Goal: Transaction & Acquisition: Purchase product/service

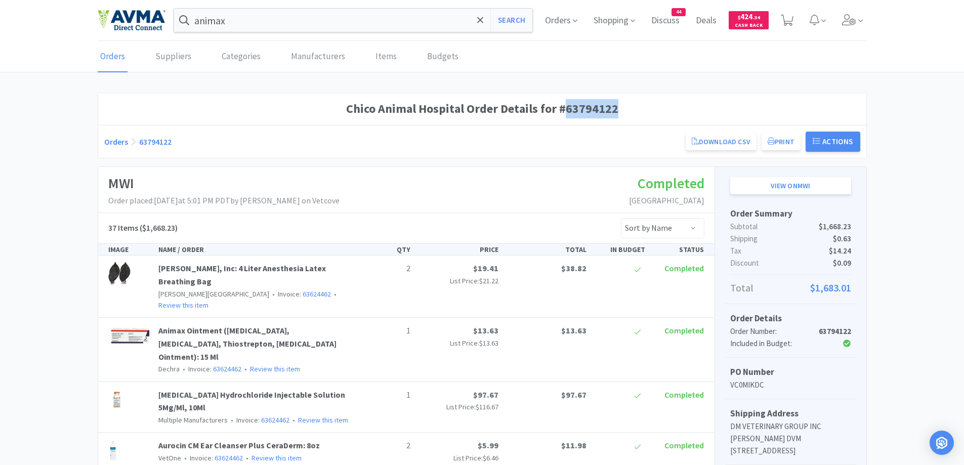
click at [120, 145] on link "Orders" at bounding box center [116, 142] width 24 height 10
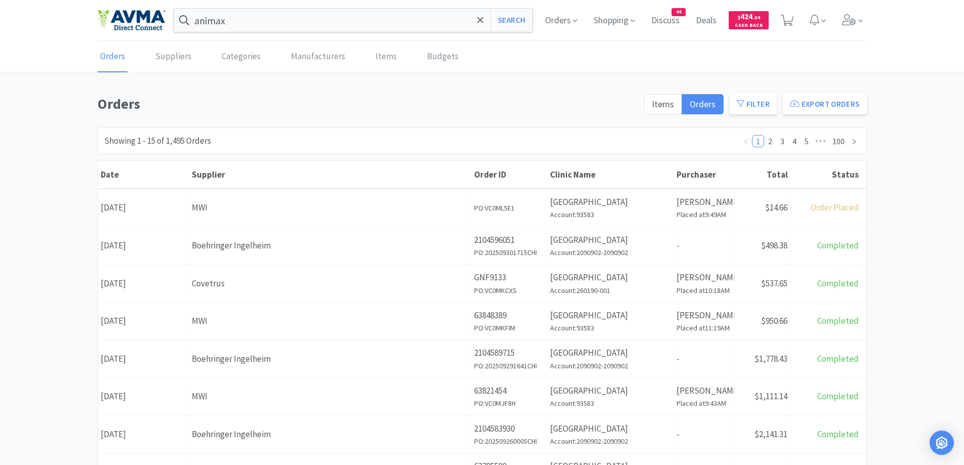
click at [60, 101] on div "Orders Items Orders Filter Export Orders Filters Filter Suppliers All Suppliers…" at bounding box center [482, 442] width 964 height 698
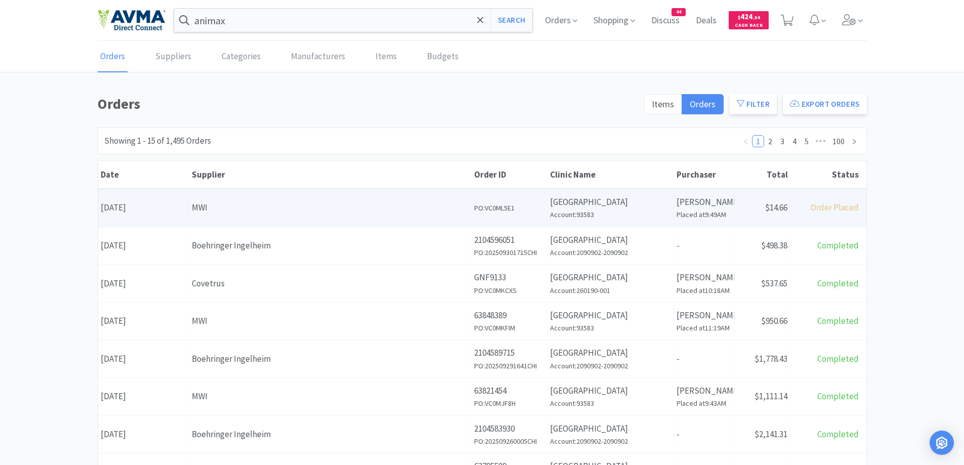
click at [244, 203] on div "MWI" at bounding box center [330, 208] width 277 height 14
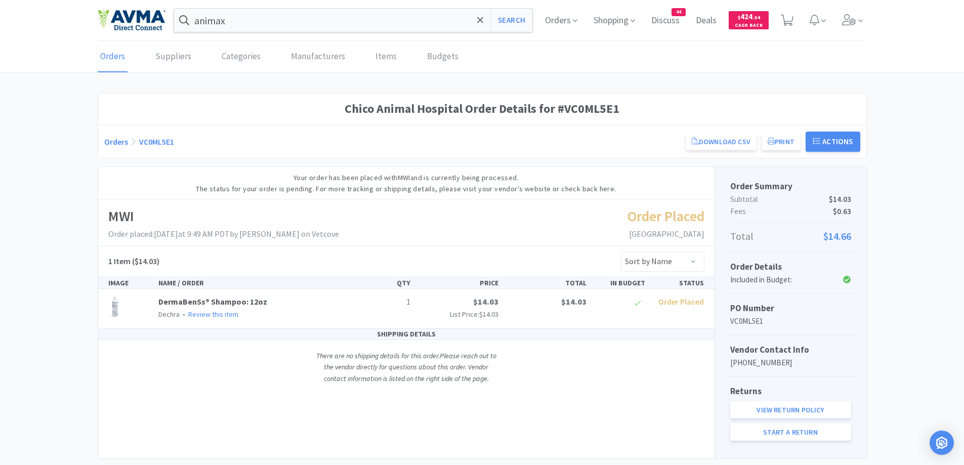
click at [110, 142] on link "Orders" at bounding box center [116, 142] width 24 height 10
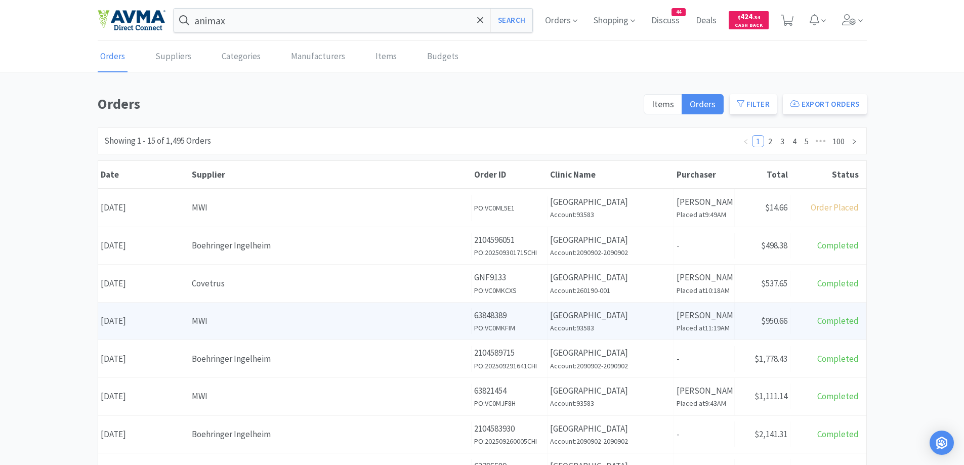
click at [221, 320] on div "MWI" at bounding box center [330, 321] width 277 height 14
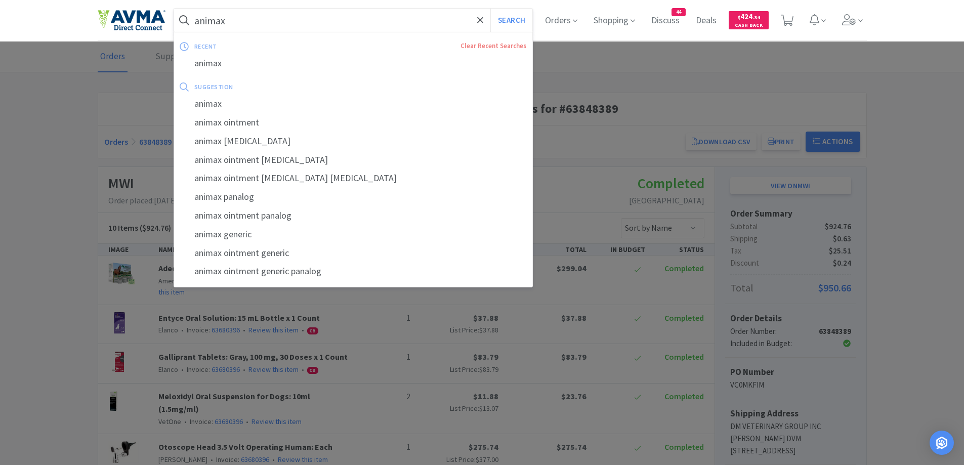
click at [332, 12] on input "animax" at bounding box center [353, 20] width 359 height 23
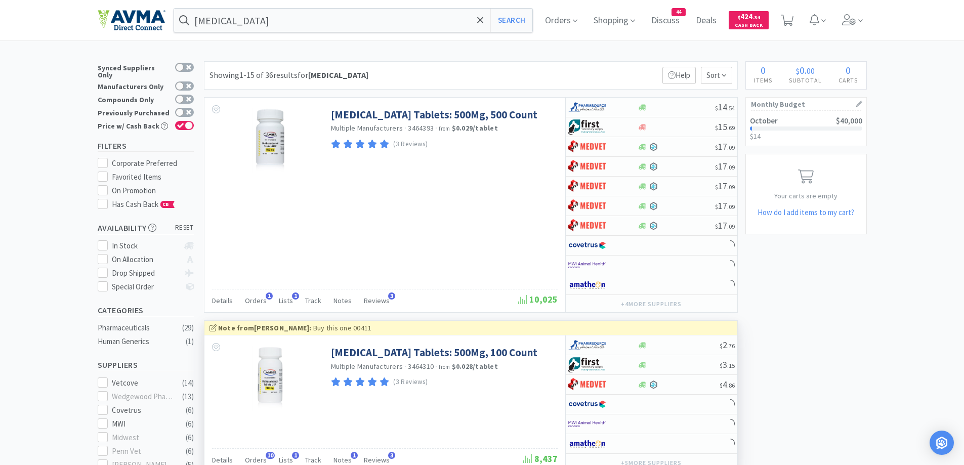
scroll to position [101, 0]
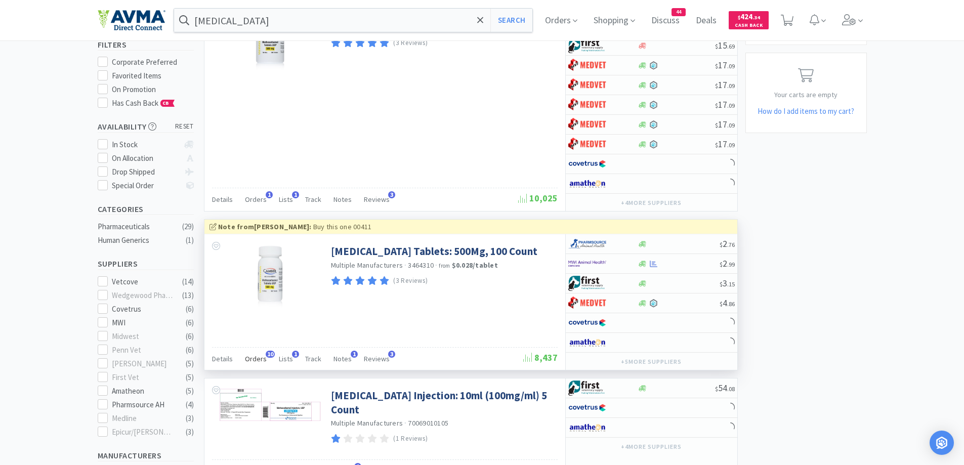
click at [258, 361] on span "Orders" at bounding box center [256, 358] width 22 height 9
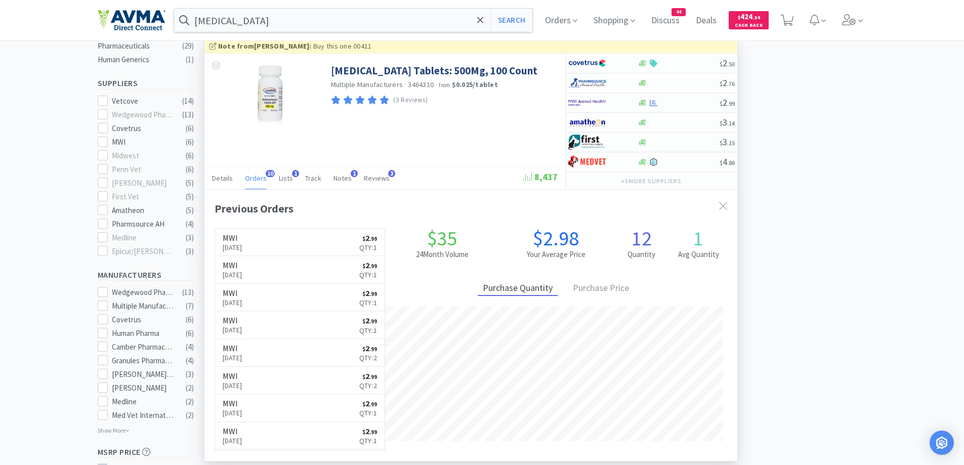
scroll to position [303, 0]
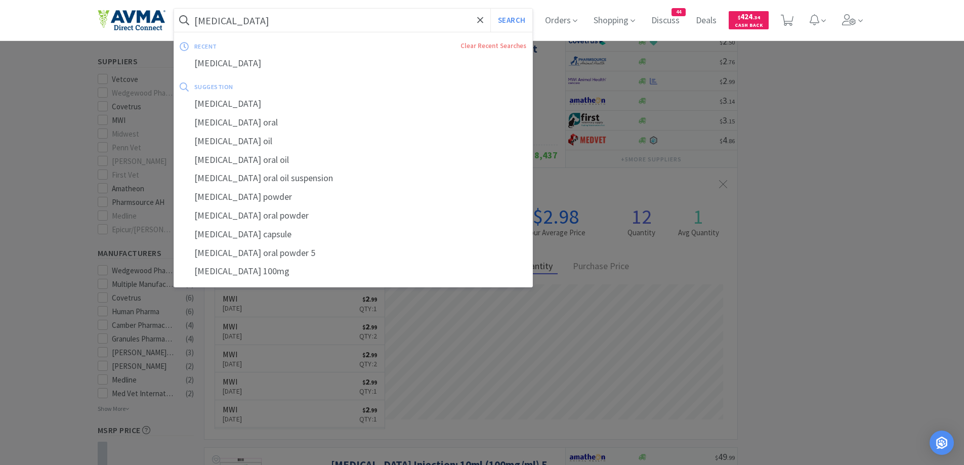
click at [394, 24] on input "methocarbamol" at bounding box center [353, 20] width 359 height 23
paste input "Amlodipine 2.5mg"
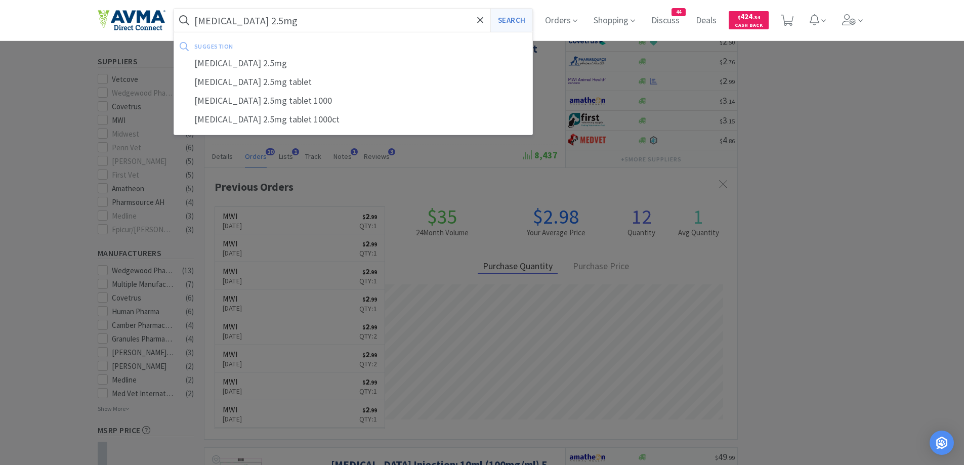
type input "Amlodipine 2.5mg"
click at [516, 29] on button "Search" at bounding box center [511, 20] width 42 height 23
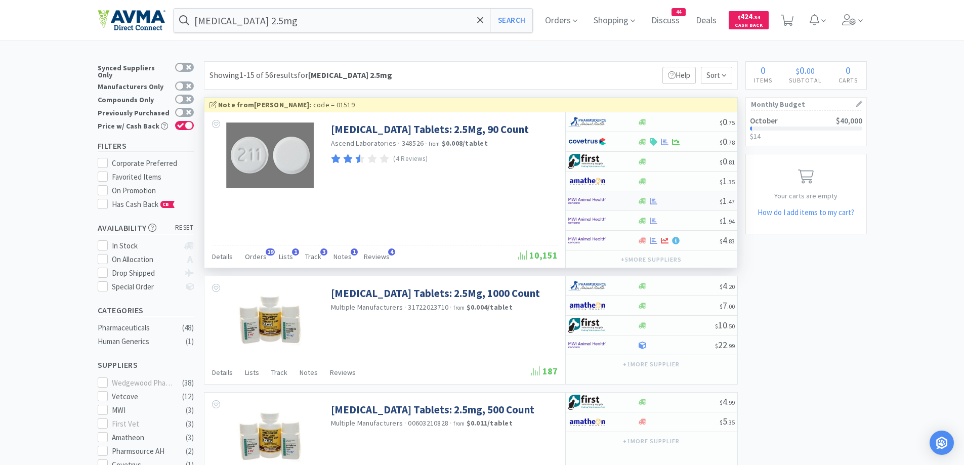
click at [678, 199] on div at bounding box center [678, 201] width 82 height 8
select select "1"
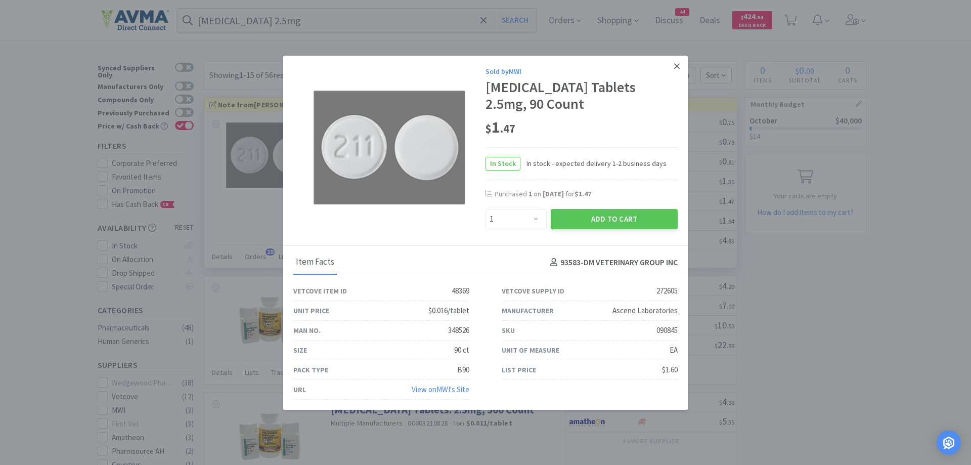
click at [676, 67] on link at bounding box center [677, 67] width 18 height 22
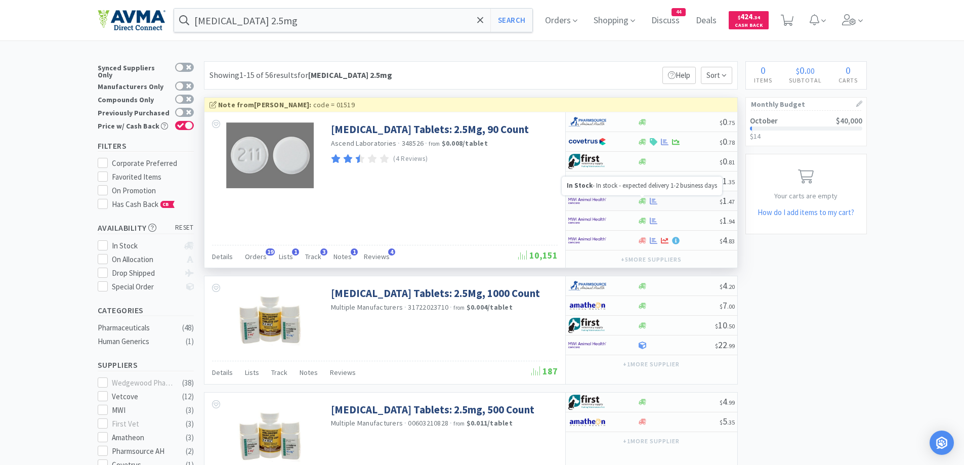
click at [639, 199] on icon at bounding box center [642, 201] width 8 height 8
select select "1"
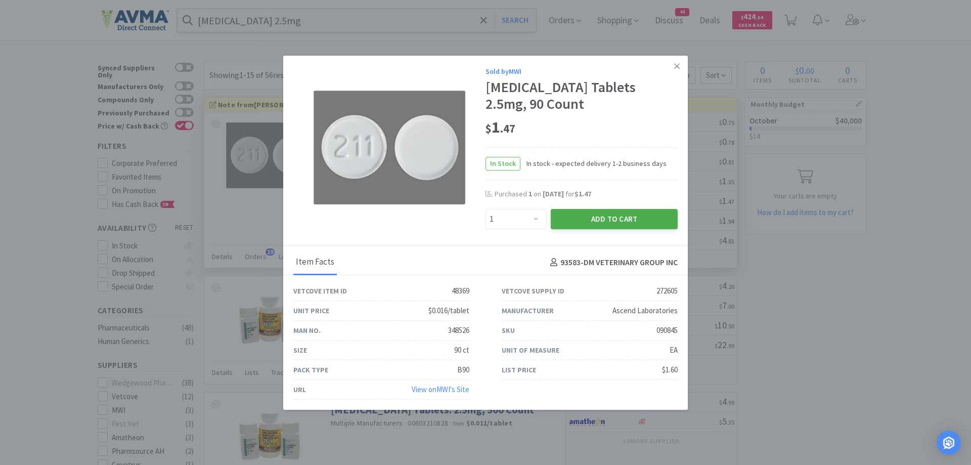
click at [615, 226] on button "Add to Cart" at bounding box center [614, 219] width 127 height 20
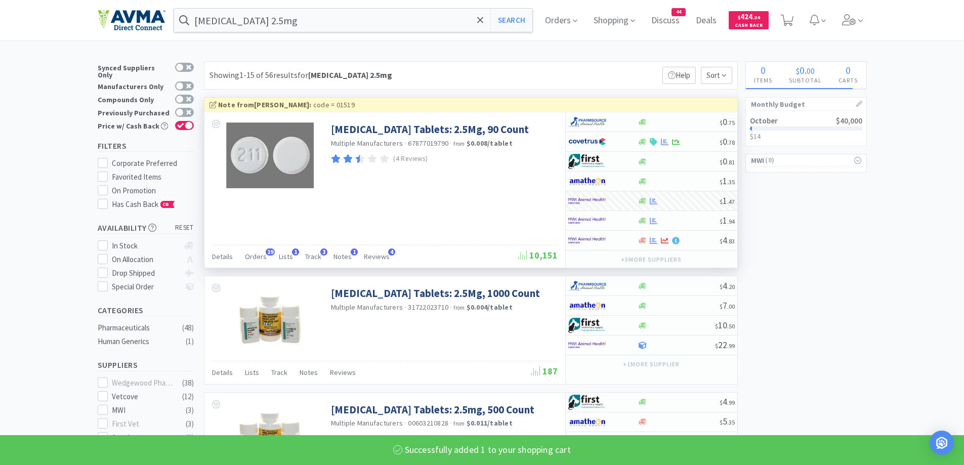
select select "1"
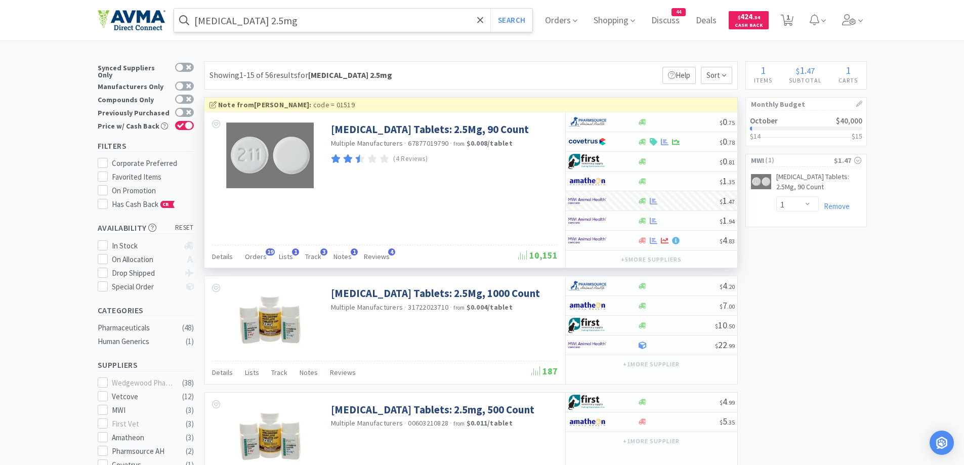
click at [392, 22] on input "Amlodipine 2.5mg" at bounding box center [353, 20] width 359 height 23
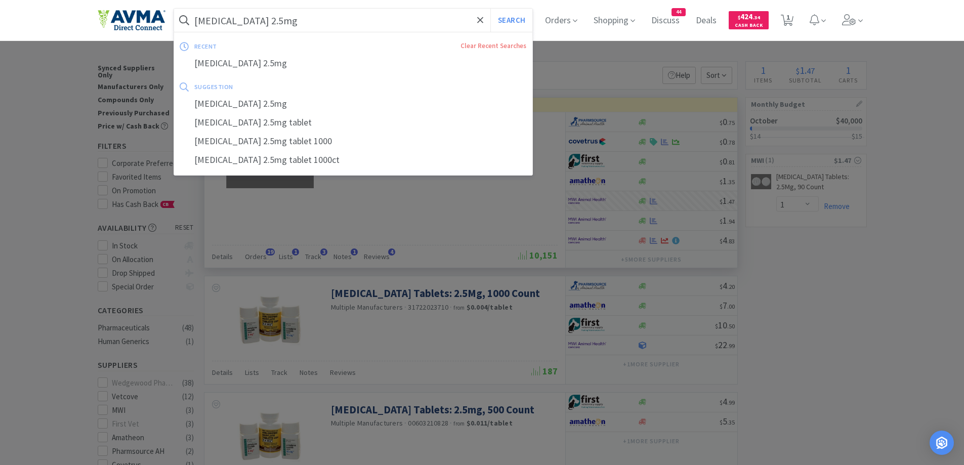
paste input "Carprofen 2"
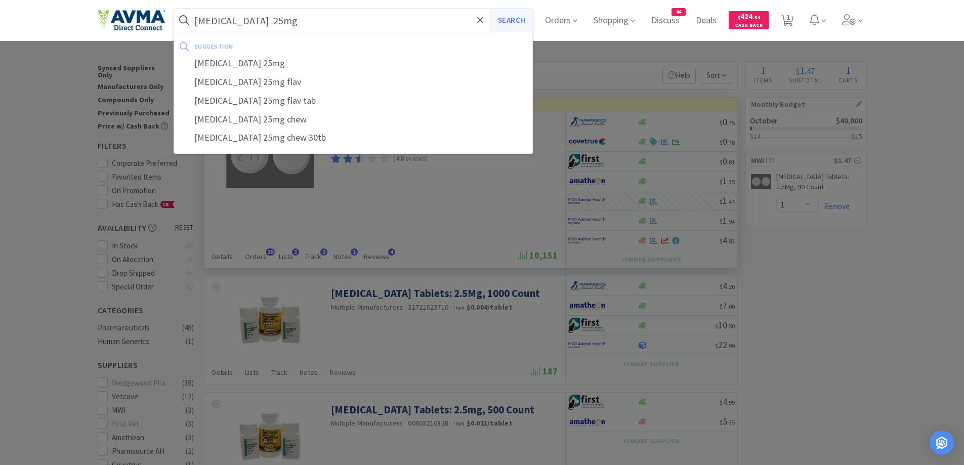
type input "Carprofen 25mg"
click at [512, 20] on button "Search" at bounding box center [511, 20] width 42 height 23
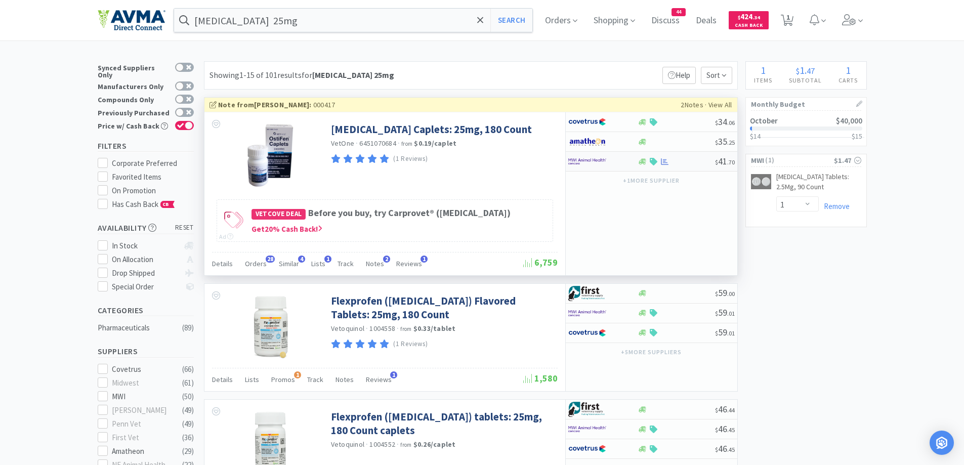
click at [619, 159] on div at bounding box center [596, 161] width 56 height 17
select select "1"
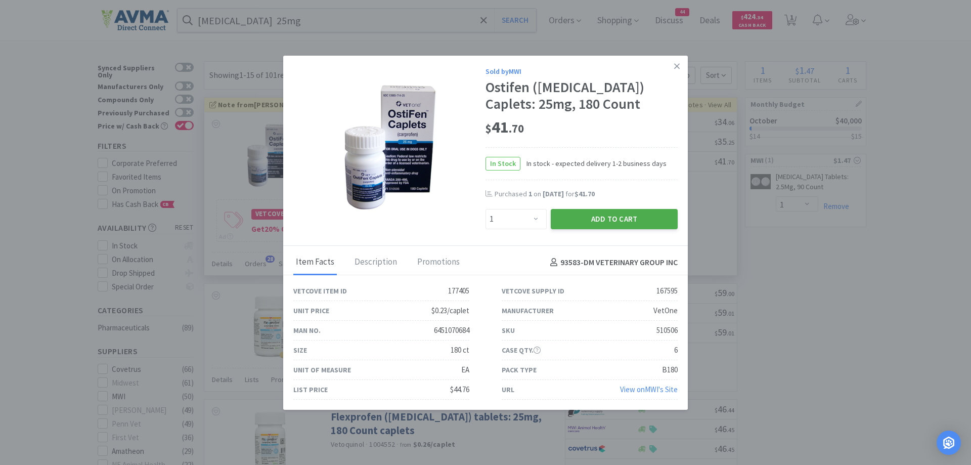
click at [579, 217] on button "Add to Cart" at bounding box center [614, 219] width 127 height 20
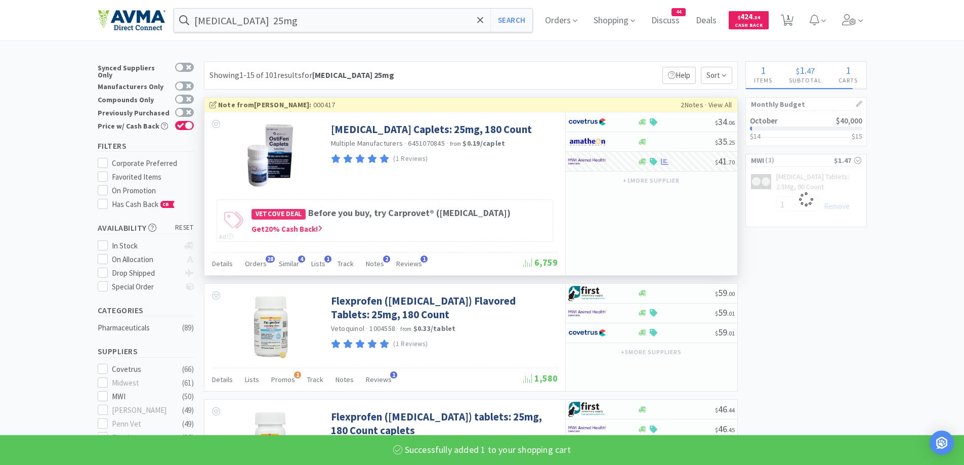
select select "1"
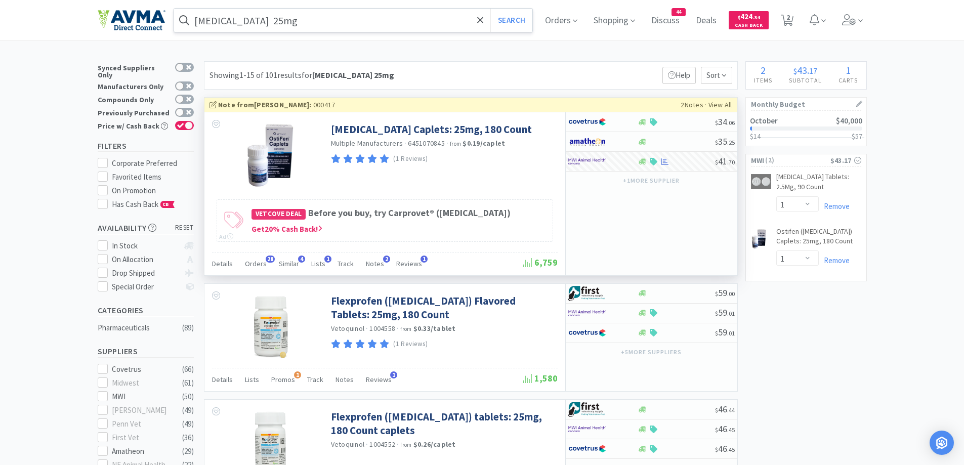
click at [299, 13] on input "Carprofen 25mg" at bounding box center [353, 20] width 359 height 23
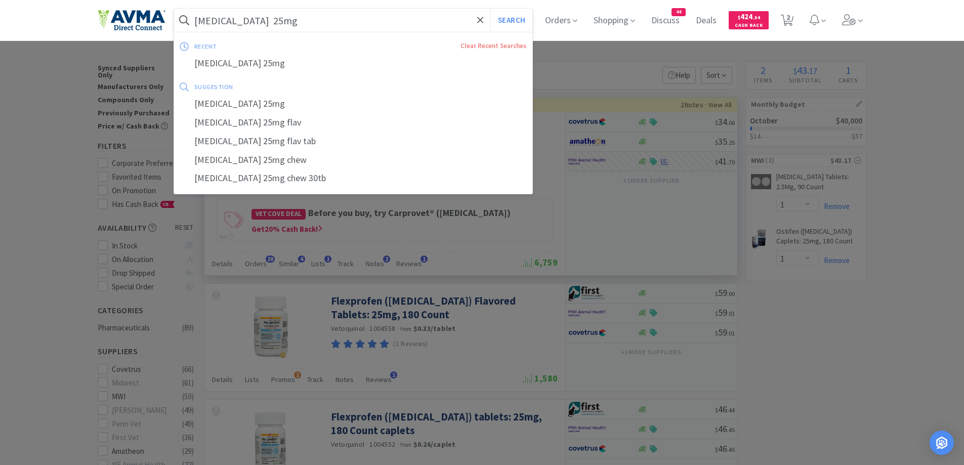
paste input "7"
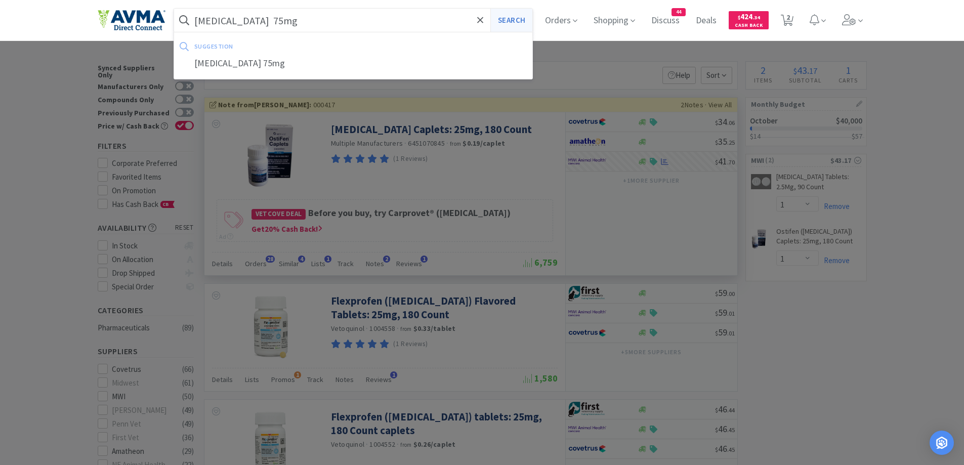
type input "Carprofen 75mg"
click at [516, 18] on button "Search" at bounding box center [511, 20] width 42 height 23
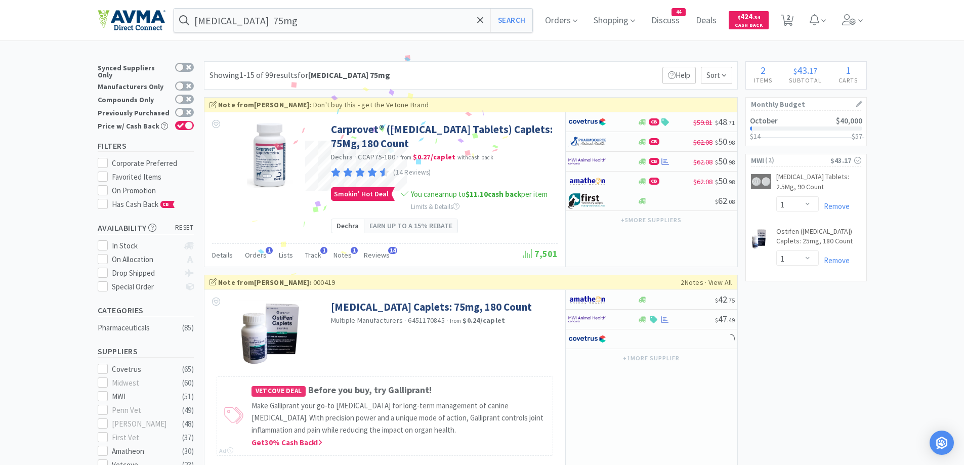
scroll to position [101, 0]
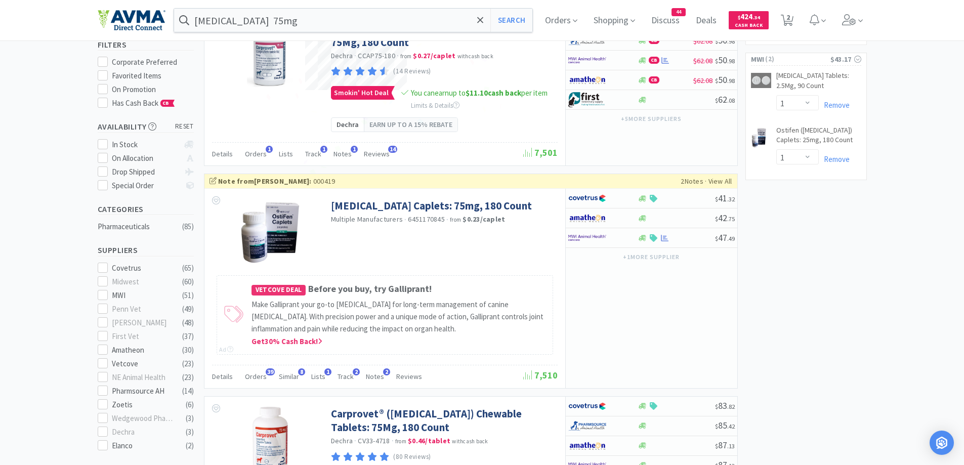
click at [608, 237] on div at bounding box center [596, 237] width 56 height 17
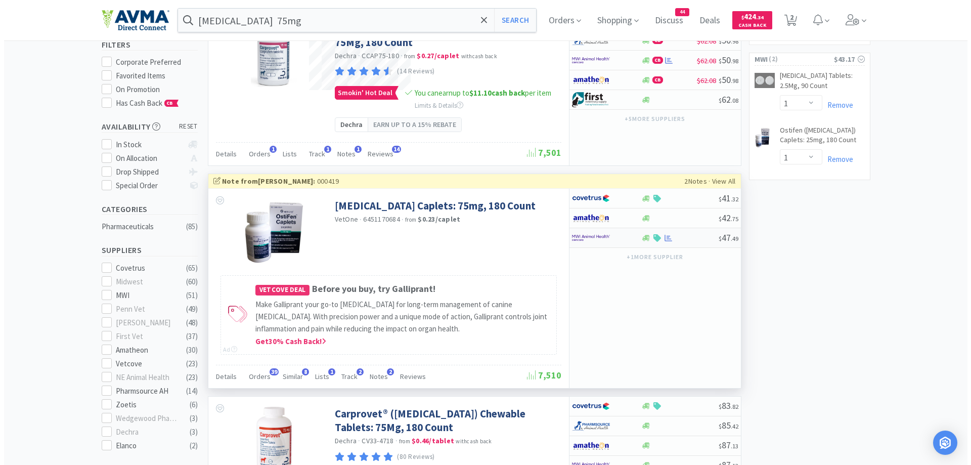
select select "1"
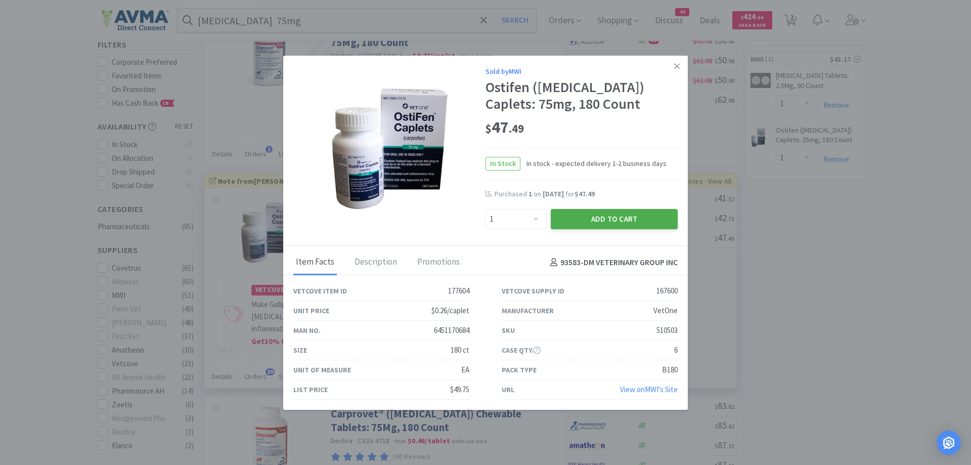
click at [588, 224] on button "Add to Cart" at bounding box center [614, 219] width 127 height 20
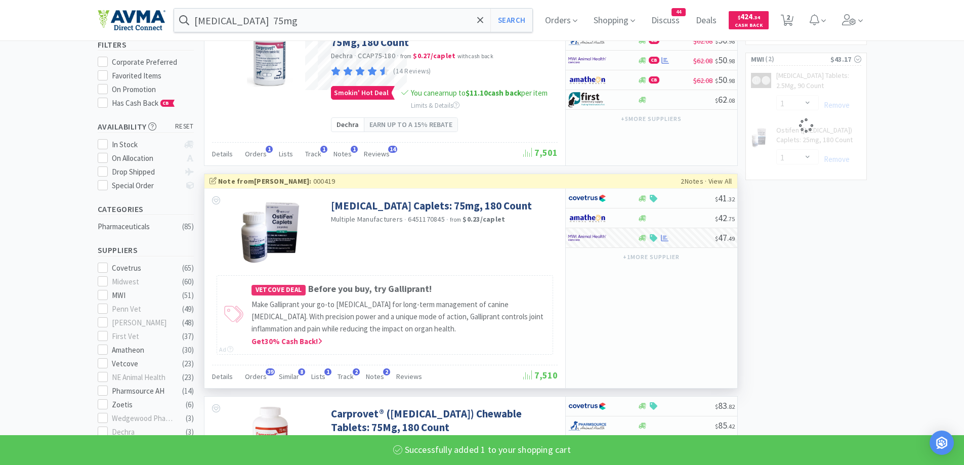
select select "1"
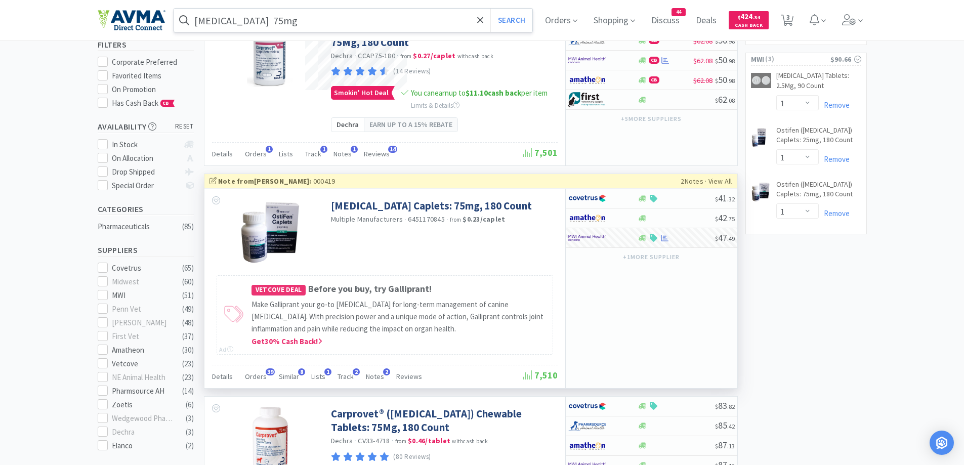
click at [387, 21] on input "Carprofen 75mg" at bounding box center [353, 20] width 359 height 23
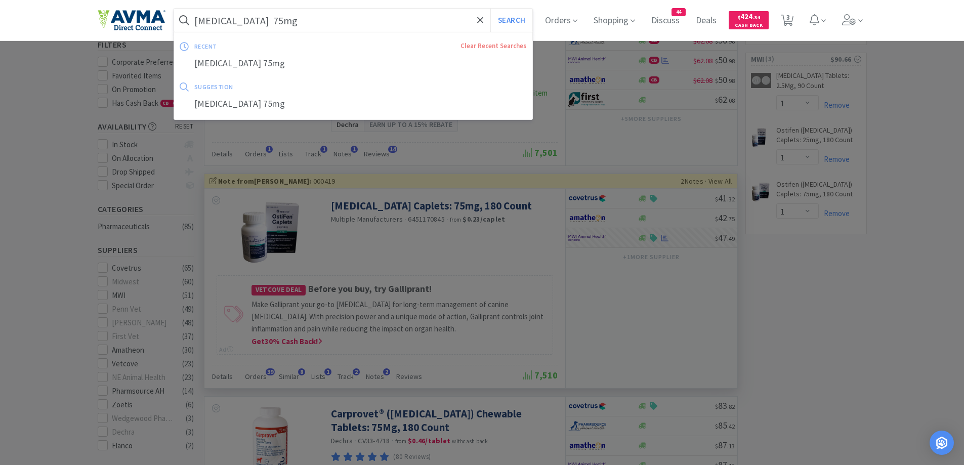
paste input "Maropitant Citrate 60"
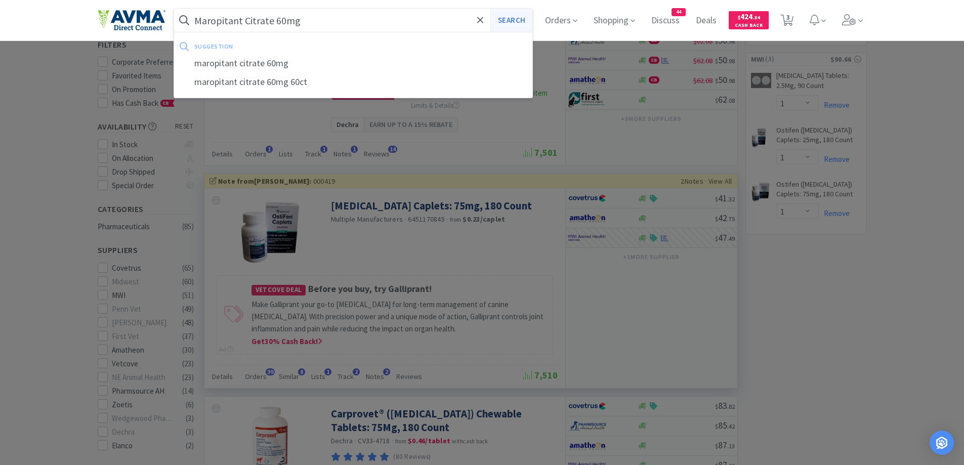
type input "Maropitant Citrate 60mg"
click at [496, 16] on button "Search" at bounding box center [511, 20] width 42 height 23
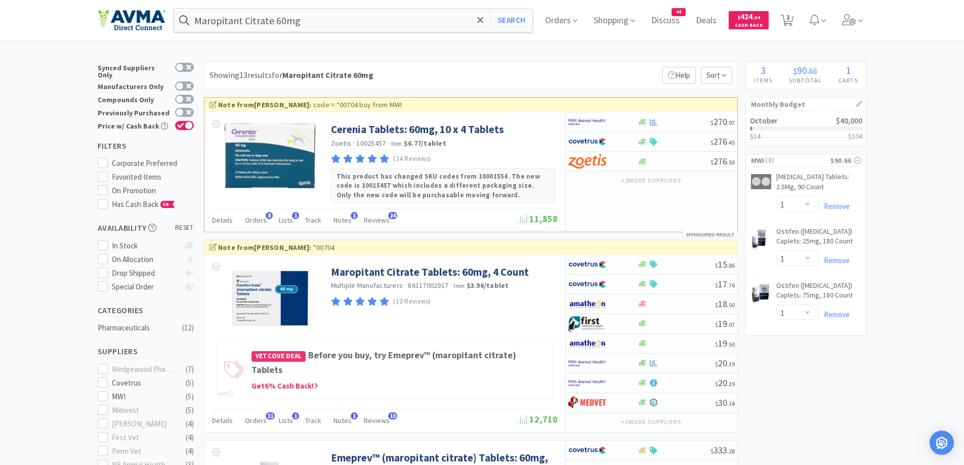
scroll to position [101, 0]
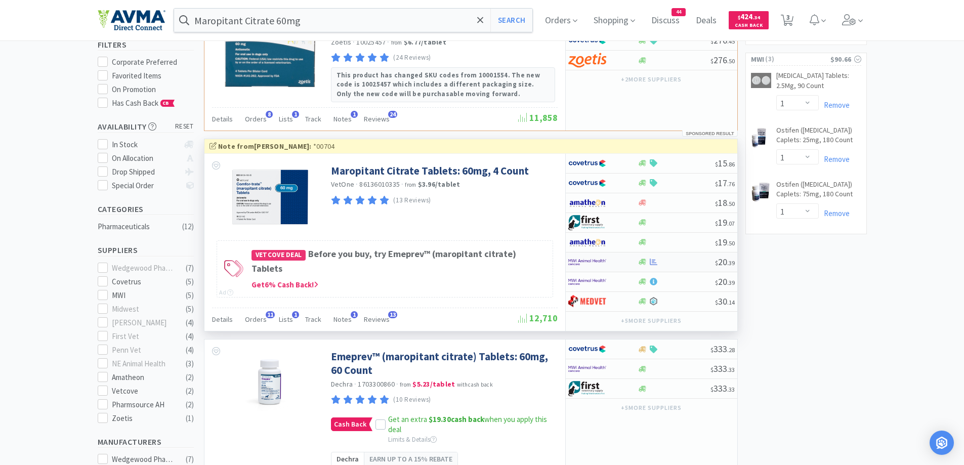
click at [631, 258] on div at bounding box center [602, 261] width 69 height 17
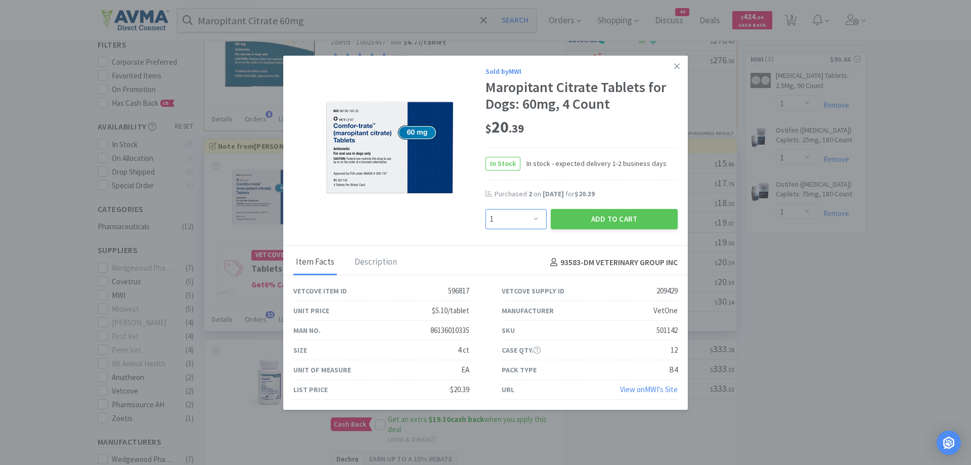
drag, startPoint x: 530, startPoint y: 219, endPoint x: 530, endPoint y: 211, distance: 7.1
click at [530, 219] on select "Enter Quantity 1 2 3 4 5 6 7 8 9 10 11 12 13 14 15 16 17 18 19 20 Enter Quantity" at bounding box center [516, 219] width 61 height 20
select select "3"
click at [486, 209] on select "Enter Quantity 1 2 3 4 5 6 7 8 9 10 11 12 13 14 15 16 17 18 19 20 Enter Quantity" at bounding box center [516, 219] width 61 height 20
click at [626, 218] on button "Add to Cart" at bounding box center [614, 219] width 127 height 20
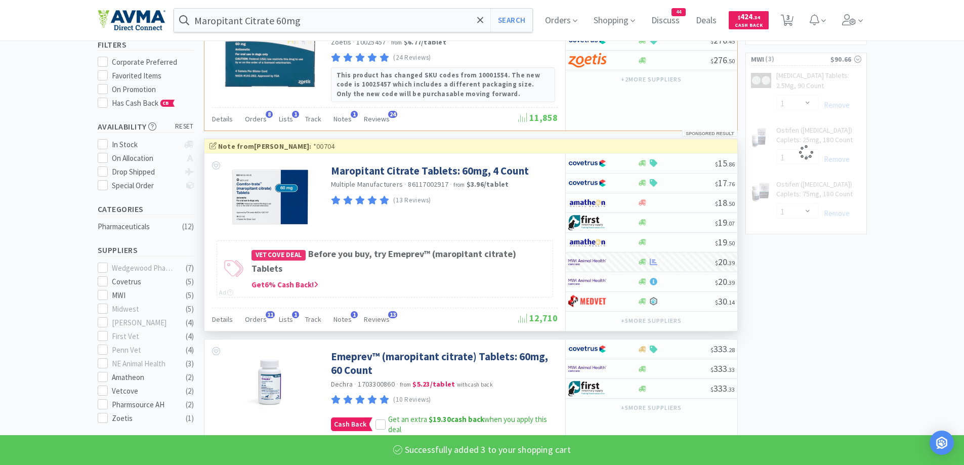
select select "3"
select select "1"
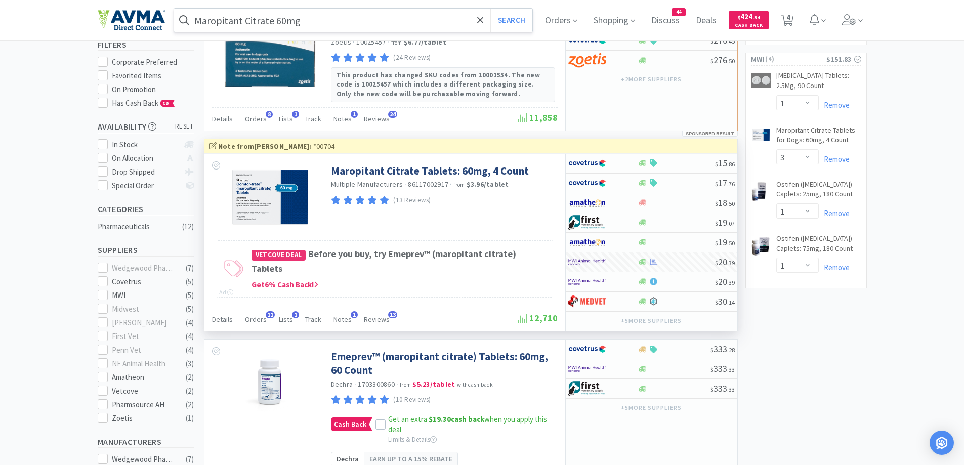
click at [342, 25] on input "Maropitant Citrate 60mg" at bounding box center [353, 20] width 359 height 23
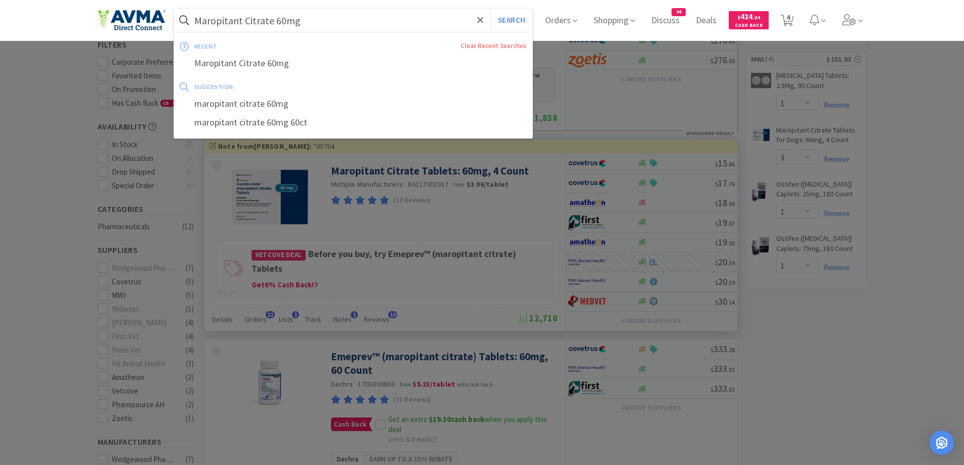
paste input "Gabapentin 10"
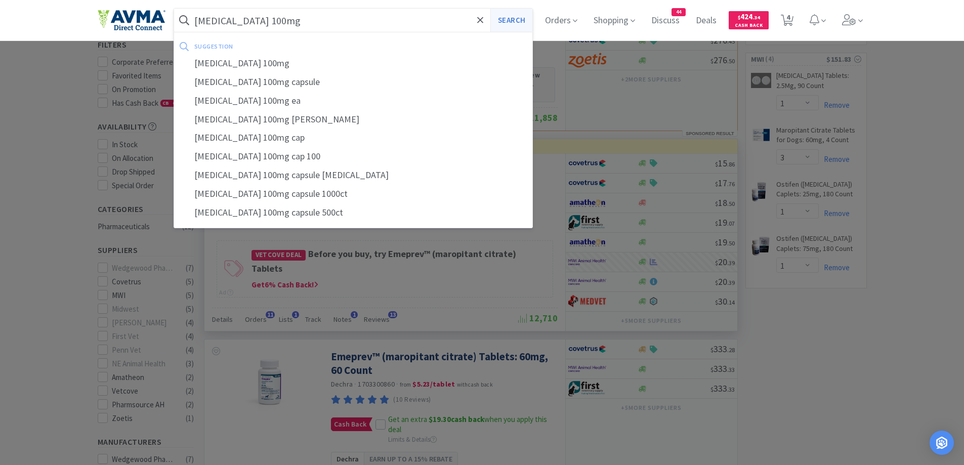
type input "Gabapentin 100mg"
click at [521, 21] on button "Search" at bounding box center [511, 20] width 42 height 23
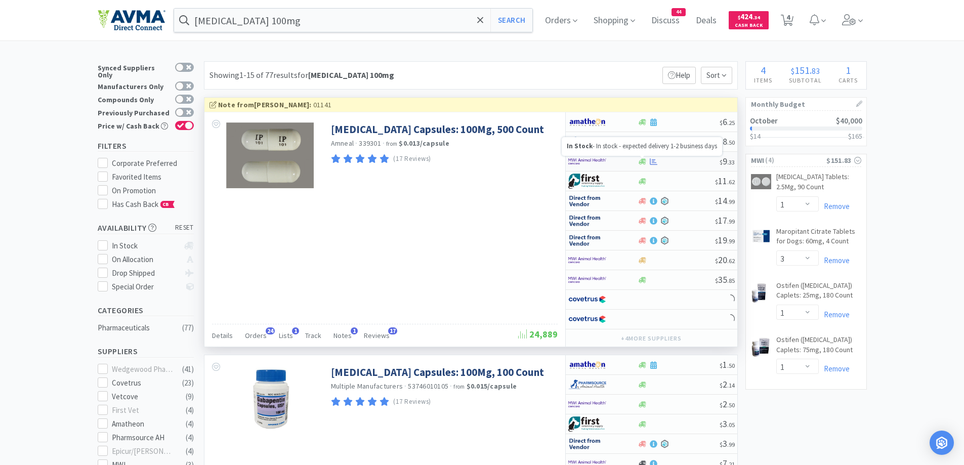
click at [645, 159] on icon at bounding box center [642, 162] width 8 height 8
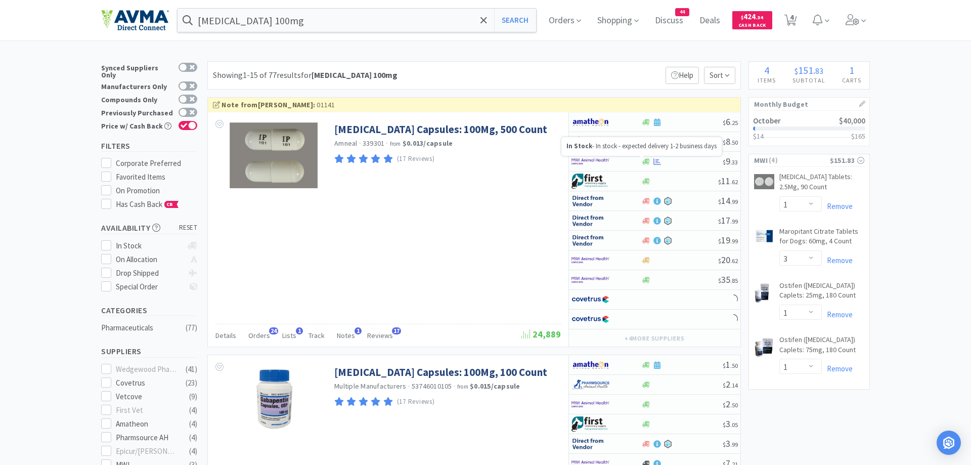
select select "1"
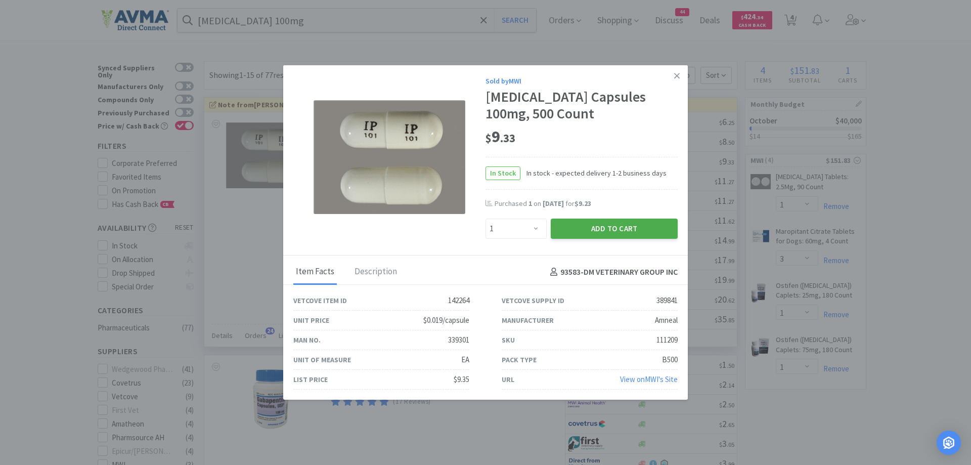
click at [596, 234] on button "Add to Cart" at bounding box center [614, 229] width 127 height 20
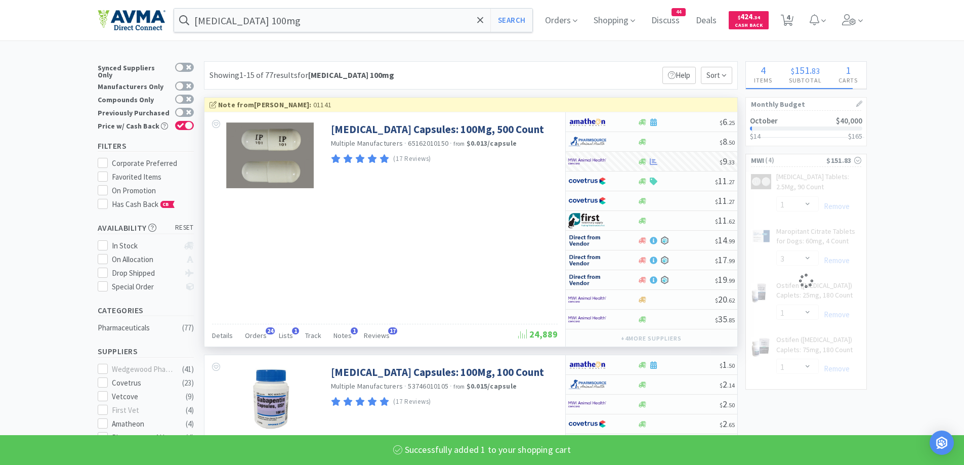
select select "1"
select select "3"
select select "1"
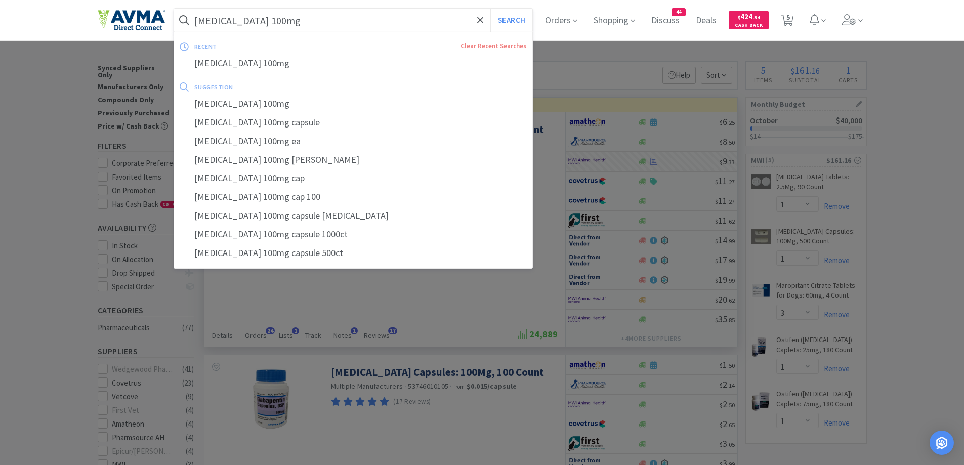
click at [300, 22] on input "Gabapentin 100mg" at bounding box center [353, 20] width 359 height 23
paste input "Methimazole 2.5"
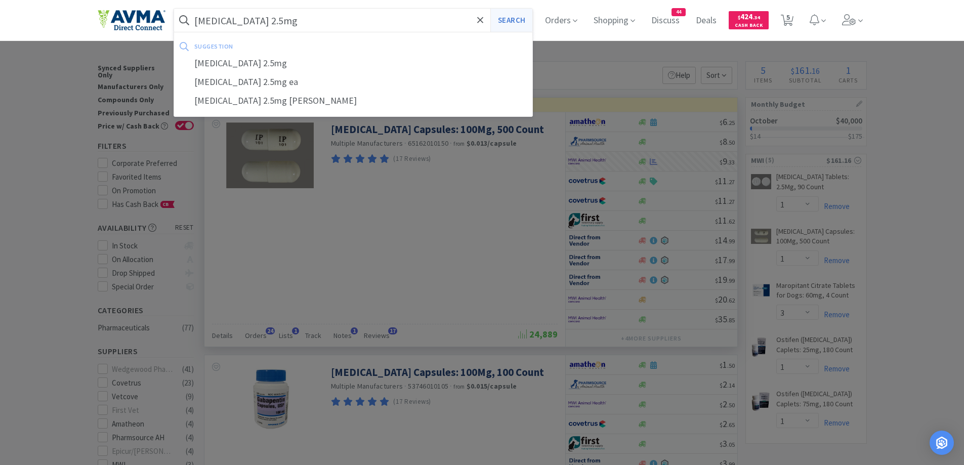
type input "Methimazole 2.5mg"
click at [517, 13] on button "Search" at bounding box center [511, 20] width 42 height 23
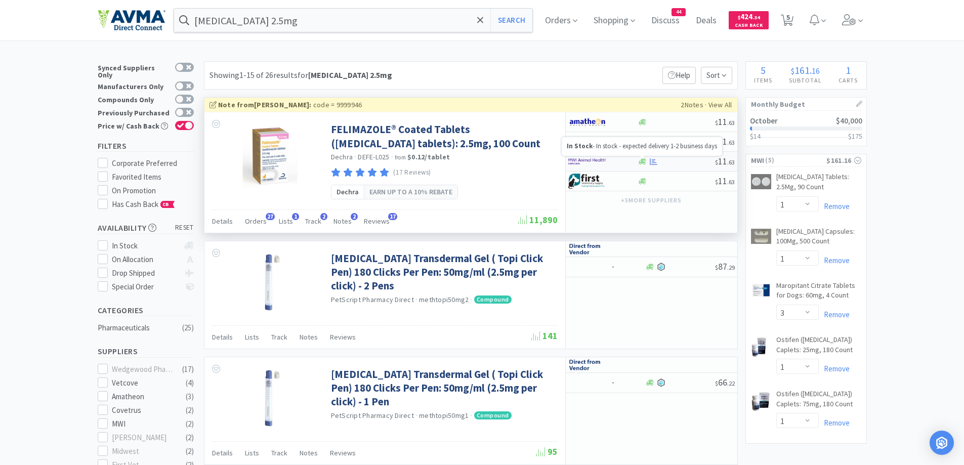
click at [639, 164] on icon at bounding box center [642, 162] width 8 height 8
select select "1"
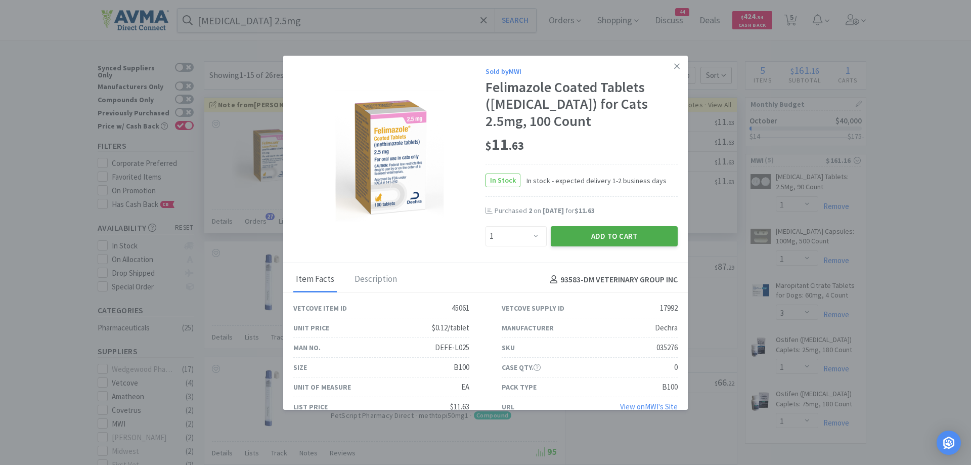
click at [598, 237] on button "Add to Cart" at bounding box center [614, 236] width 127 height 20
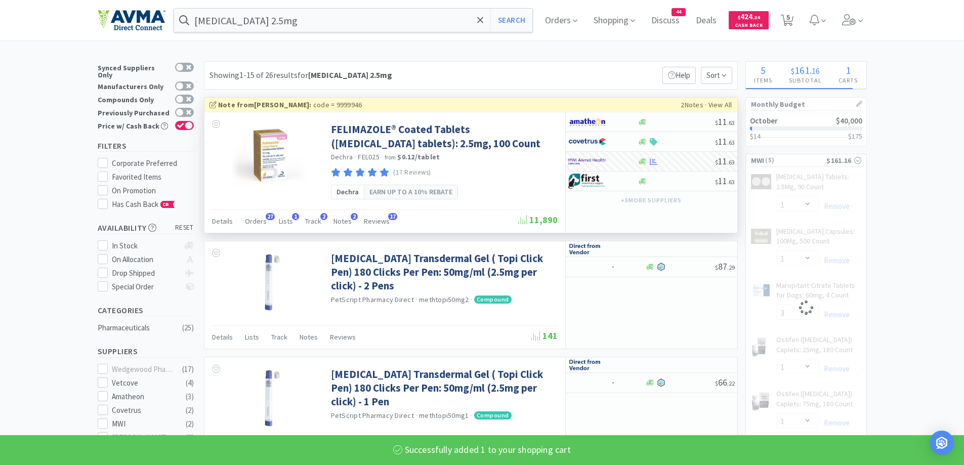
select select "1"
select select "3"
select select "1"
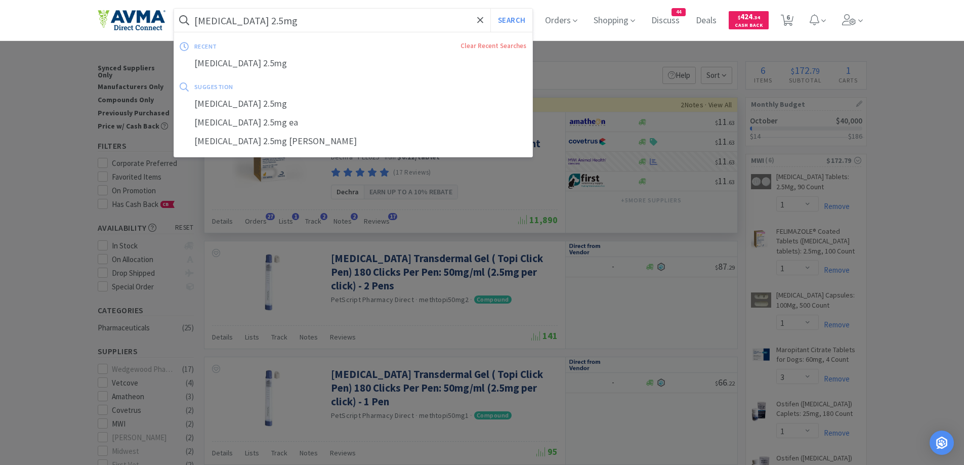
click at [337, 21] on input "Methimazole 2.5mg" at bounding box center [353, 20] width 359 height 23
paste input "ocarbamol 500"
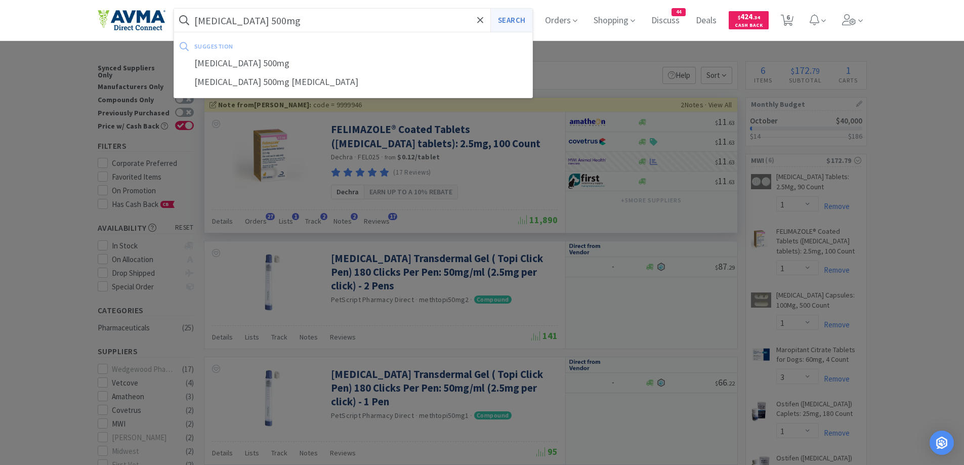
type input "Methocarbamol 500mg"
click at [521, 15] on button "Search" at bounding box center [511, 20] width 42 height 23
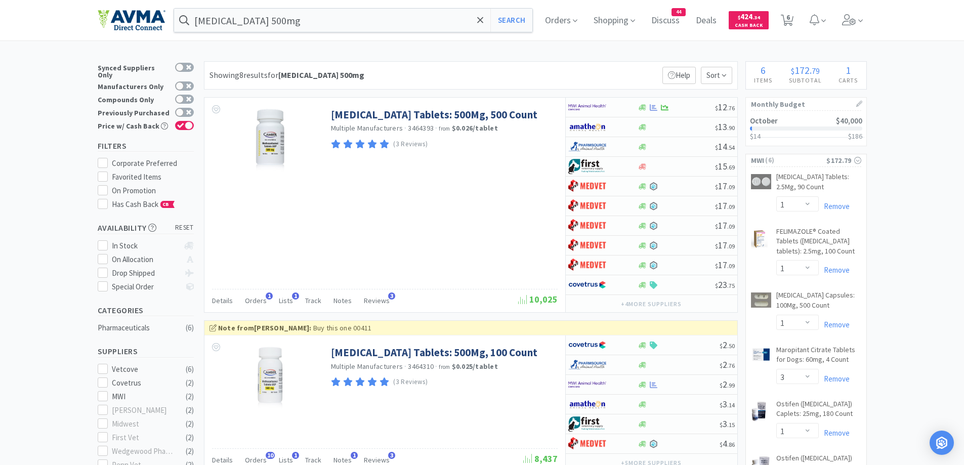
scroll to position [101, 0]
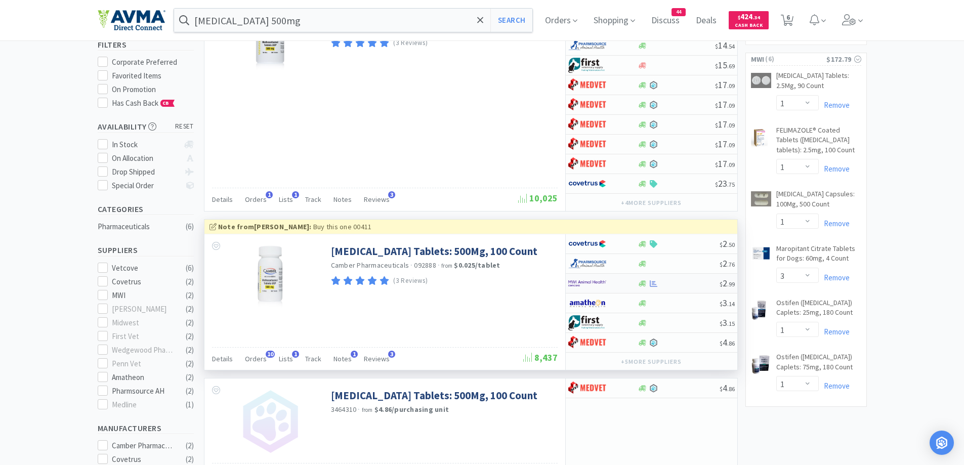
click at [622, 280] on div at bounding box center [596, 283] width 56 height 17
select select "1"
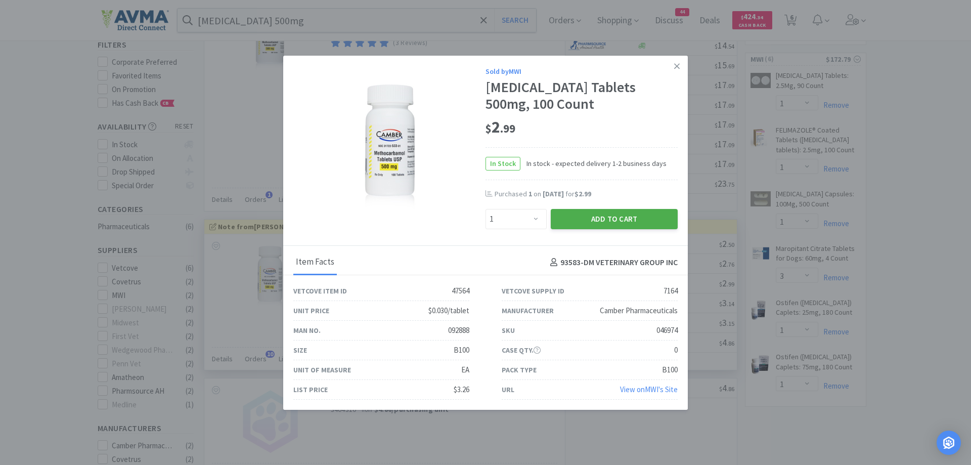
click at [634, 213] on button "Add to Cart" at bounding box center [614, 219] width 127 height 20
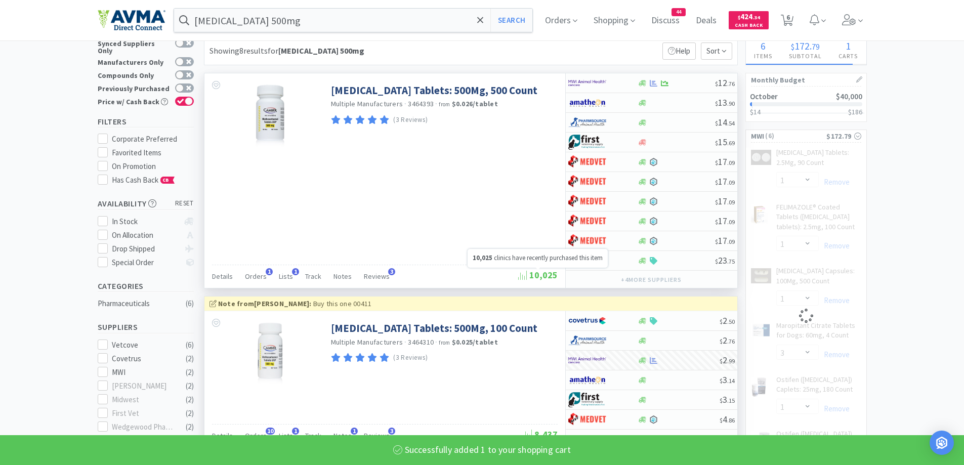
scroll to position [0, 0]
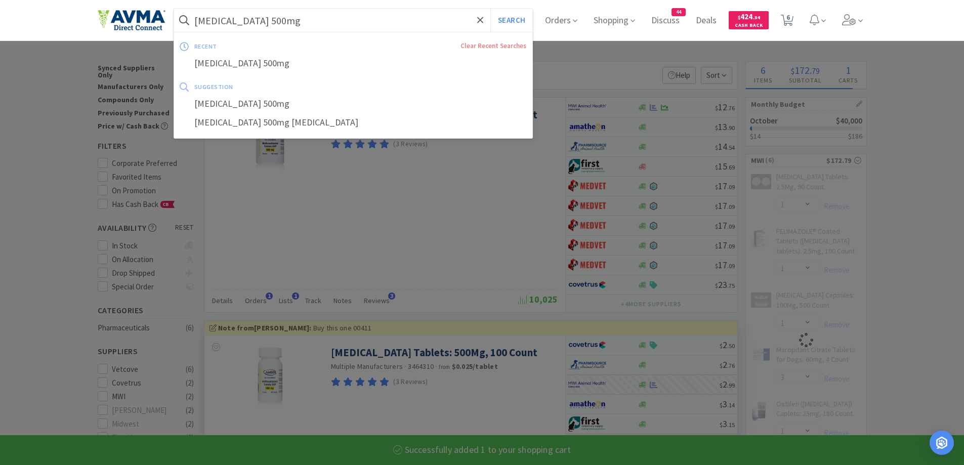
click at [392, 16] on input "Methocarbamol 500mg" at bounding box center [353, 20] width 359 height 23
select select "1"
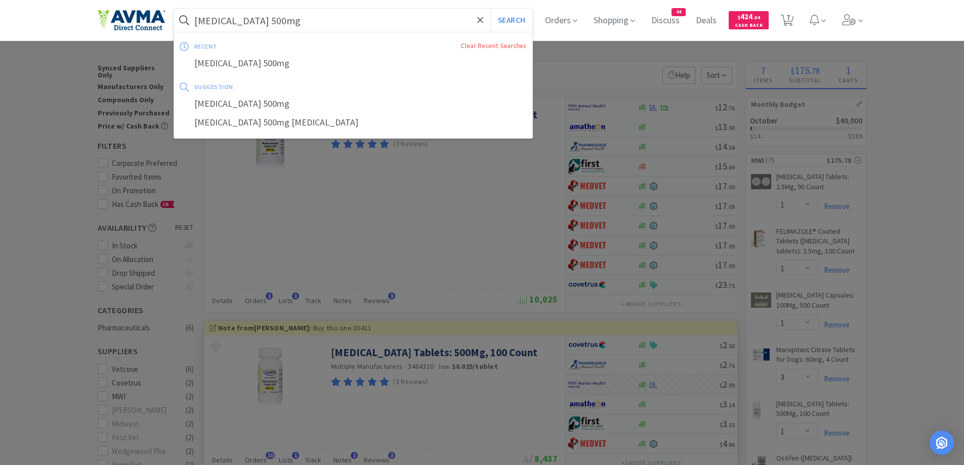
paste input "ronidazole 25"
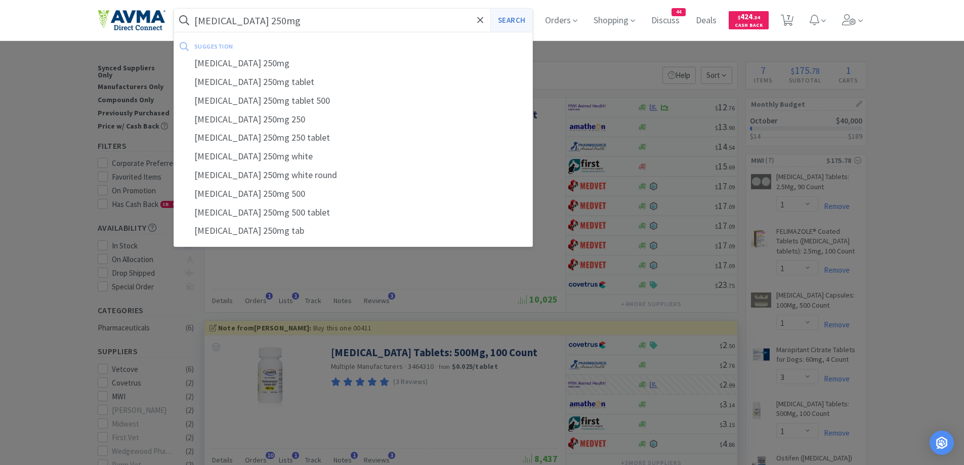
type input "Metronidazole 250mg"
click at [521, 24] on button "Search" at bounding box center [511, 20] width 42 height 23
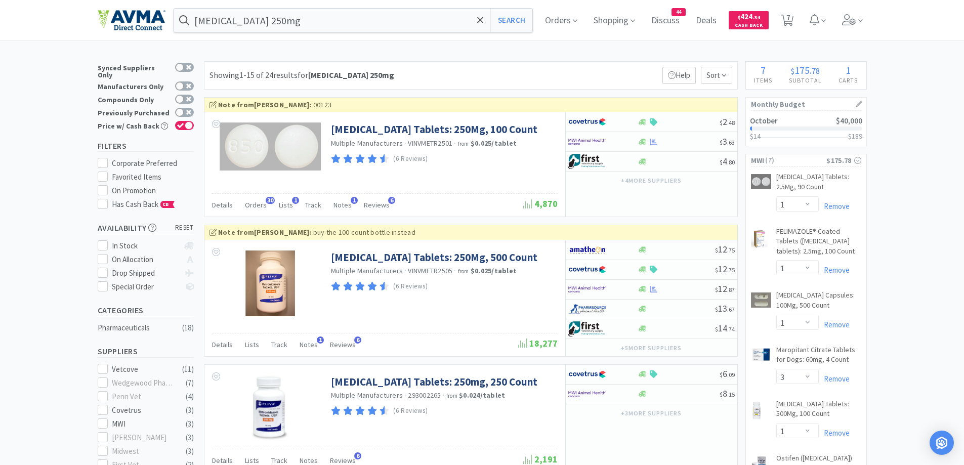
click at [638, 66] on div "Showing 1-15 of 24 results for Metronidazole 250mg Filters Help Sort" at bounding box center [471, 75] width 534 height 28
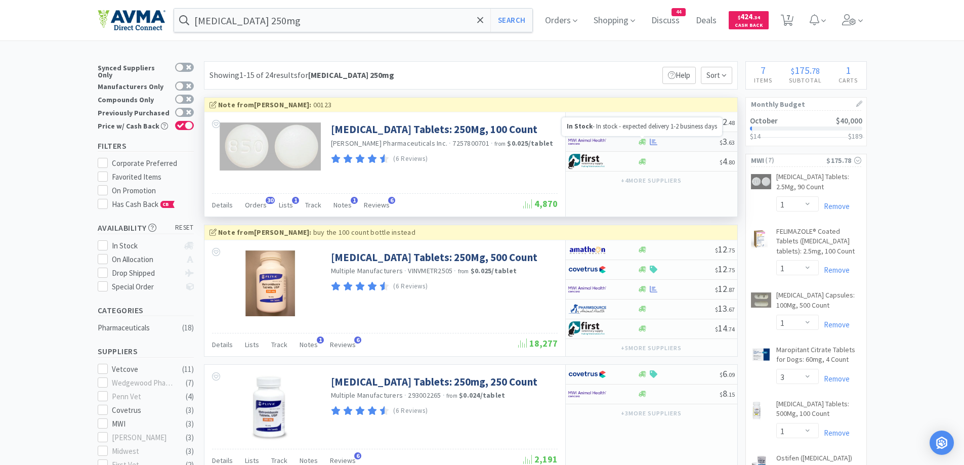
click at [639, 140] on icon at bounding box center [642, 142] width 8 height 8
select select "1"
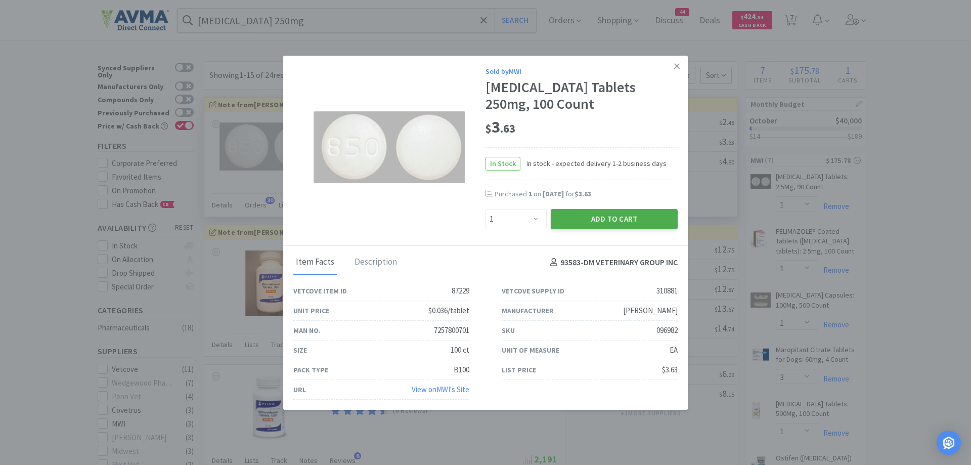
click at [570, 226] on button "Add to Cart" at bounding box center [614, 219] width 127 height 20
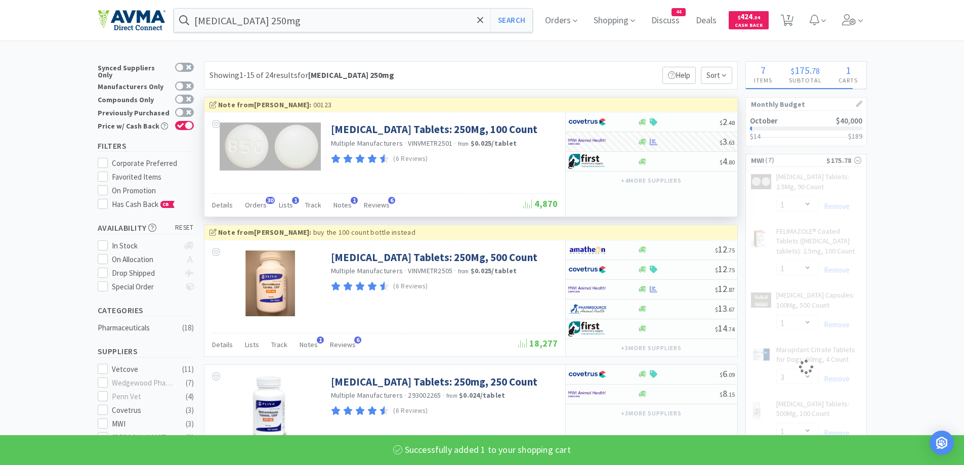
select select "1"
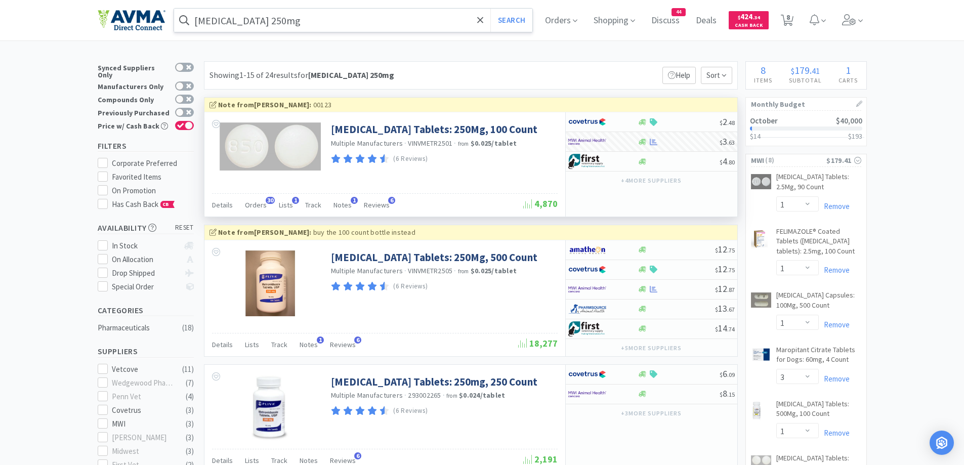
click at [360, 10] on input "Metronidazole 250mg" at bounding box center [353, 20] width 359 height 23
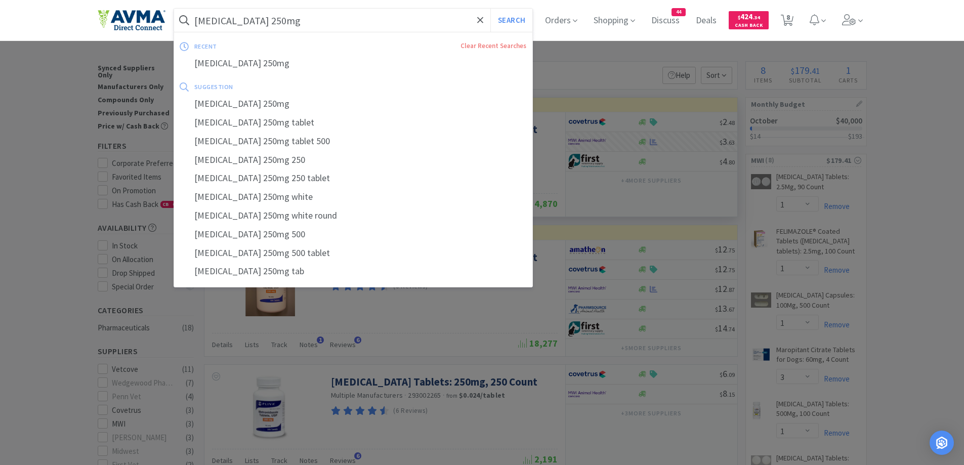
paste input "Neo Poly"
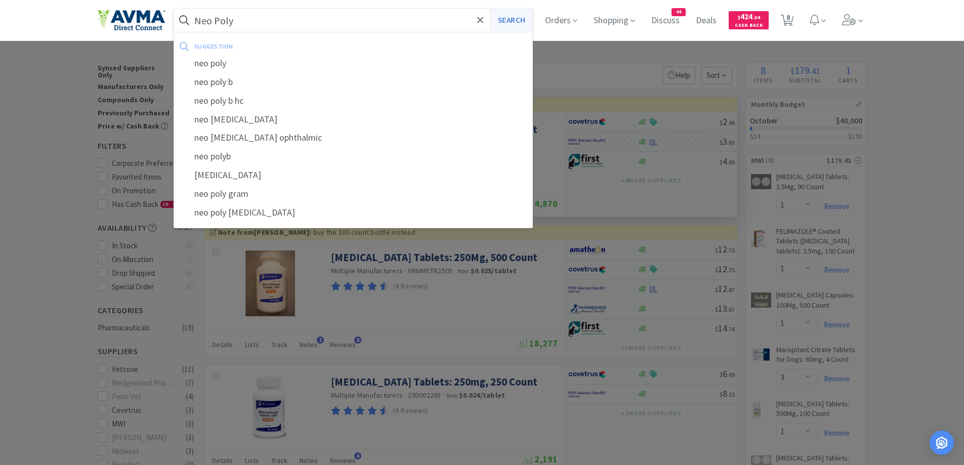
type input "Neo Poly"
click at [513, 16] on button "Search" at bounding box center [511, 20] width 42 height 23
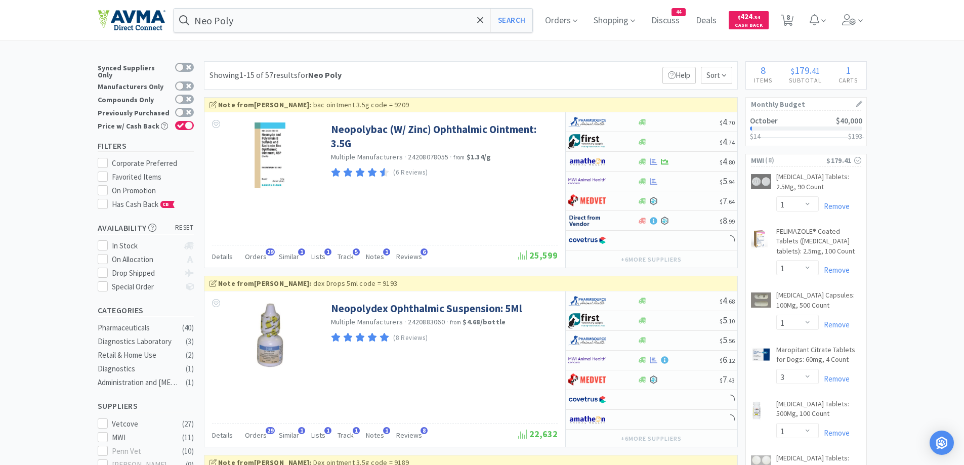
click at [552, 72] on div "Showing 1-15 of 57 results for Neo Poly Filters Help Sort" at bounding box center [471, 75] width 534 height 28
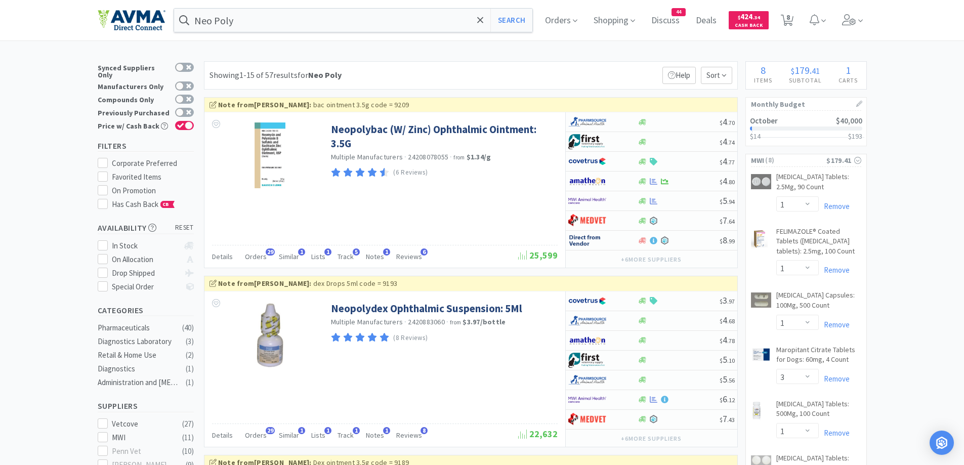
click at [541, 70] on div "Showing 1-15 of 57 results for Neo Poly Filters Help Sort" at bounding box center [471, 75] width 534 height 28
click at [638, 201] on div at bounding box center [642, 201] width 10 height 8
select select "1"
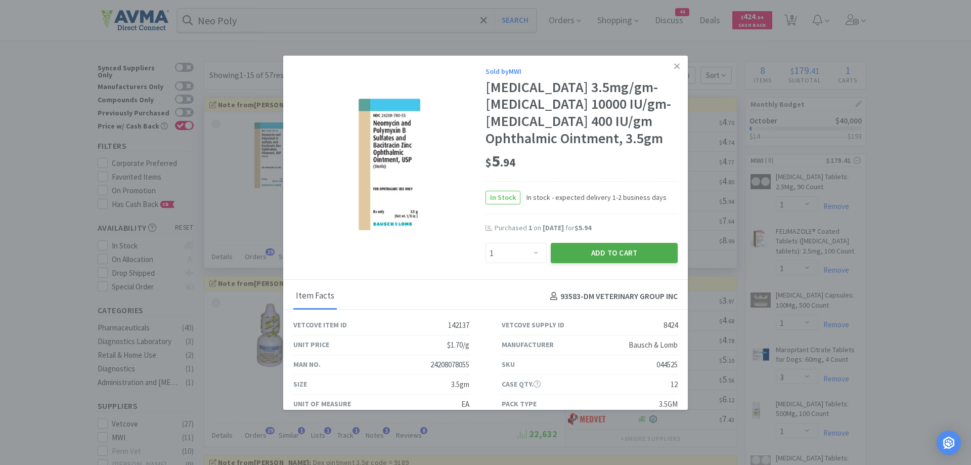
click at [622, 263] on button "Add to Cart" at bounding box center [614, 253] width 127 height 20
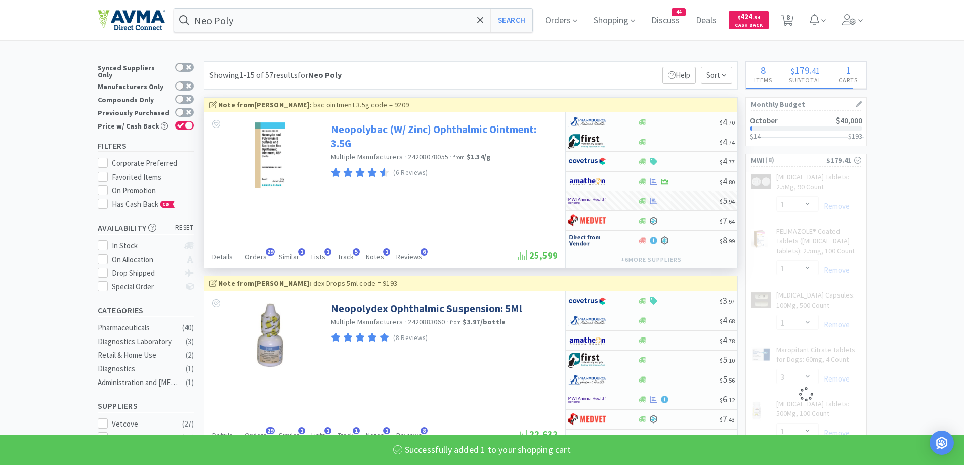
select select "1"
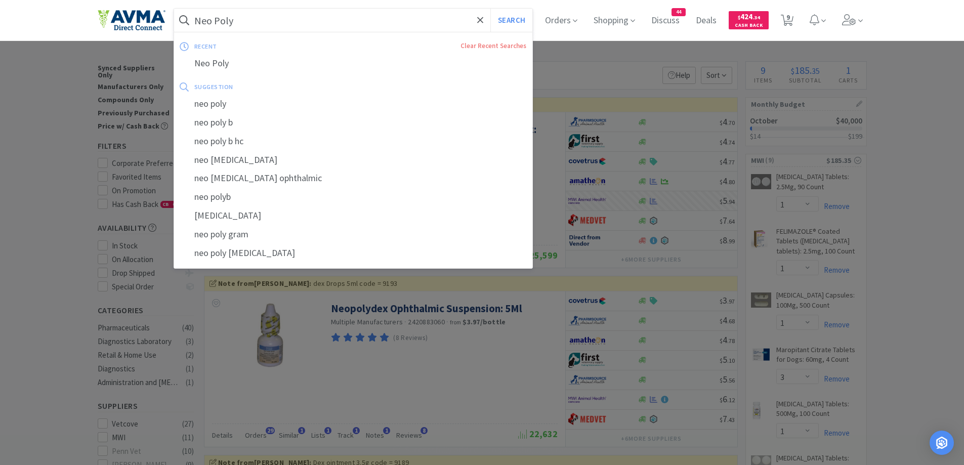
click at [316, 15] on input "Neo Poly" at bounding box center [353, 20] width 359 height 23
click at [254, 24] on input "Neo Poly" at bounding box center [353, 20] width 359 height 23
drag, startPoint x: 246, startPoint y: 21, endPoint x: 215, endPoint y: 23, distance: 30.4
click at [215, 23] on input "Neo Poly" at bounding box center [353, 20] width 359 height 23
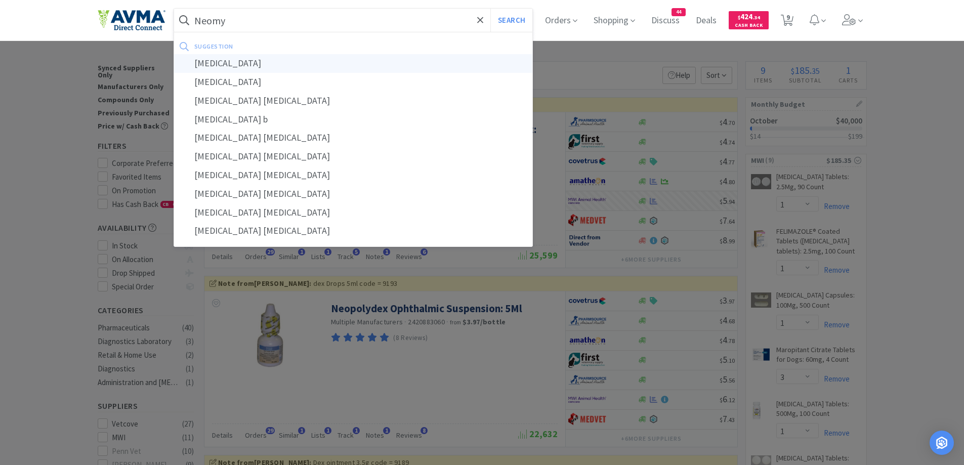
click at [208, 63] on div "neomycin" at bounding box center [353, 63] width 359 height 19
type input "neomycin"
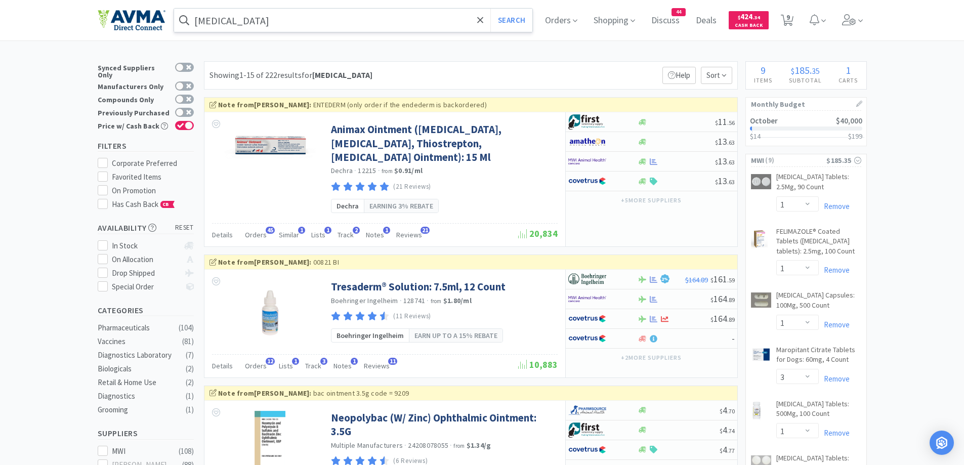
click at [545, 62] on div "Showing 1-15 of 222 results for neomycin Filters Help Sort" at bounding box center [471, 75] width 534 height 28
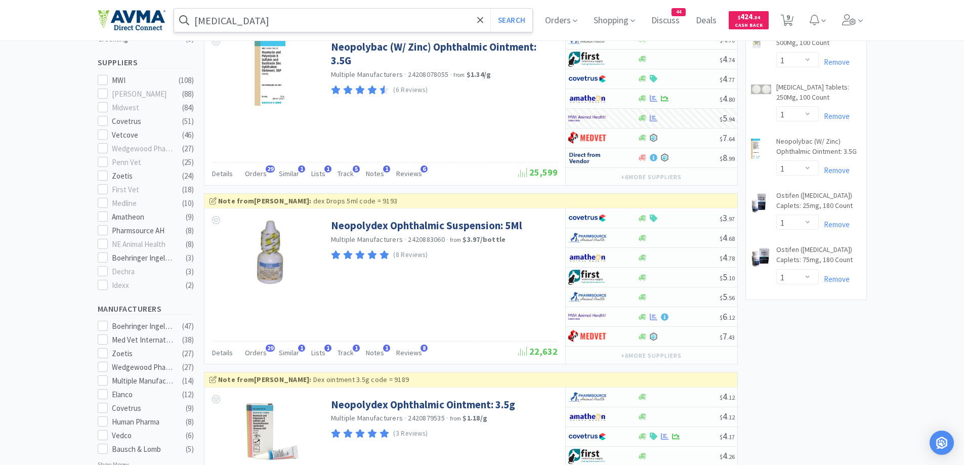
scroll to position [405, 0]
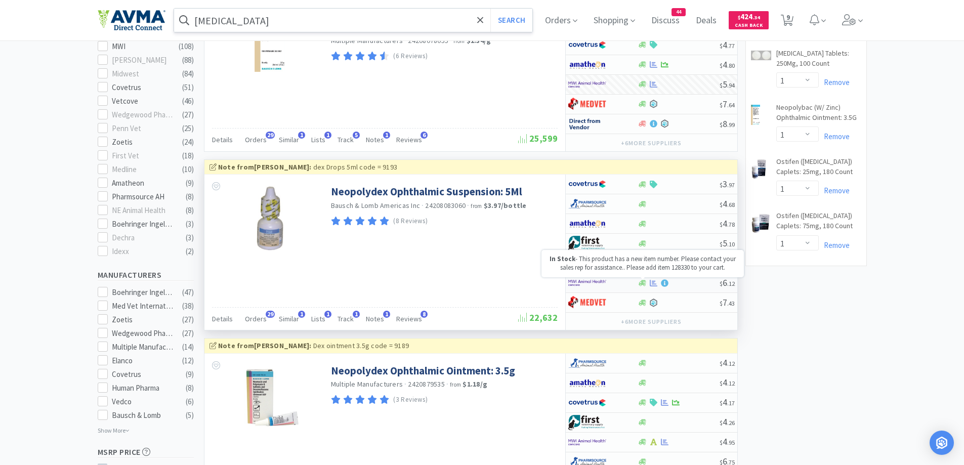
click at [645, 279] on icon at bounding box center [642, 283] width 8 height 8
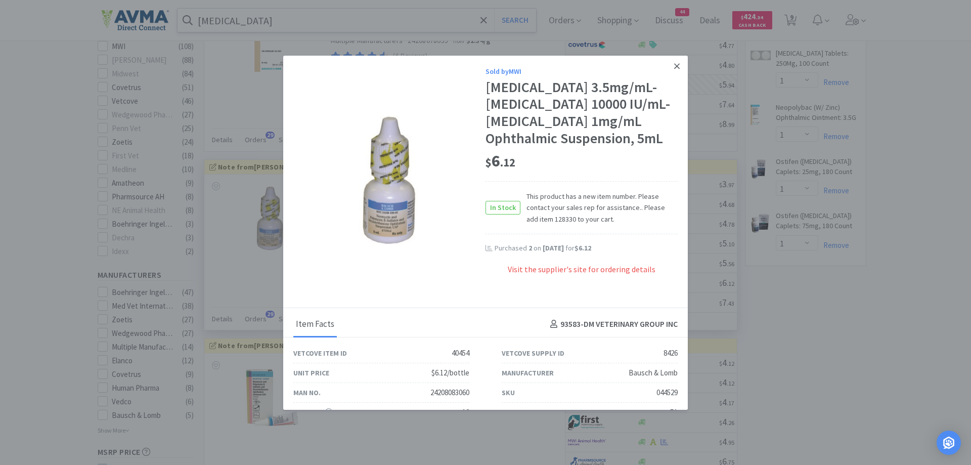
click at [674, 63] on link at bounding box center [677, 67] width 18 height 22
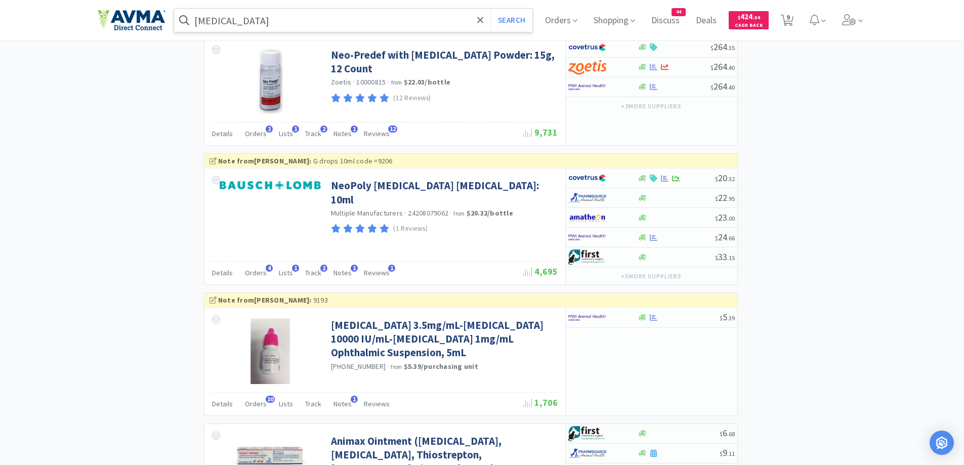
scroll to position [1113, 0]
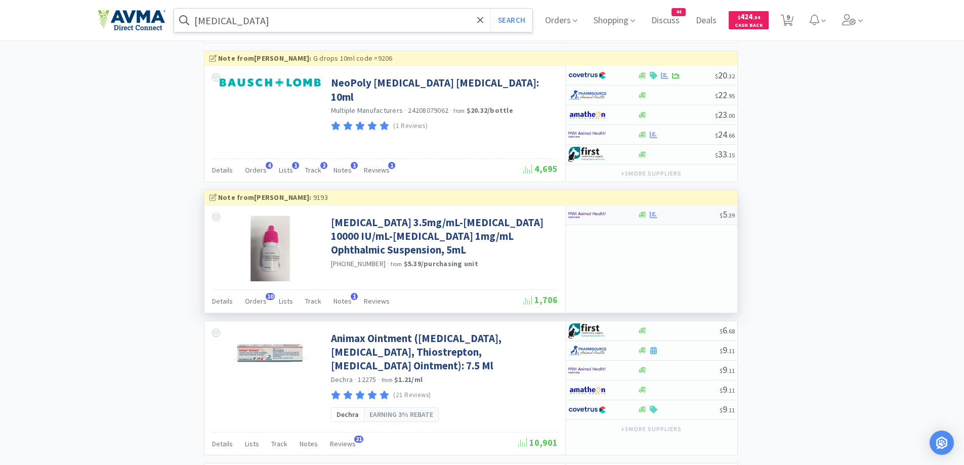
click at [637, 215] on div at bounding box center [642, 215] width 10 height 8
select select "1"
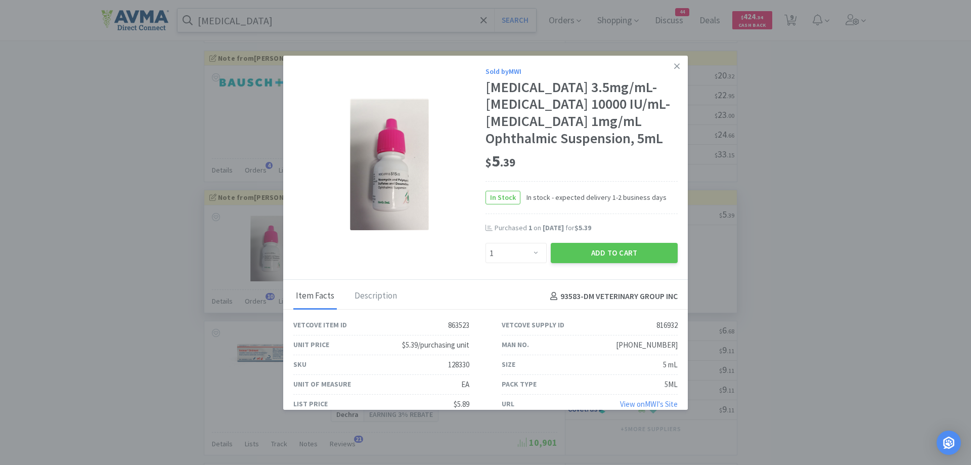
click at [584, 181] on div "$ 5 . 39" at bounding box center [582, 164] width 192 height 34
click at [603, 263] on button "Add to Cart" at bounding box center [614, 253] width 127 height 20
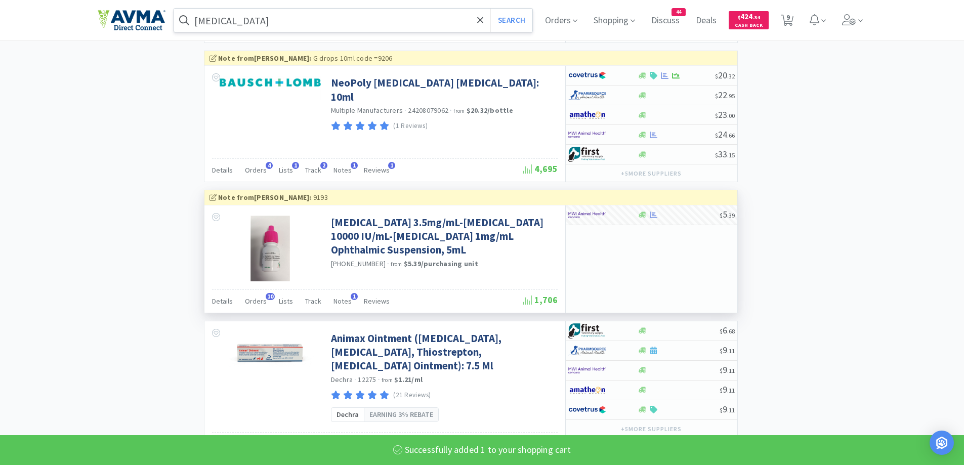
select select "1"
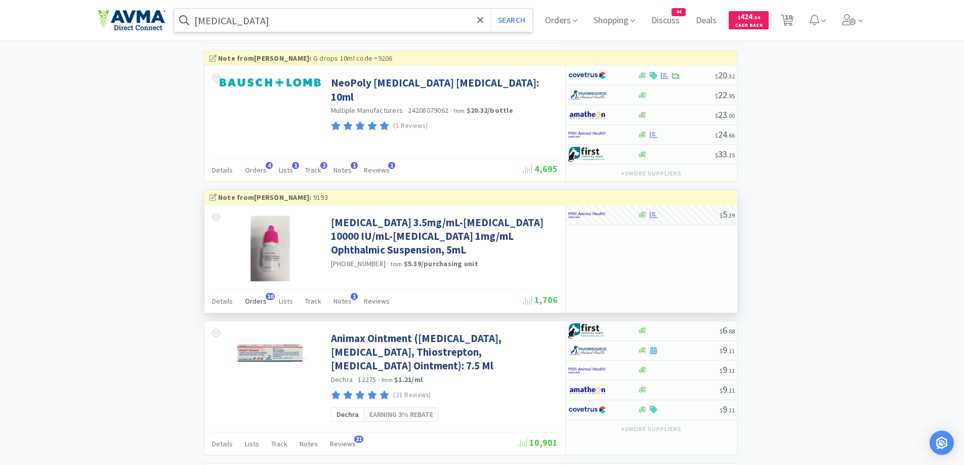
click at [267, 299] on span "10" at bounding box center [270, 296] width 9 height 7
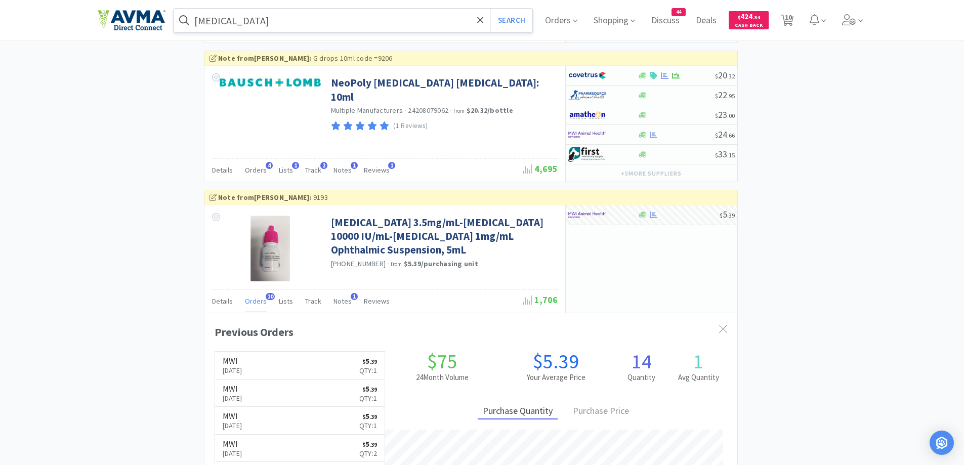
scroll to position [1012, 0]
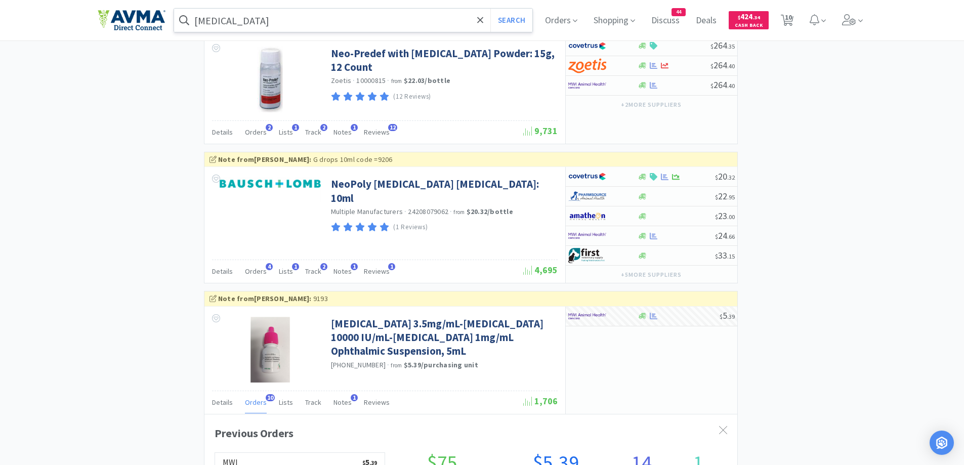
click at [276, 19] on input "neomycin" at bounding box center [353, 20] width 359 height 23
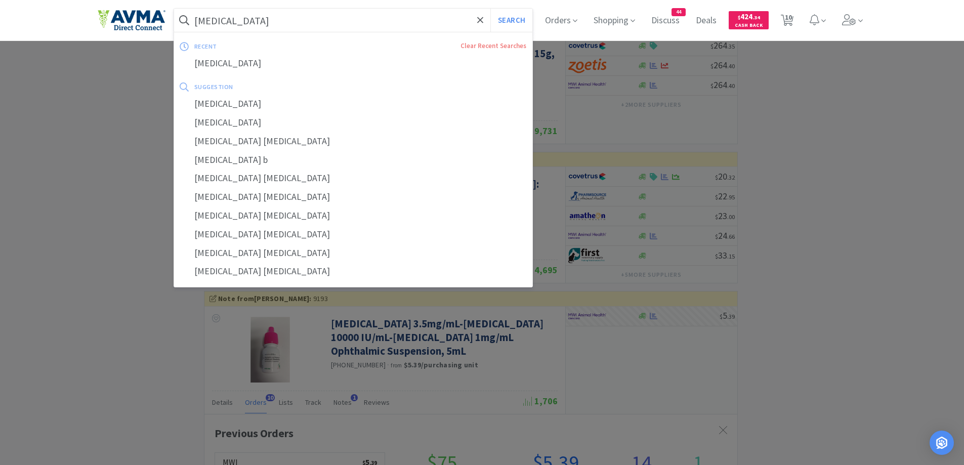
paste input "Prednisolone"
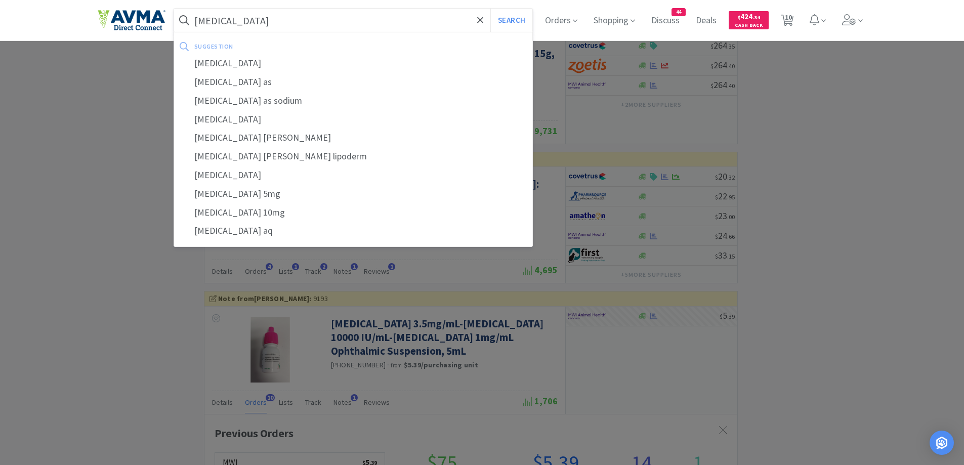
type input "Prednisolone"
click at [490, 9] on button "Search" at bounding box center [511, 20] width 42 height 23
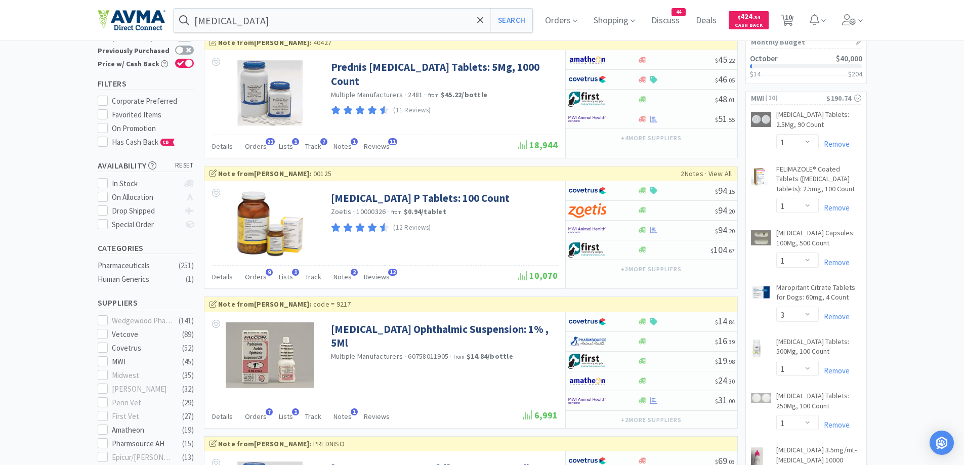
scroll to position [101, 0]
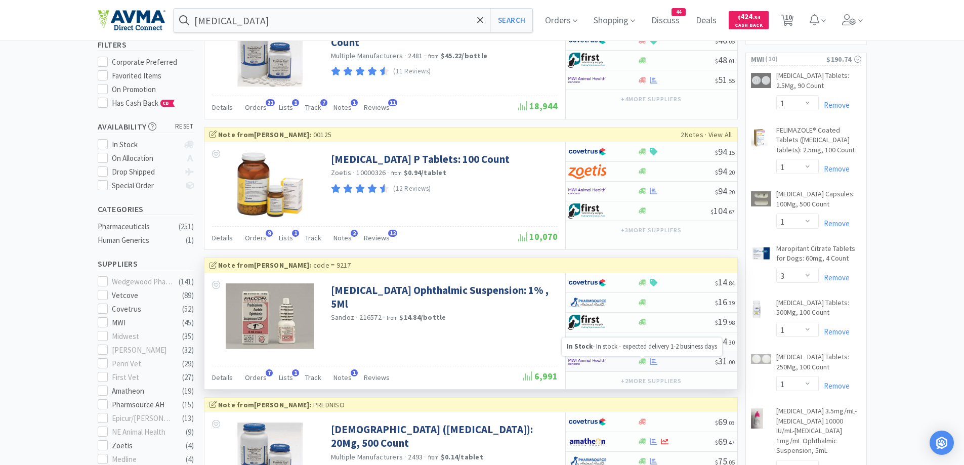
click at [642, 361] on icon at bounding box center [642, 362] width 8 height 6
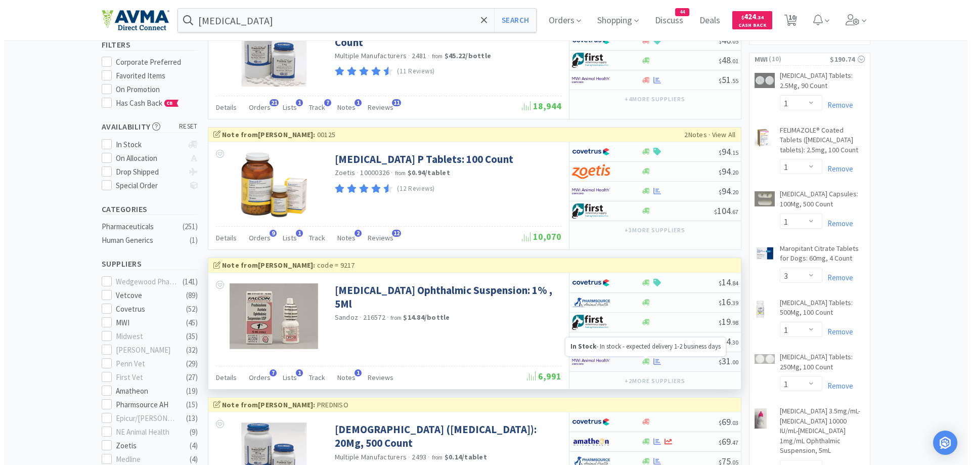
select select "1"
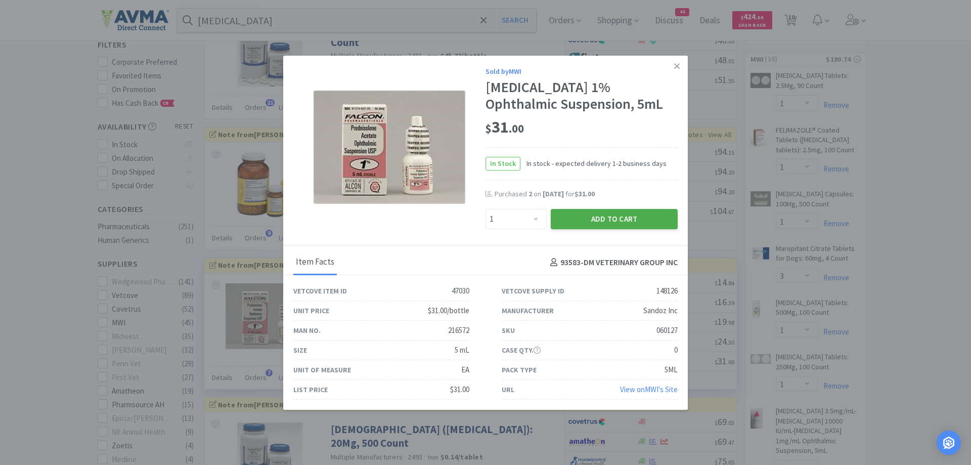
click at [601, 223] on button "Add to Cart" at bounding box center [614, 219] width 127 height 20
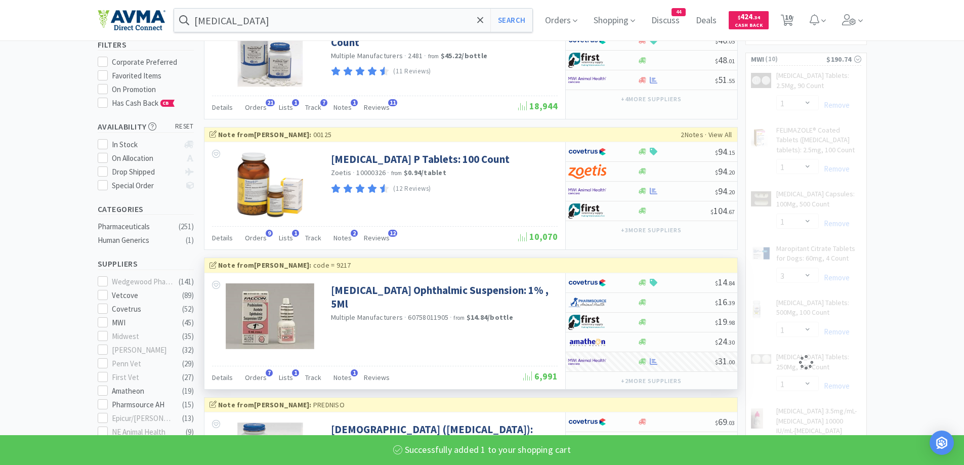
select select "1"
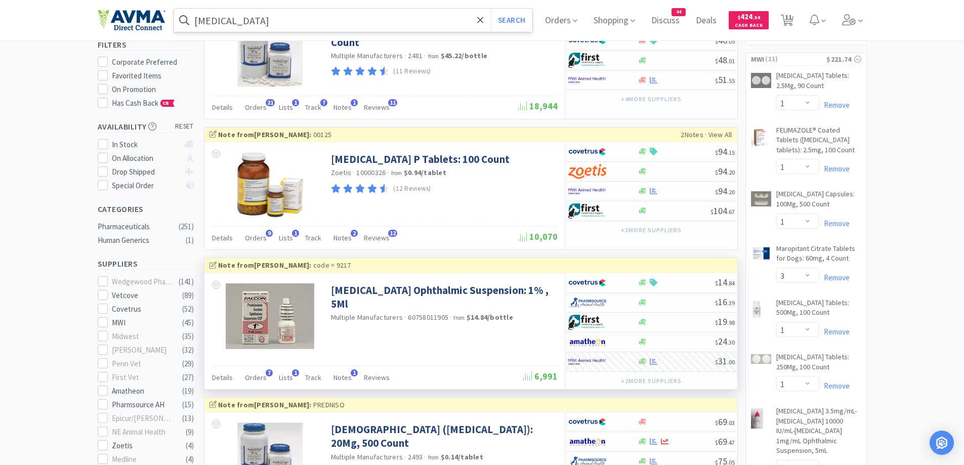
click at [285, 19] on input "Prednisolone" at bounding box center [353, 20] width 359 height 23
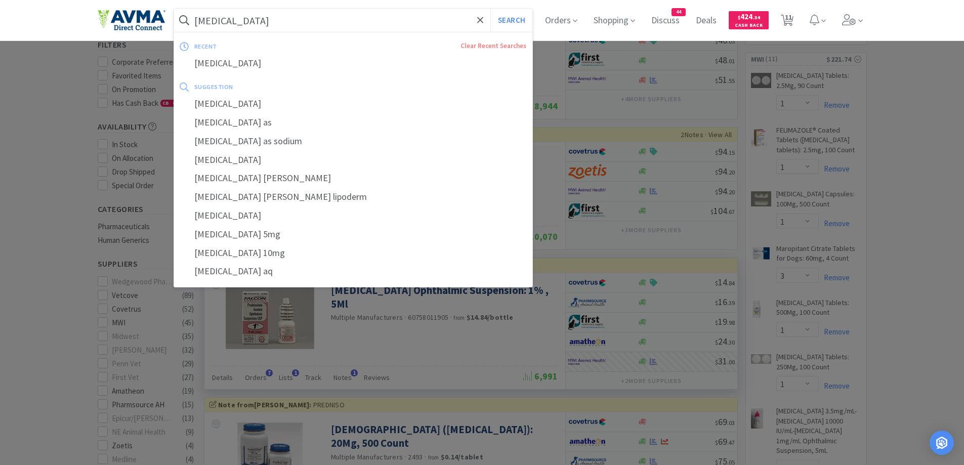
paste input "Thyrosyn 0.7mg"
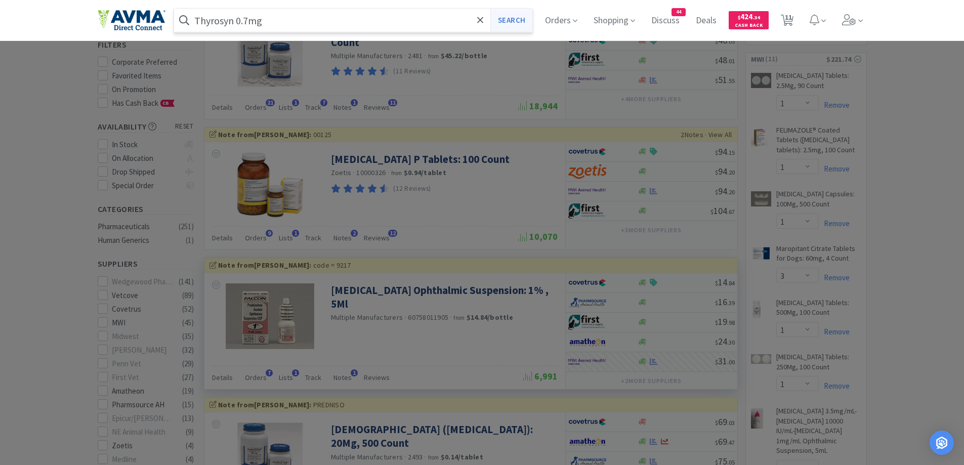
type input "Thyrosyn 0.7mg"
click at [507, 22] on button "Search" at bounding box center [511, 20] width 42 height 23
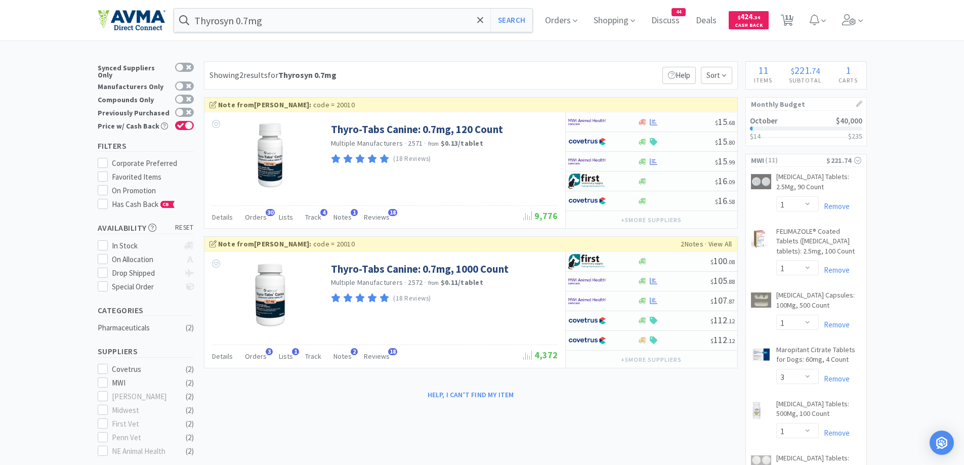
click at [637, 59] on div "Thyrosyn 0.7mg Search Orders Shopping Discuss Discuss 44 Deals Deals $ 424 . 34…" at bounding box center [482, 408] width 964 height 816
click at [595, 71] on div "Showing 2 results for Thyrosyn 0.7mg Filters Help Sort" at bounding box center [471, 75] width 534 height 28
click at [589, 60] on div "Thyrosyn 0.7mg Search Orders Shopping Discuss Discuss 44 Deals Deals $ 424 . 34…" at bounding box center [482, 408] width 964 height 816
click at [645, 160] on icon at bounding box center [642, 161] width 8 height 6
select select "1"
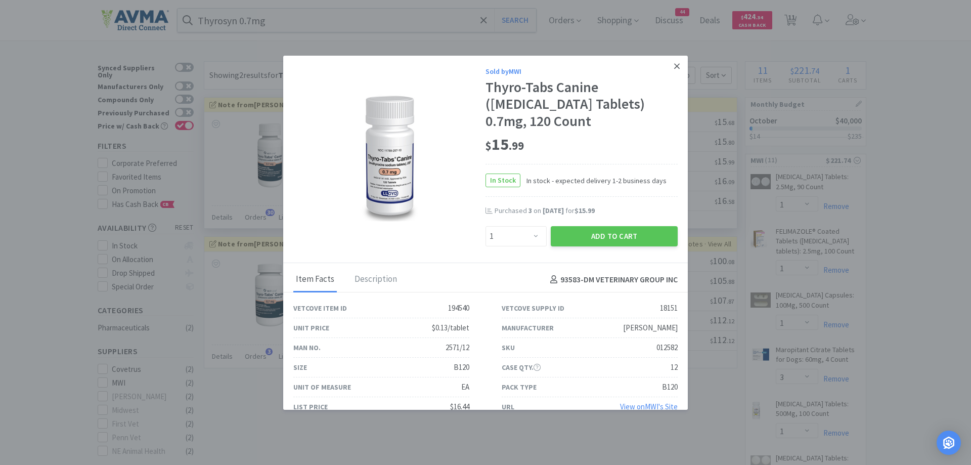
click at [668, 62] on link at bounding box center [677, 67] width 18 height 22
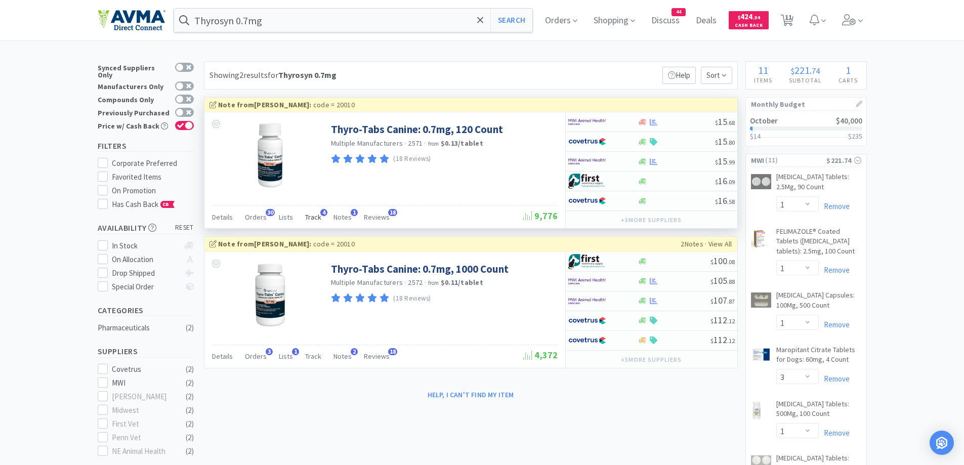
click at [310, 217] on span "Track" at bounding box center [313, 216] width 16 height 9
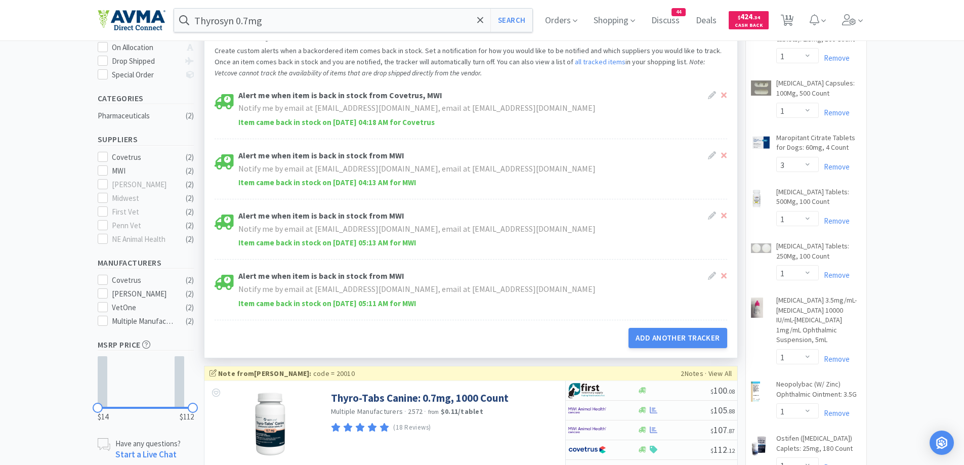
scroll to position [303, 0]
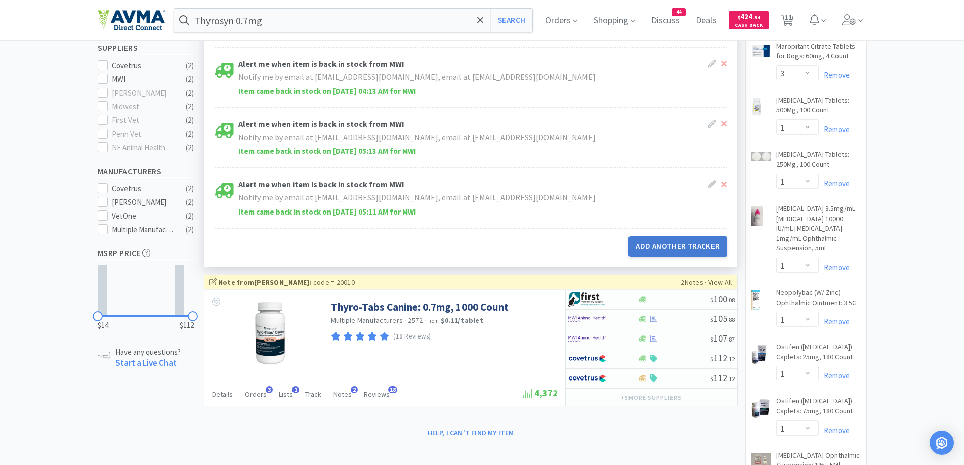
click at [665, 251] on button "Add Another Tracker" at bounding box center [677, 246] width 98 height 20
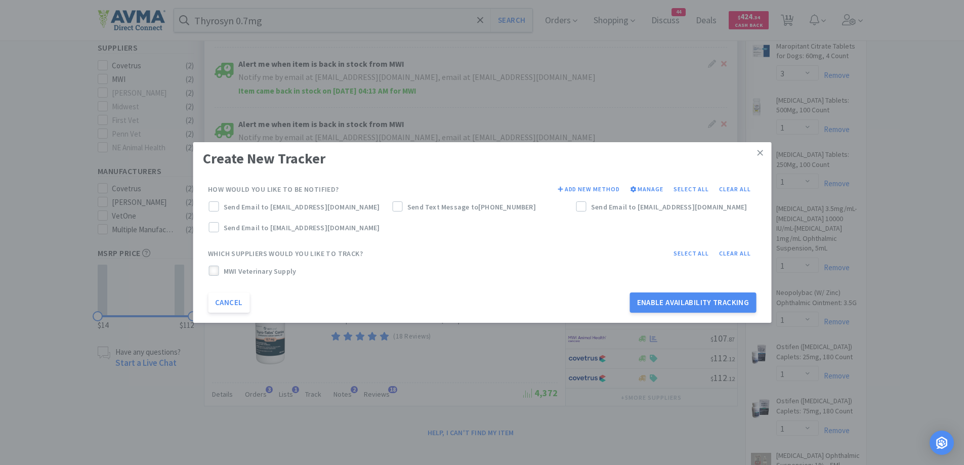
click at [213, 269] on icon at bounding box center [213, 271] width 7 height 7
click at [212, 202] on div at bounding box center [213, 206] width 10 height 10
drag, startPoint x: 670, startPoint y: 304, endPoint x: 661, endPoint y: 297, distance: 11.6
click at [670, 303] on button "Enable Availability Tracking" at bounding box center [693, 302] width 126 height 20
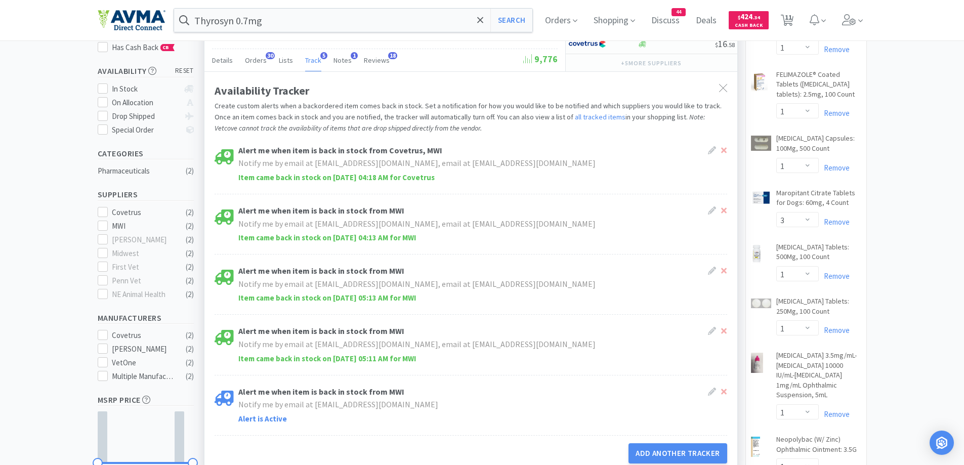
scroll to position [101, 0]
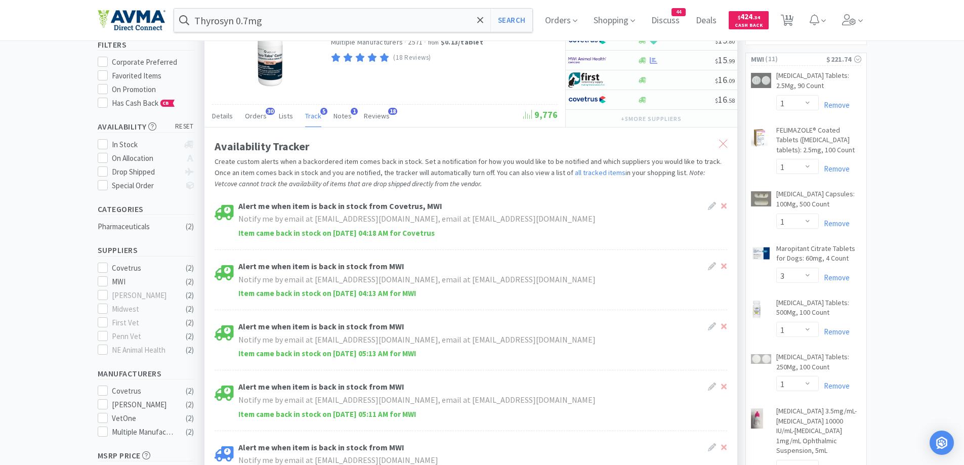
click at [717, 137] on div at bounding box center [723, 143] width 18 height 23
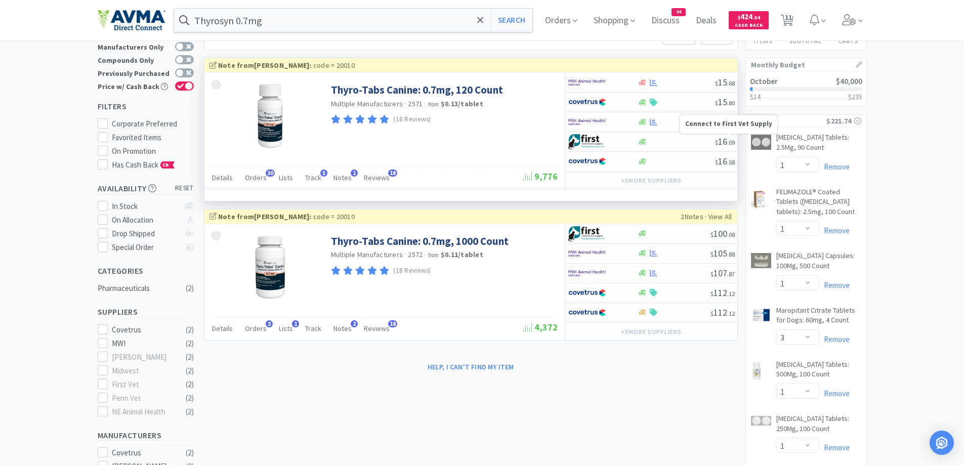
scroll to position [0, 0]
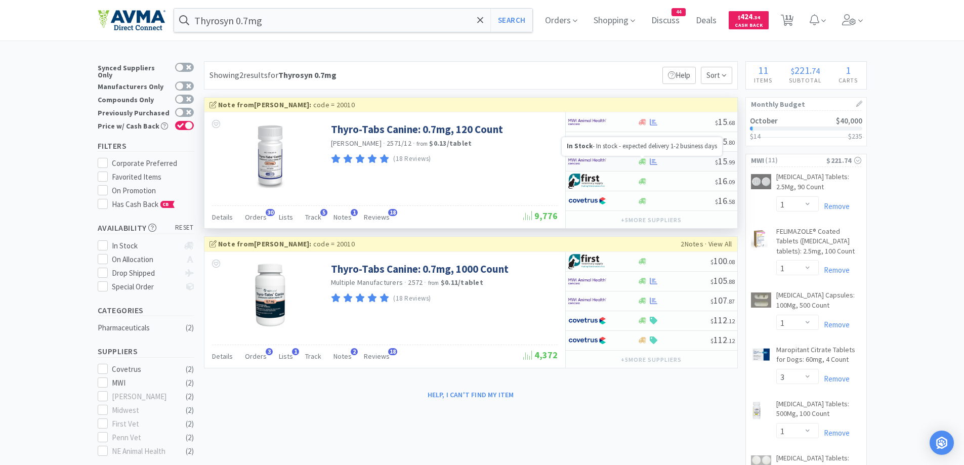
click at [645, 160] on icon at bounding box center [642, 161] width 8 height 6
select select "1"
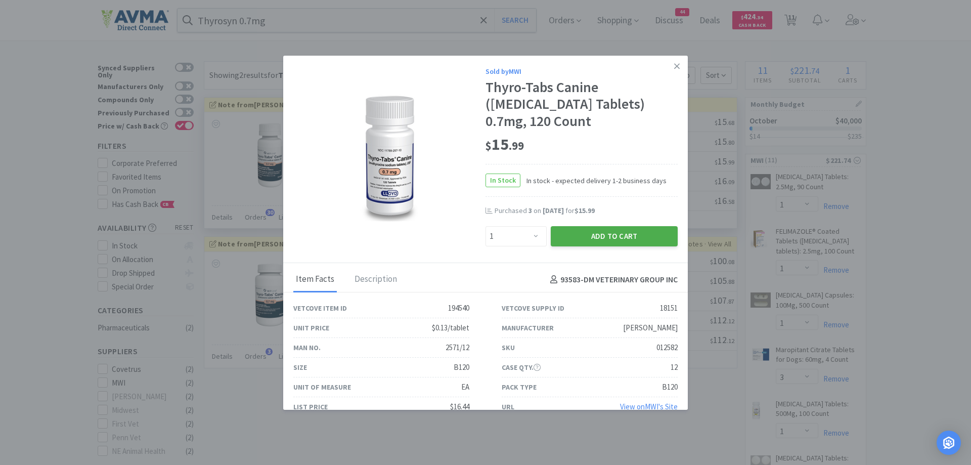
click at [592, 234] on button "Add to Cart" at bounding box center [614, 236] width 127 height 20
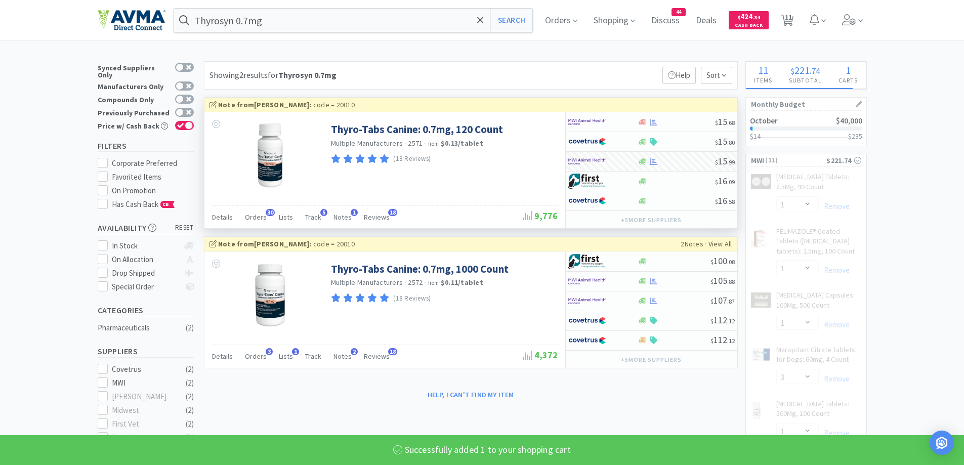
select select "1"
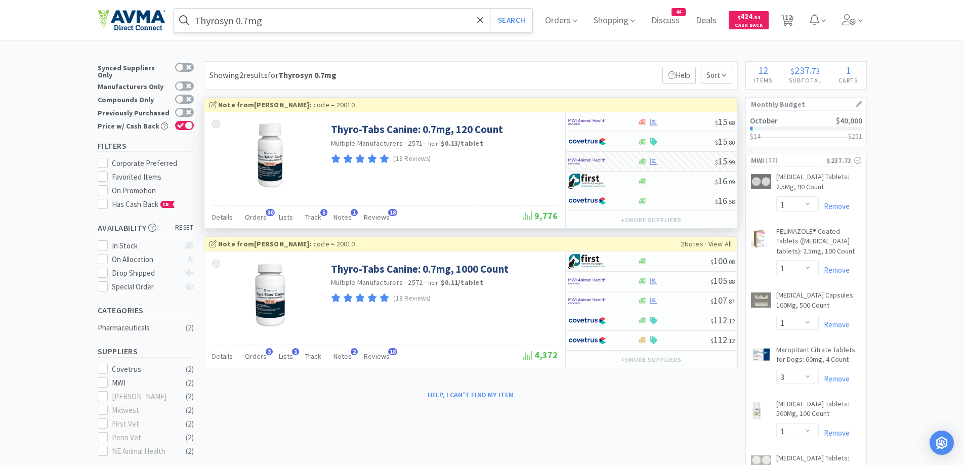
click at [350, 10] on input "Thyrosyn 0.7mg" at bounding box center [353, 20] width 359 height 23
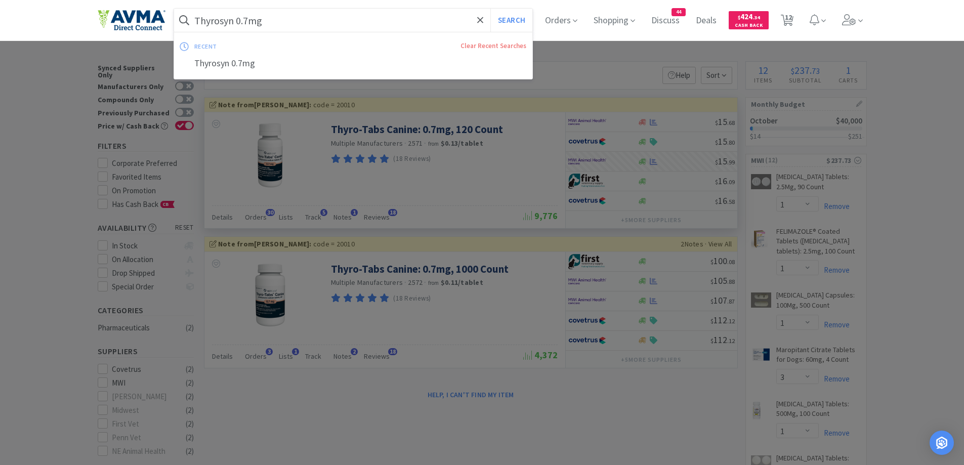
paste input "ricky Treats"
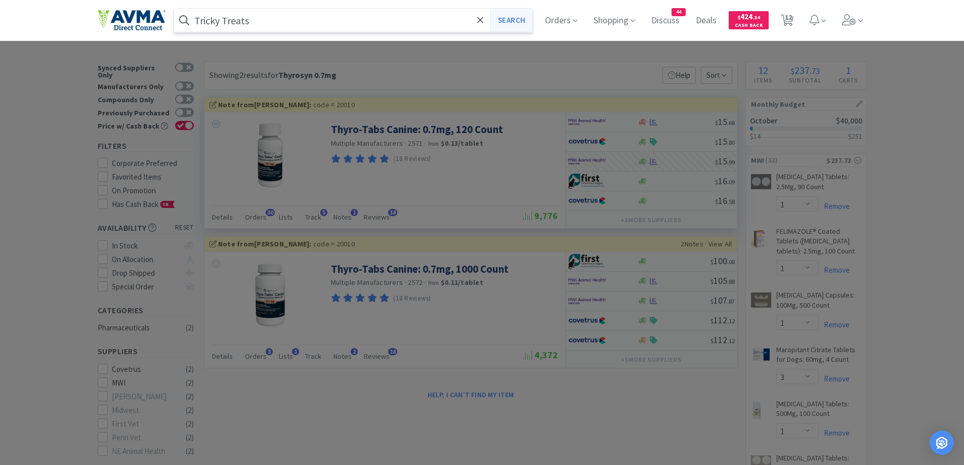
type input "Tricky Treats"
click at [502, 21] on button "Search" at bounding box center [511, 20] width 42 height 23
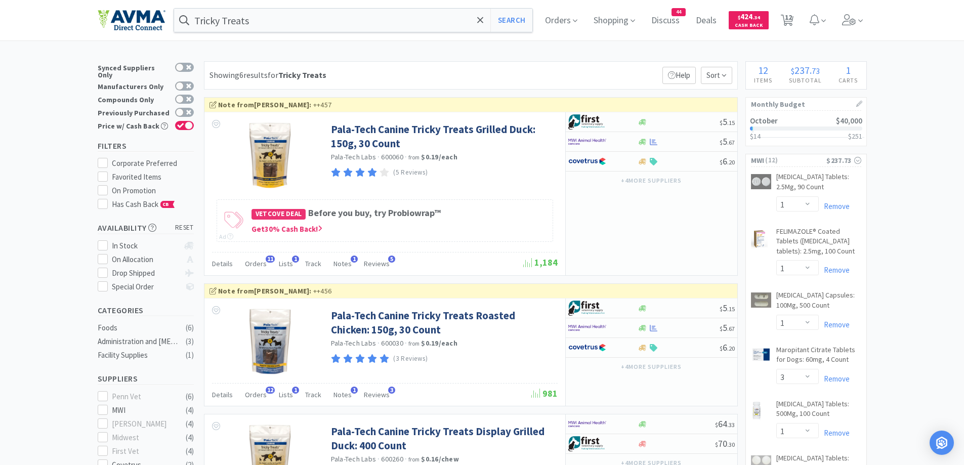
click at [461, 37] on div "Tricky Treats Search Orders Shopping Discuss Discuss 44 Deals Deals $ 424 . 34 …" at bounding box center [482, 20] width 769 height 40
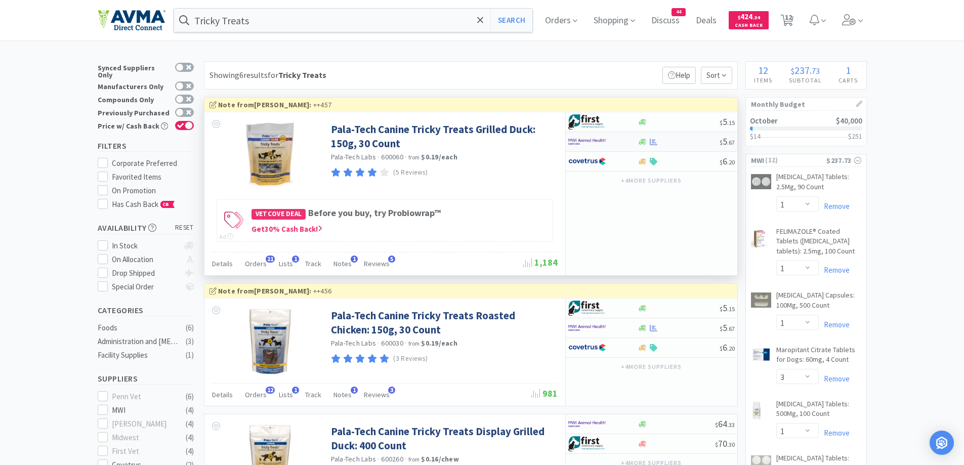
click at [647, 142] on div at bounding box center [678, 142] width 82 height 8
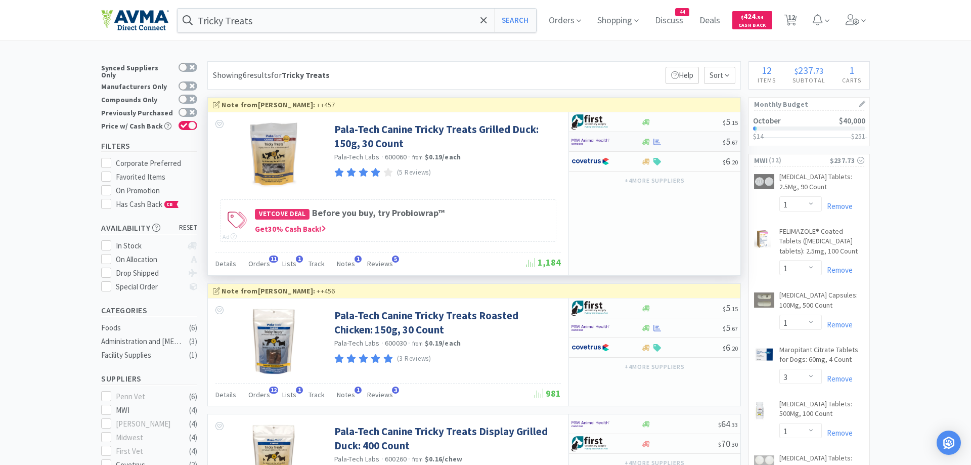
select select "1"
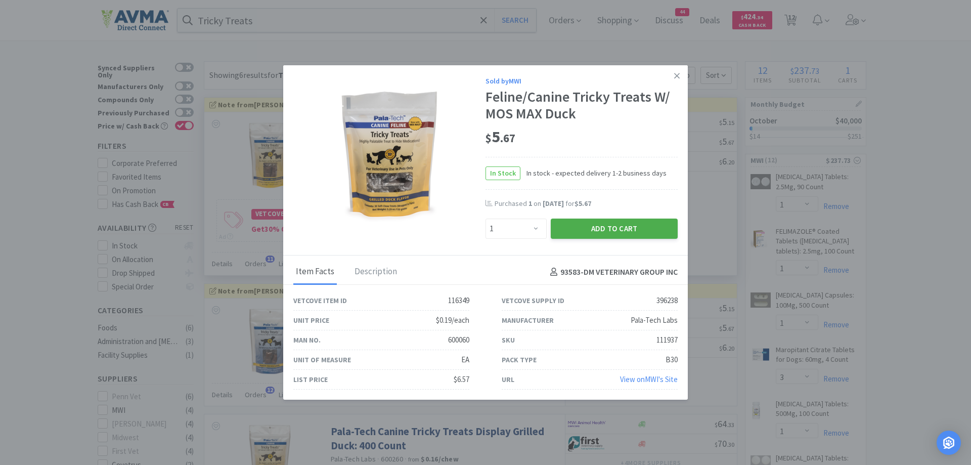
click at [618, 225] on button "Add to Cart" at bounding box center [614, 229] width 127 height 20
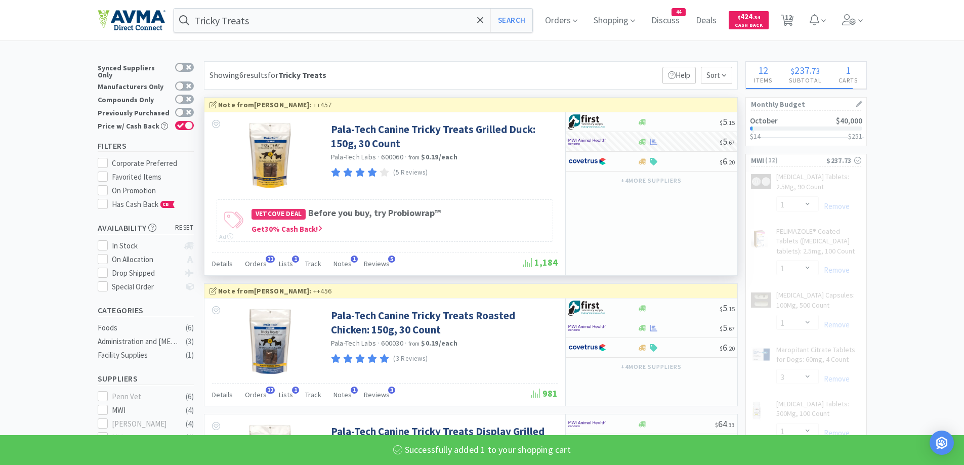
select select "1"
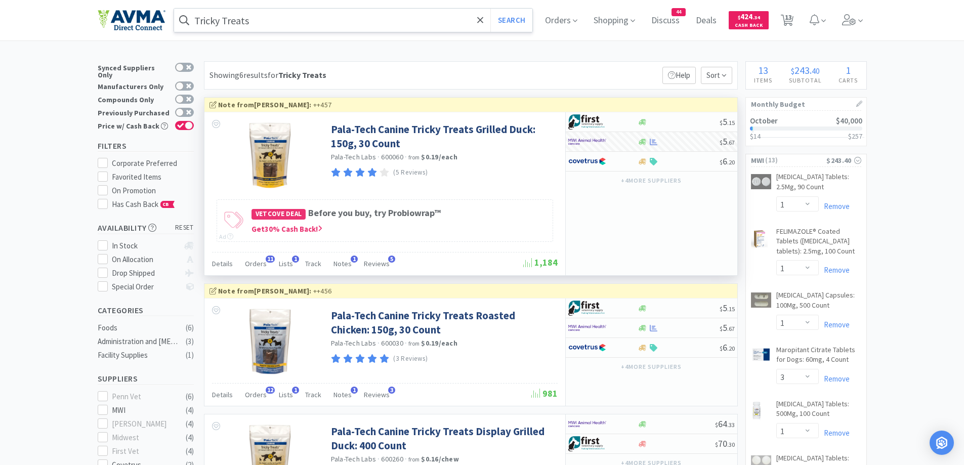
click at [361, 18] on input "Tricky Treats" at bounding box center [353, 20] width 359 height 23
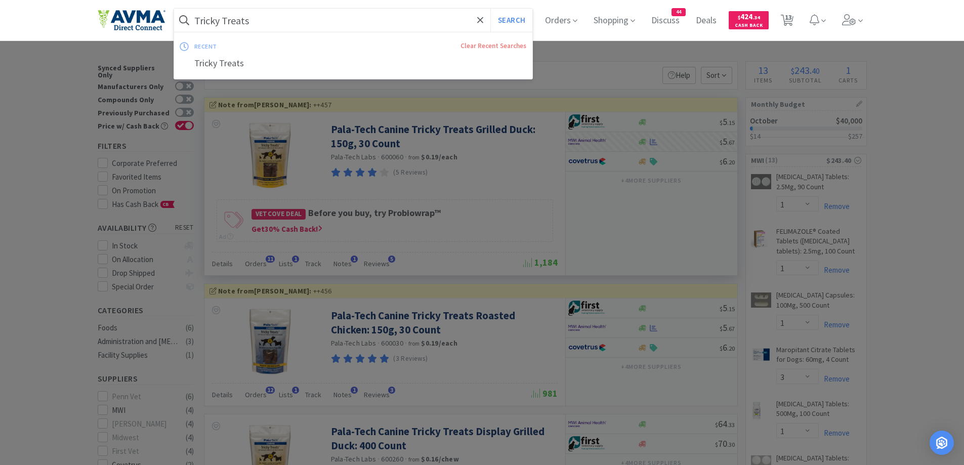
paste input "CK Mousse"
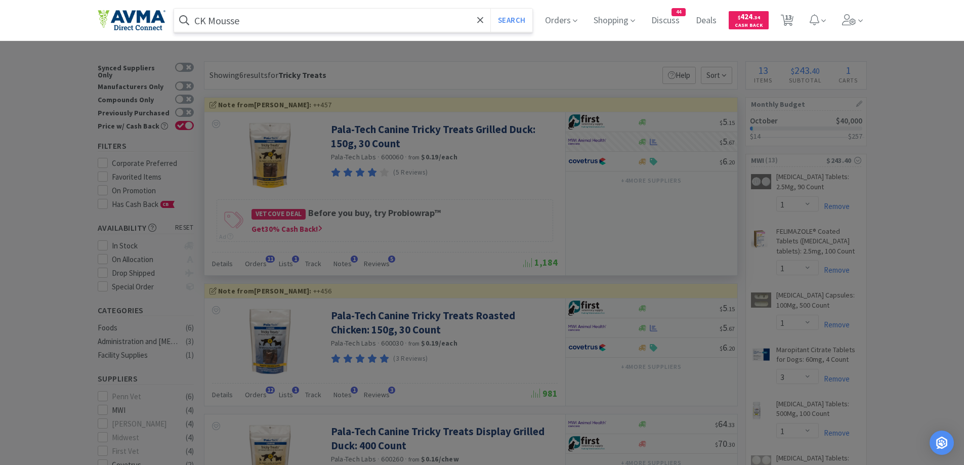
type input "CK Mousse"
click at [490, 9] on button "Search" at bounding box center [511, 20] width 42 height 23
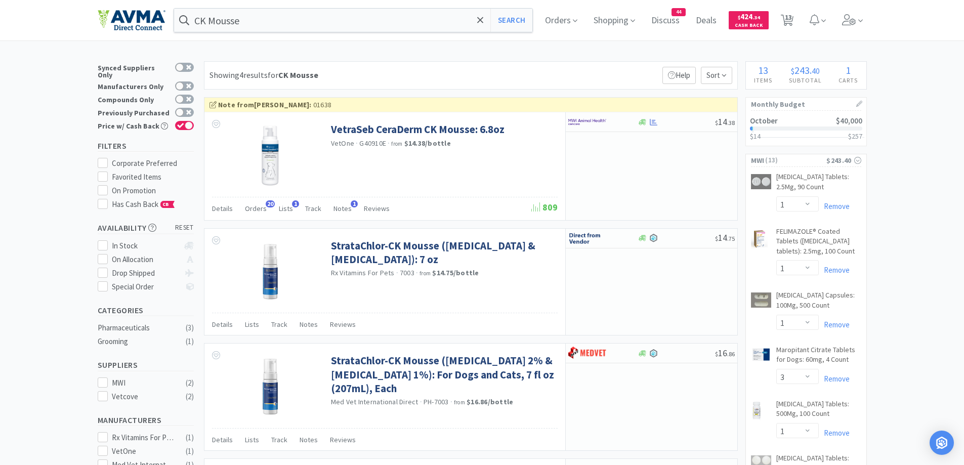
click at [530, 79] on div "Showing 4 results for CK Mousse Filters Help Sort" at bounding box center [471, 75] width 534 height 28
click at [629, 122] on div at bounding box center [602, 121] width 69 height 17
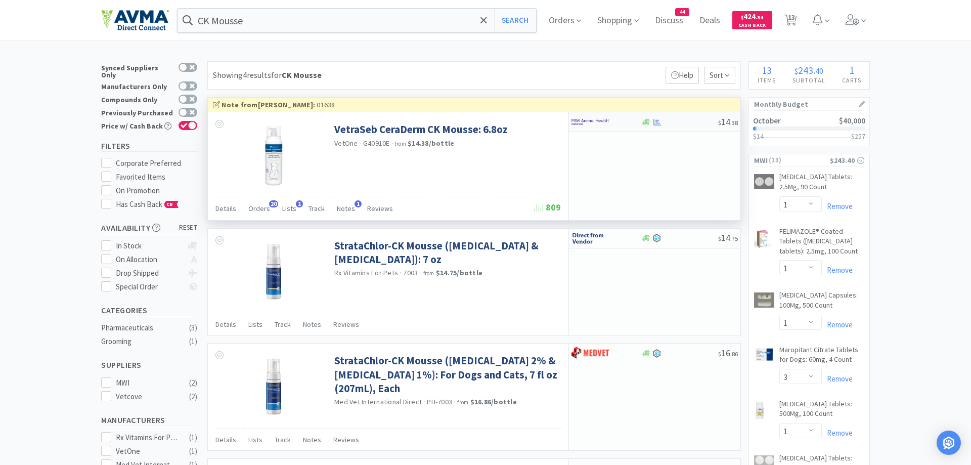
select select "1"
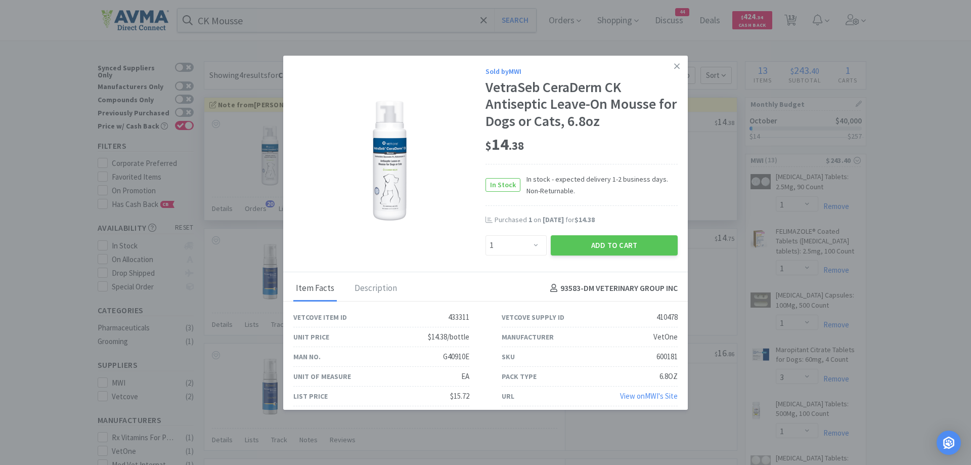
click at [638, 257] on div "Sold by MWI VetraSeb CeraDerm CK Antiseptic Leave-On Mousse for Dogs or Cats, 6…" at bounding box center [485, 164] width 405 height 216
click at [632, 248] on button "Add to Cart" at bounding box center [614, 245] width 127 height 20
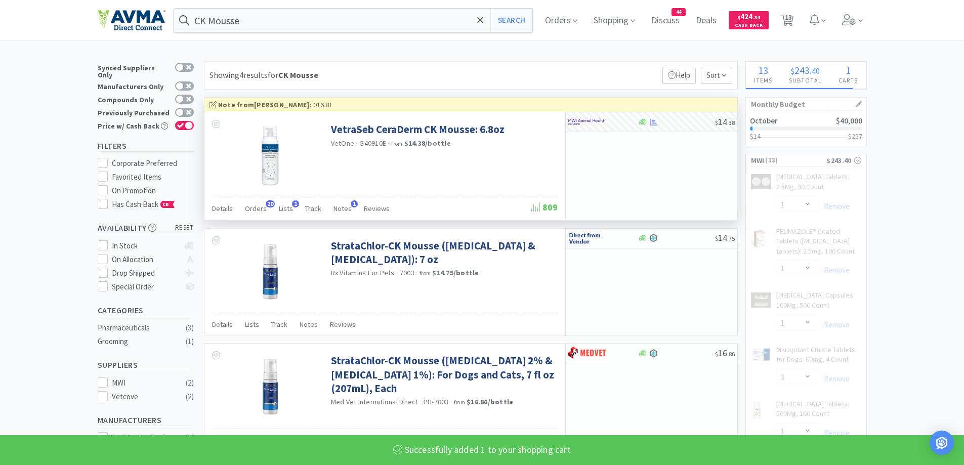
select select "1"
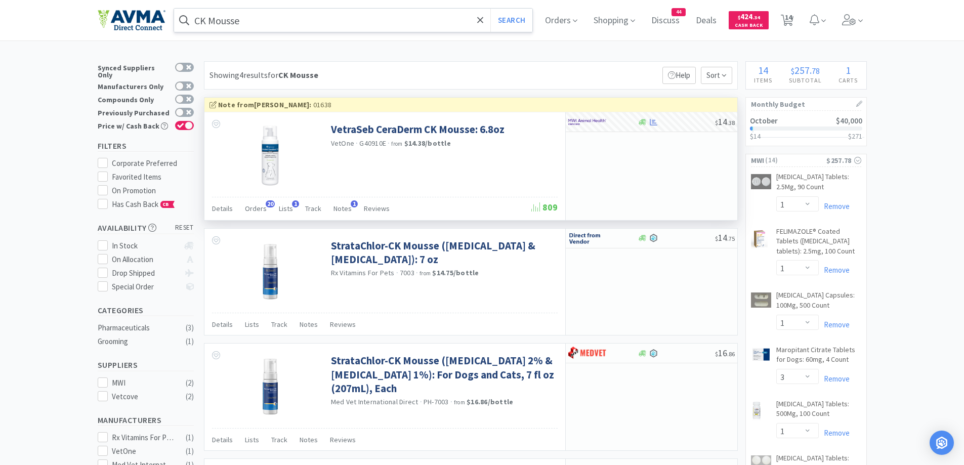
click at [319, 16] on input "CK Mousse" at bounding box center [353, 20] width 359 height 23
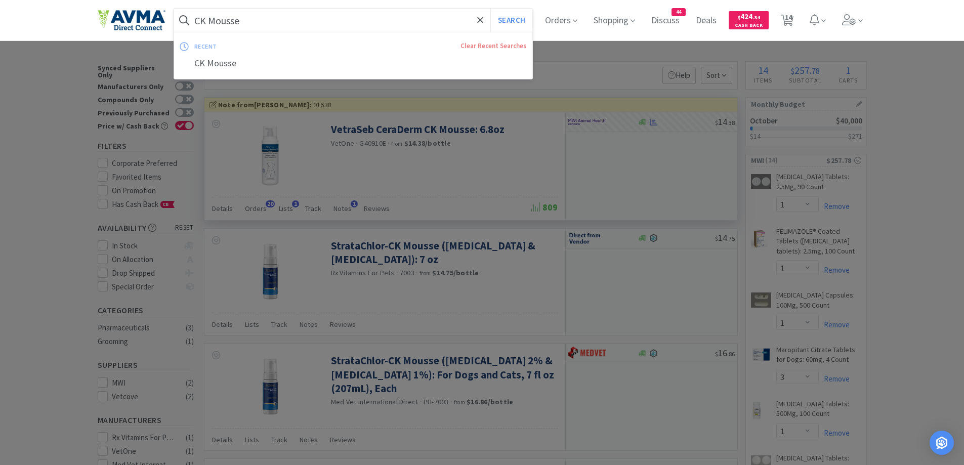
paste input "B12"
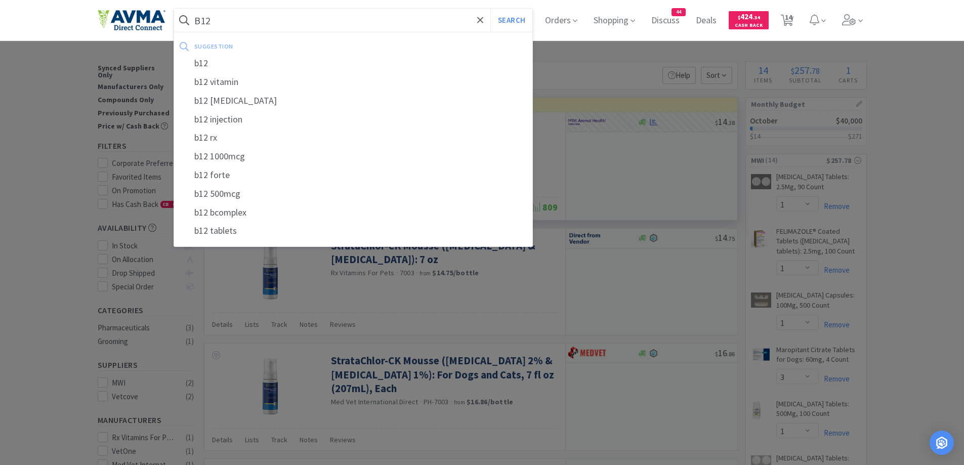
type input "B12"
click at [499, 8] on div "B12 Search suggestion b12 b12 vitamin b12 cyanocobalamin b12 injection b12 rx b…" at bounding box center [482, 20] width 769 height 40
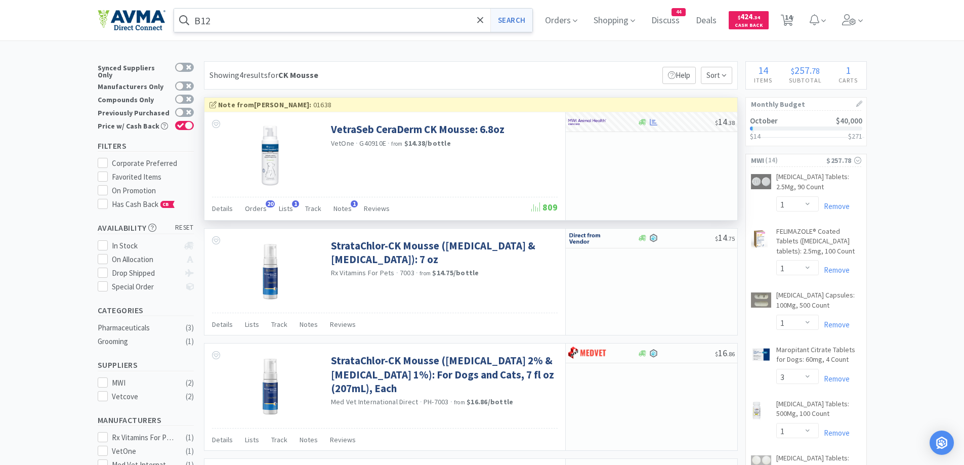
click at [505, 13] on button "Search" at bounding box center [511, 20] width 42 height 23
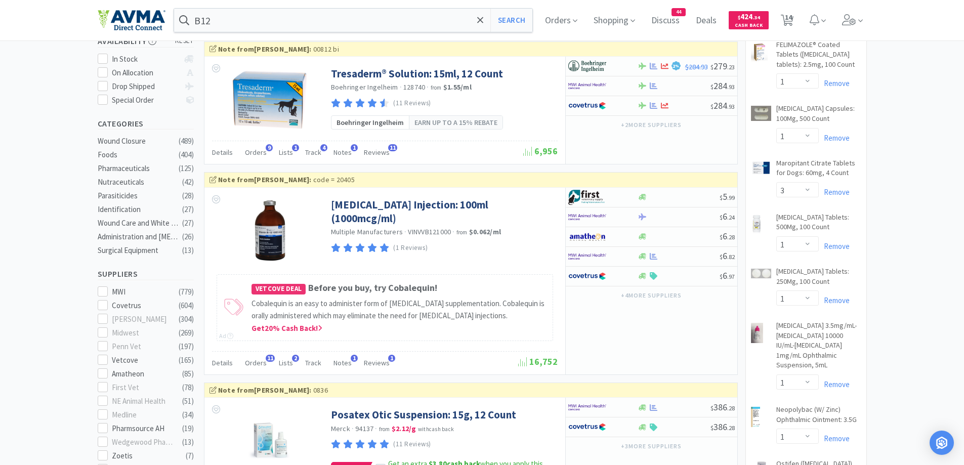
scroll to position [303, 0]
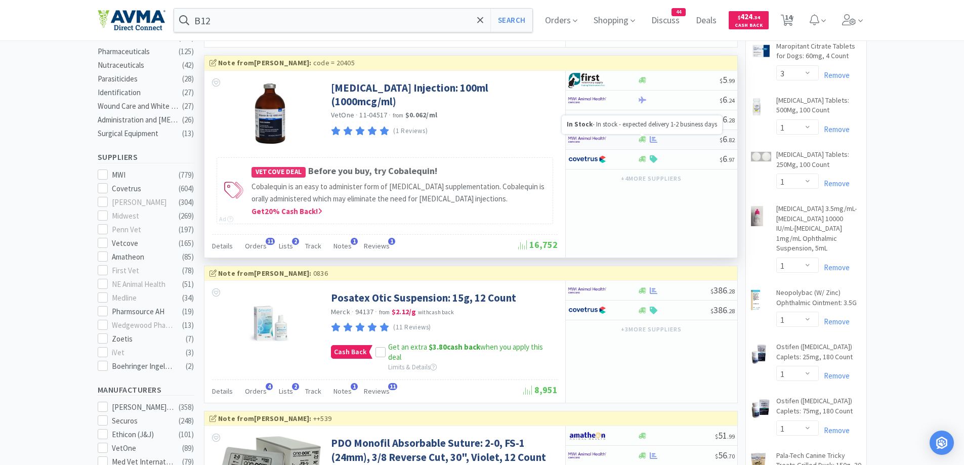
click at [639, 138] on icon at bounding box center [642, 140] width 8 height 8
select select "1"
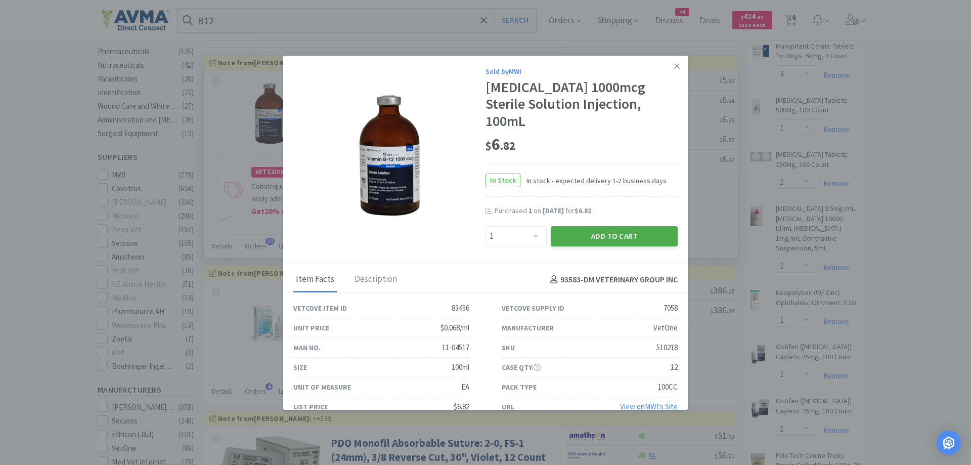
click at [591, 226] on button "Add to Cart" at bounding box center [614, 236] width 127 height 20
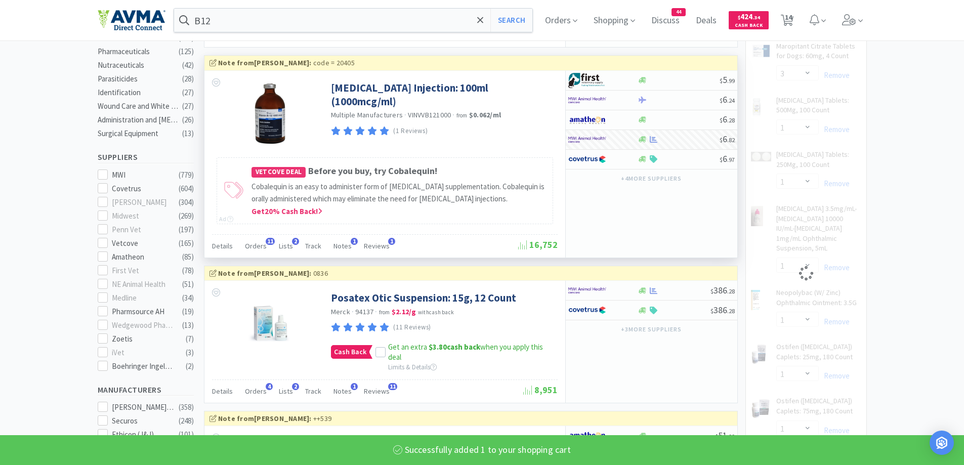
select select "1"
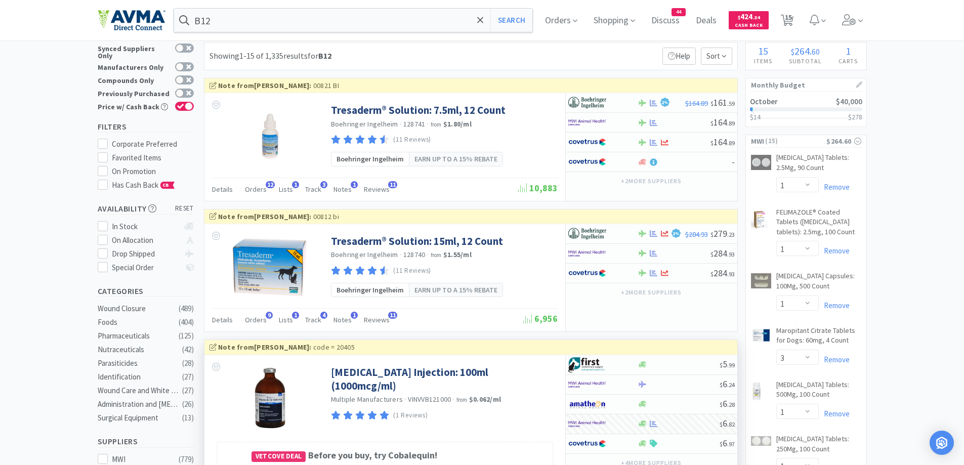
scroll to position [0, 0]
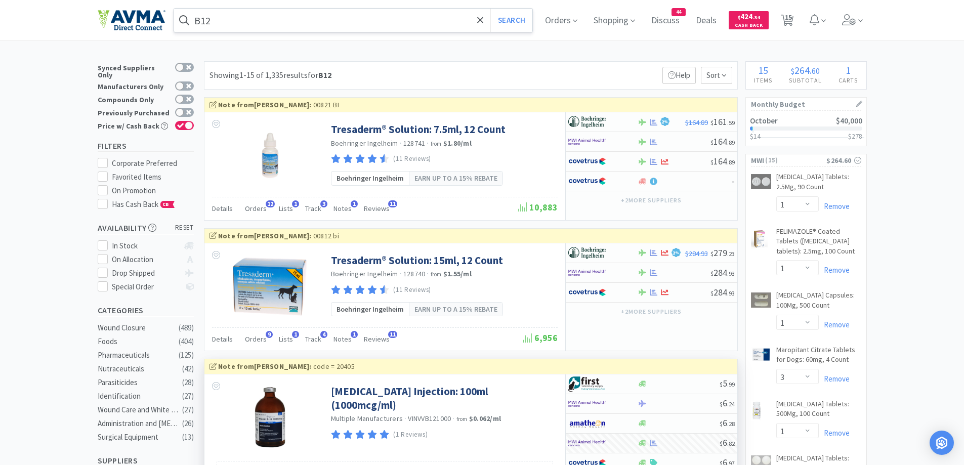
click at [244, 26] on input "B12" at bounding box center [353, 20] width 359 height 23
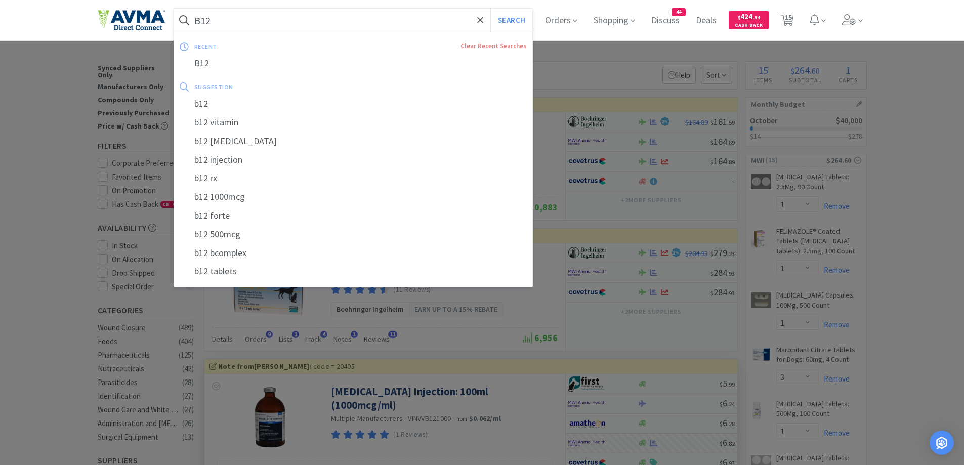
paste input "Apoquel 16mg"
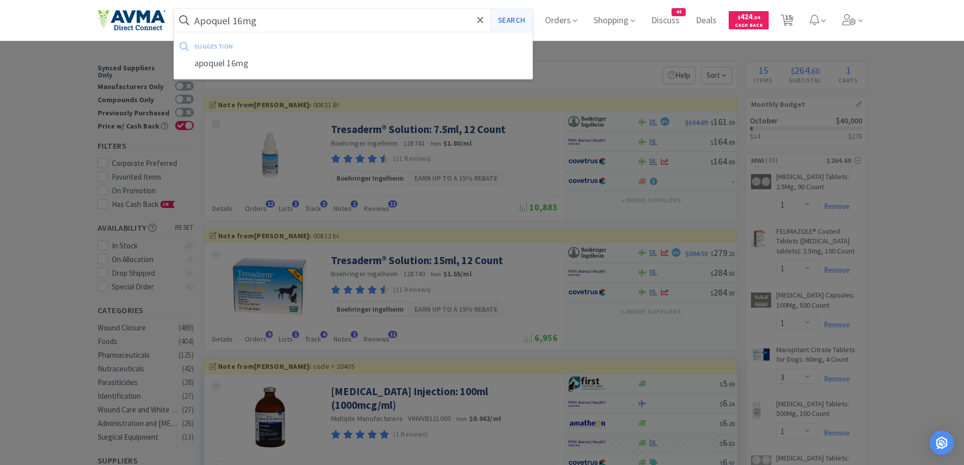
type input "Apoquel 16mg"
click at [516, 29] on button "Search" at bounding box center [511, 20] width 42 height 23
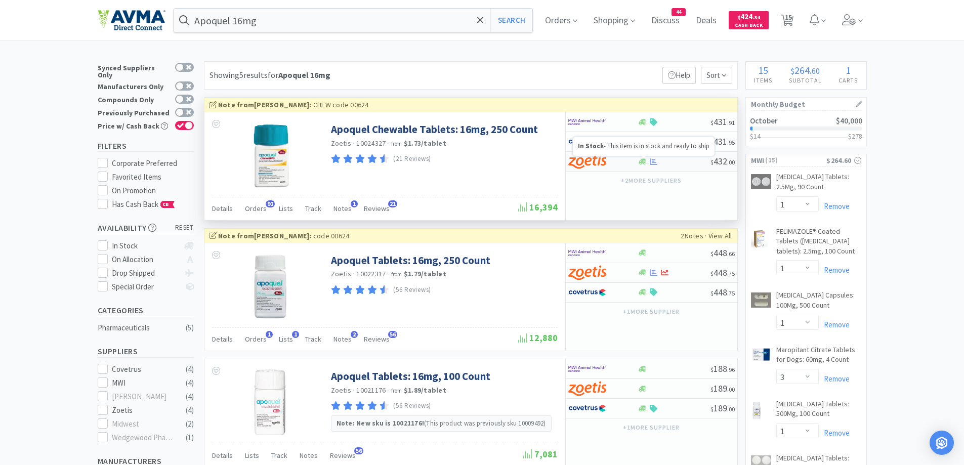
click at [639, 163] on icon at bounding box center [642, 161] width 8 height 6
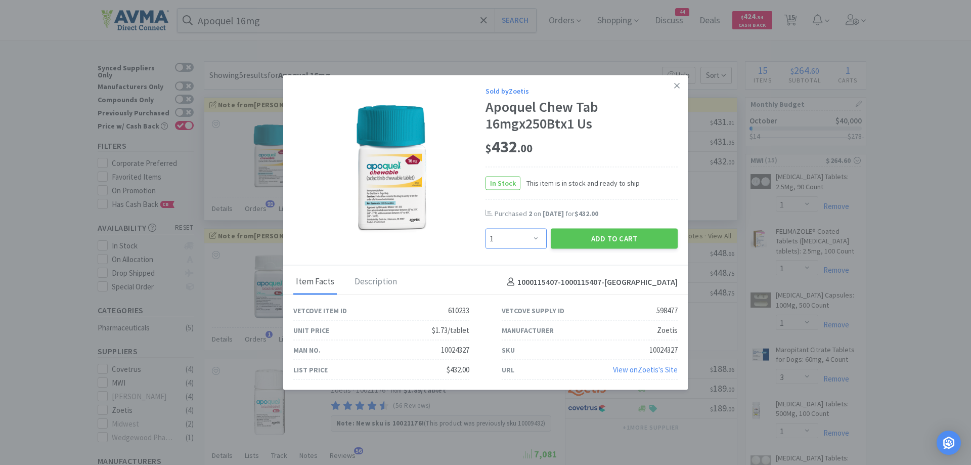
click at [544, 238] on select "Enter Quantity 1 2 3 4 5 6 7 8 9 10 11 12 13 14 15 16 17 18 19 20 Enter Quantity" at bounding box center [516, 239] width 61 height 20
select select "2"
click at [486, 229] on select "Enter Quantity 1 2 3 4 5 6 7 8 9 10 11 12 13 14 15 16 17 18 19 20 Enter Quantity" at bounding box center [516, 239] width 61 height 20
click at [609, 234] on button "Add to Cart" at bounding box center [614, 239] width 127 height 20
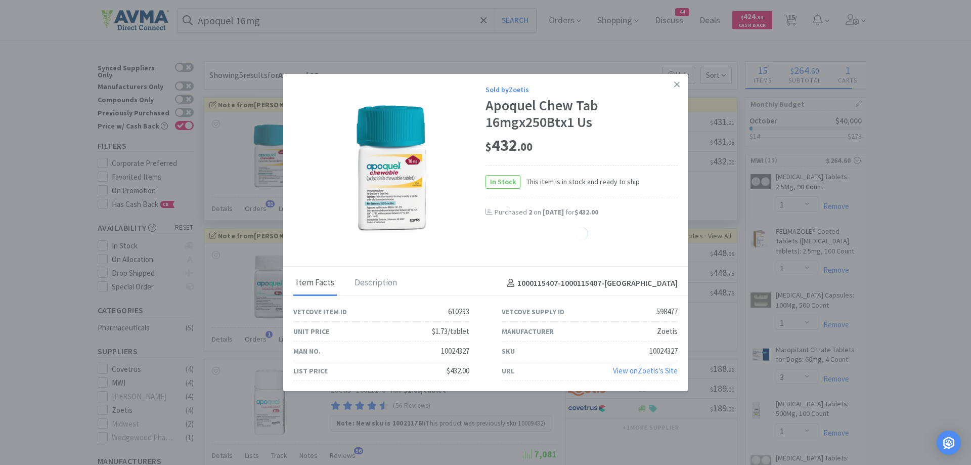
select select "2"
select select "1"
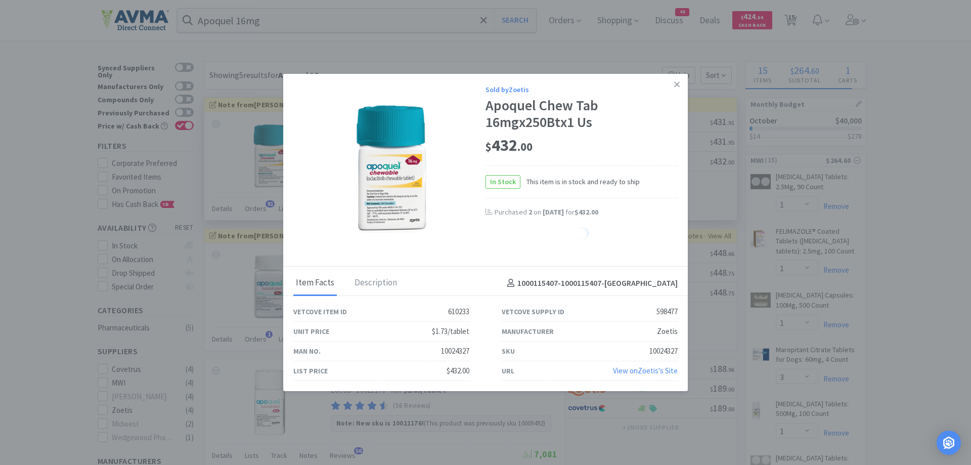
select select "1"
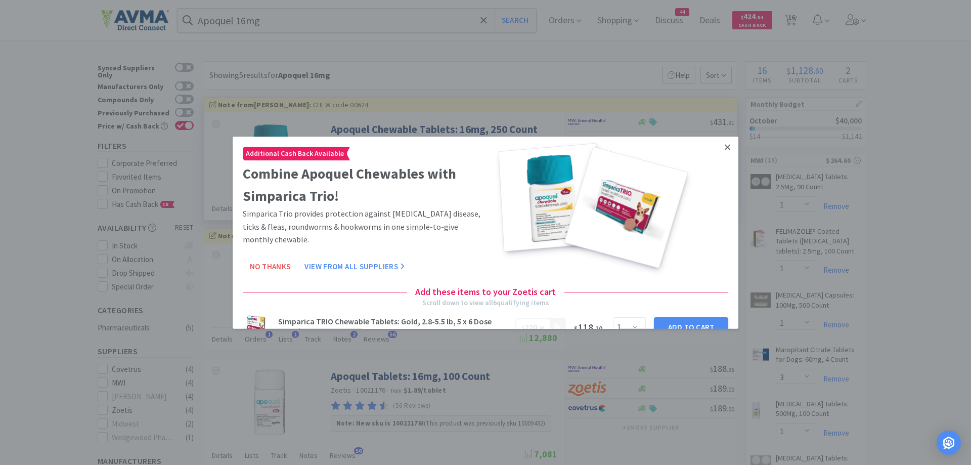
click at [719, 140] on link at bounding box center [728, 147] width 18 height 22
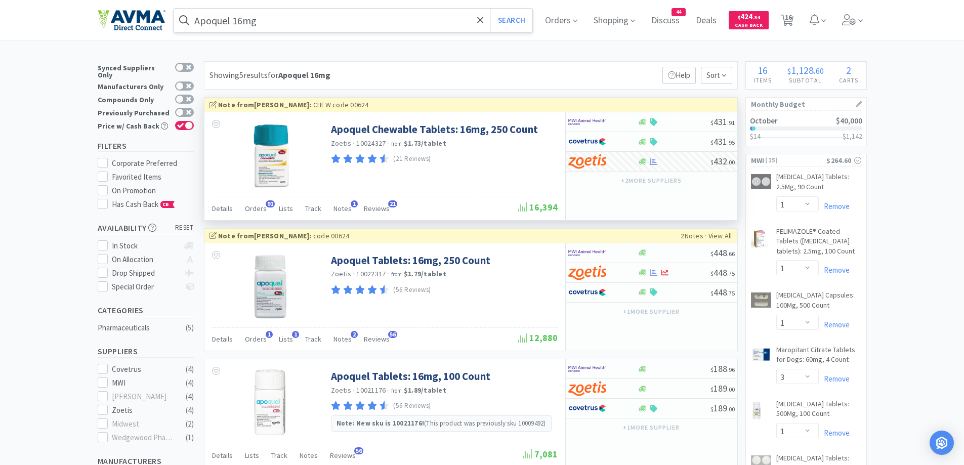
click at [324, 17] on input "Apoquel 16mg" at bounding box center [353, 20] width 359 height 23
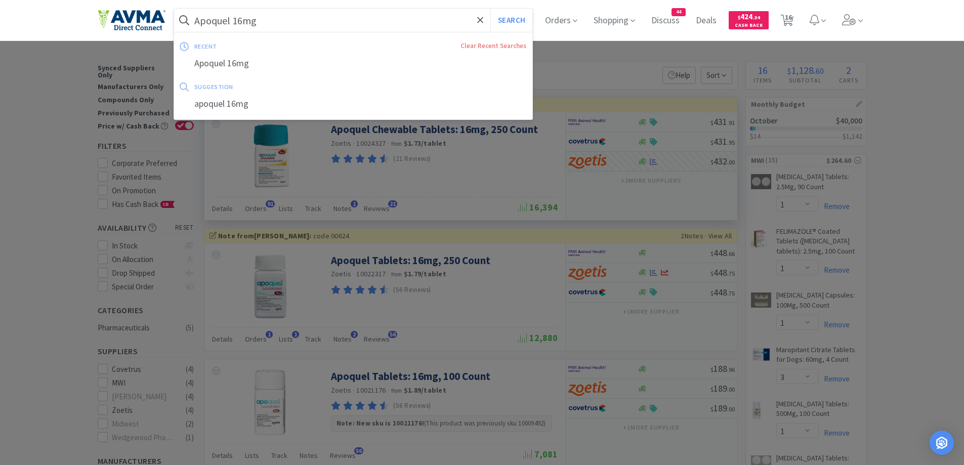
paste input "Cytopoint 40"
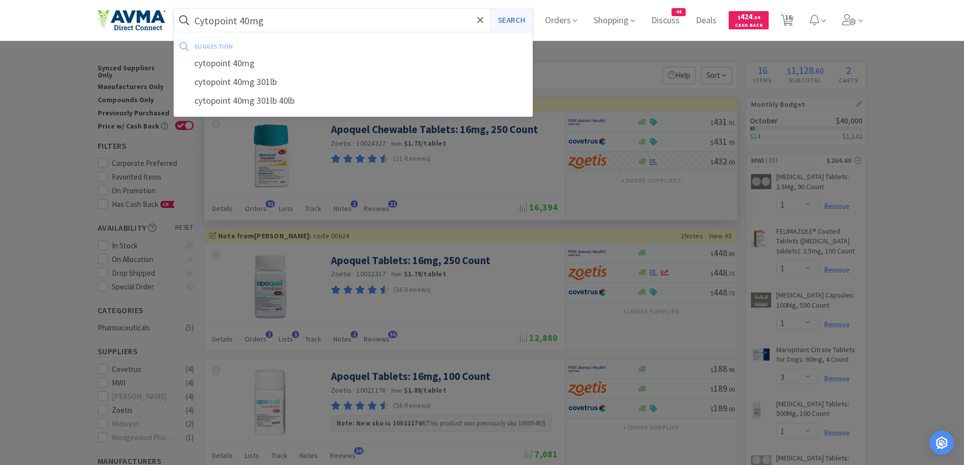
type input "Cytopoint 40mg"
click at [511, 19] on button "Search" at bounding box center [511, 20] width 42 height 23
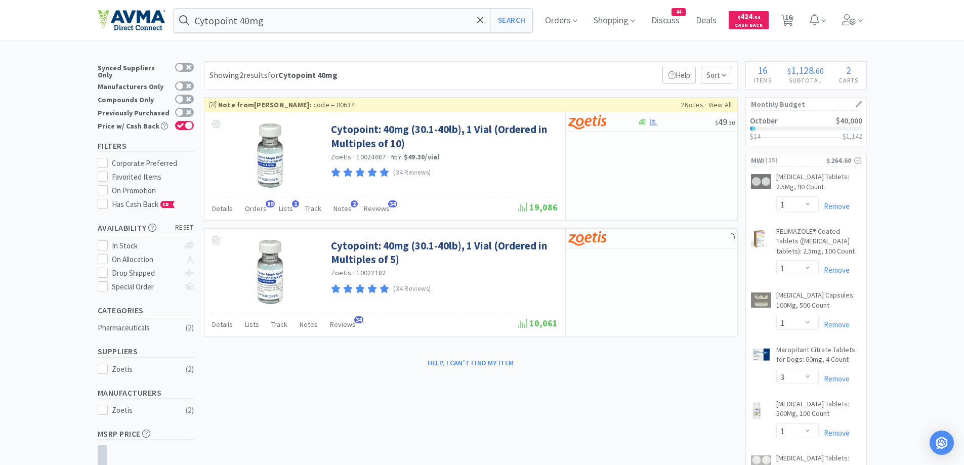
click at [650, 65] on div "Showing 2 results for Cytopoint 40mg Filters Help Sort" at bounding box center [471, 75] width 534 height 28
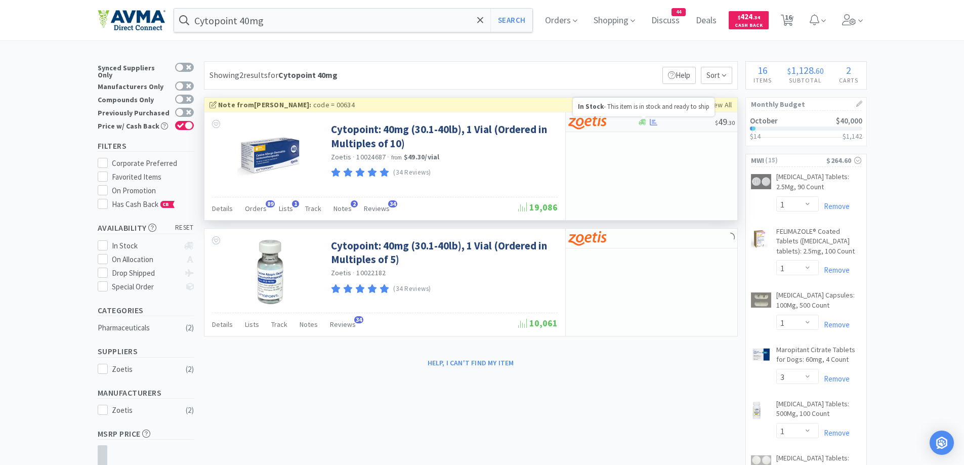
click at [642, 125] on icon at bounding box center [642, 122] width 8 height 8
select select "10"
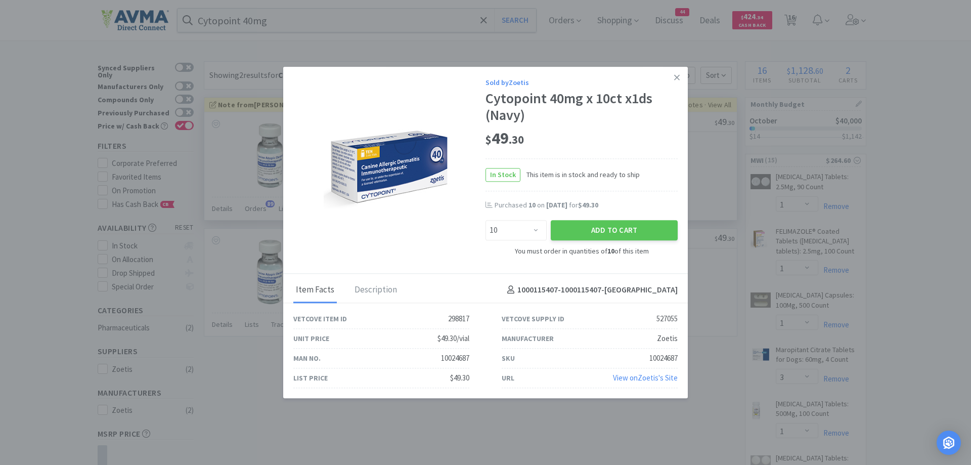
click at [653, 242] on div "Add to Cart" at bounding box center [614, 231] width 131 height 24
click at [659, 232] on button "Add to Cart" at bounding box center [614, 231] width 127 height 20
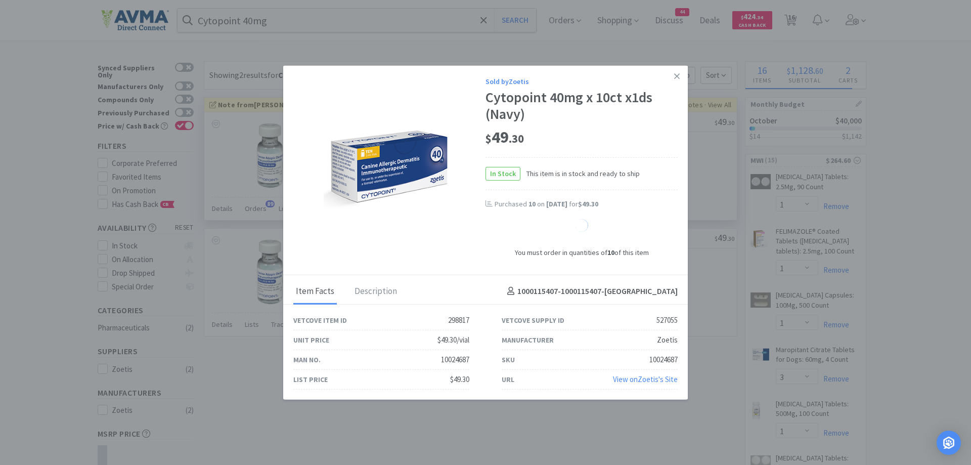
select select "10"
select select "5"
select select "10"
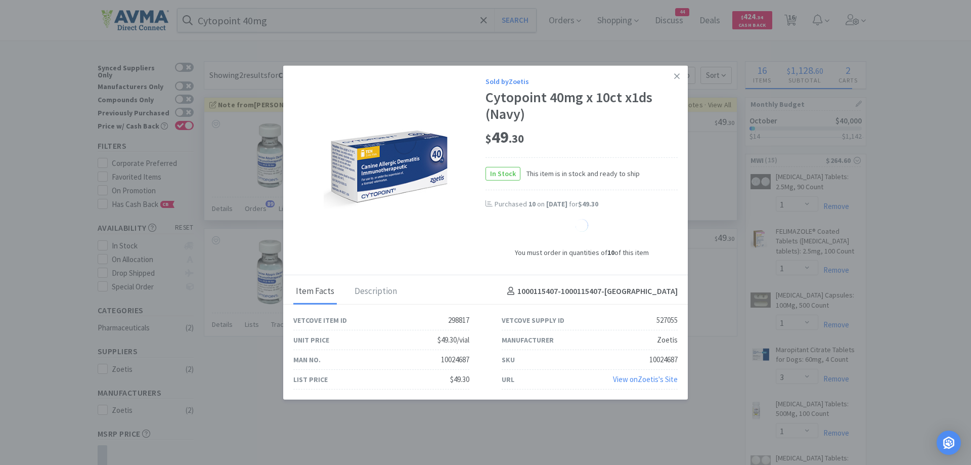
select select "10"
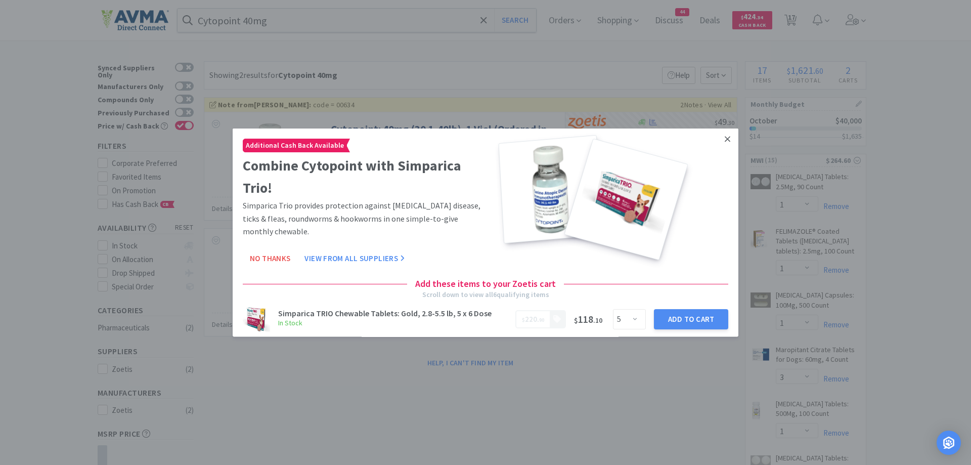
click at [725, 139] on icon at bounding box center [728, 139] width 6 height 6
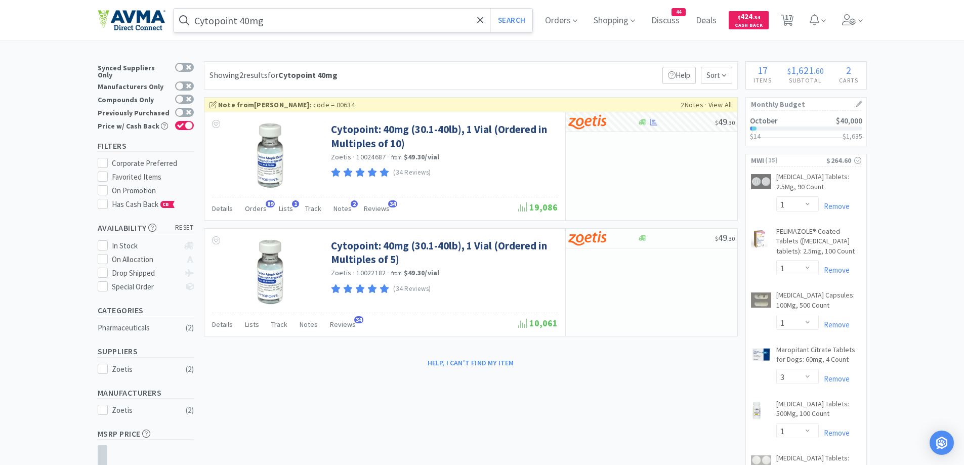
click at [302, 28] on input "Cytopoint 40mg" at bounding box center [353, 20] width 359 height 23
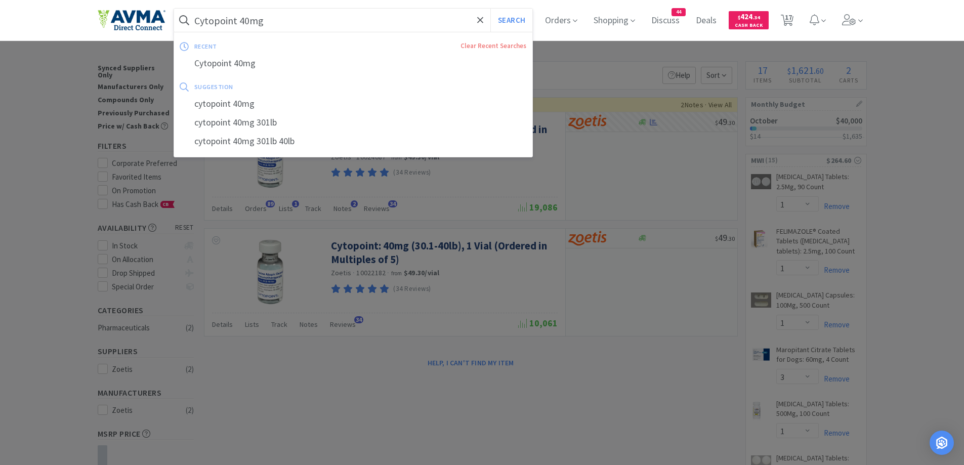
paste input "Solensia"
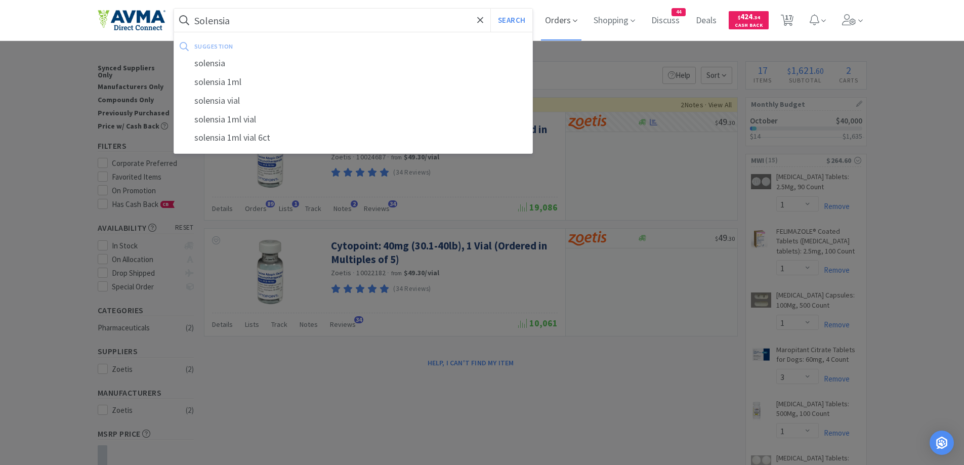
type input "Solensia"
click at [550, 25] on span "Orders" at bounding box center [561, 20] width 40 height 40
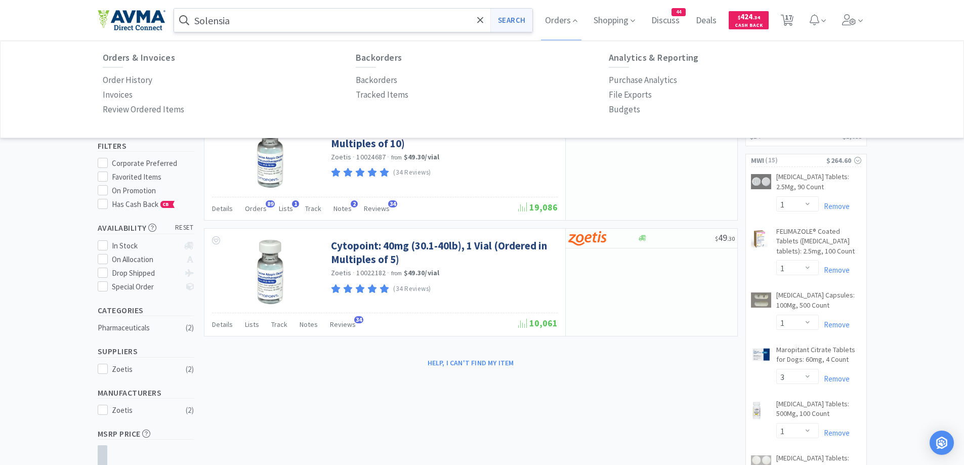
click at [510, 20] on button "Search" at bounding box center [511, 20] width 42 height 23
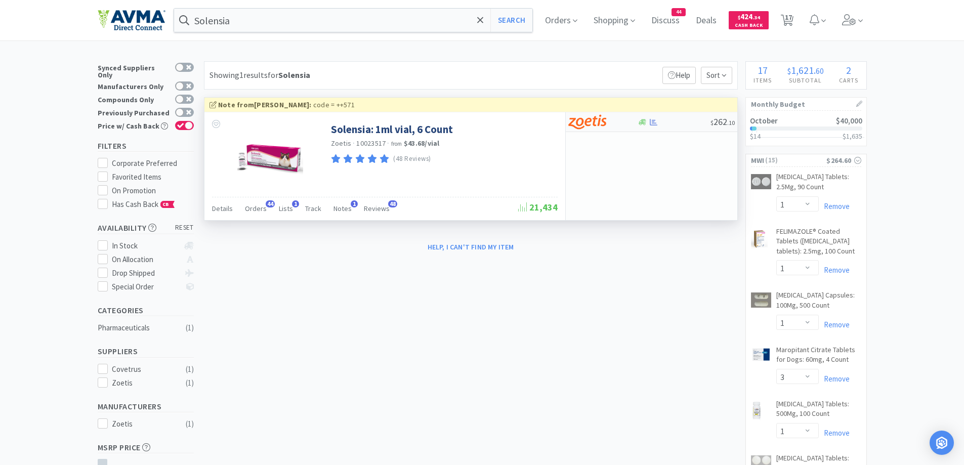
click at [632, 121] on div at bounding box center [602, 121] width 69 height 17
select select "1"
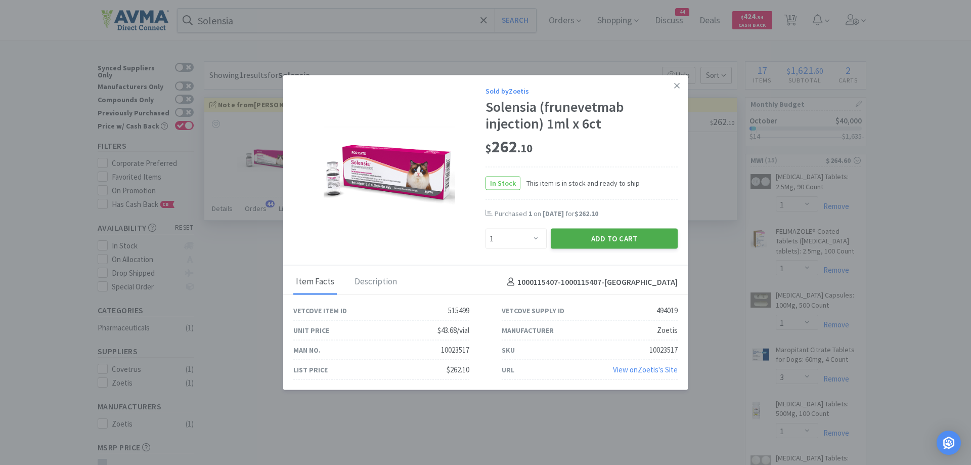
click at [600, 242] on button "Add to Cart" at bounding box center [614, 239] width 127 height 20
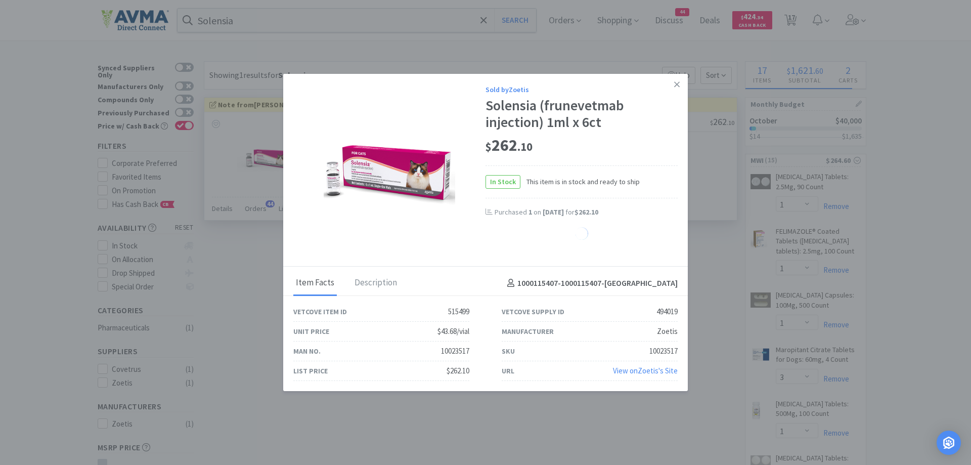
select select "1"
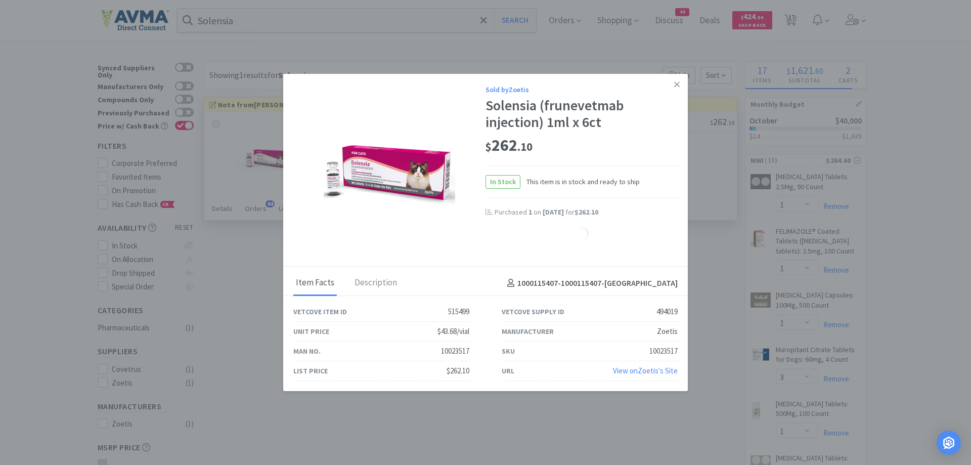
select select "1"
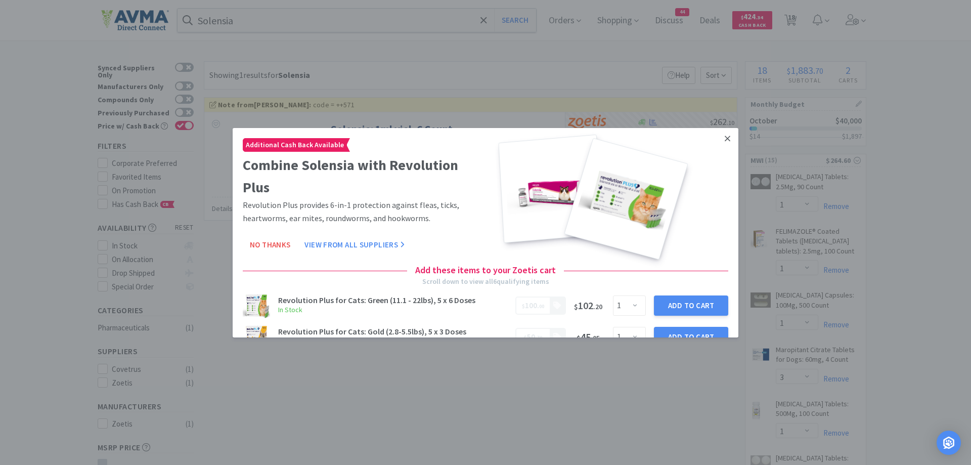
click at [724, 137] on link at bounding box center [728, 138] width 18 height 22
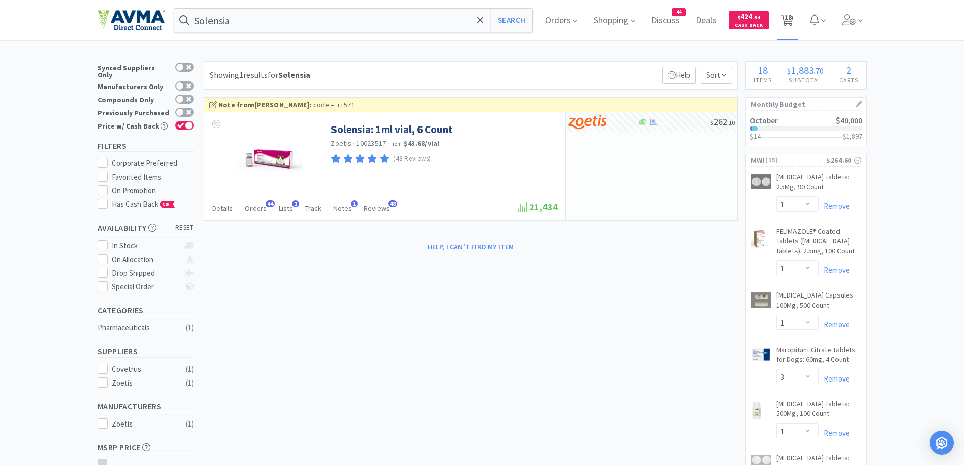
click at [797, 23] on span "18" at bounding box center [786, 20] width 21 height 40
select select "2"
select select "10"
select select "1"
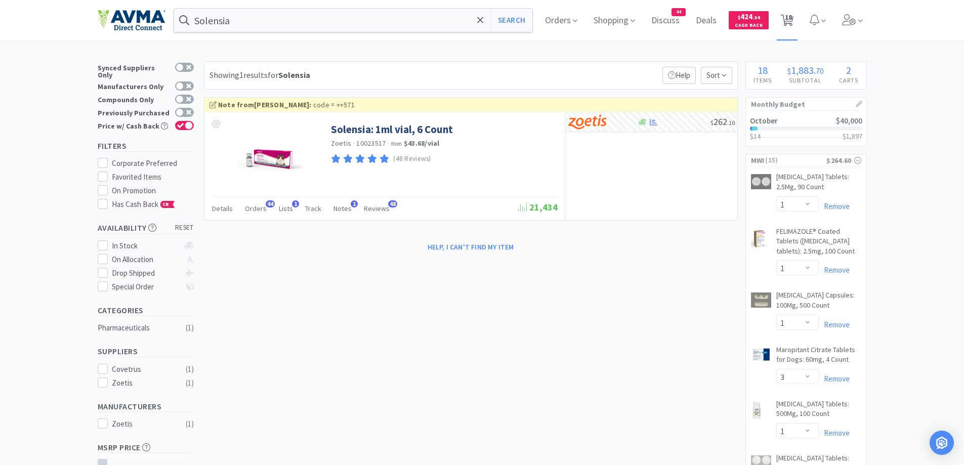
select select "1"
select select "3"
select select "1"
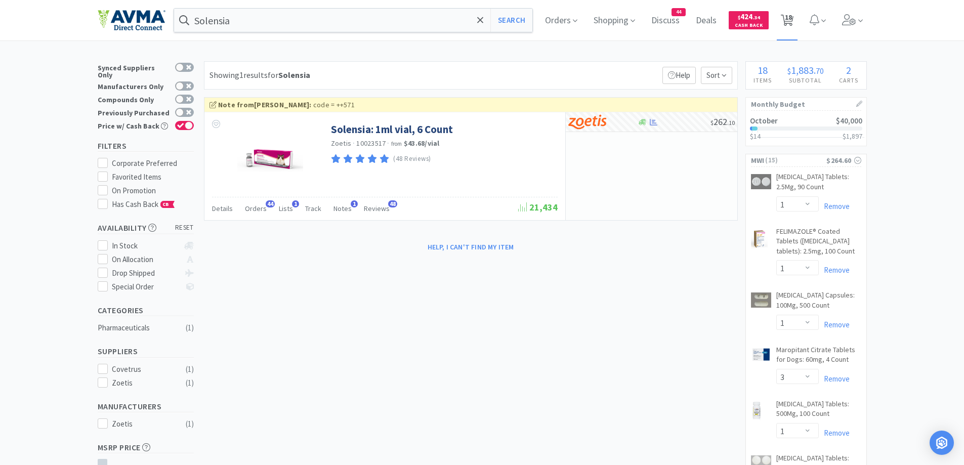
select select "1"
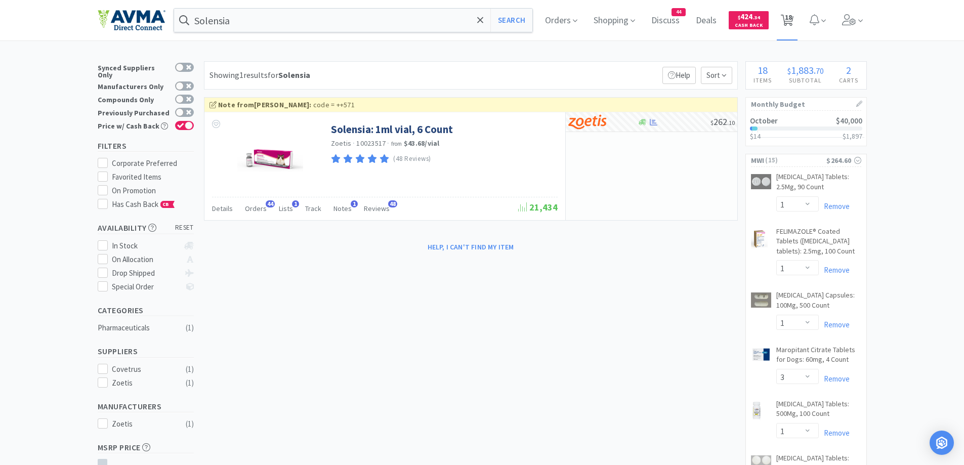
select select "1"
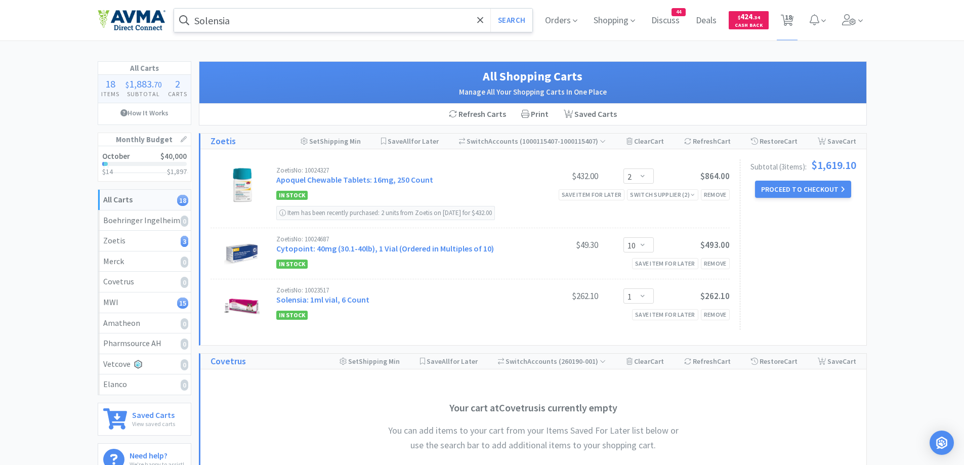
click at [263, 10] on input "Solensia" at bounding box center [353, 20] width 359 height 23
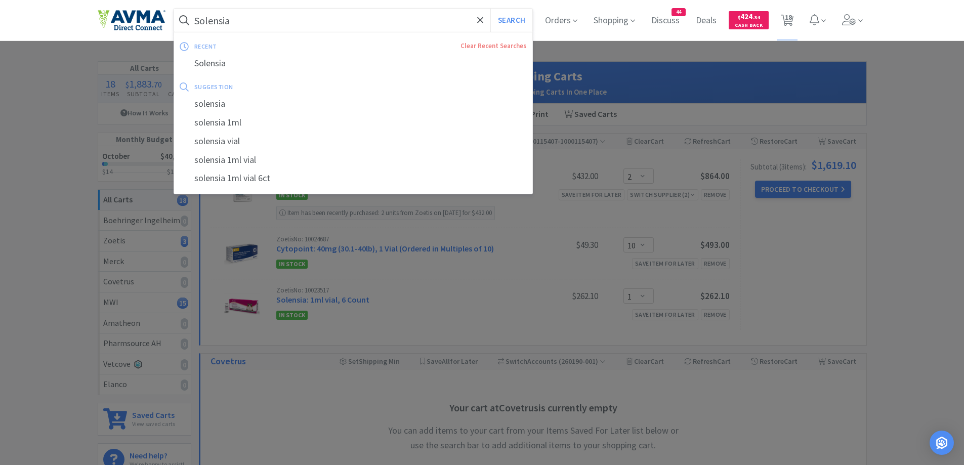
paste input "Claro"
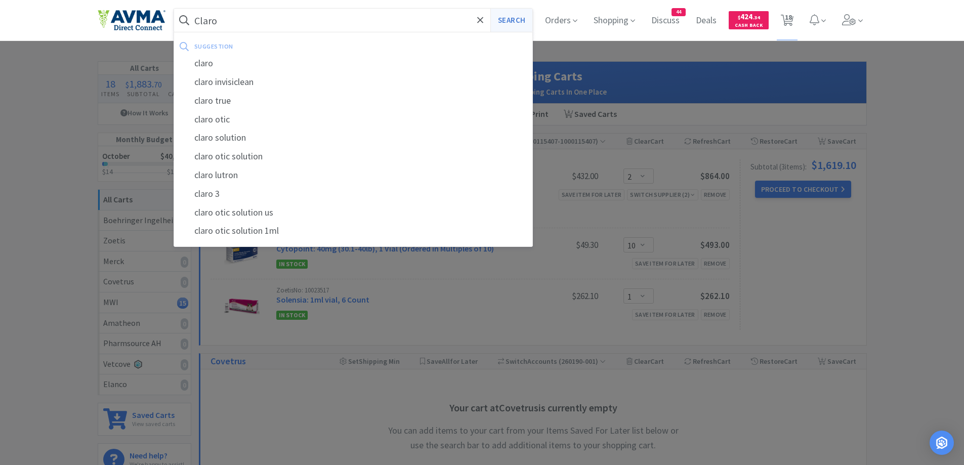
type input "Claro"
click at [514, 27] on button "Search" at bounding box center [511, 20] width 42 height 23
select select "1"
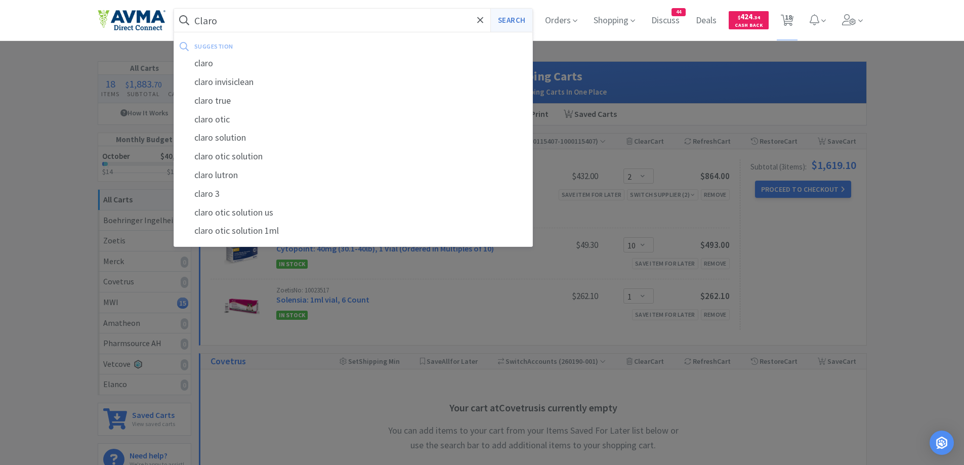
select select "3"
select select "1"
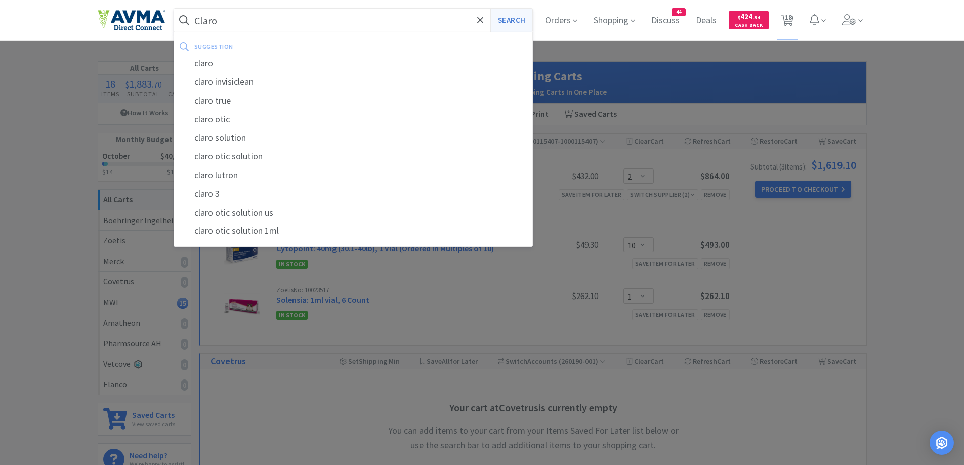
select select "1"
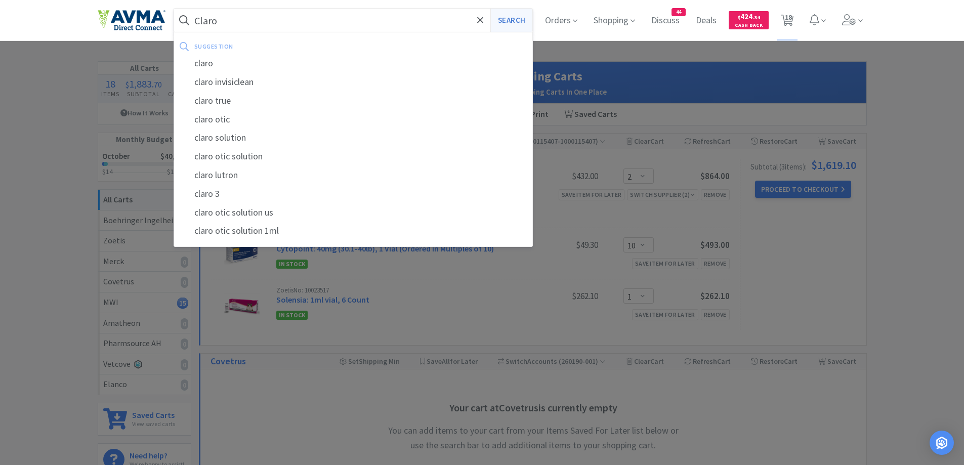
select select "1"
select select "2"
select select "10"
select select "1"
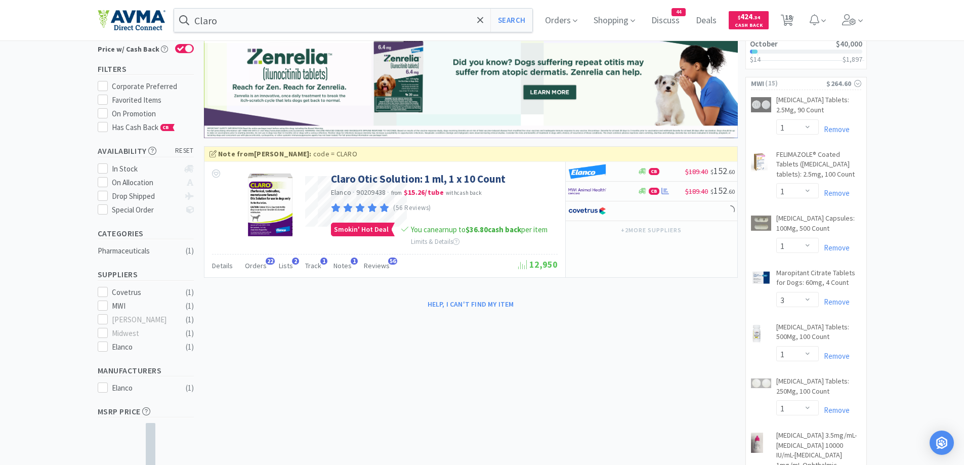
scroll to position [101, 0]
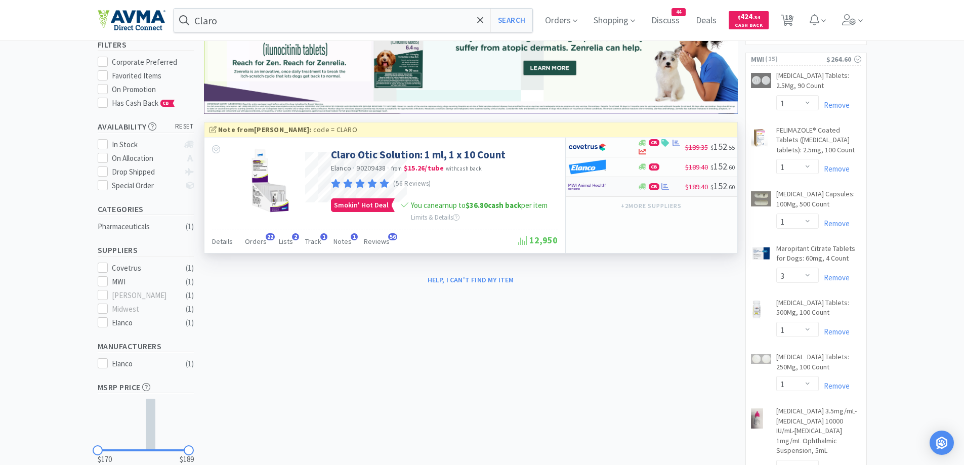
click at [619, 192] on div at bounding box center [596, 186] width 56 height 17
select select "1"
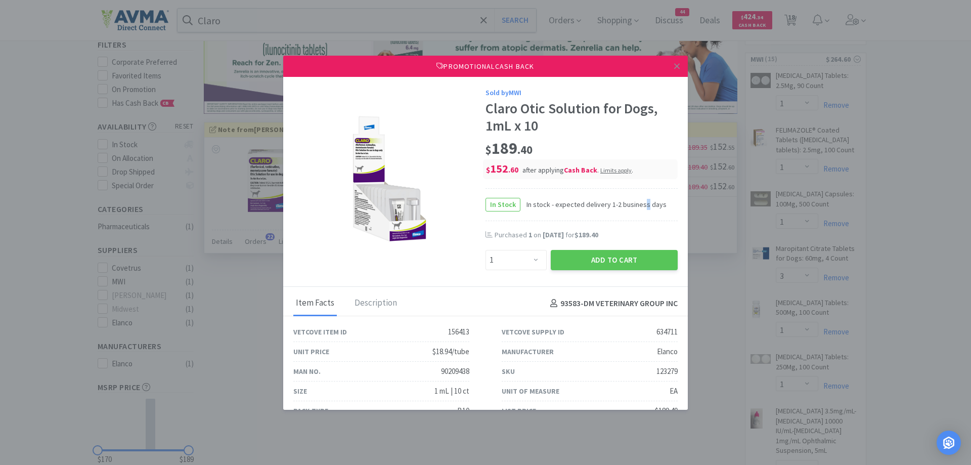
drag, startPoint x: 637, startPoint y: 210, endPoint x: 620, endPoint y: 203, distance: 18.6
click at [638, 210] on div "In Stock In stock - expected delivery 1-2 business days" at bounding box center [582, 204] width 192 height 33
click at [674, 70] on icon at bounding box center [677, 66] width 6 height 9
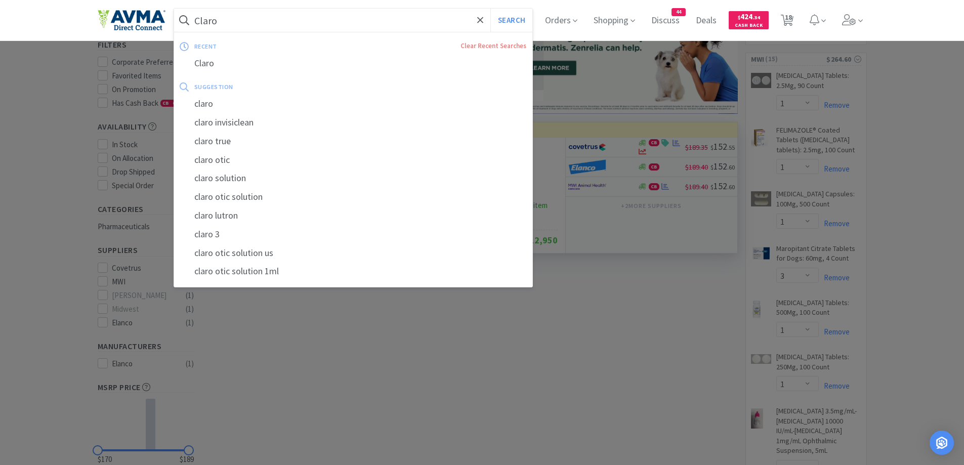
click at [249, 25] on input "Claro" at bounding box center [353, 20] width 359 height 23
click at [288, 29] on input "Claro" at bounding box center [353, 20] width 359 height 23
drag, startPoint x: 288, startPoint y: 29, endPoint x: 22, endPoint y: 57, distance: 268.0
paste input "Simplera"
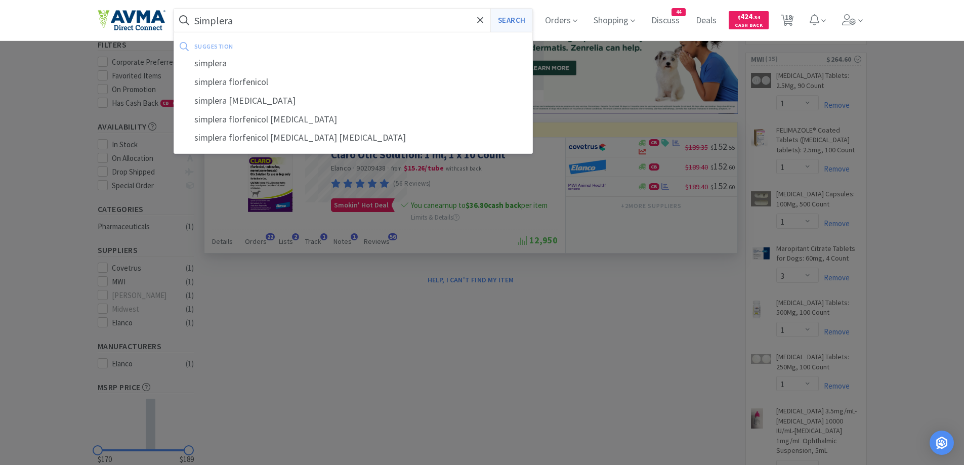
type input "Simplera"
click at [514, 13] on button "Search" at bounding box center [511, 20] width 42 height 23
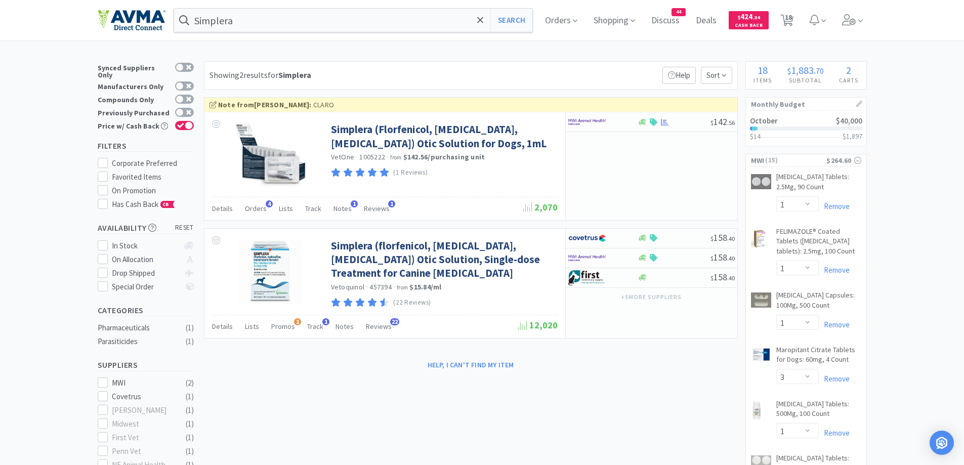
drag, startPoint x: 613, startPoint y: 90, endPoint x: 572, endPoint y: 94, distance: 41.2
click at [613, 90] on div "Showing 2 results for Simplera Filters Help Sort Note from Jessica Hayes : CLAR…" at bounding box center [468, 217] width 539 height 312
click at [631, 119] on div at bounding box center [602, 121] width 69 height 17
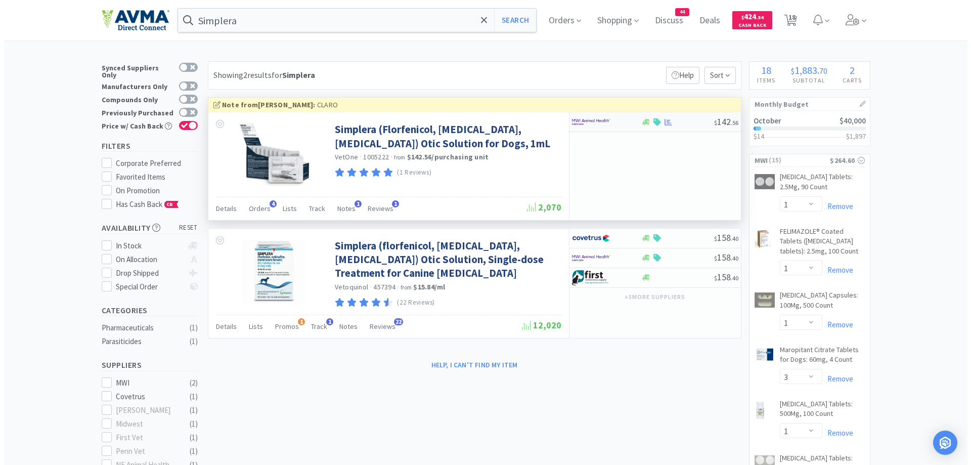
select select "1"
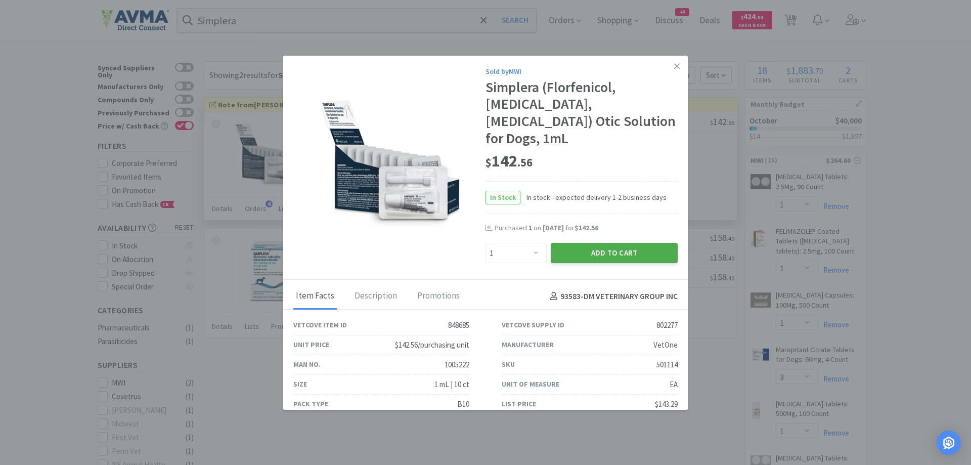
click at [610, 257] on button "Add to Cart" at bounding box center [614, 253] width 127 height 20
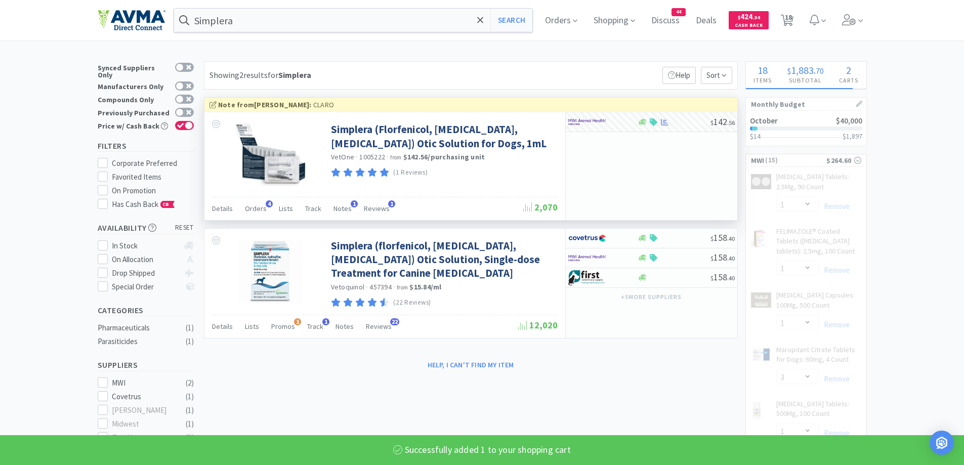
select select "1"
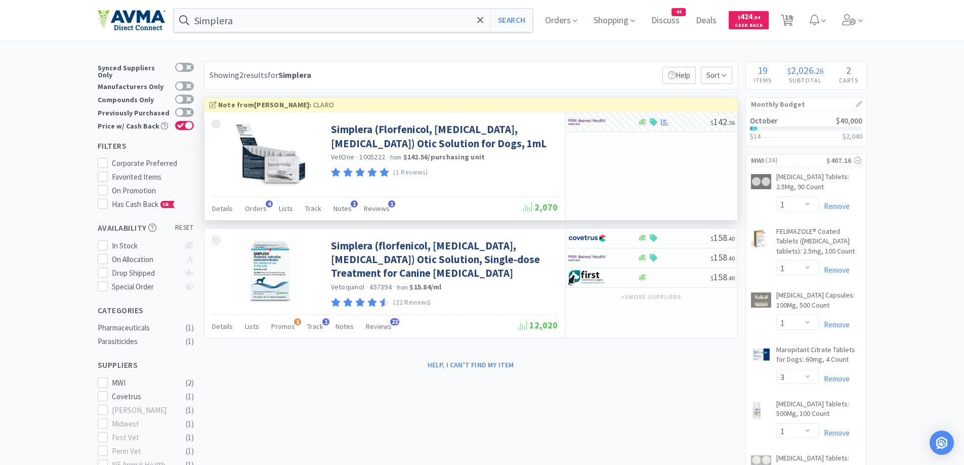
click at [542, 14] on div "Orders Shopping Discuss Discuss 44 Deals Deals $ 424 . 34 Cash Back 19 19" at bounding box center [701, 20] width 329 height 40
click at [551, 20] on span "Orders" at bounding box center [561, 20] width 40 height 40
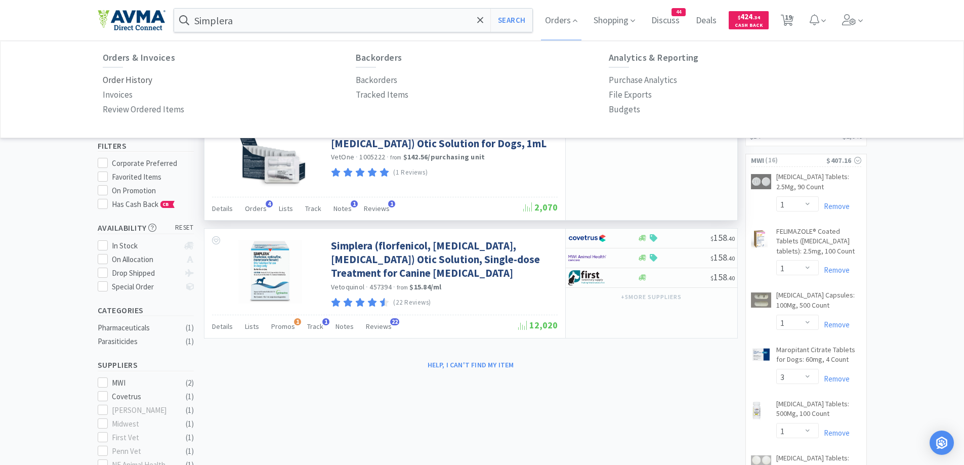
click at [103, 76] on p "Order History" at bounding box center [128, 80] width 50 height 14
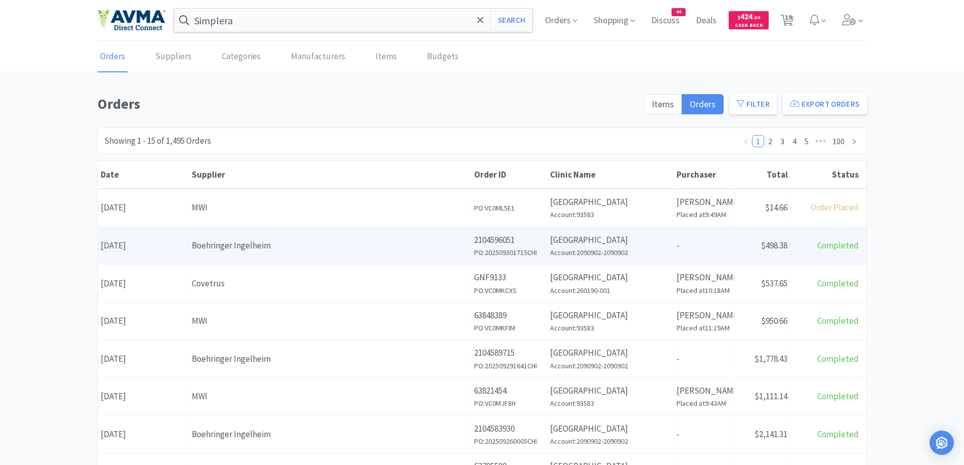
click at [863, 228] on div "Date September 30th, 2025 Supplier Boehringer Ingelheim Order ID 2104596051 PO:…" at bounding box center [482, 245] width 768 height 37
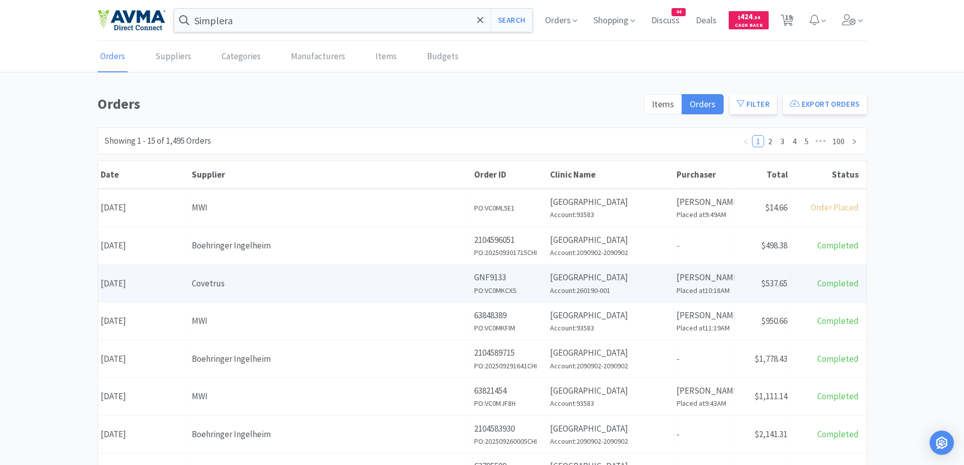
click at [749, 289] on div "Receipt Status $537.65" at bounding box center [762, 284] width 56 height 26
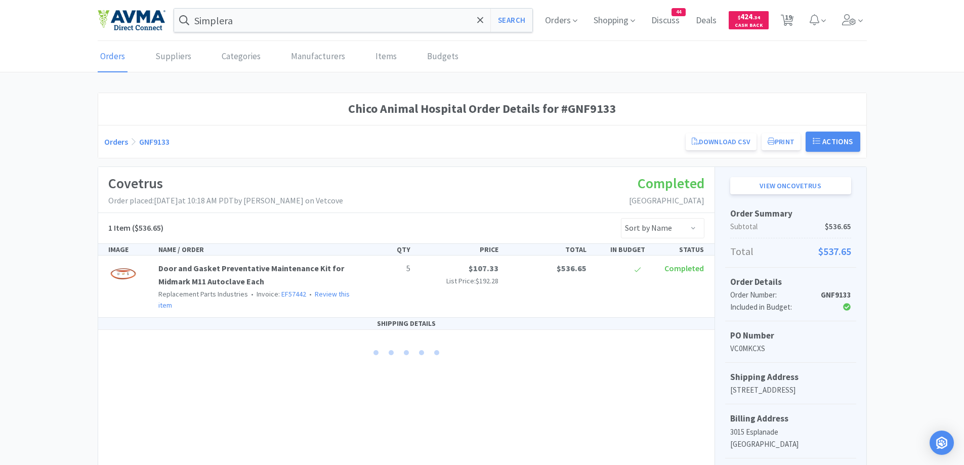
scroll to position [101, 0]
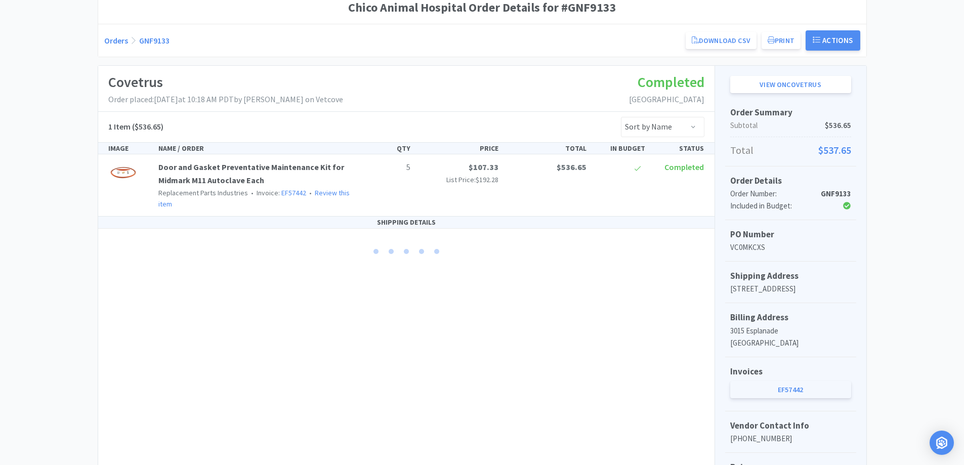
click at [841, 385] on link "EF57442" at bounding box center [790, 389] width 121 height 17
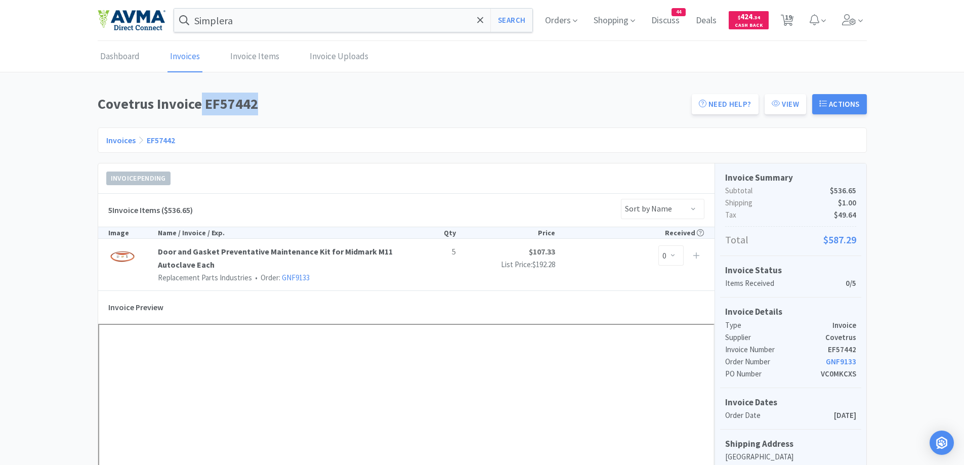
drag, startPoint x: 202, startPoint y: 101, endPoint x: 257, endPoint y: 98, distance: 54.7
click at [257, 98] on h1 "Covetrus Invoice EF57442" at bounding box center [392, 104] width 588 height 23
click at [258, 108] on h1 "Covetrus Invoice EF57442" at bounding box center [392, 104] width 588 height 23
drag, startPoint x: 207, startPoint y: 106, endPoint x: 256, endPoint y: 106, distance: 49.6
click at [256, 106] on h1 "Covetrus Invoice EF57442" at bounding box center [392, 104] width 588 height 23
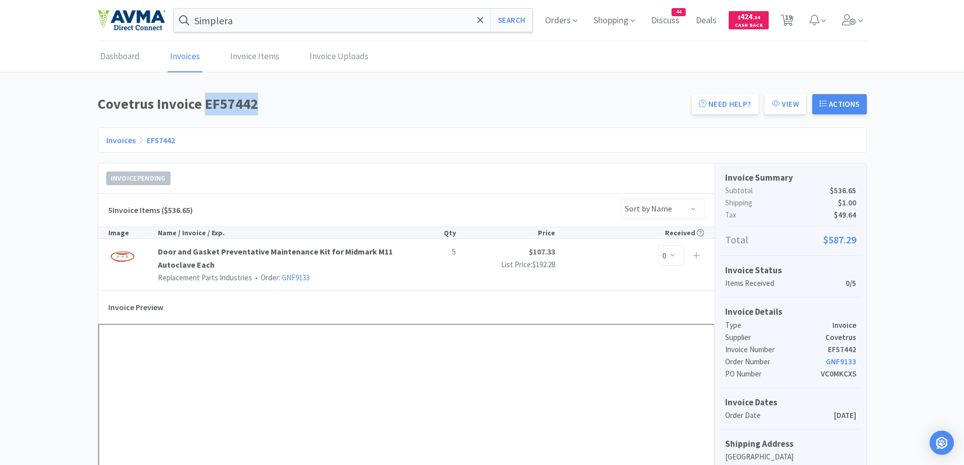
copy h1 "EF57442"
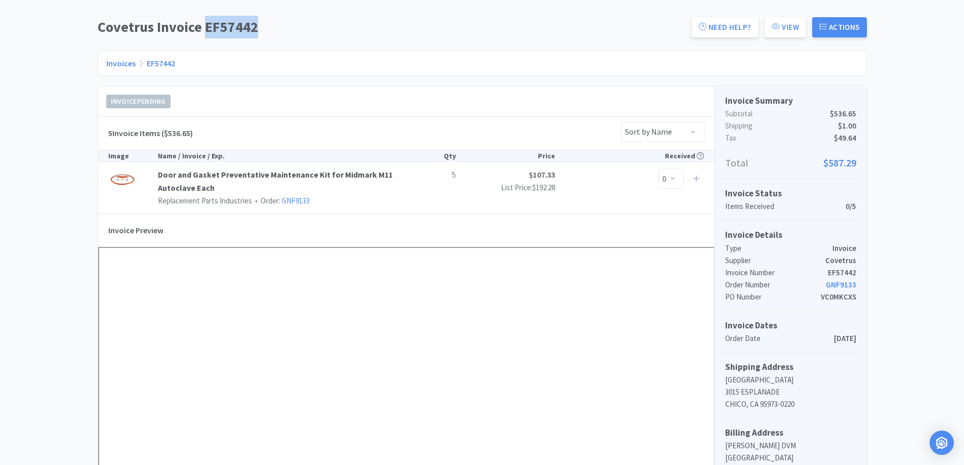
scroll to position [101, 0]
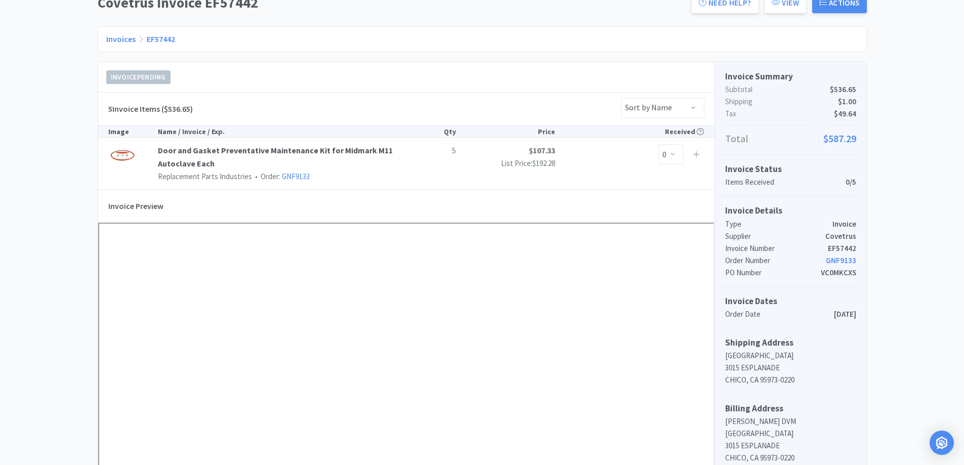
click at [52, 182] on div "Dashboard Invoices Invoice Items Invoice Uploads Covetrus Invoice EF57442 Need …" at bounding box center [482, 386] width 964 height 893
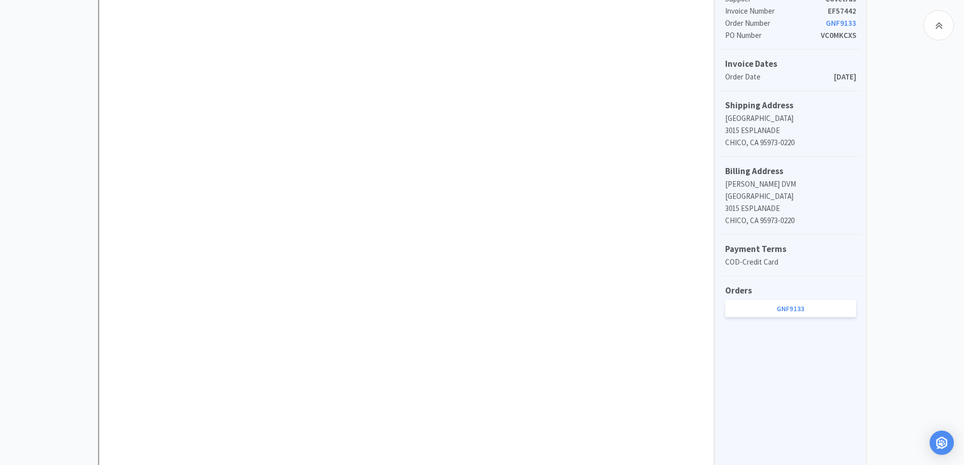
scroll to position [303, 0]
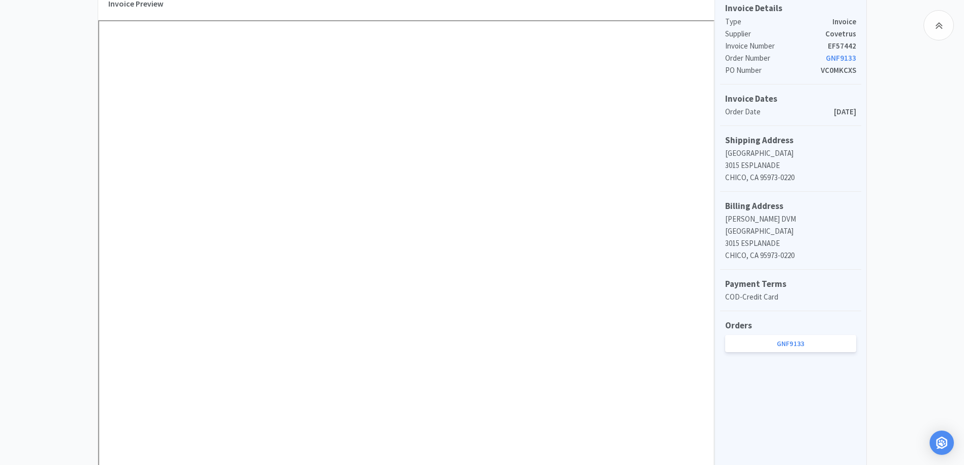
click at [940, 217] on div "Dashboard Invoices Invoice Items Invoice Uploads Covetrus Invoice EF57442 Need …" at bounding box center [482, 184] width 964 height 893
click at [48, 159] on div "Dashboard Invoices Invoice Items Invoice Uploads Covetrus Invoice EF57442 Need …" at bounding box center [482, 184] width 964 height 893
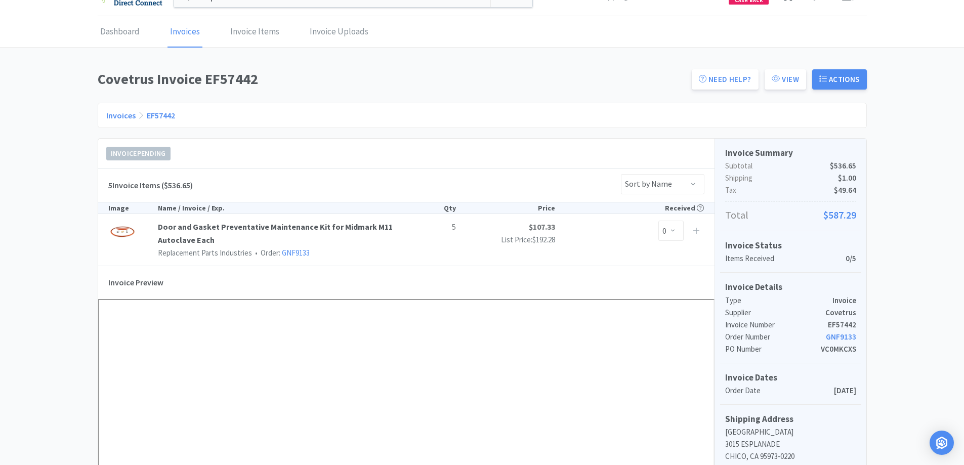
scroll to position [0, 0]
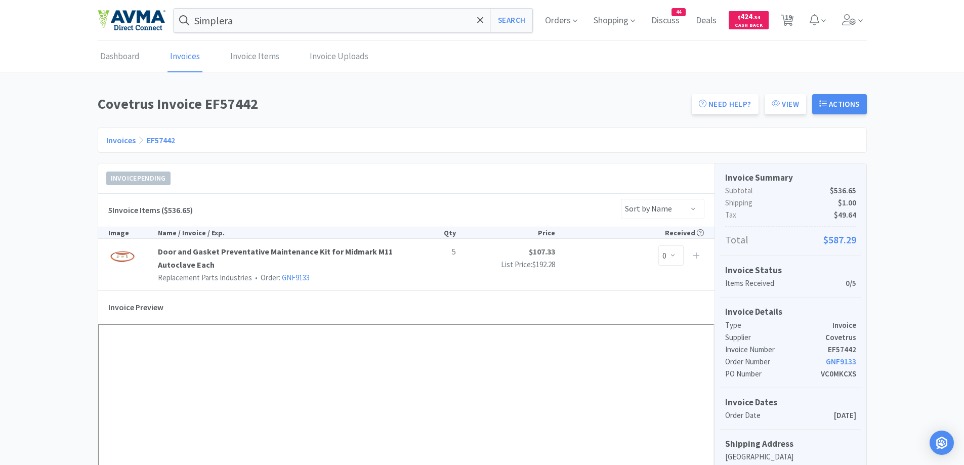
click at [273, 107] on h1 "Covetrus Invoice EF57442" at bounding box center [392, 104] width 588 height 23
drag, startPoint x: 206, startPoint y: 103, endPoint x: 272, endPoint y: 108, distance: 65.9
click at [272, 108] on h1 "Covetrus Invoice EF57442" at bounding box center [392, 104] width 588 height 23
copy h1 "EF57442"
click at [372, 97] on h1 "Covetrus Invoice EF57442" at bounding box center [392, 104] width 588 height 23
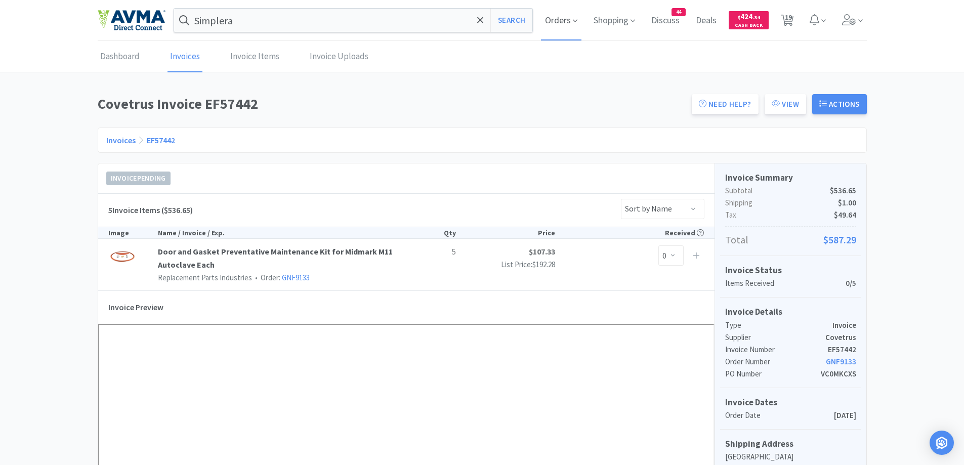
click at [552, 12] on span "Orders" at bounding box center [561, 20] width 40 height 40
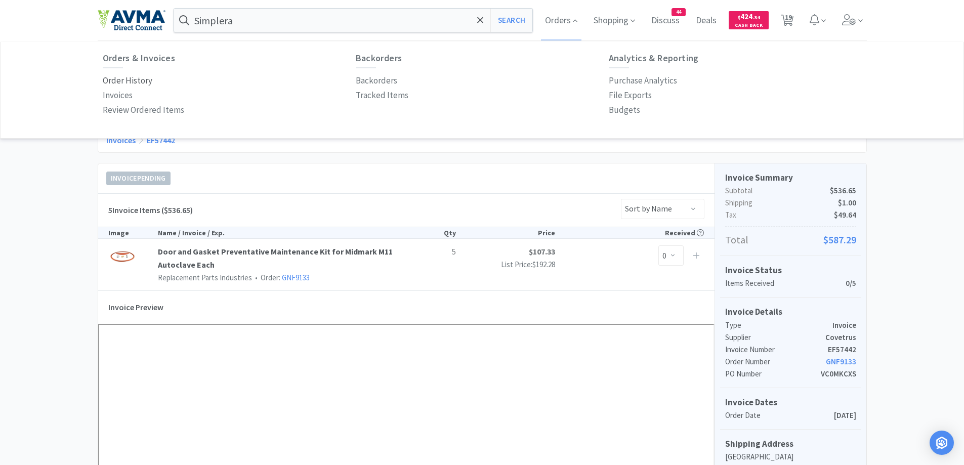
click at [129, 77] on p "Order History" at bounding box center [128, 81] width 50 height 14
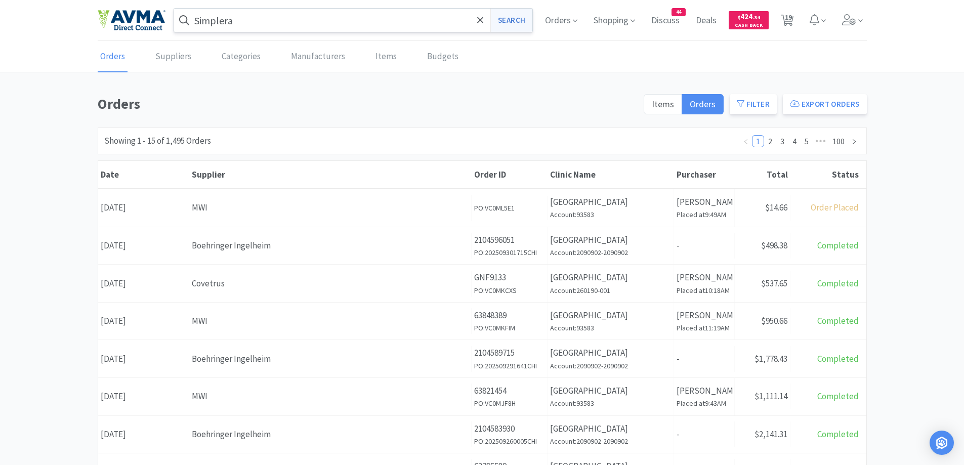
click at [506, 26] on button "Search" at bounding box center [511, 20] width 42 height 23
select select "1"
select select "3"
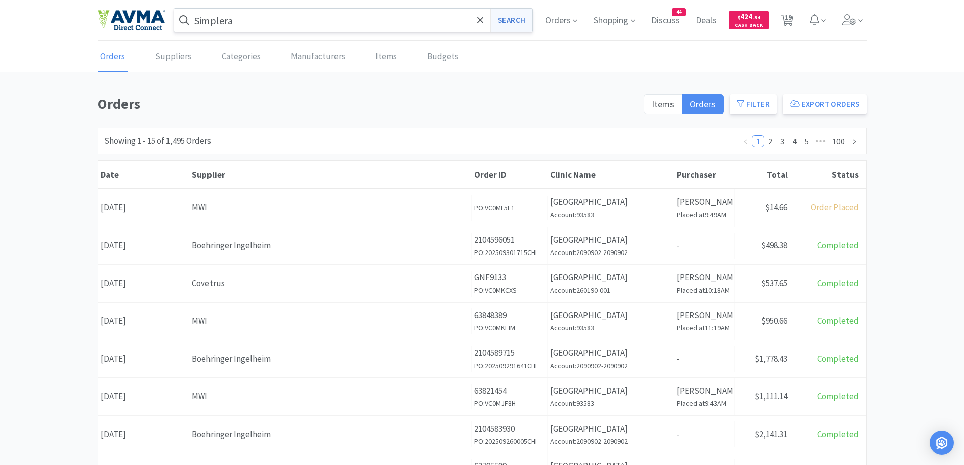
select select "1"
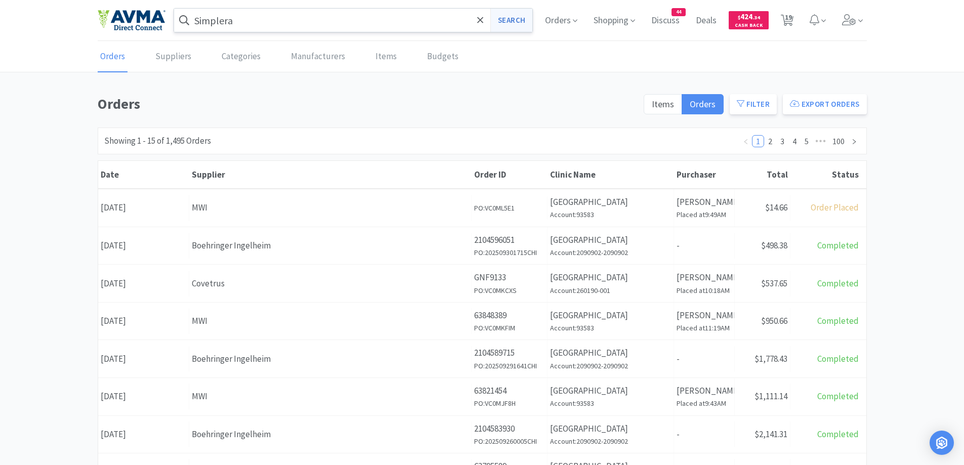
select select "1"
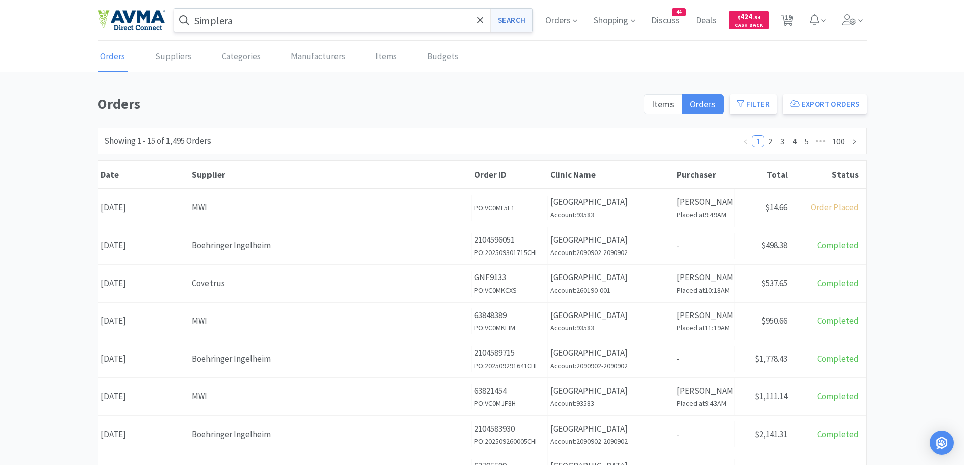
select select "1"
select select "2"
select select "10"
select select "1"
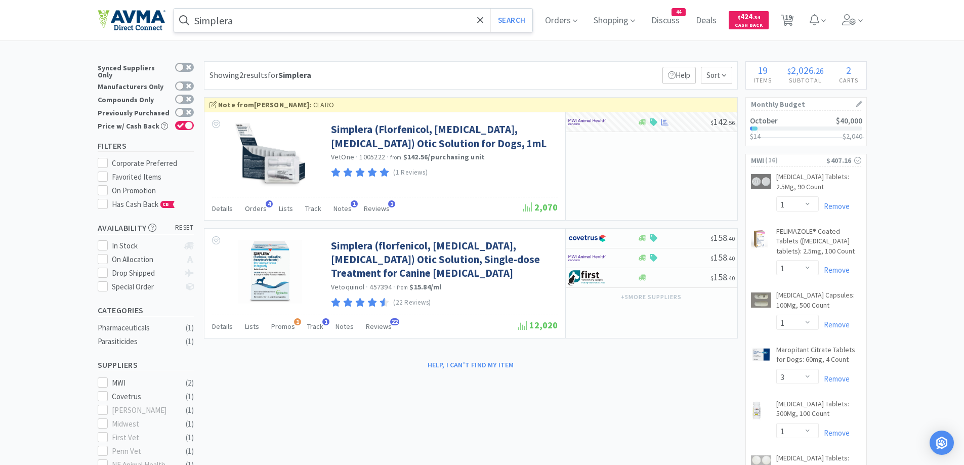
click at [342, 17] on input "Simplera" at bounding box center [353, 20] width 359 height 23
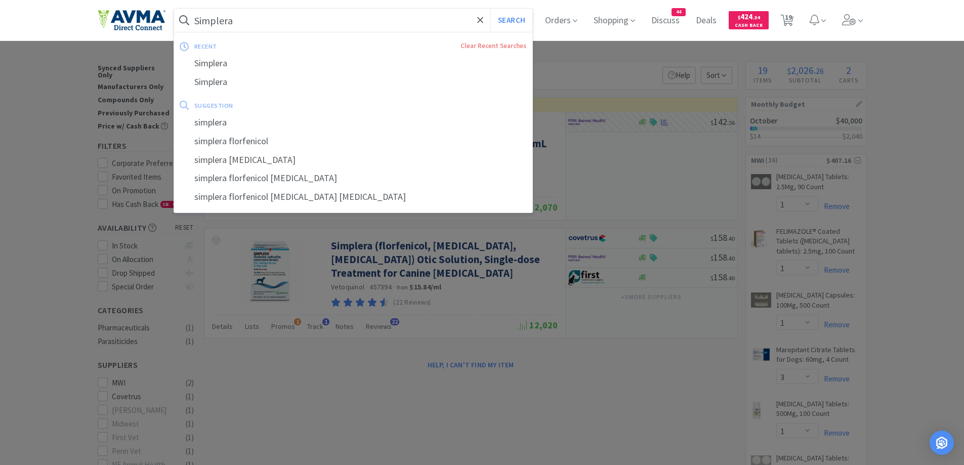
paste input "ynotic"
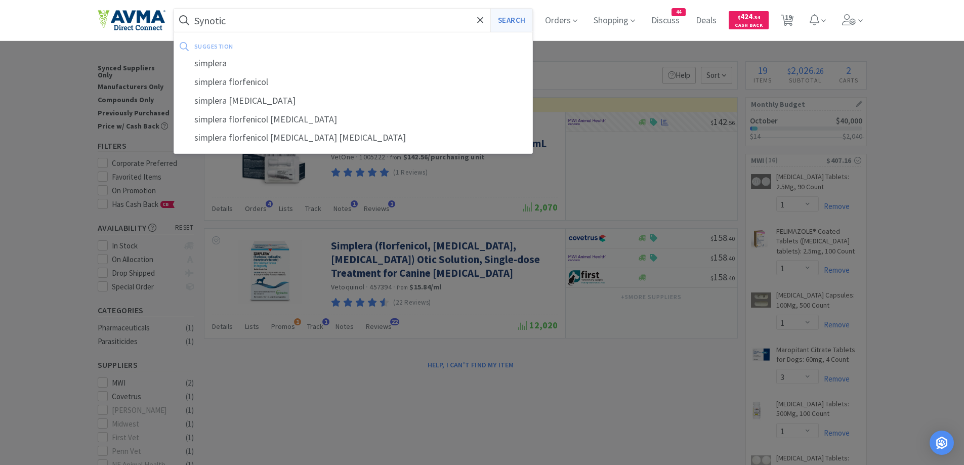
type input "Synotic"
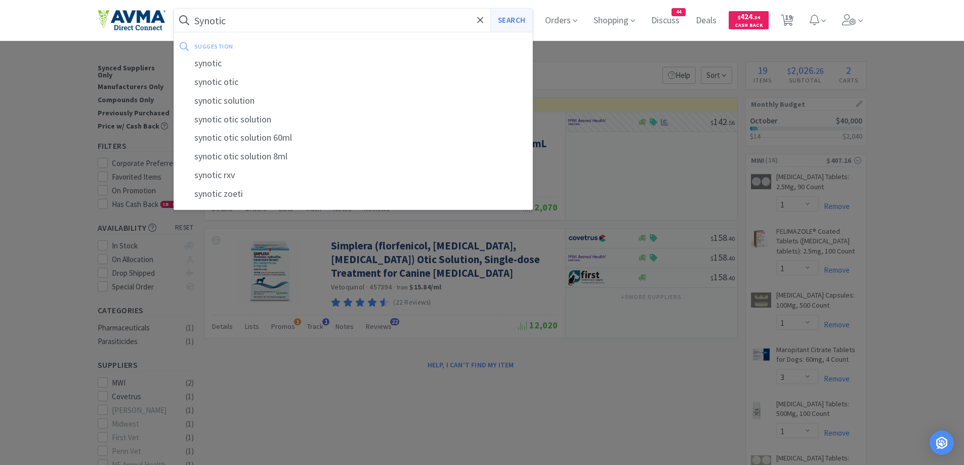
click at [532, 18] on button "Search" at bounding box center [511, 20] width 42 height 23
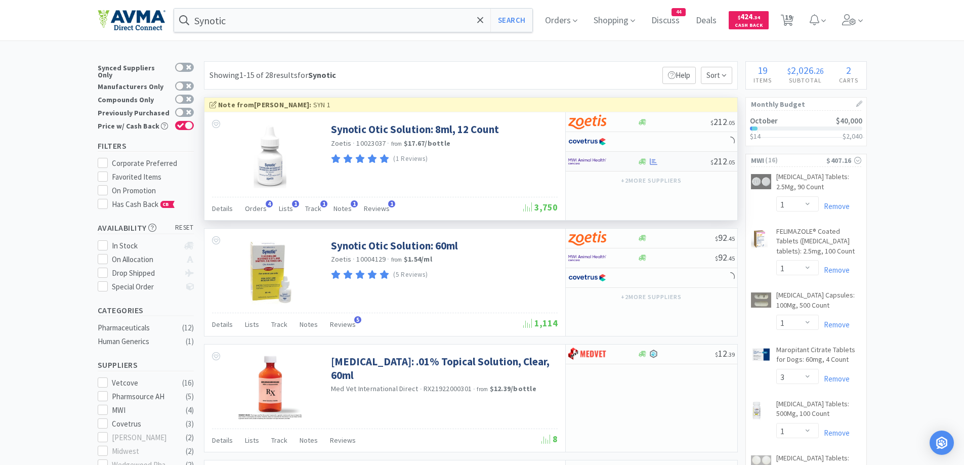
click at [627, 160] on div at bounding box center [602, 161] width 69 height 17
select select "1"
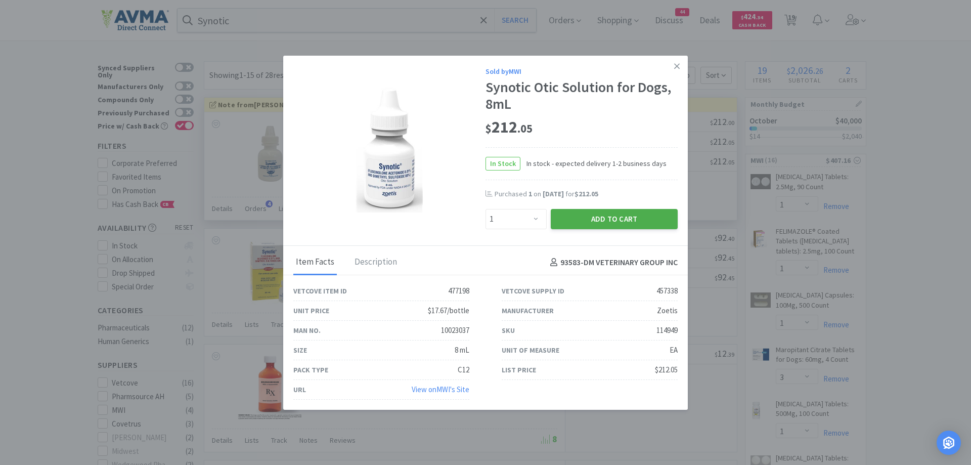
click at [628, 225] on button "Add to Cart" at bounding box center [614, 219] width 127 height 20
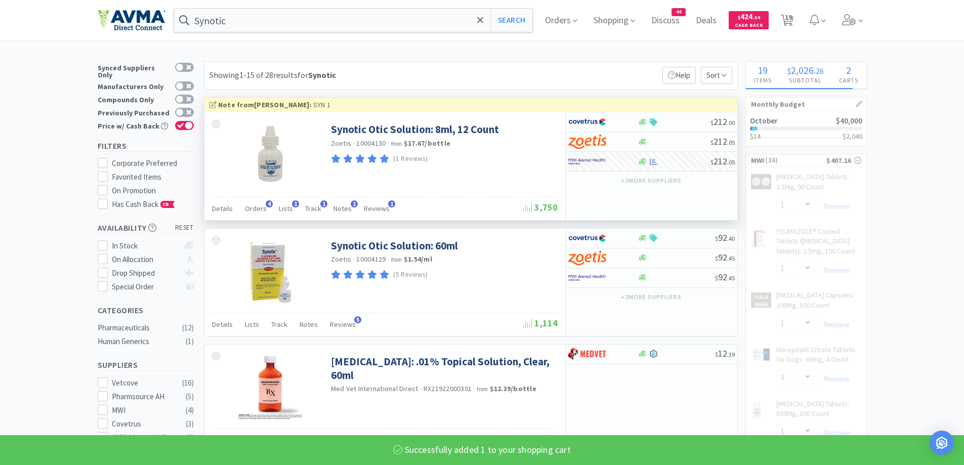
select select "1"
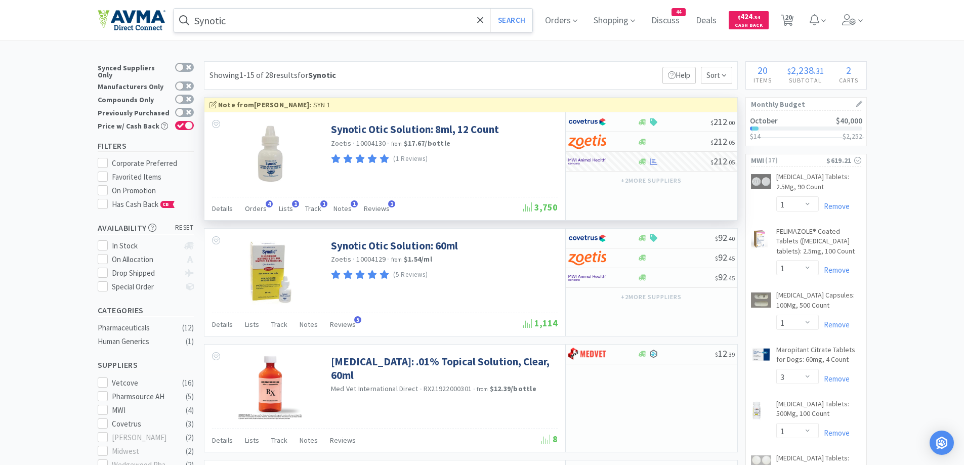
click at [283, 14] on input "Synotic" at bounding box center [353, 20] width 359 height 23
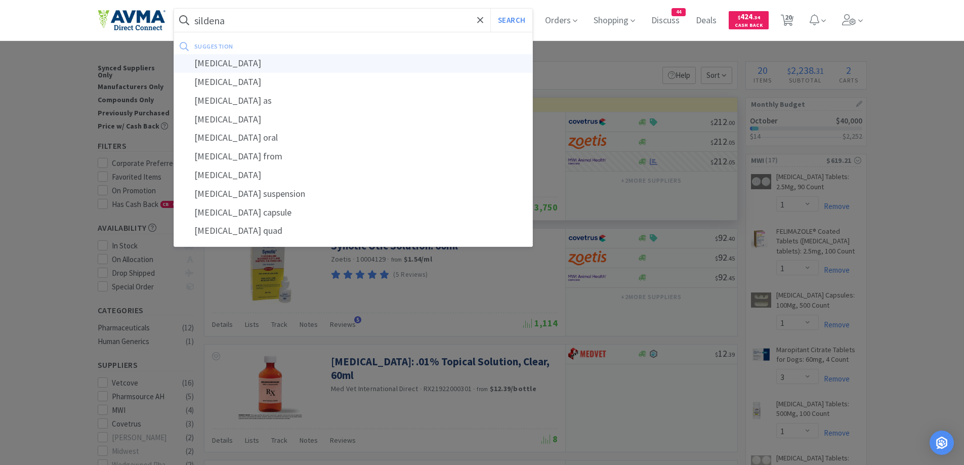
type input "sildenafil"
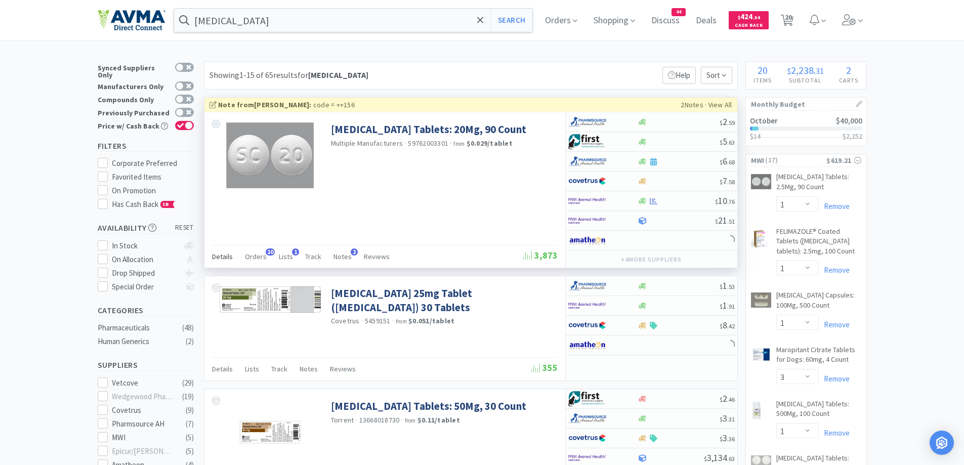
click at [219, 256] on span "Details" at bounding box center [222, 256] width 21 height 9
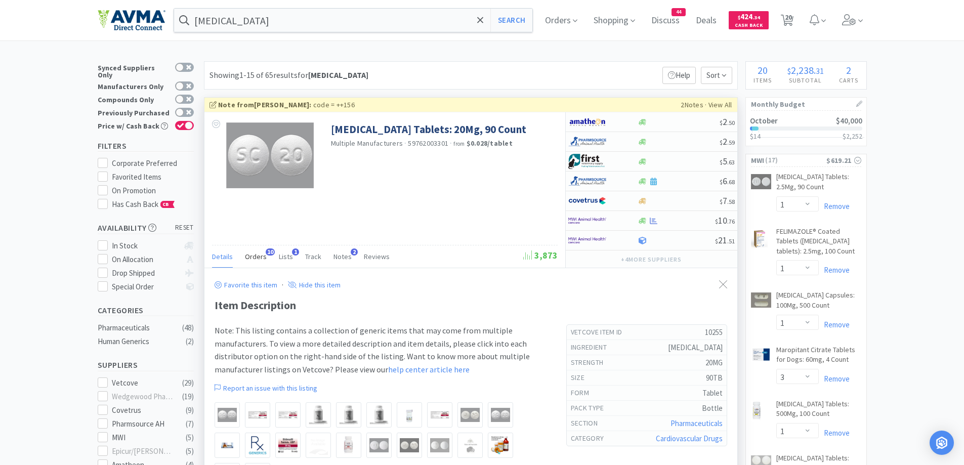
click at [256, 257] on span "Orders" at bounding box center [256, 256] width 22 height 9
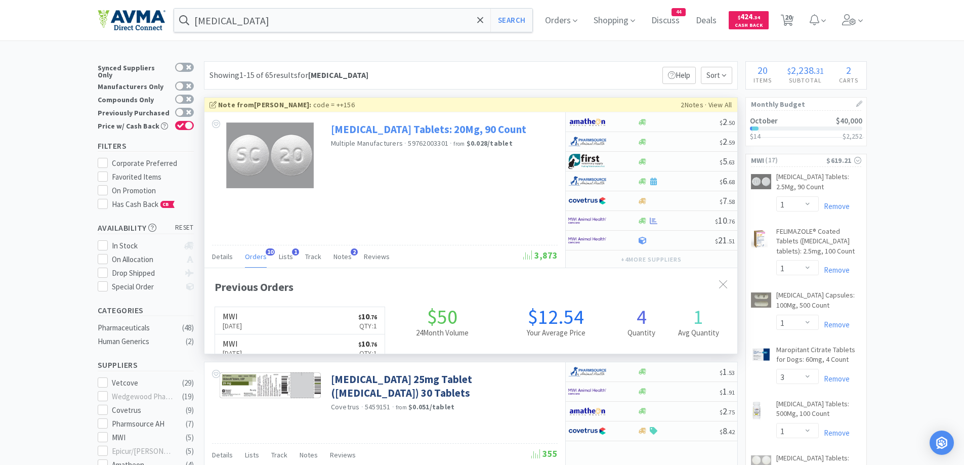
scroll to position [271, 533]
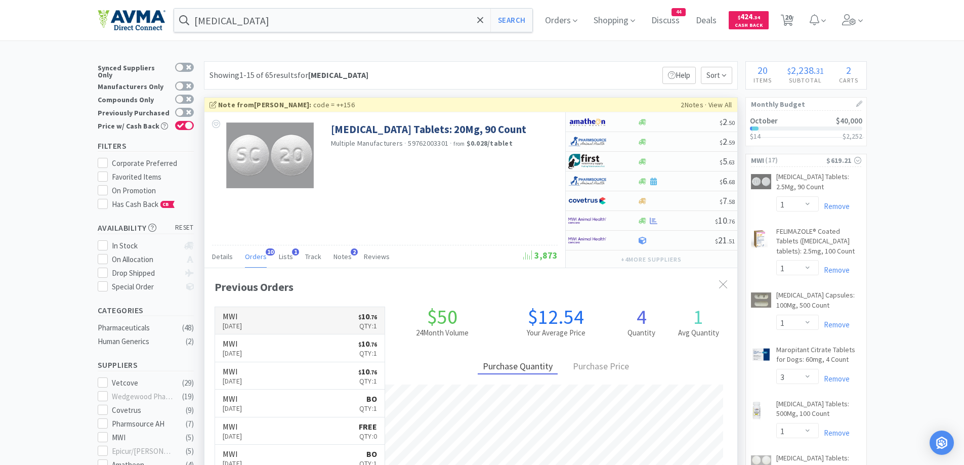
click at [294, 316] on link "MWI Nov 8th, 2024 $ 10 . 76 Qty: 1" at bounding box center [300, 321] width 170 height 28
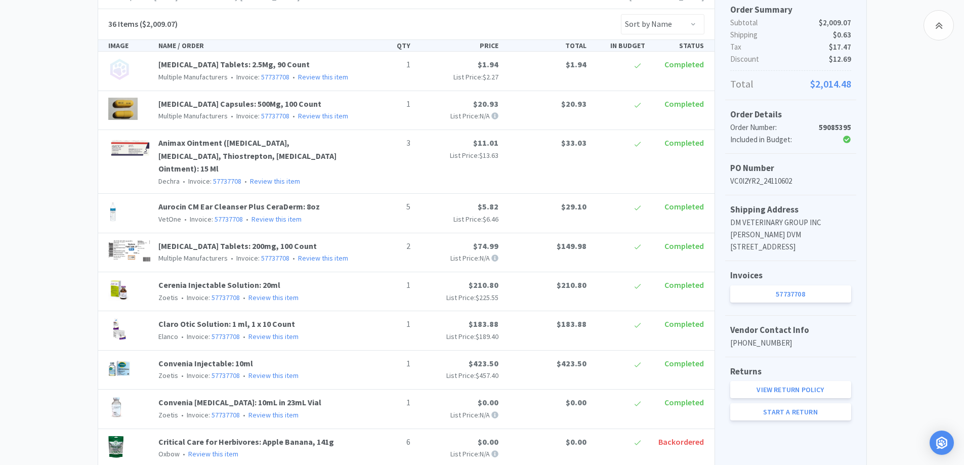
scroll to position [405, 0]
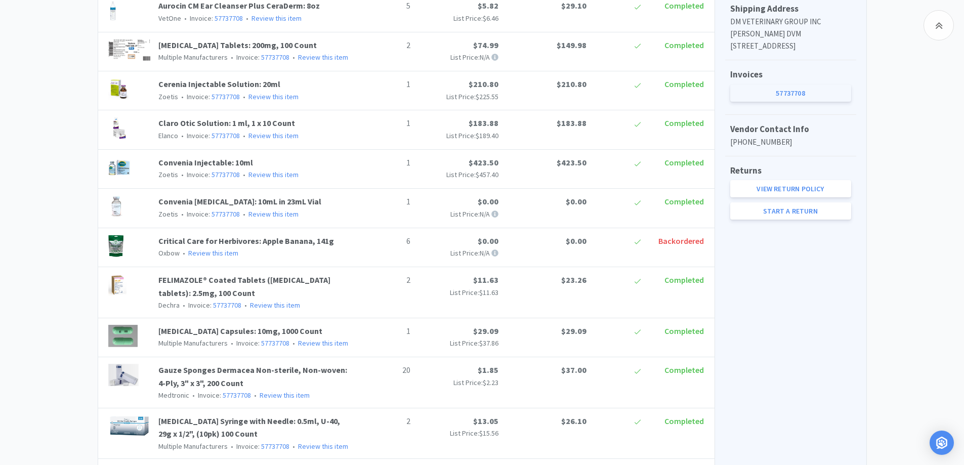
click at [787, 100] on link "57737708" at bounding box center [790, 92] width 121 height 17
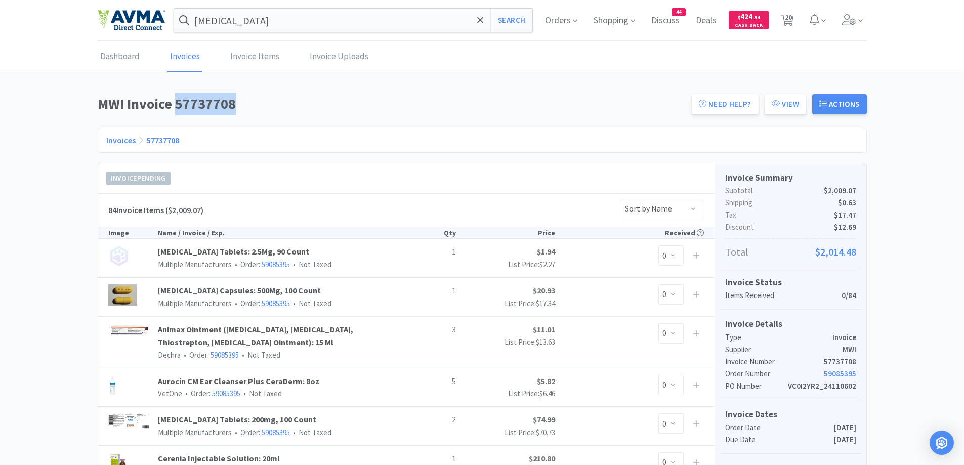
drag, startPoint x: 176, startPoint y: 99, endPoint x: 249, endPoint y: 109, distance: 73.6
click at [249, 109] on h1 "MWI Invoice 57737708" at bounding box center [392, 104] width 588 height 23
copy h1 "57737708"
click at [513, 29] on button "Search" at bounding box center [511, 20] width 42 height 23
select select "1"
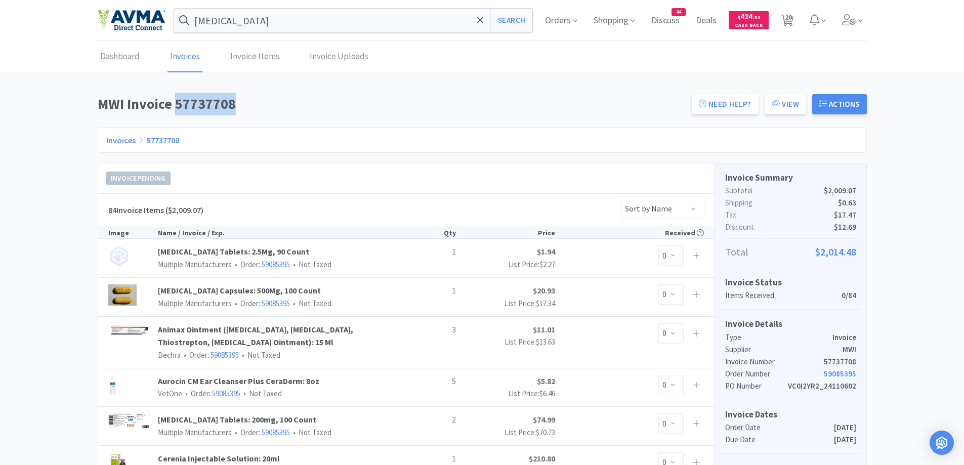
select select "1"
select select "3"
select select "1"
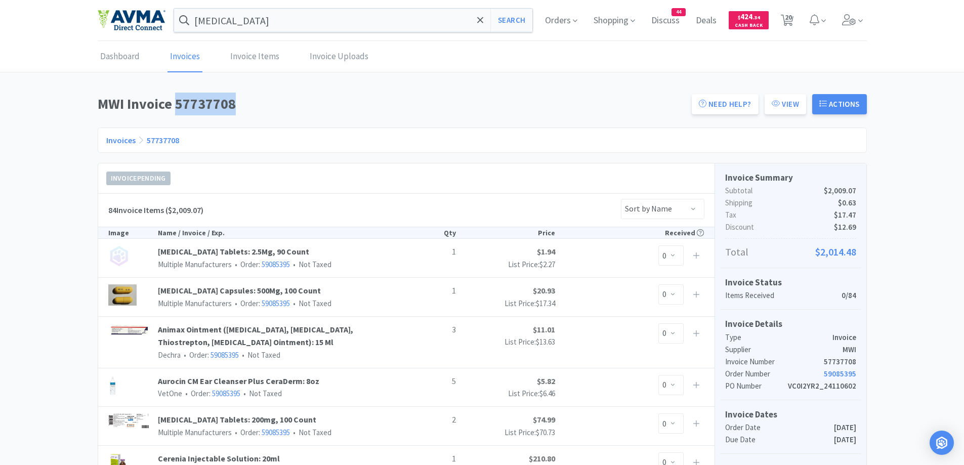
select select "1"
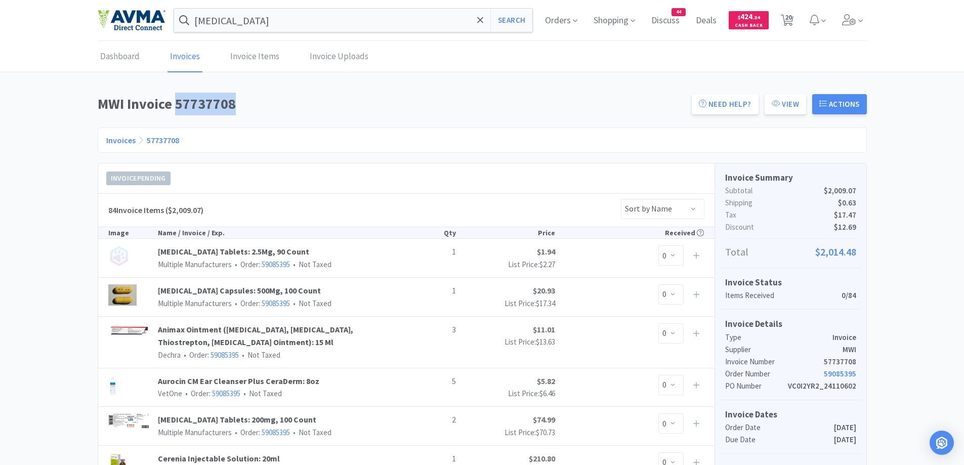
select select "1"
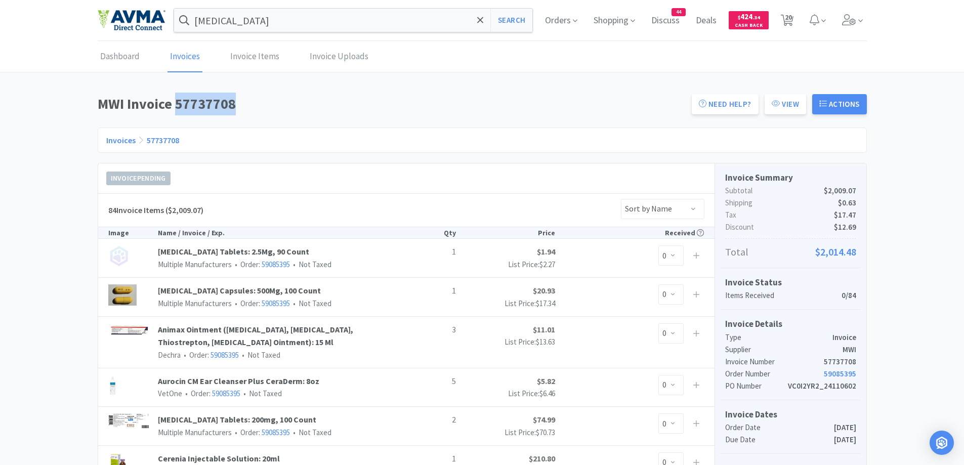
select select "1"
select select "2"
select select "10"
select select "1"
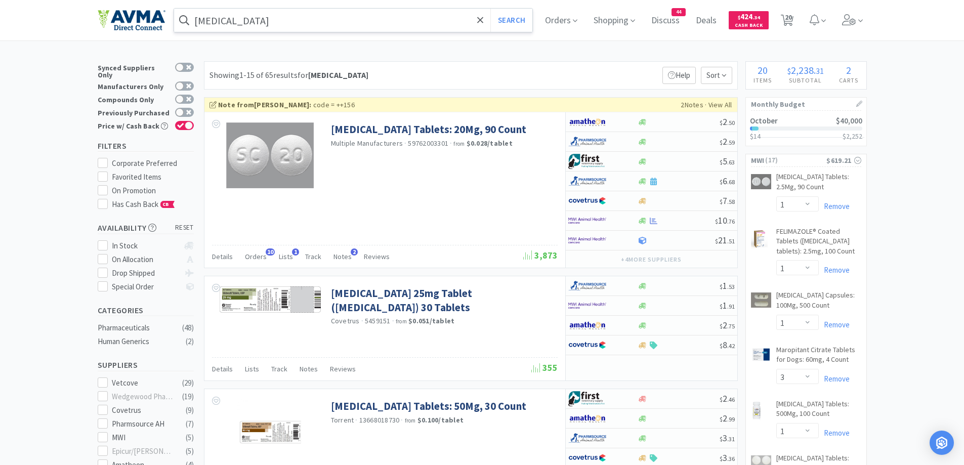
click at [280, 22] on input "sildenafil" at bounding box center [353, 20] width 359 height 23
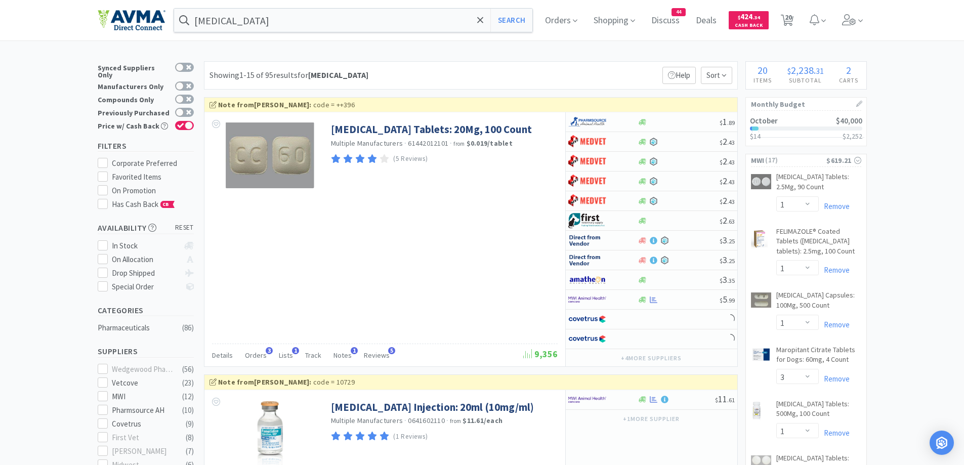
click at [447, 70] on div "Showing 1-15 of 95 results for famotidine Filters Help Sort" at bounding box center [471, 75] width 534 height 28
click at [504, 70] on div "Showing 1-15 of 95 results for famotidine Filters Help Sort" at bounding box center [471, 75] width 534 height 28
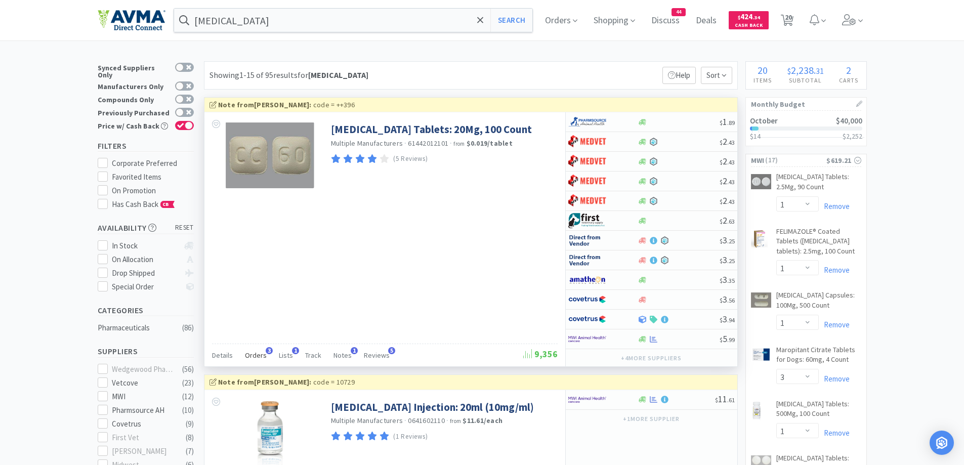
click at [257, 354] on span "Orders" at bounding box center [256, 355] width 22 height 9
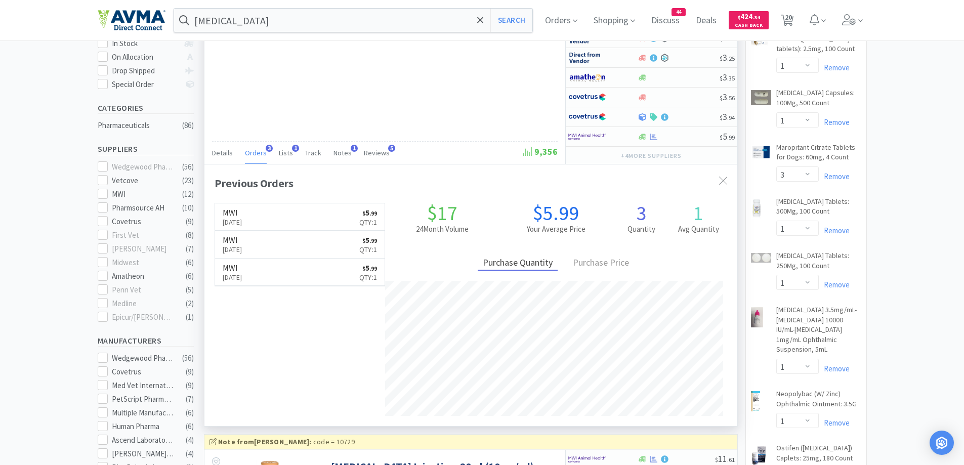
scroll to position [262, 533]
click at [242, 219] on p "Aug 29th, 2025" at bounding box center [233, 221] width 20 height 11
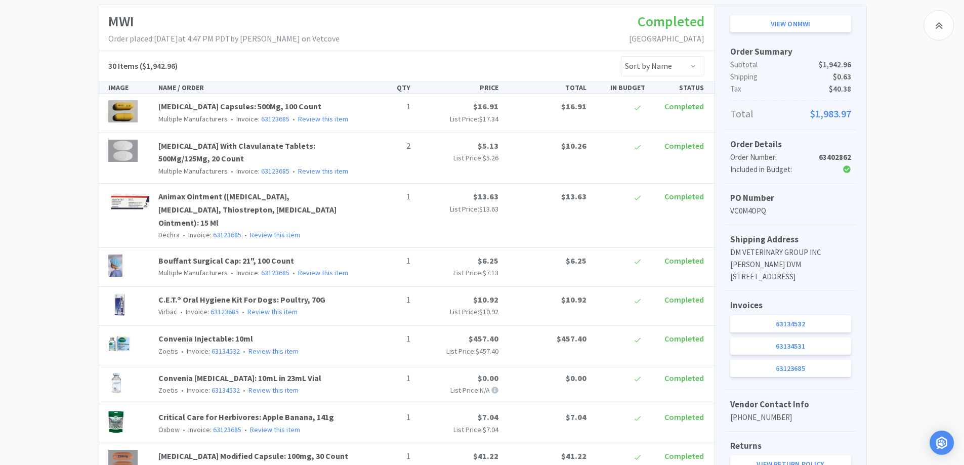
scroll to position [202, 0]
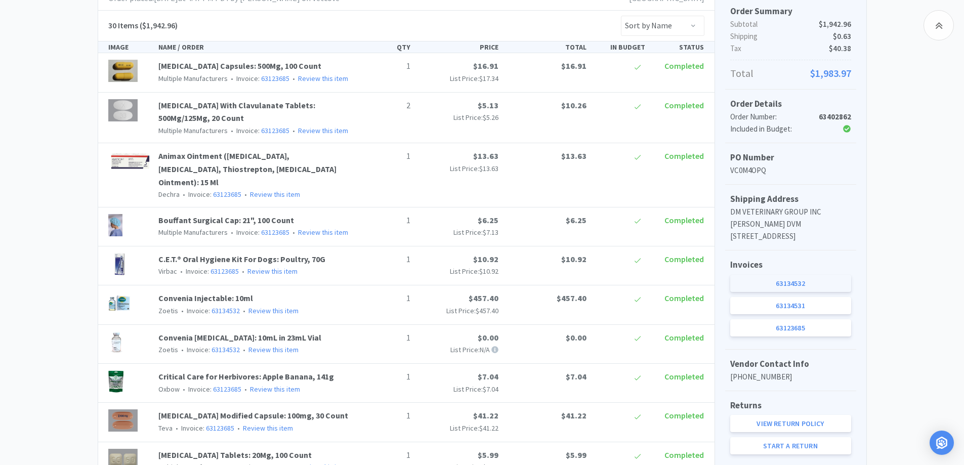
click at [797, 292] on link "63134532" at bounding box center [790, 283] width 121 height 17
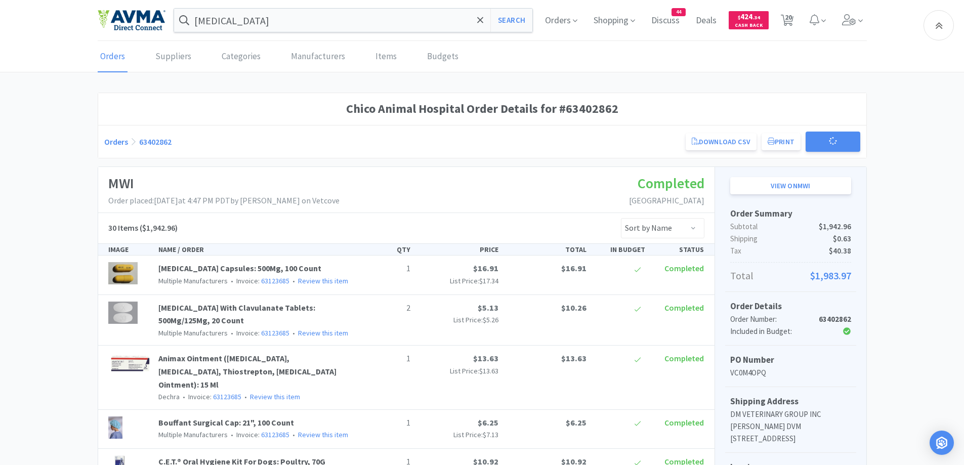
scroll to position [202, 0]
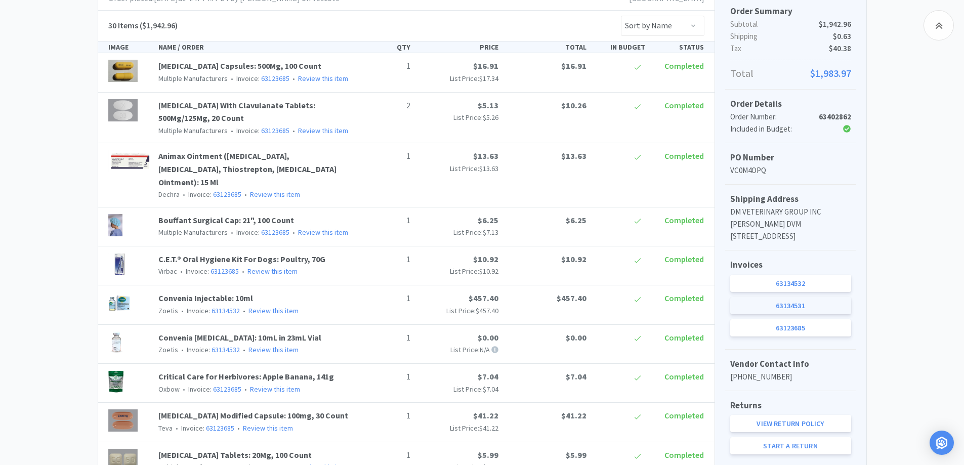
click at [786, 314] on link "63134531" at bounding box center [790, 305] width 121 height 17
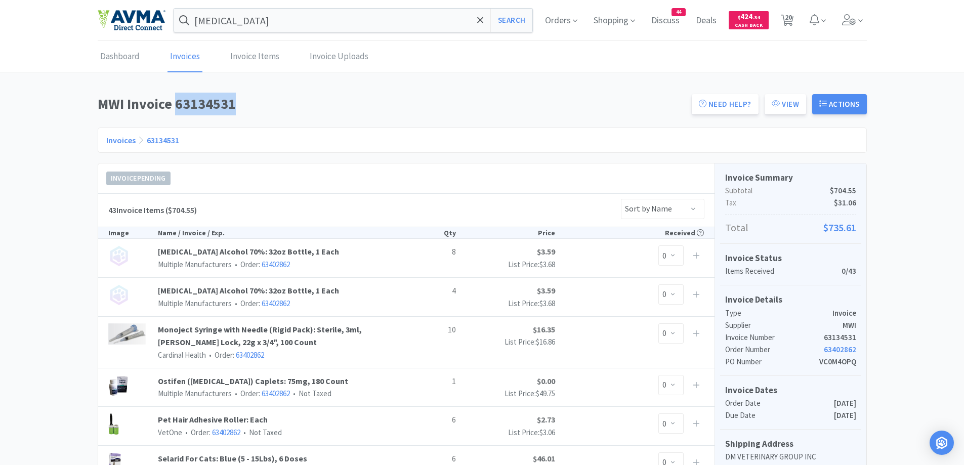
drag, startPoint x: 176, startPoint y: 104, endPoint x: 314, endPoint y: 113, distance: 138.9
click at [314, 113] on h1 "MWI Invoice 63134531" at bounding box center [392, 104] width 588 height 23
copy h1 "63134531"
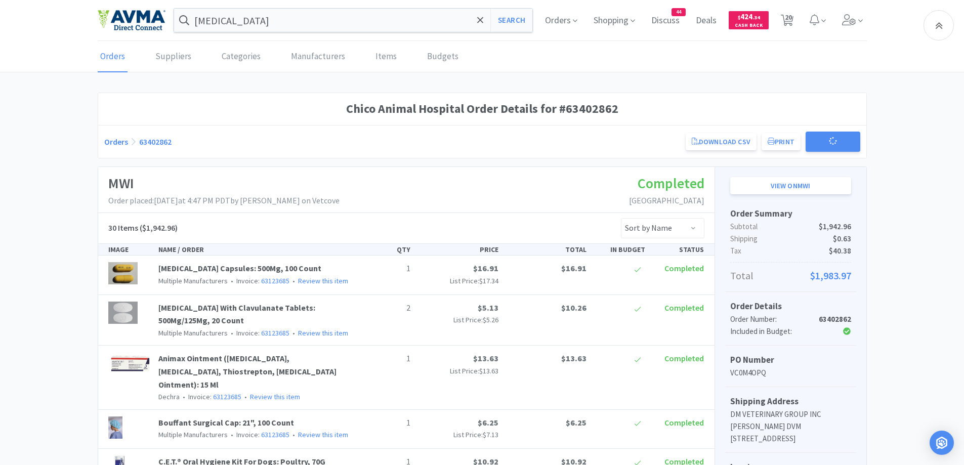
scroll to position [202, 0]
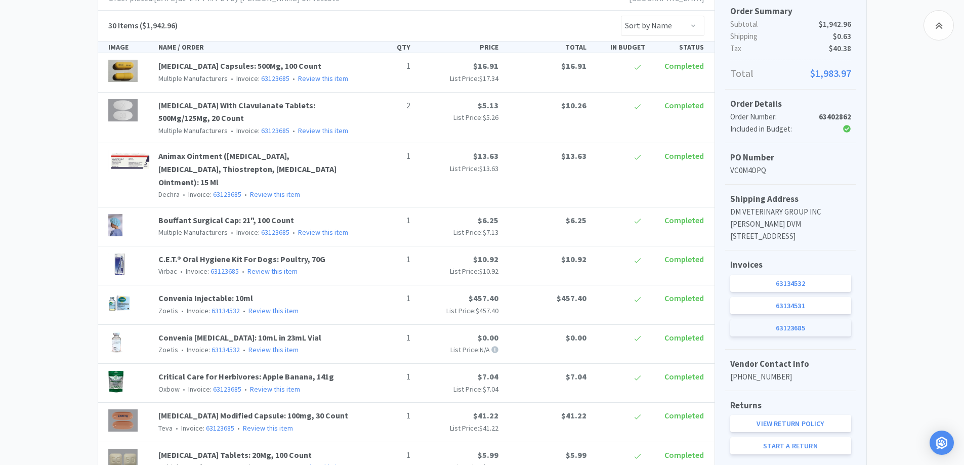
click at [814, 334] on link "63123685" at bounding box center [790, 327] width 121 height 17
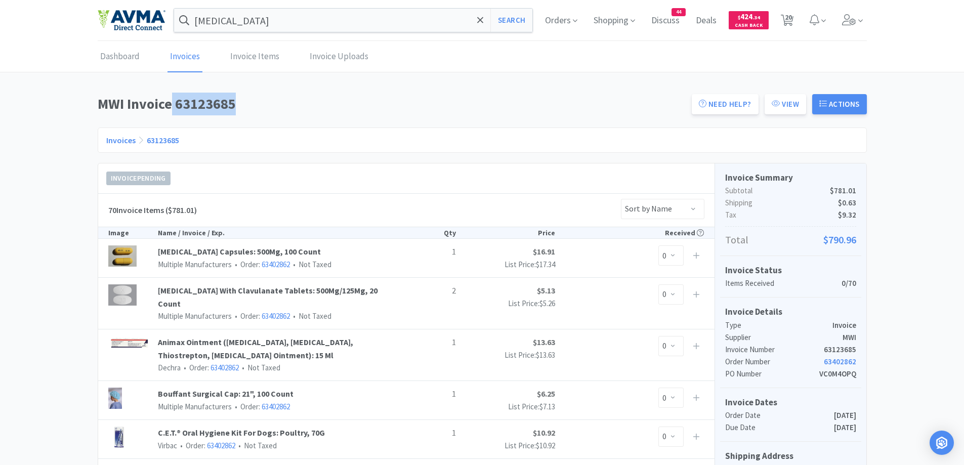
drag, startPoint x: 172, startPoint y: 106, endPoint x: 239, endPoint y: 117, distance: 67.7
click at [239, 117] on div "MWI Invoice 63123685 Need Help? View Actions" at bounding box center [482, 107] width 769 height 29
copy h1 "63123685"
click at [201, 105] on h1 "MWI Invoice 63123685" at bounding box center [392, 104] width 588 height 23
drag, startPoint x: 178, startPoint y: 108, endPoint x: 239, endPoint y: 100, distance: 61.7
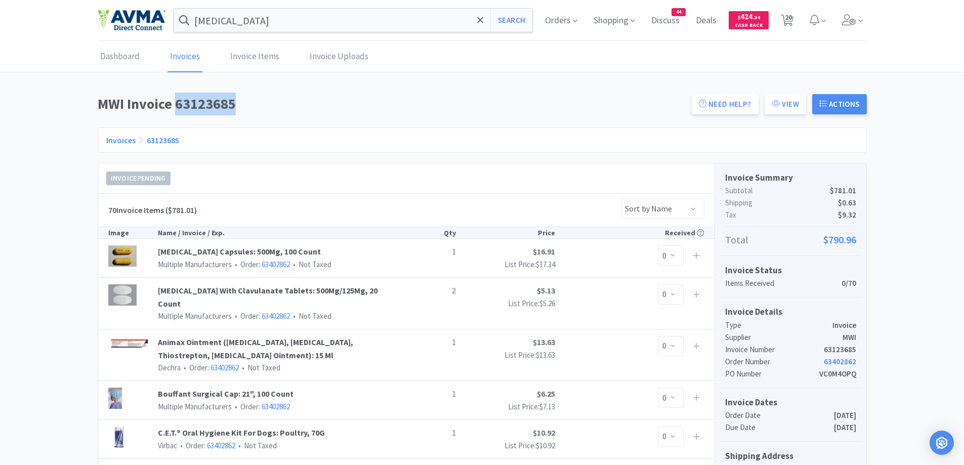
click at [239, 100] on h1 "MWI Invoice 63123685" at bounding box center [392, 104] width 588 height 23
copy h1 "63123685"
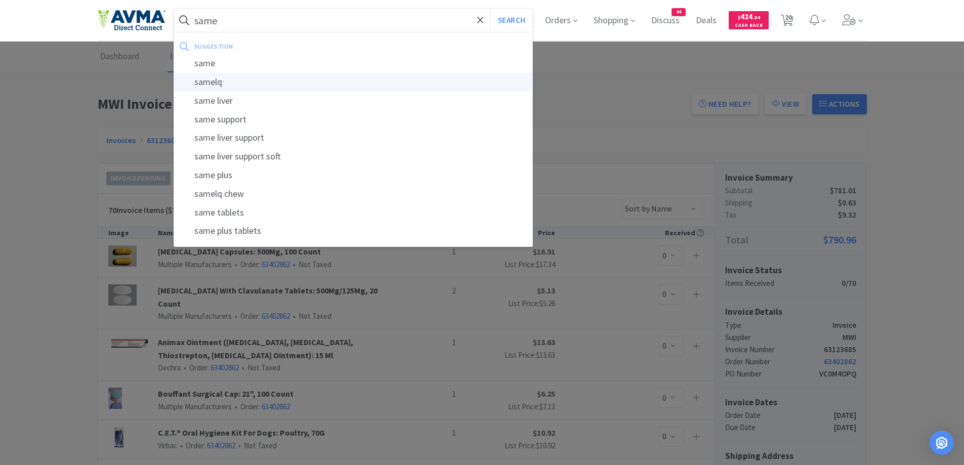
click at [207, 84] on div "samelq" at bounding box center [353, 82] width 359 height 19
type input "samelq"
select select "1"
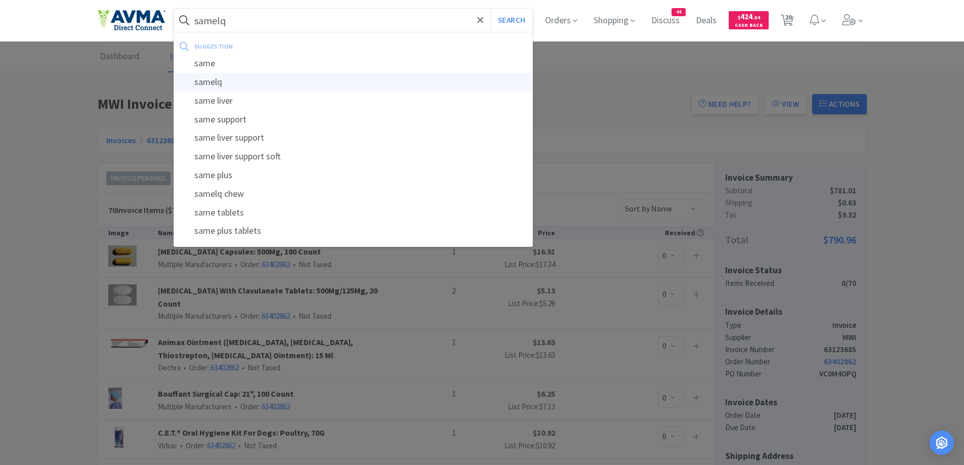
select select "3"
select select "1"
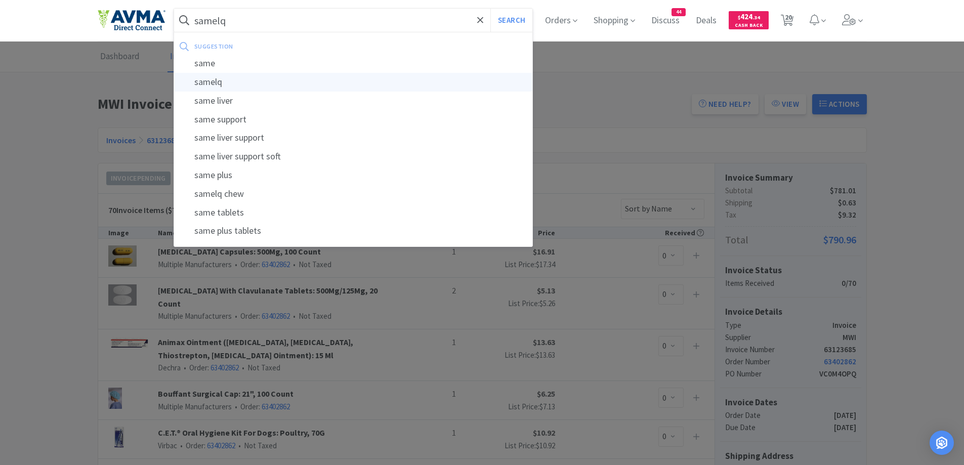
select select "1"
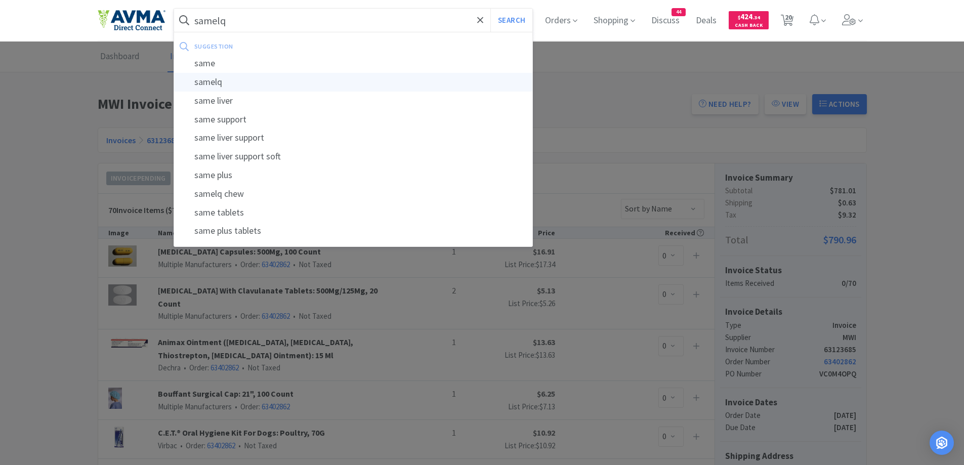
select select "1"
select select "2"
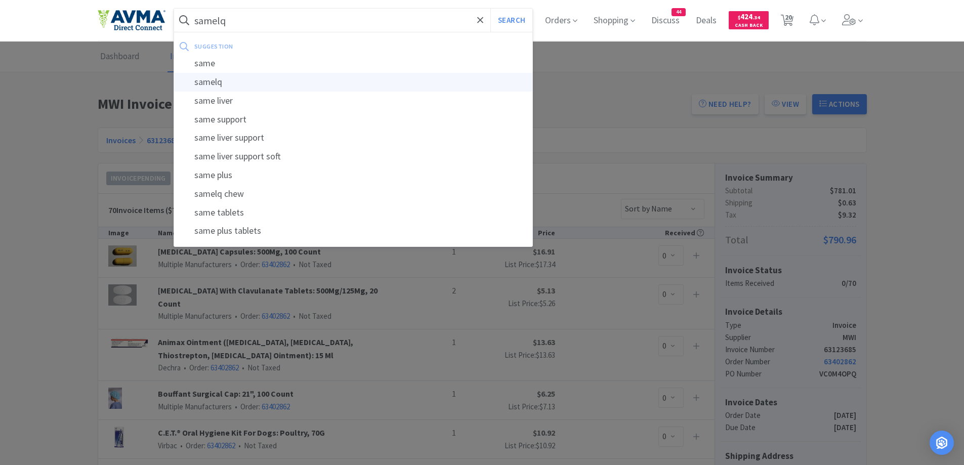
select select "10"
select select "1"
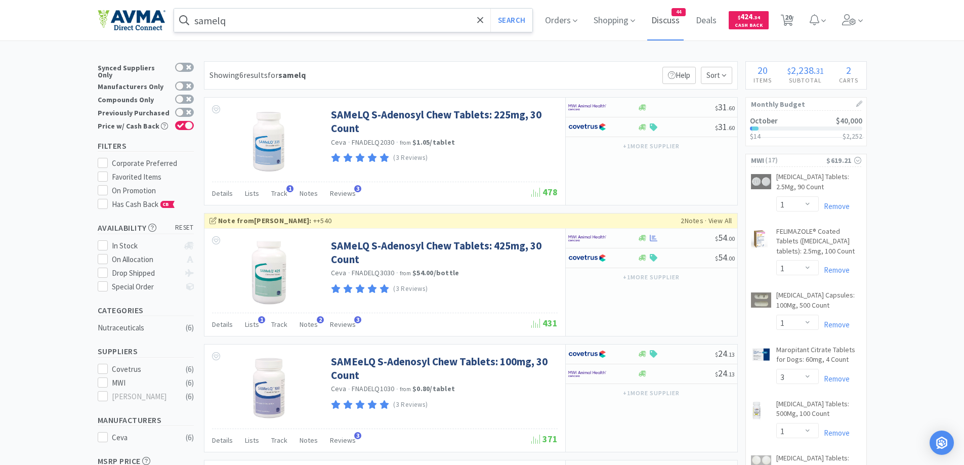
click at [668, 22] on span "Discuss" at bounding box center [665, 20] width 36 height 40
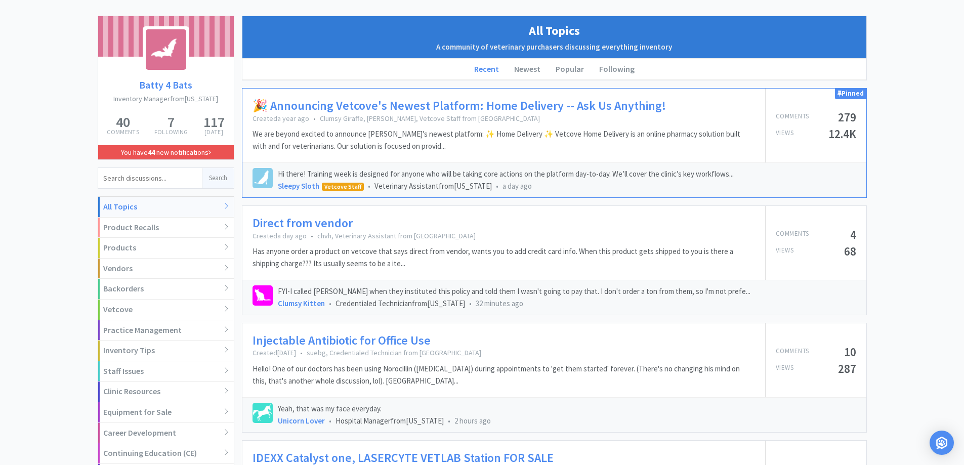
scroll to position [101, 0]
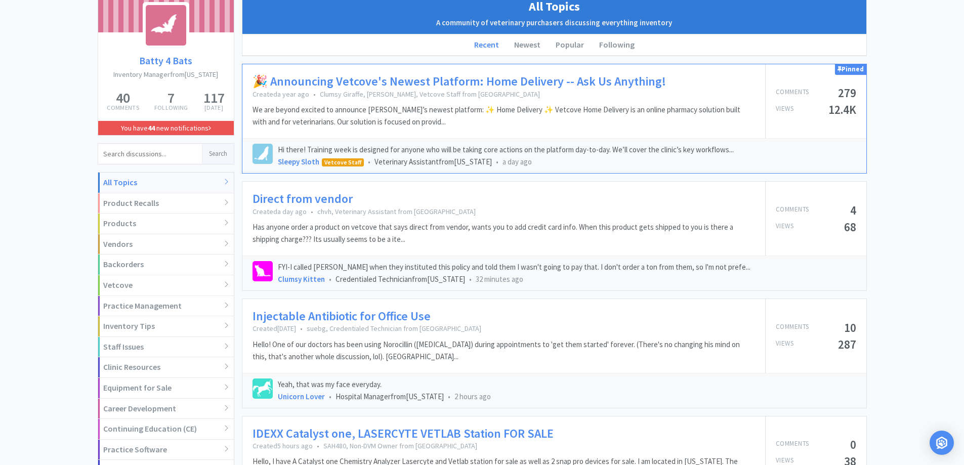
click at [324, 192] on link "Direct from vendor" at bounding box center [302, 199] width 100 height 15
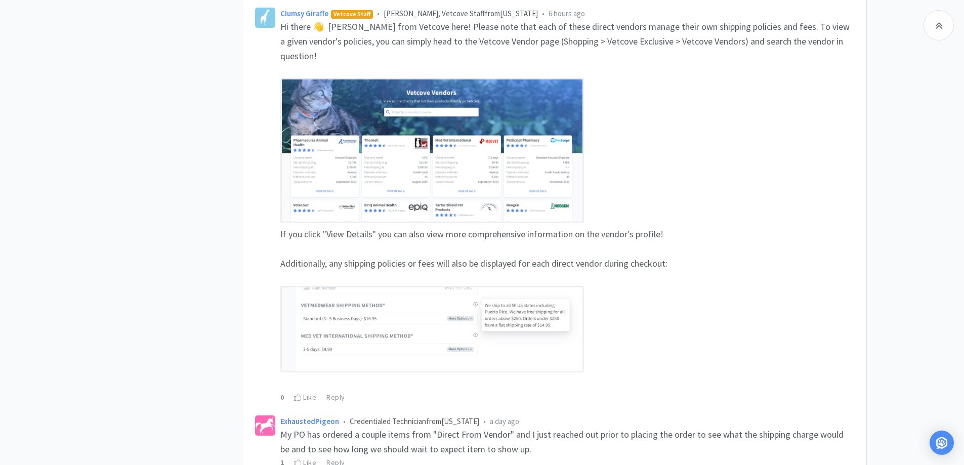
scroll to position [562, 0]
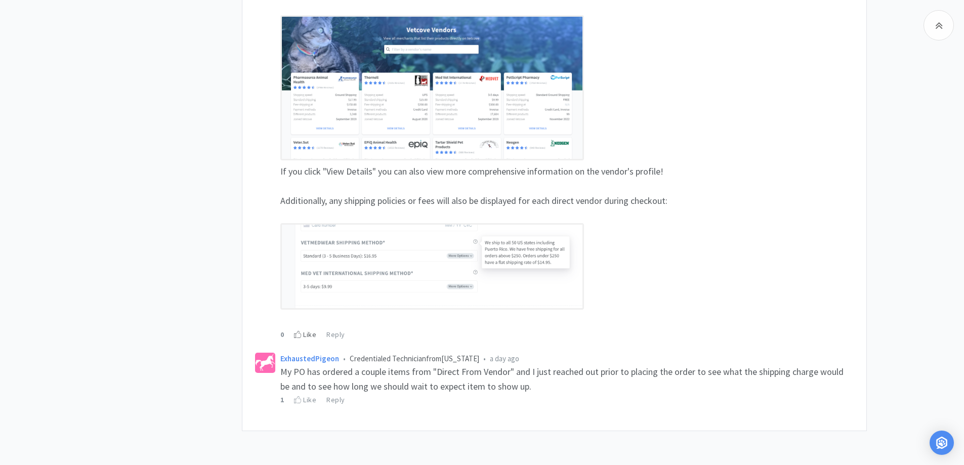
click at [298, 331] on icon at bounding box center [298, 334] width 8 height 7
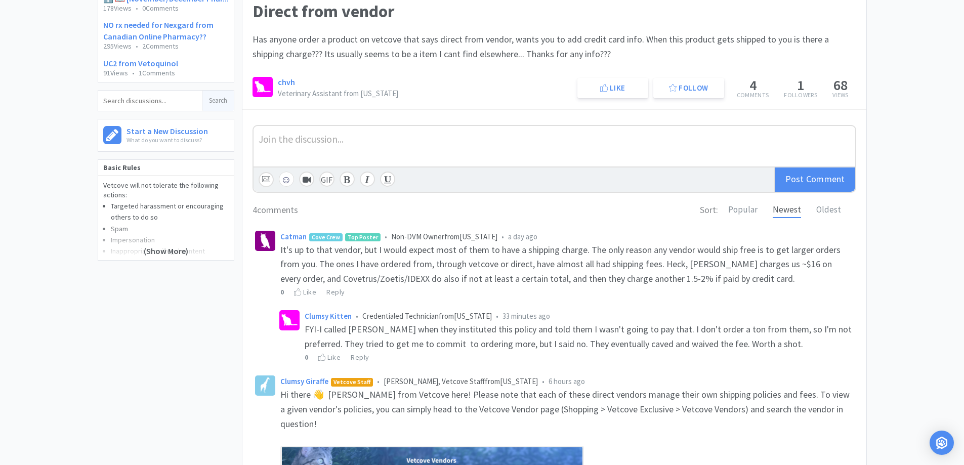
scroll to position [57, 0]
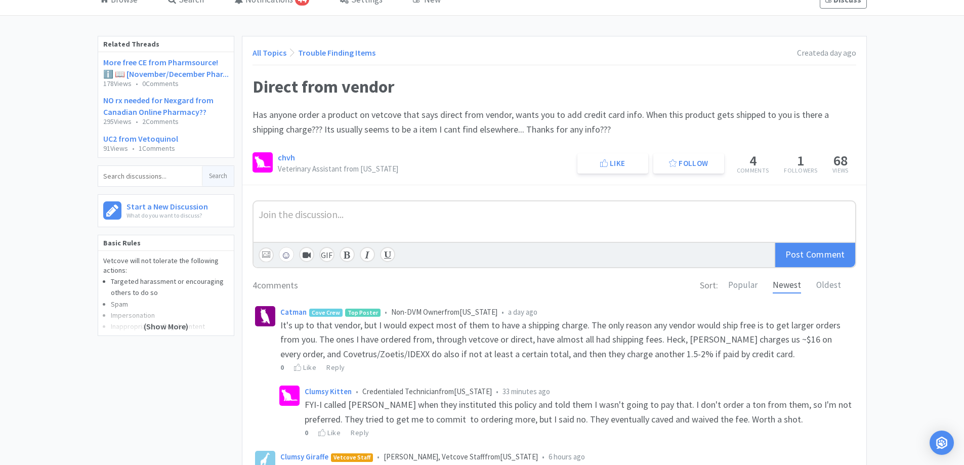
click at [260, 53] on link "All Topics" at bounding box center [269, 53] width 34 height 10
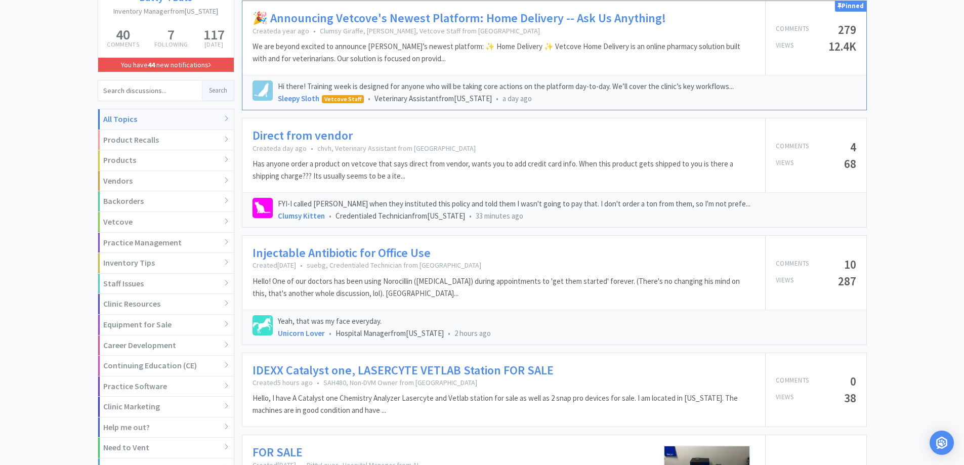
scroll to position [259, 0]
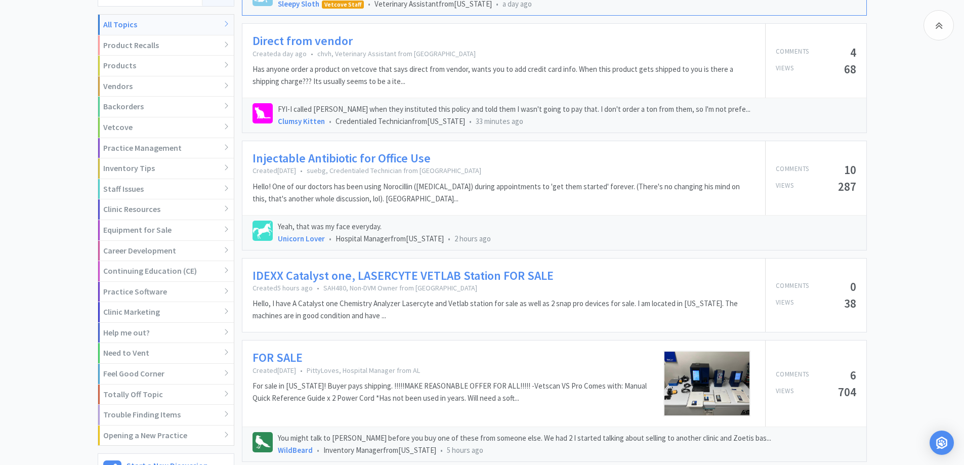
click at [410, 276] on link "IDEXX Catalyst one, LASERCYTE VETLAB Station FOR SALE" at bounding box center [402, 276] width 301 height 15
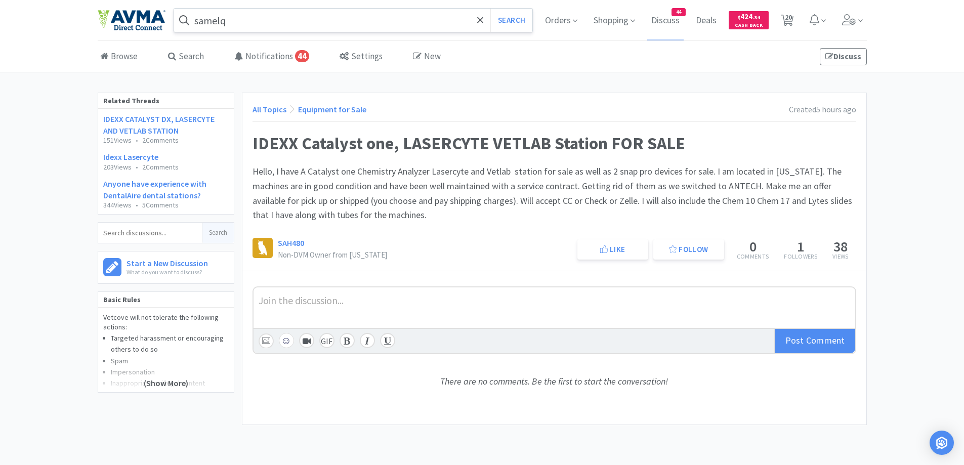
click at [284, 104] on div "All Topics Equipment for Sale" at bounding box center [309, 109] width 114 height 13
click at [280, 108] on link "All Topics" at bounding box center [269, 109] width 34 height 10
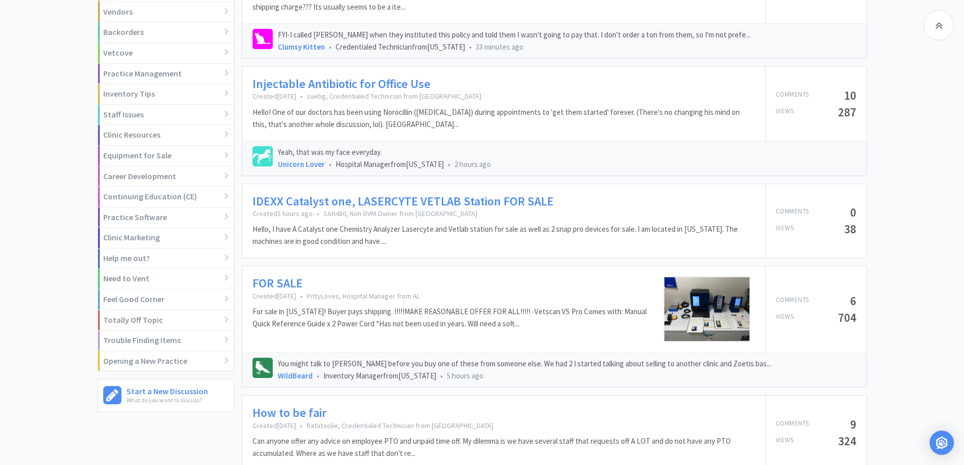
scroll to position [405, 0]
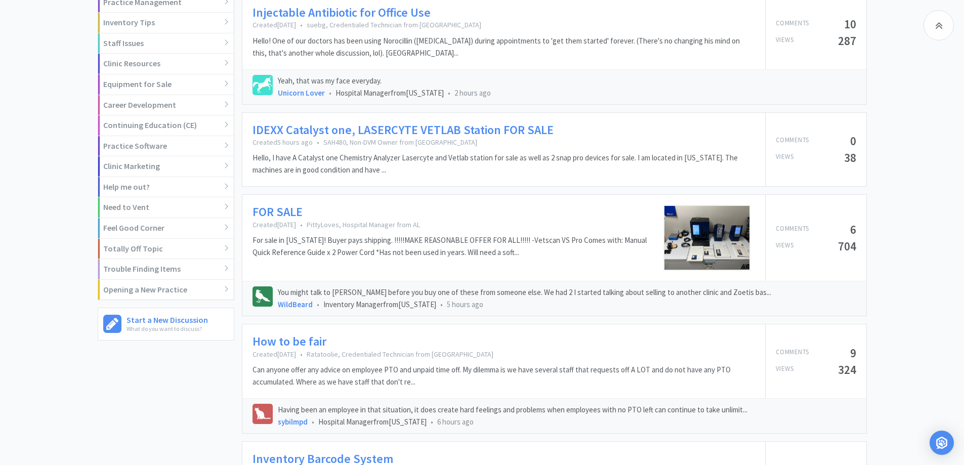
click at [295, 216] on link "FOR SALE" at bounding box center [277, 212] width 50 height 15
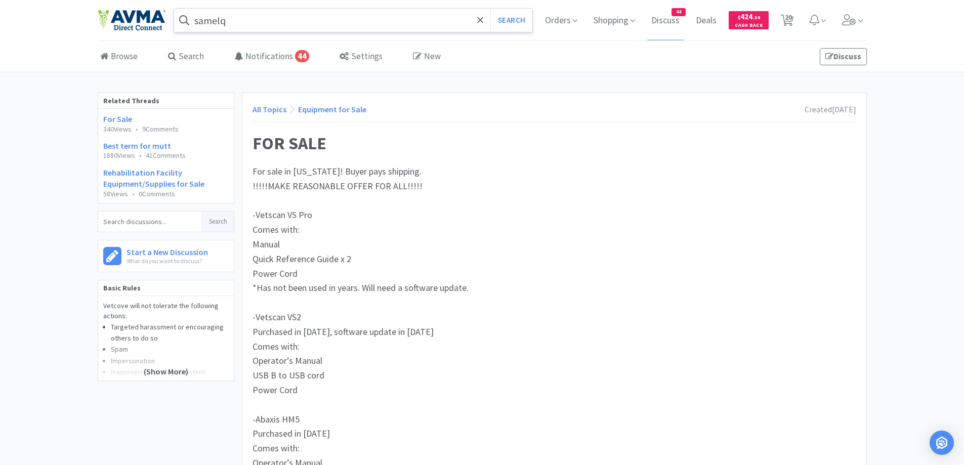
click at [255, 112] on link "All Topics" at bounding box center [269, 109] width 34 height 10
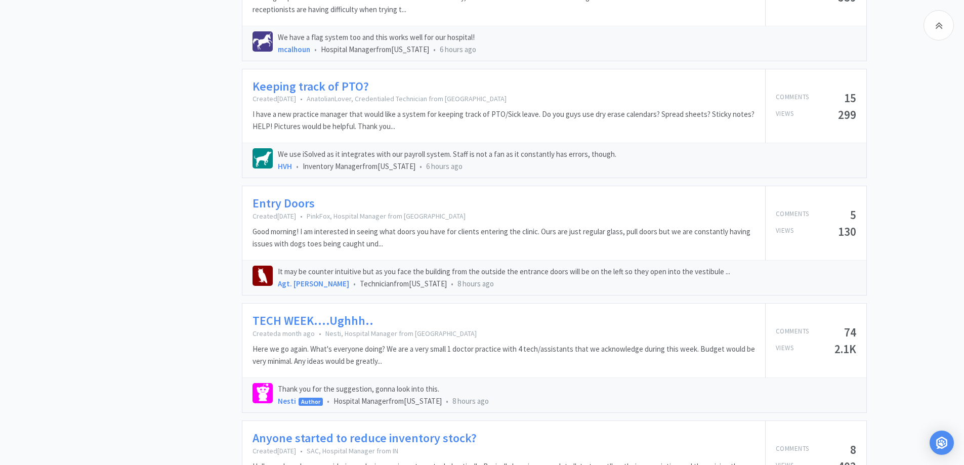
scroll to position [1113, 0]
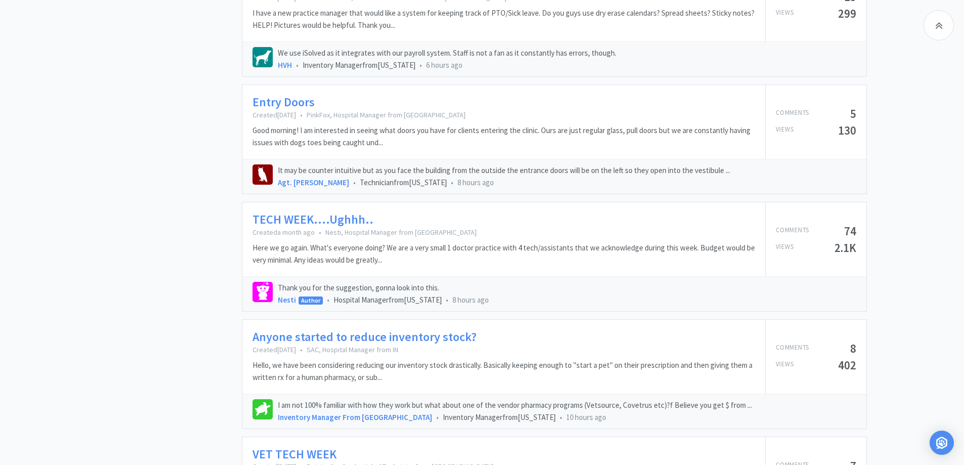
click at [288, 106] on link "Entry Doors" at bounding box center [283, 102] width 62 height 15
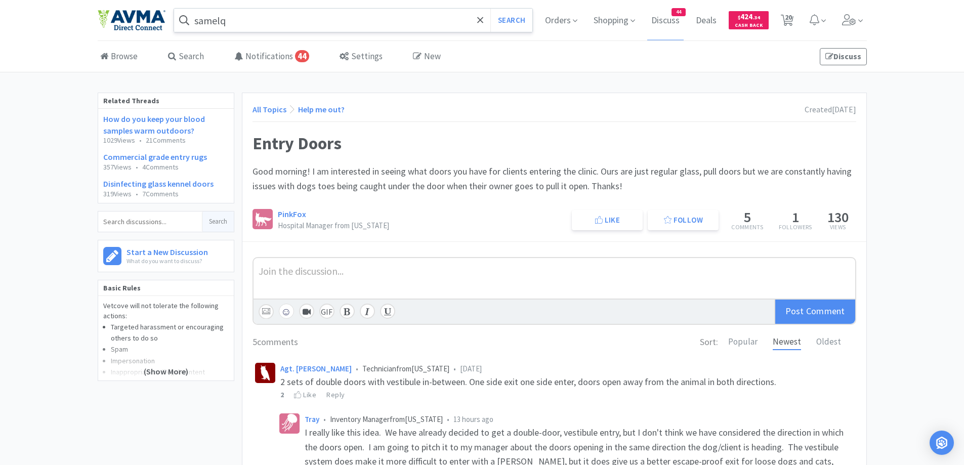
click at [257, 107] on link "All Topics" at bounding box center [269, 109] width 34 height 10
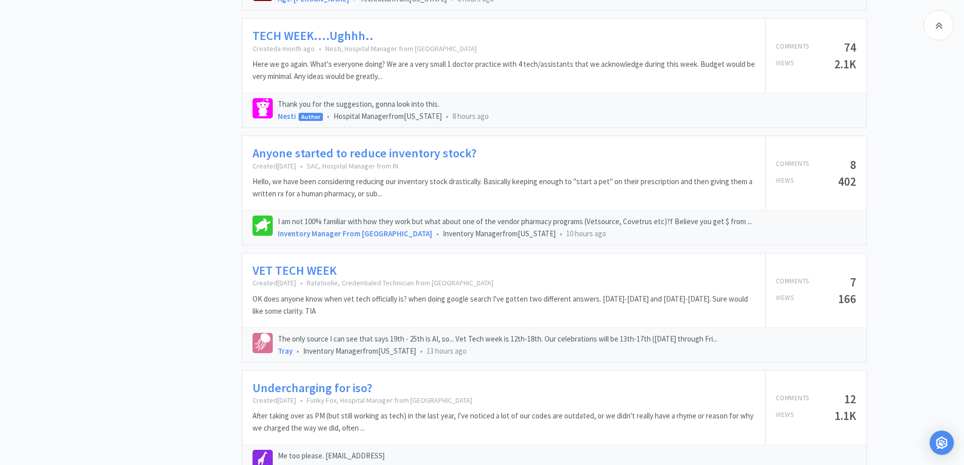
scroll to position [1315, 0]
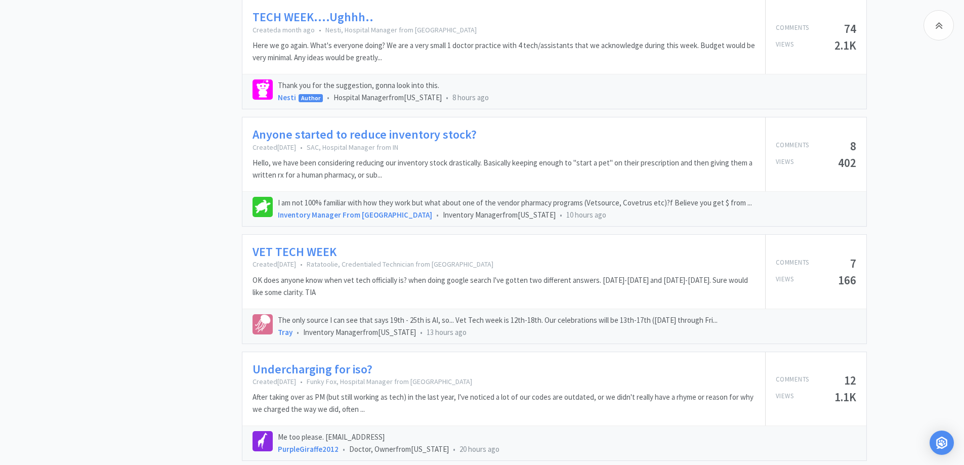
click at [432, 136] on link "Anyone started to reduce inventory stock?" at bounding box center [364, 134] width 224 height 15
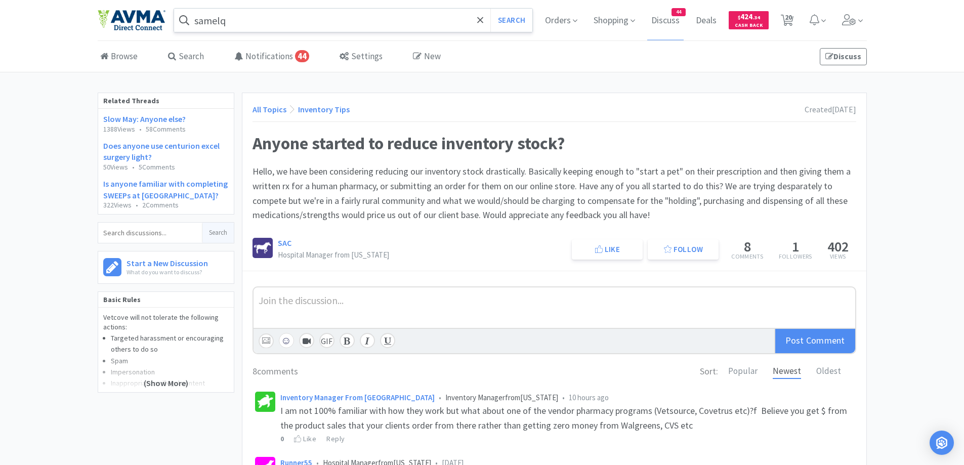
click at [565, 6] on span "Orders" at bounding box center [561, 20] width 40 height 40
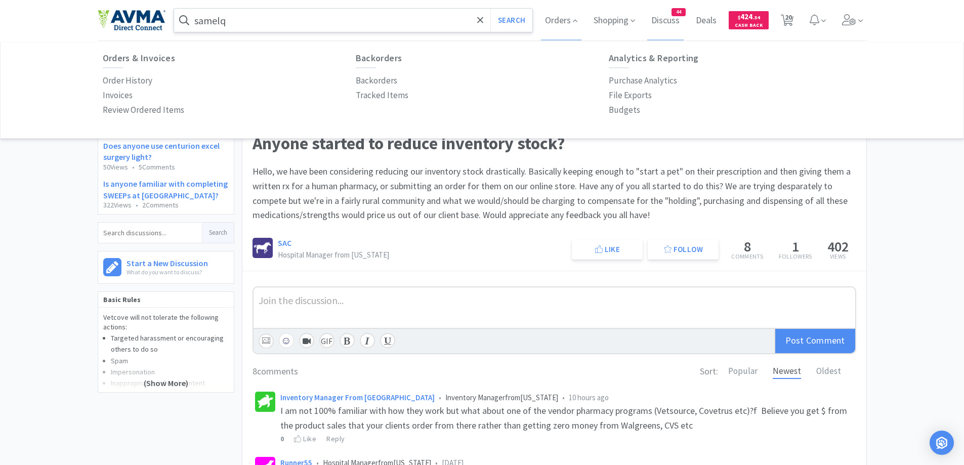
click at [152, 83] on div "Order History" at bounding box center [229, 80] width 253 height 15
click at [149, 82] on p "Order History" at bounding box center [128, 81] width 50 height 14
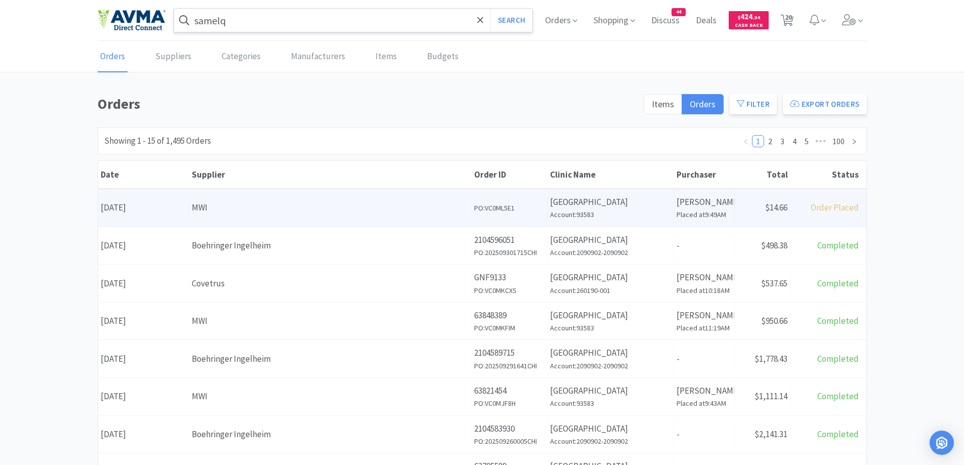
click at [306, 211] on div "MWI" at bounding box center [330, 208] width 277 height 14
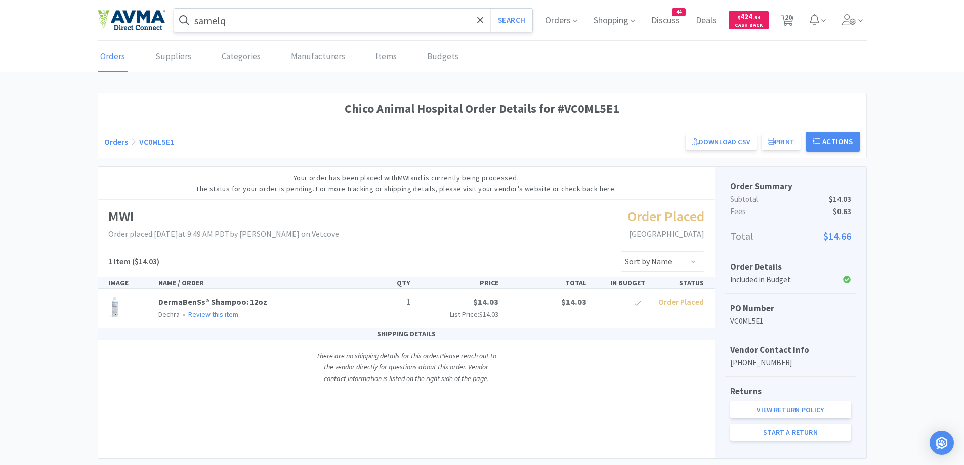
click at [68, 135] on div "Chico Animal Hospital Order Details for #VC0ML5E1 Orders VC0ML5E1 Download CSV …" at bounding box center [482, 276] width 964 height 366
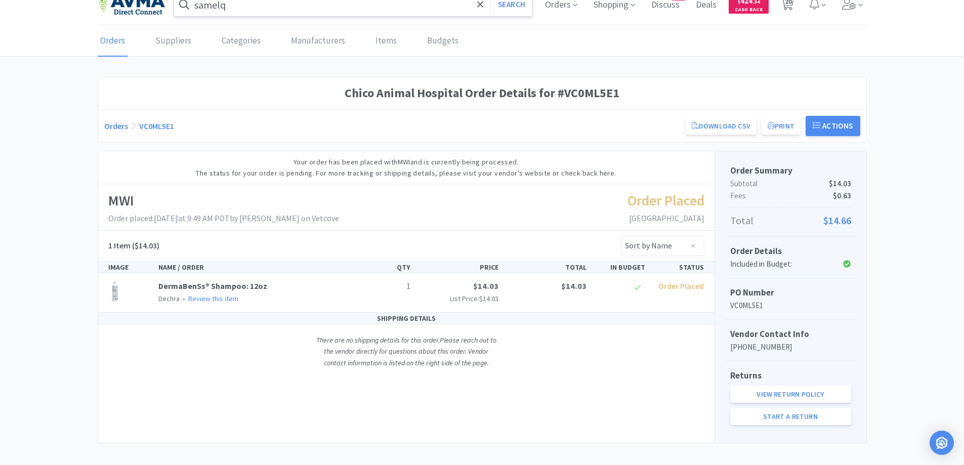
scroll to position [24, 0]
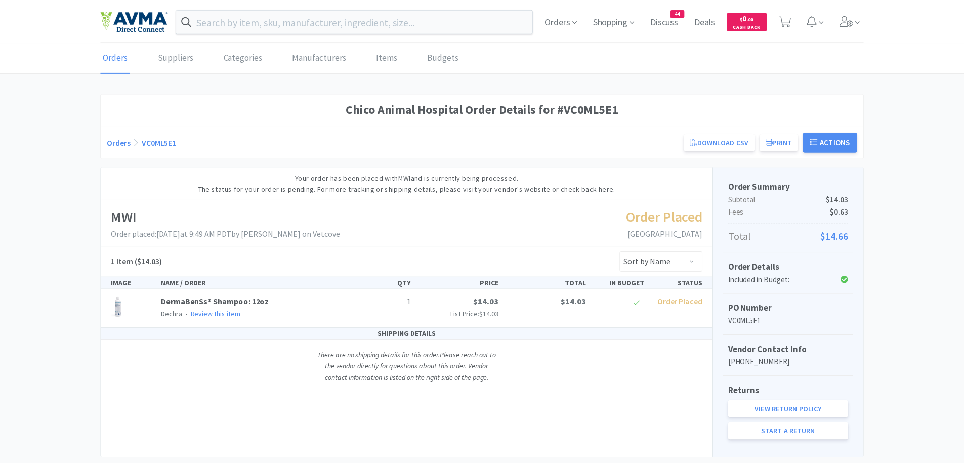
scroll to position [24, 0]
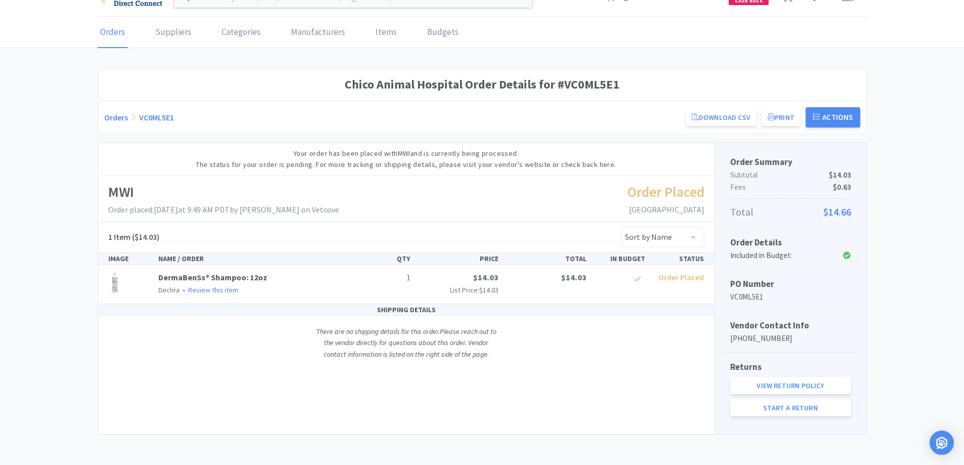
click at [890, 232] on div "Chico Animal Hospital Order Details for #VC0ML5E1 Orders VC0ML5E1 Download CSV …" at bounding box center [482, 251] width 964 height 366
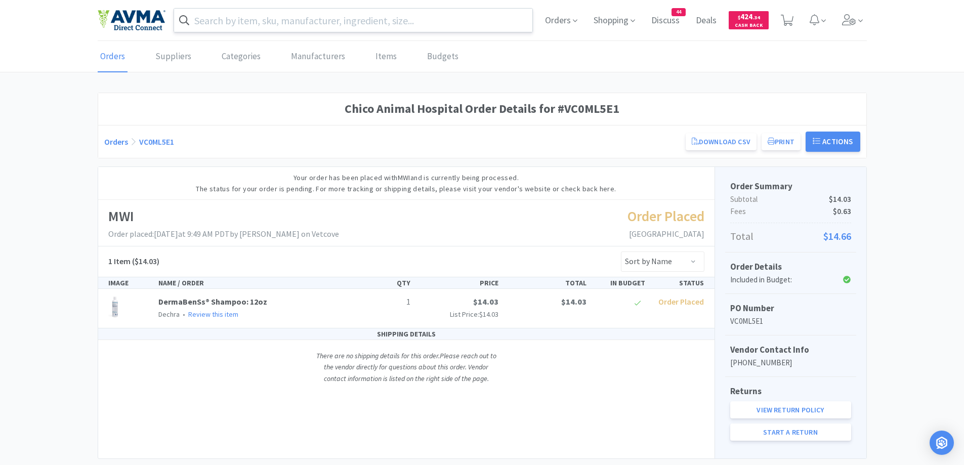
click at [329, 31] on div at bounding box center [353, 20] width 360 height 24
click at [348, 15] on input "text" at bounding box center [353, 20] width 359 height 23
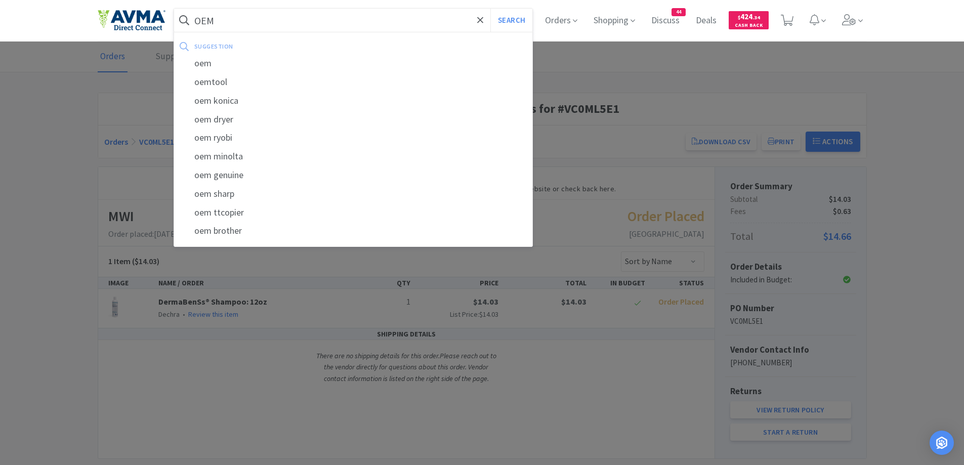
type input "OEM"
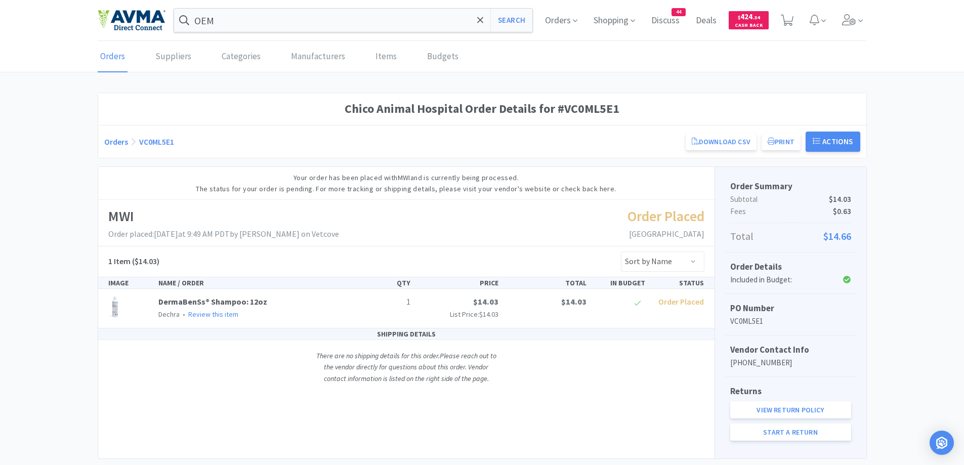
click at [71, 151] on div at bounding box center [482, 232] width 964 height 465
click at [105, 145] on link "Orders" at bounding box center [116, 142] width 24 height 10
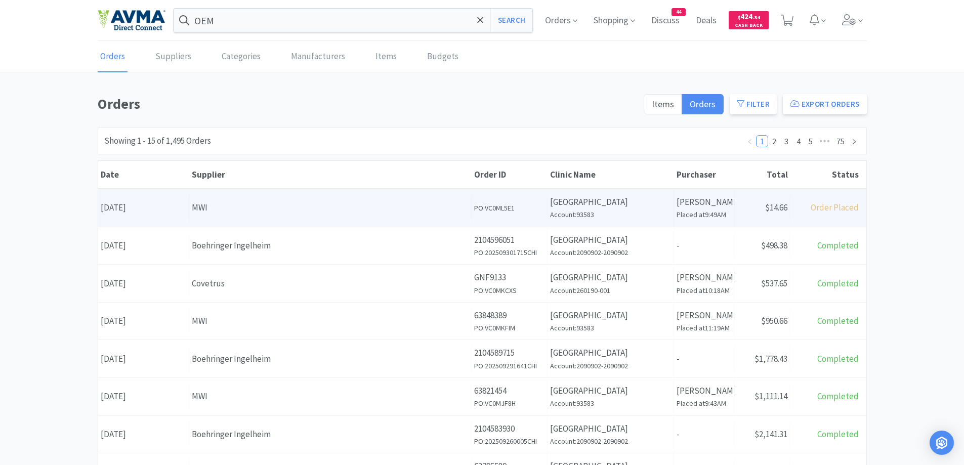
scroll to position [101, 0]
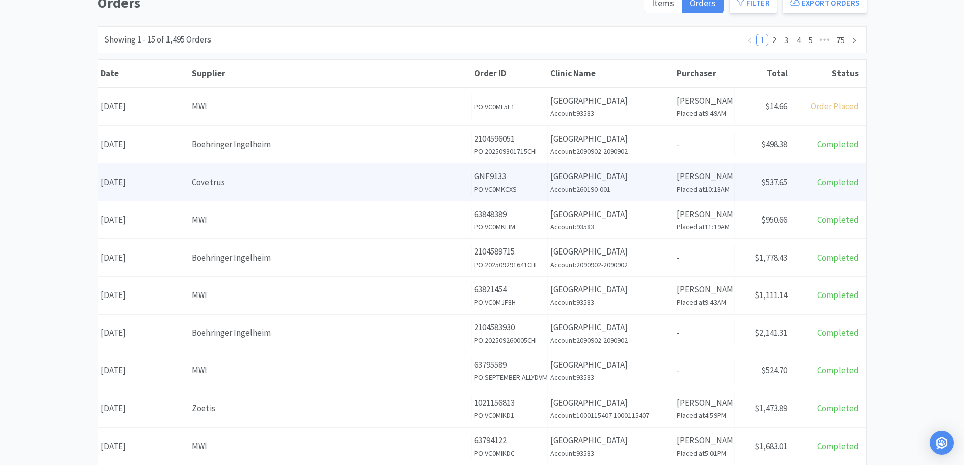
click at [281, 186] on div "Covetrus" at bounding box center [330, 183] width 277 height 14
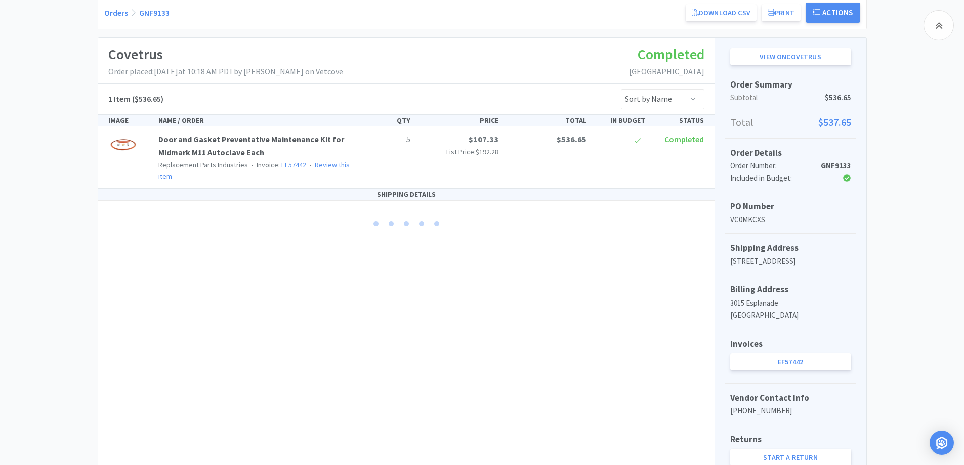
scroll to position [179, 0]
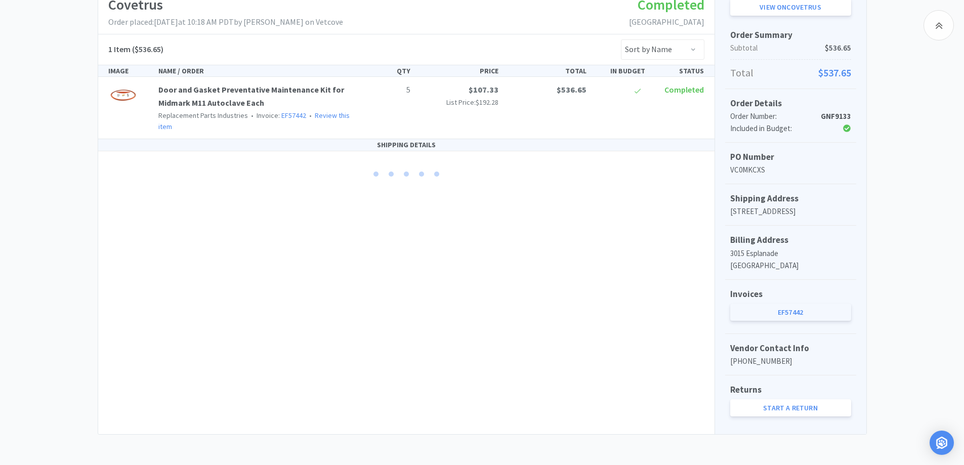
click at [827, 316] on link "EF57442" at bounding box center [790, 311] width 121 height 17
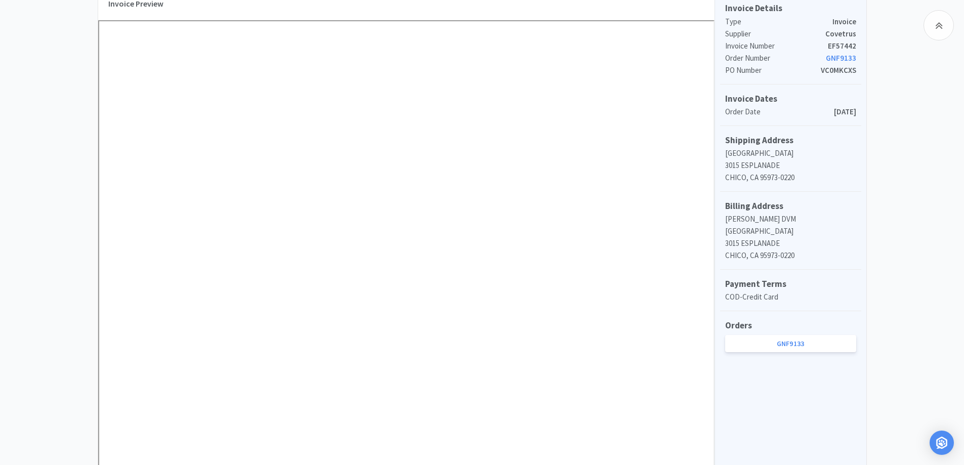
scroll to position [405, 0]
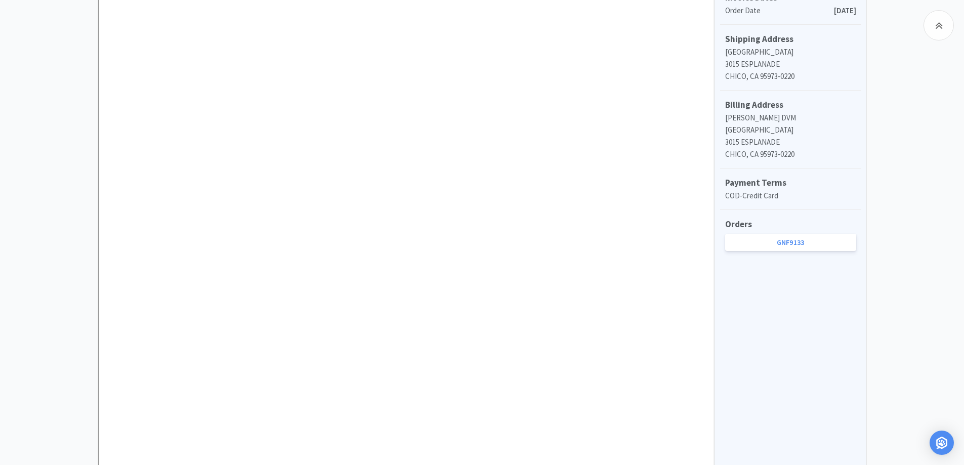
click at [903, 269] on div "Dashboard Invoices Invoice Items Invoice Uploads Covetrus Invoice EF57442 Need …" at bounding box center [482, 83] width 964 height 893
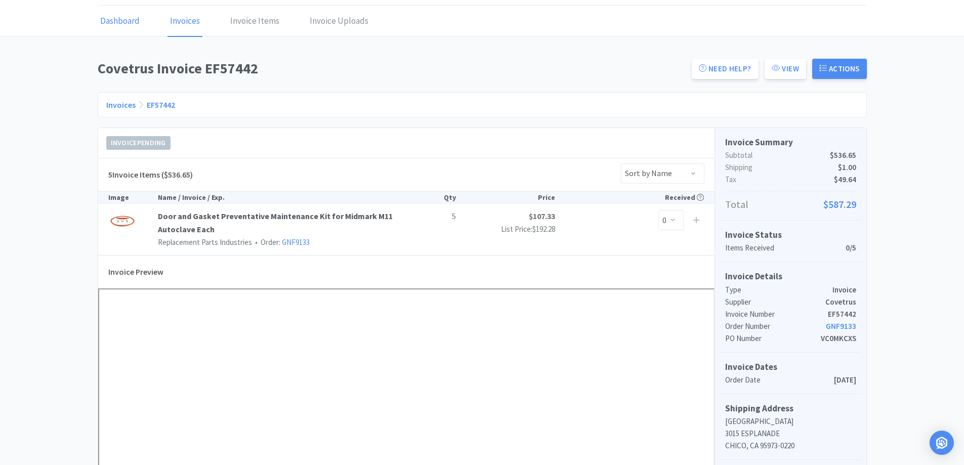
scroll to position [0, 0]
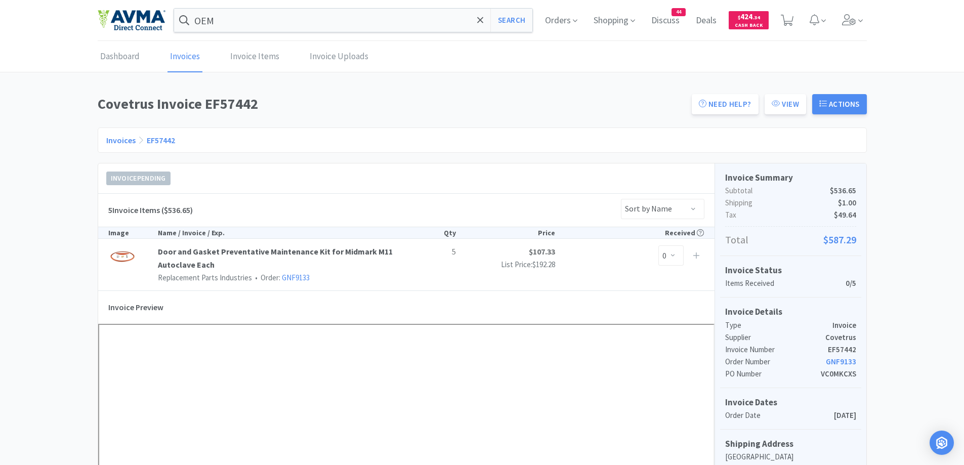
click at [435, 103] on h1 "Covetrus Invoice EF57442" at bounding box center [392, 104] width 588 height 23
click at [497, 21] on button "Search" at bounding box center [511, 20] width 42 height 23
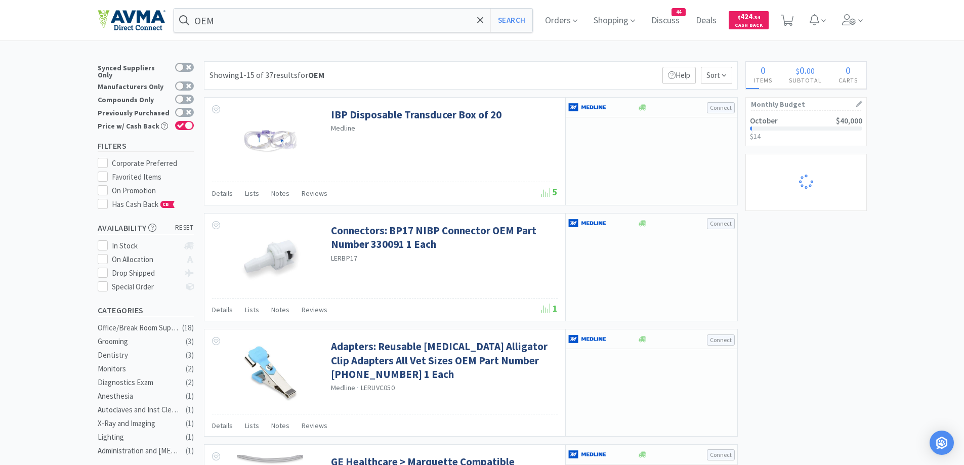
select select "2"
select select "10"
select select "1"
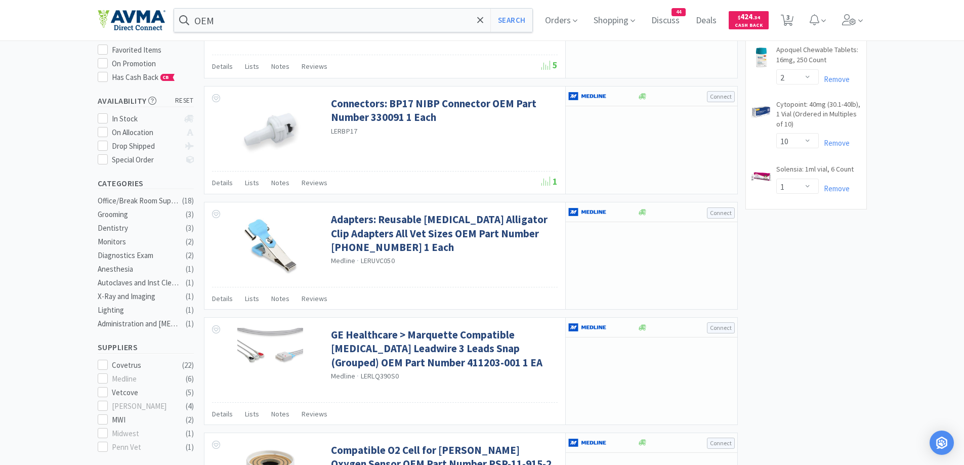
scroll to position [202, 0]
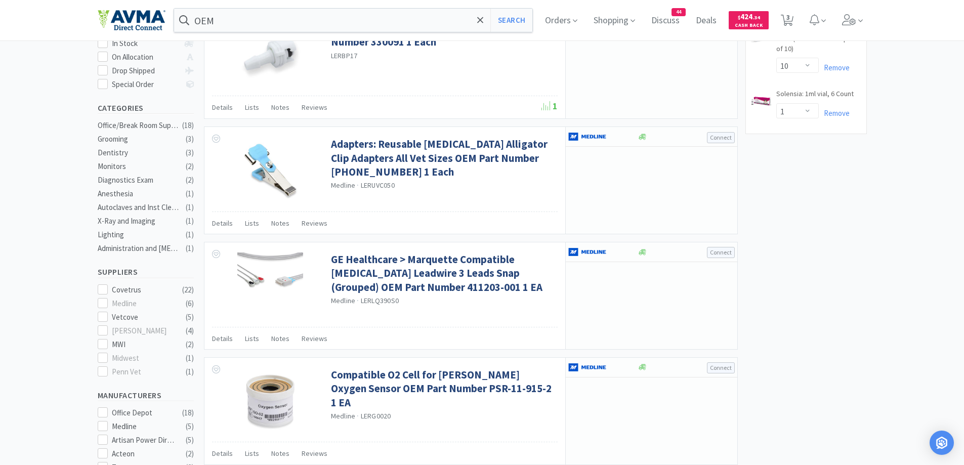
select select "1"
select select "3"
select select "1"
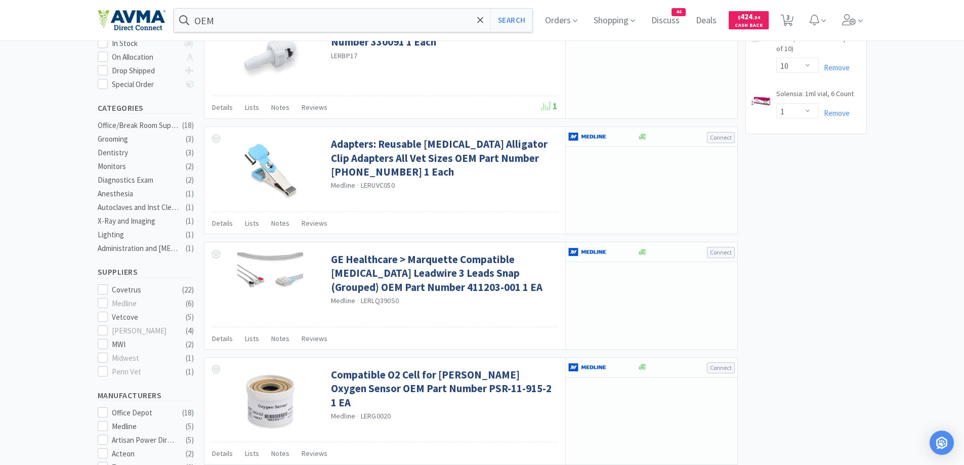
select select "1"
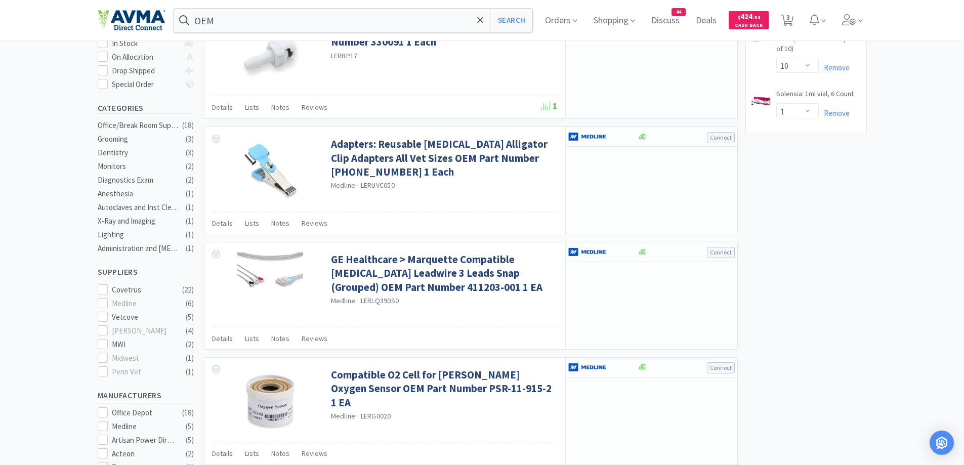
select select "1"
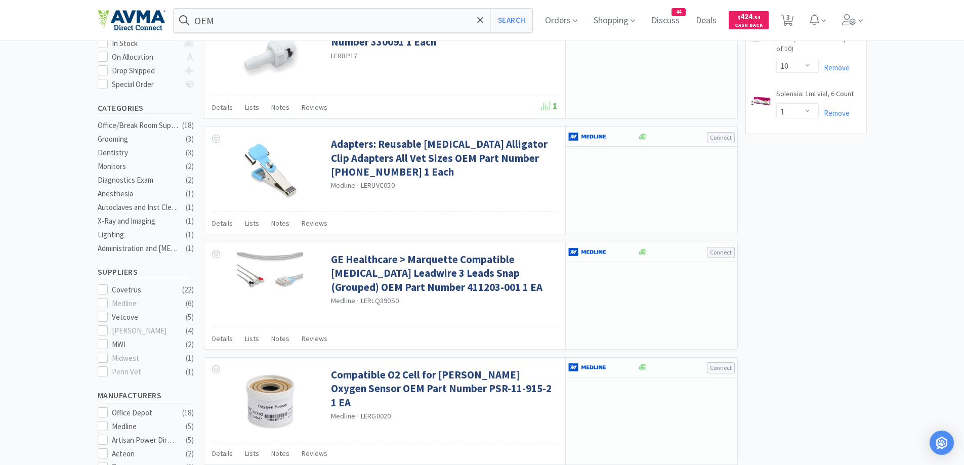
select select "1"
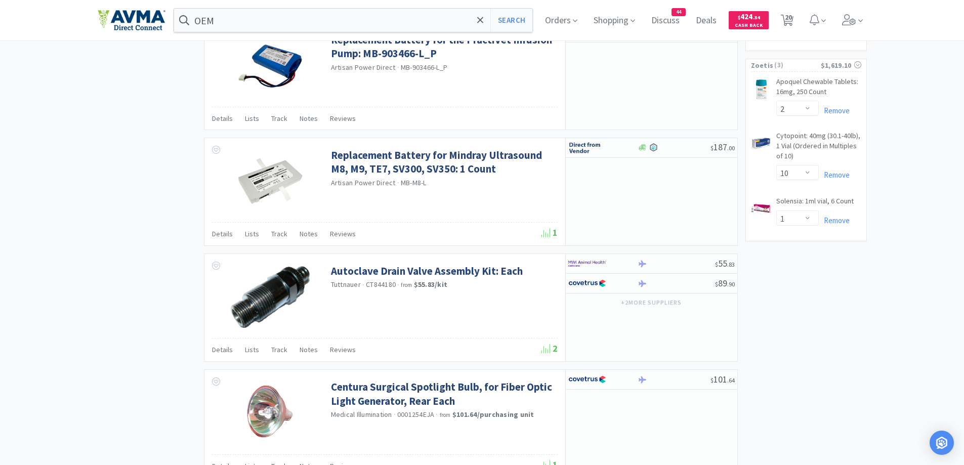
scroll to position [1416, 0]
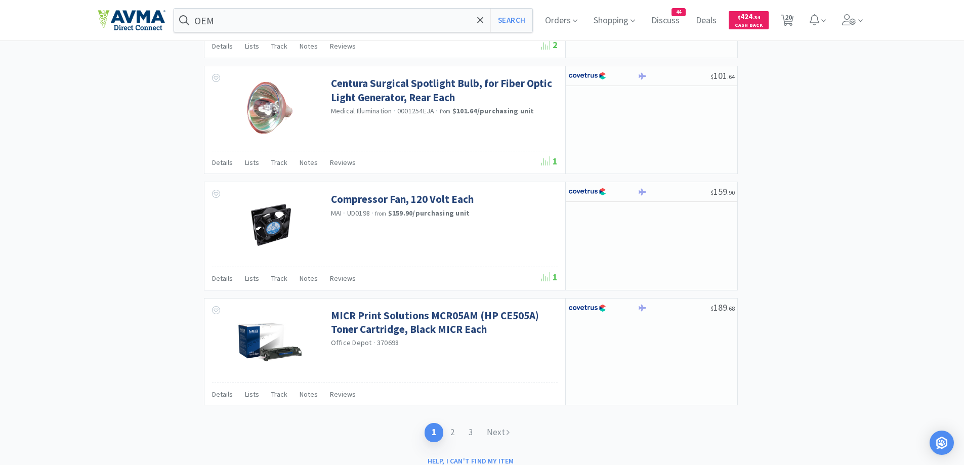
drag, startPoint x: 66, startPoint y: 167, endPoint x: 123, endPoint y: 180, distance: 58.9
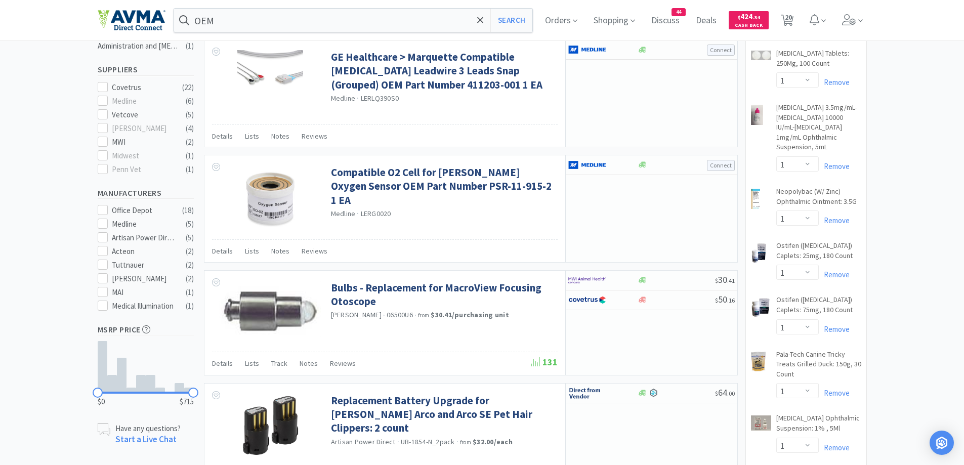
scroll to position [0, 0]
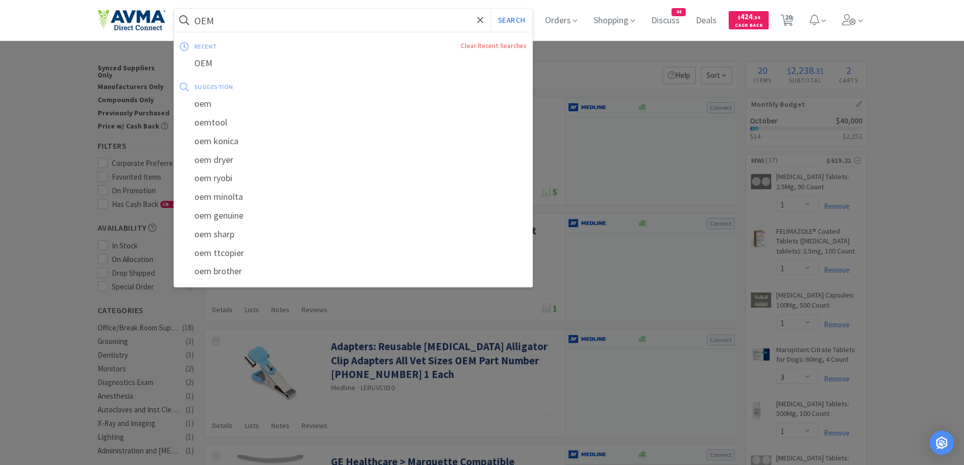
click at [399, 26] on input "OEM" at bounding box center [353, 20] width 359 height 23
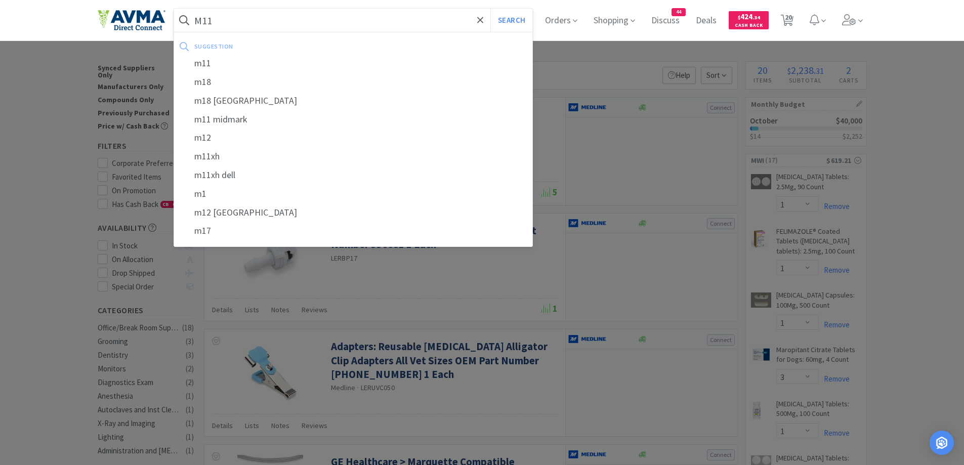
click at [490, 9] on button "Search" at bounding box center [511, 20] width 42 height 23
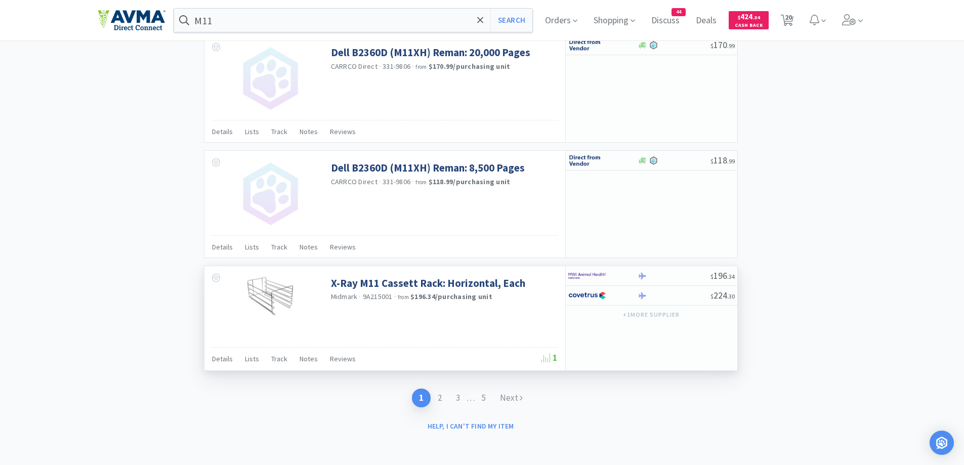
scroll to position [1273, 0]
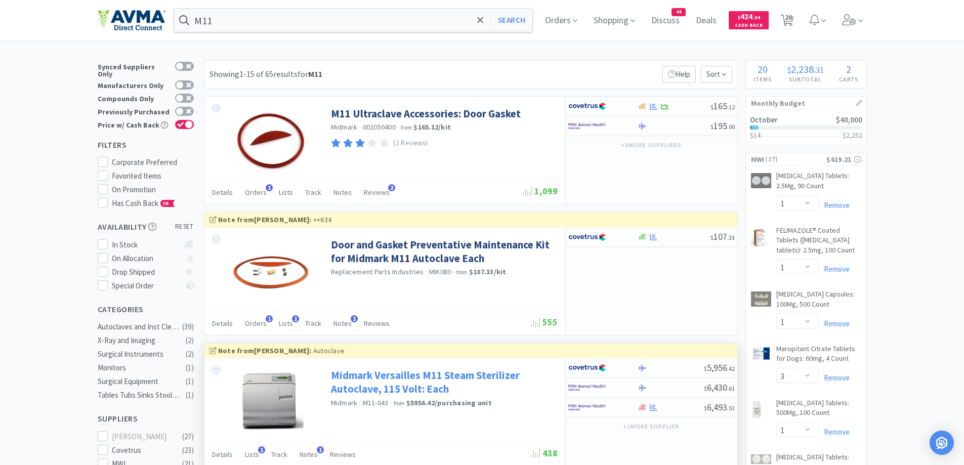
scroll to position [0, 0]
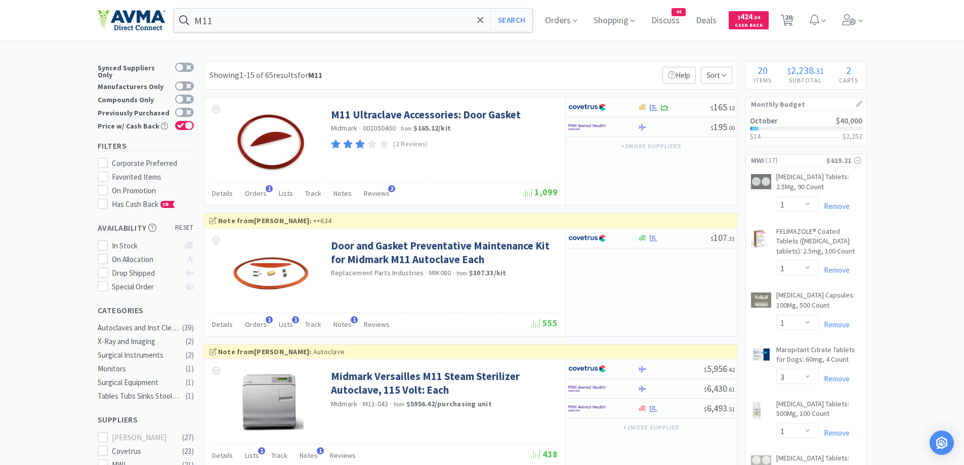
click at [463, 66] on div "Showing 1-15 of 65 results for M11 Filters Help Sort" at bounding box center [471, 75] width 534 height 28
click at [597, 36] on span "Shopping" at bounding box center [614, 20] width 50 height 40
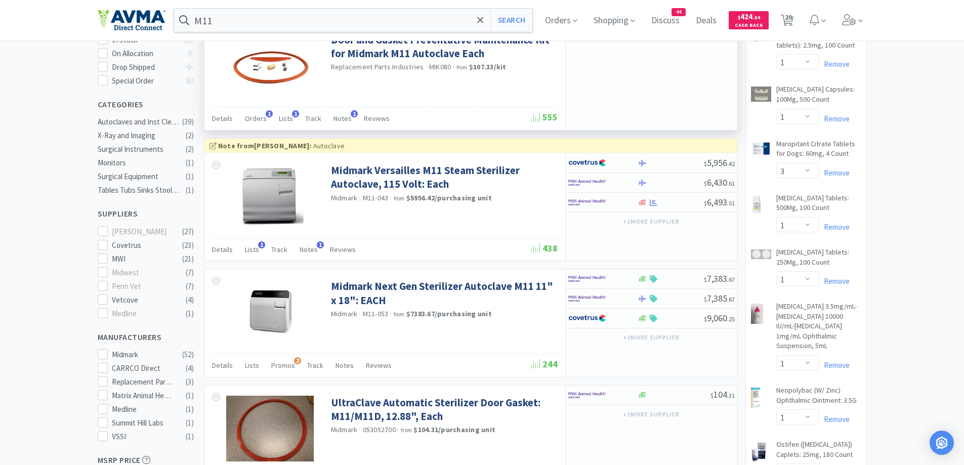
scroll to position [405, 0]
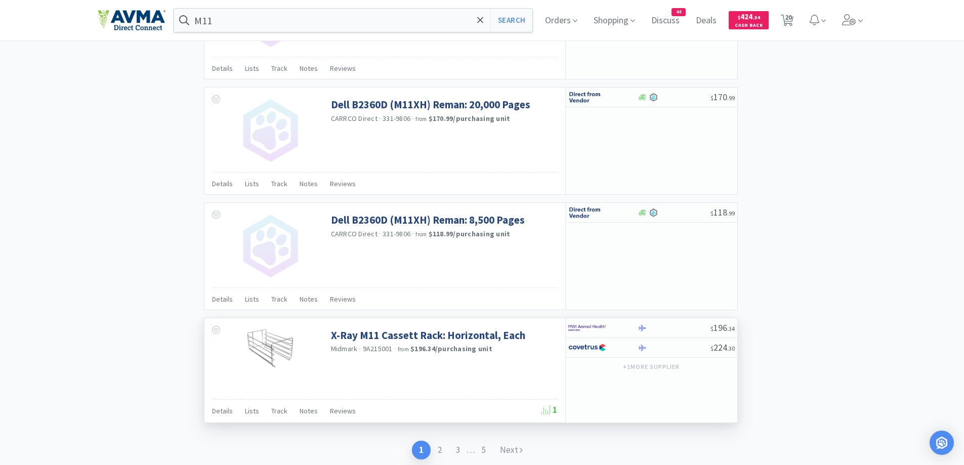
scroll to position [1475, 0]
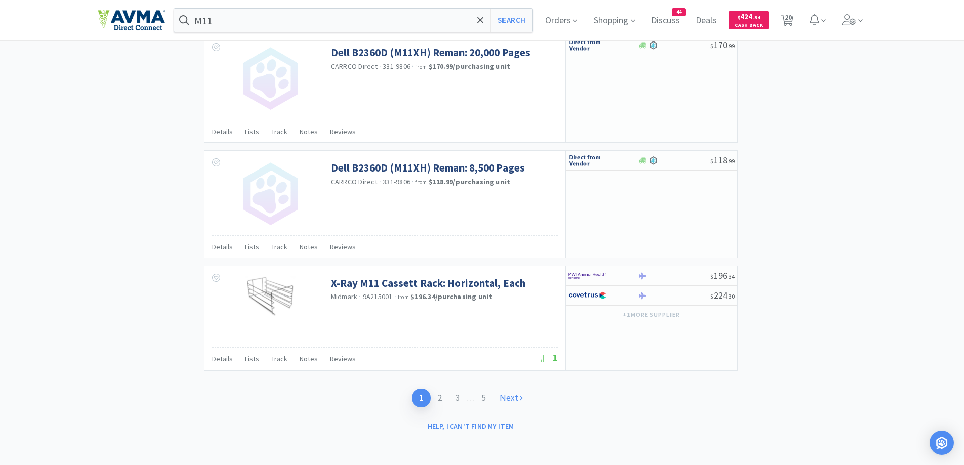
click at [514, 401] on link "Next" at bounding box center [511, 397] width 37 height 19
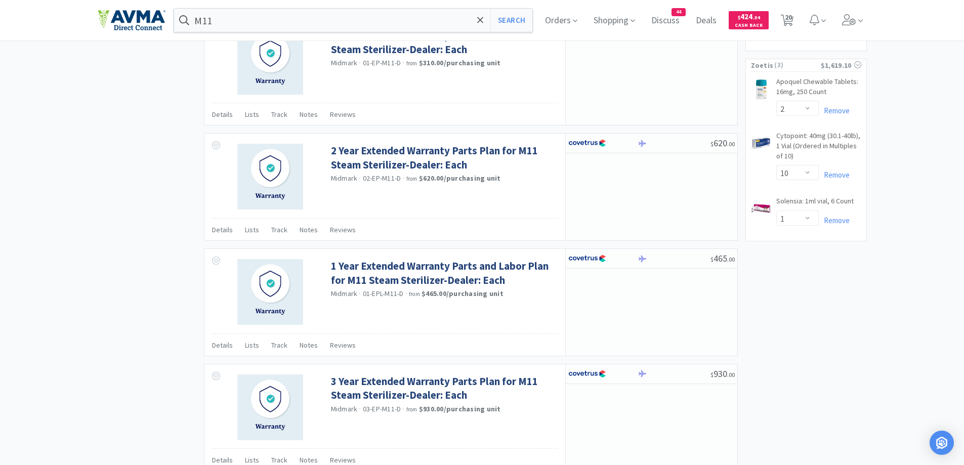
scroll to position [1416, 0]
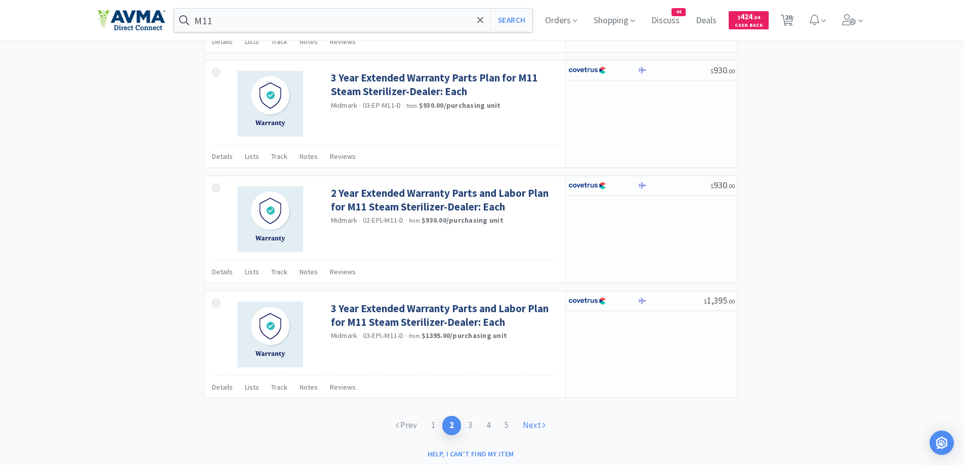
click at [542, 423] on icon at bounding box center [543, 424] width 3 height 9
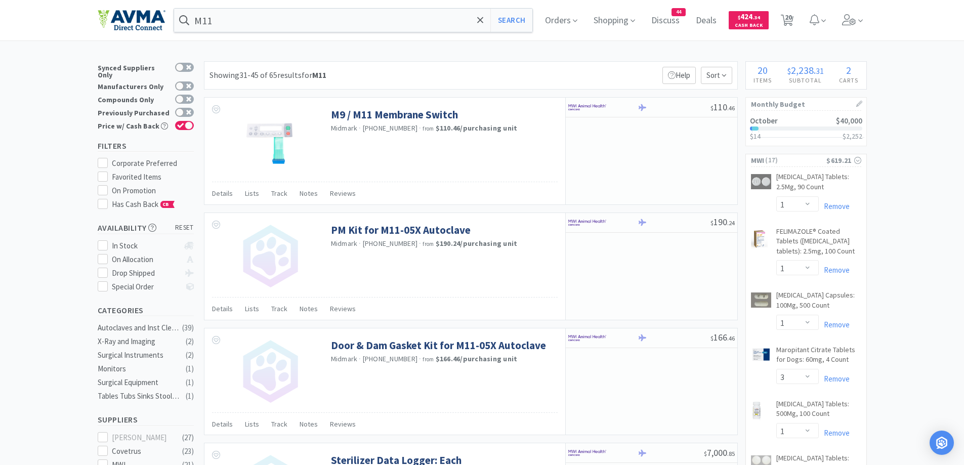
click at [466, 63] on div "Showing 31-45 of 65 results for M11 Filters Help Sort" at bounding box center [471, 75] width 534 height 28
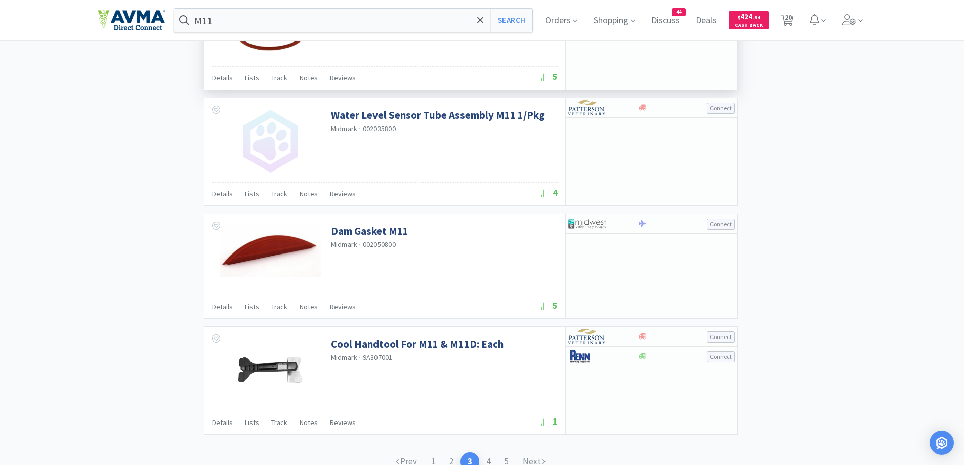
scroll to position [1416, 0]
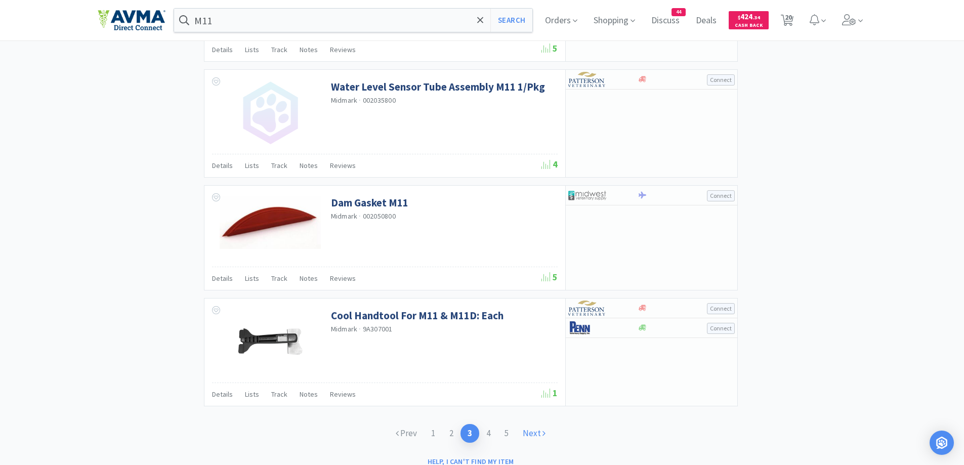
click at [538, 432] on link "Next" at bounding box center [533, 433] width 37 height 19
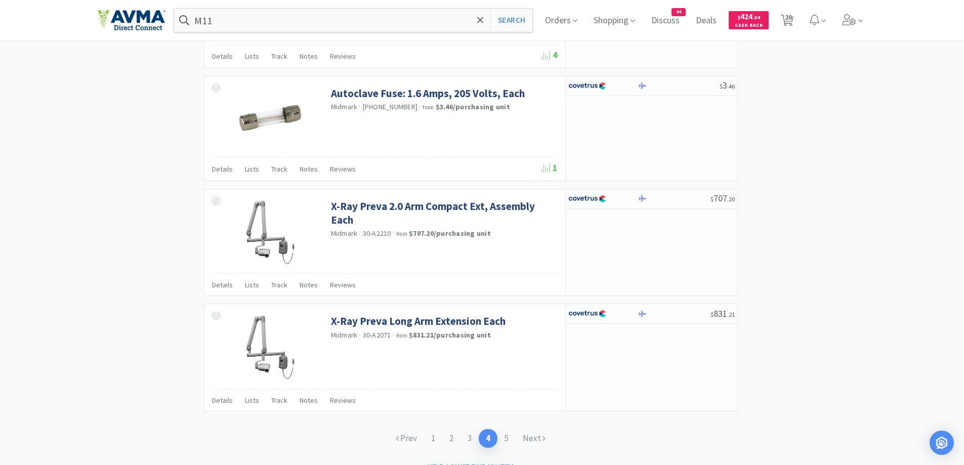
scroll to position [1416, 0]
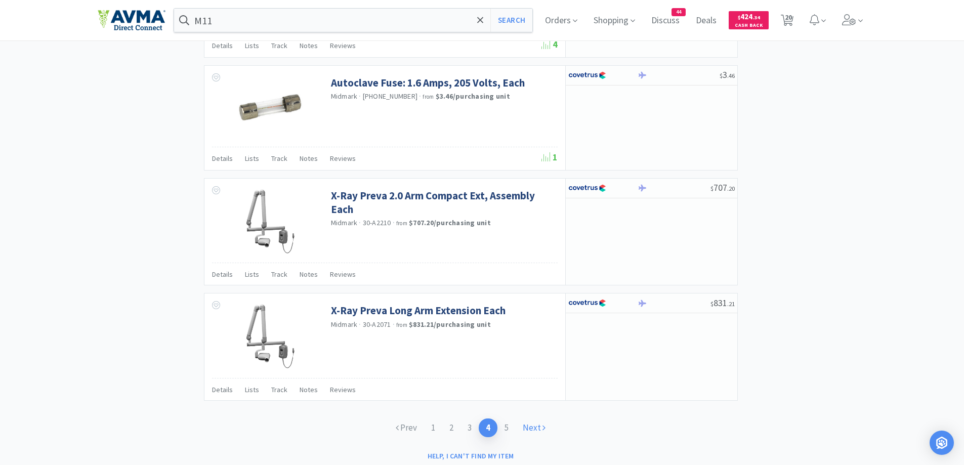
click at [530, 427] on link "Next" at bounding box center [533, 427] width 37 height 19
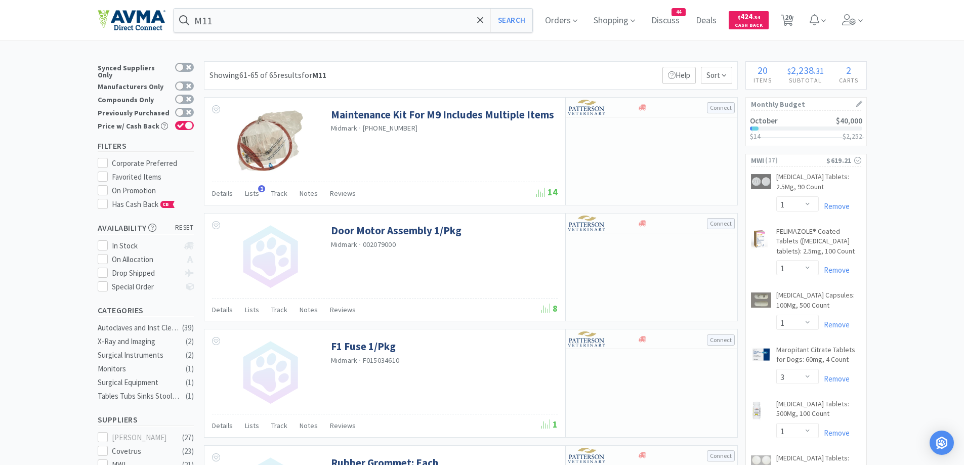
scroll to position [405, 0]
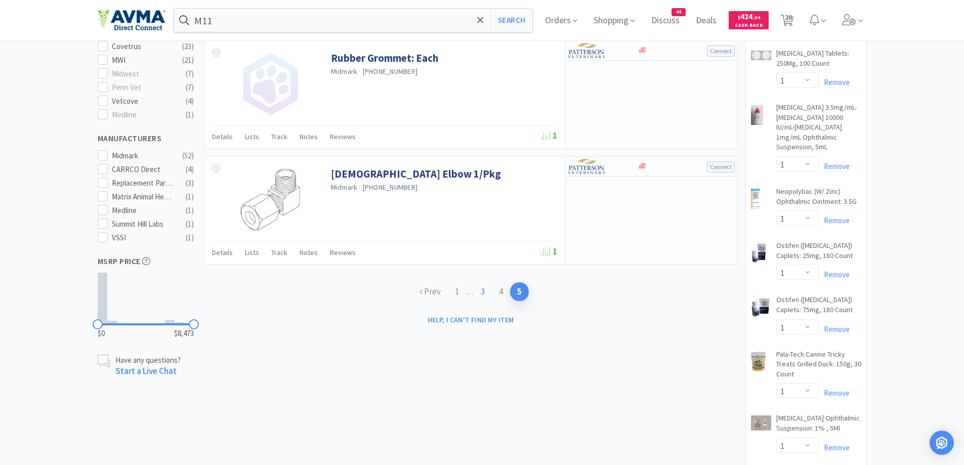
click at [481, 292] on link "3" at bounding box center [482, 291] width 18 height 19
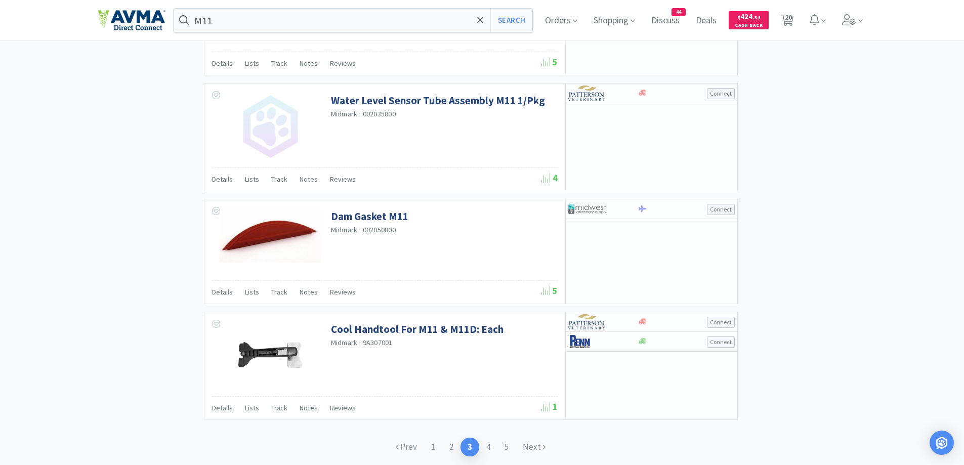
scroll to position [1452, 0]
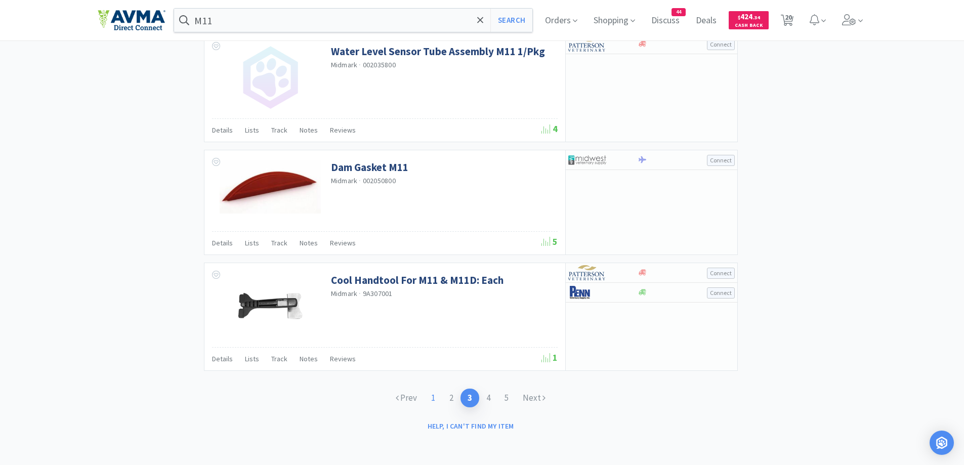
click at [429, 399] on link "1" at bounding box center [433, 397] width 18 height 19
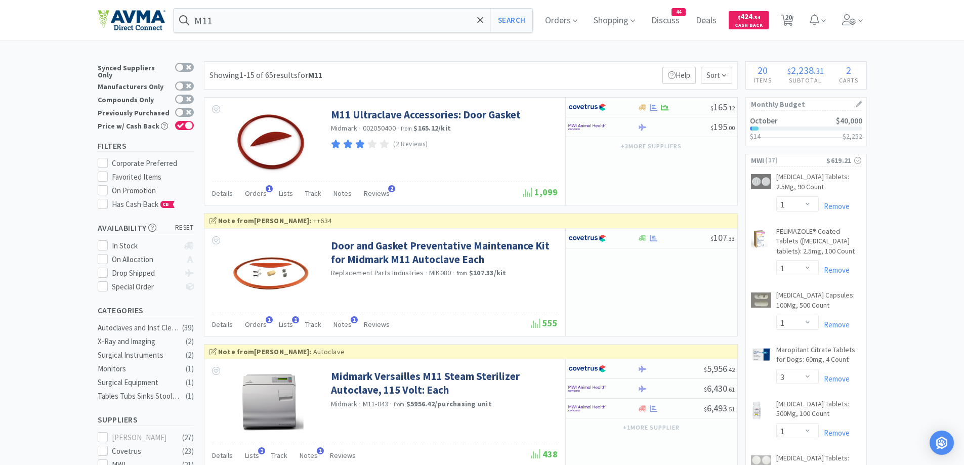
click at [542, 66] on div "Showing 1-15 of 65 results for M11 Filters Help Sort" at bounding box center [471, 75] width 534 height 28
click at [562, 16] on span "Orders" at bounding box center [561, 20] width 40 height 40
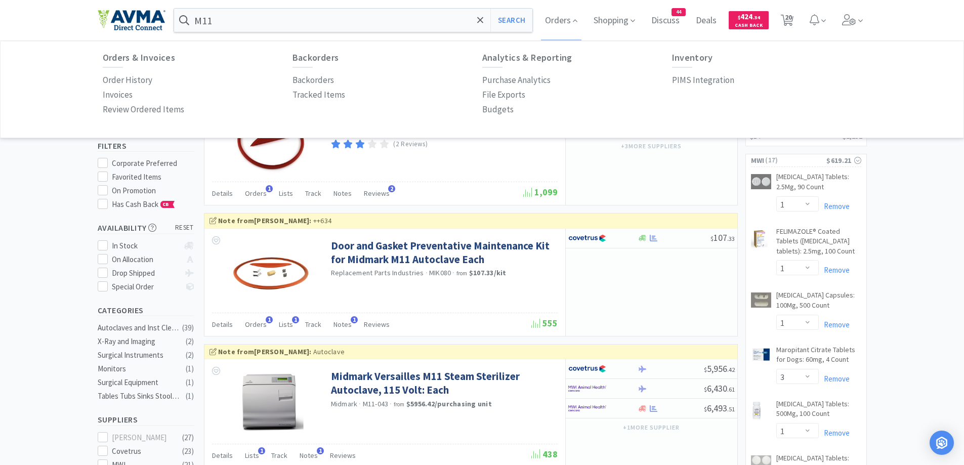
click at [129, 71] on div "Orders & Invoices Order History Invoices Review Ordered Items" at bounding box center [198, 85] width 190 height 65
click at [125, 74] on p "Order History" at bounding box center [128, 80] width 50 height 14
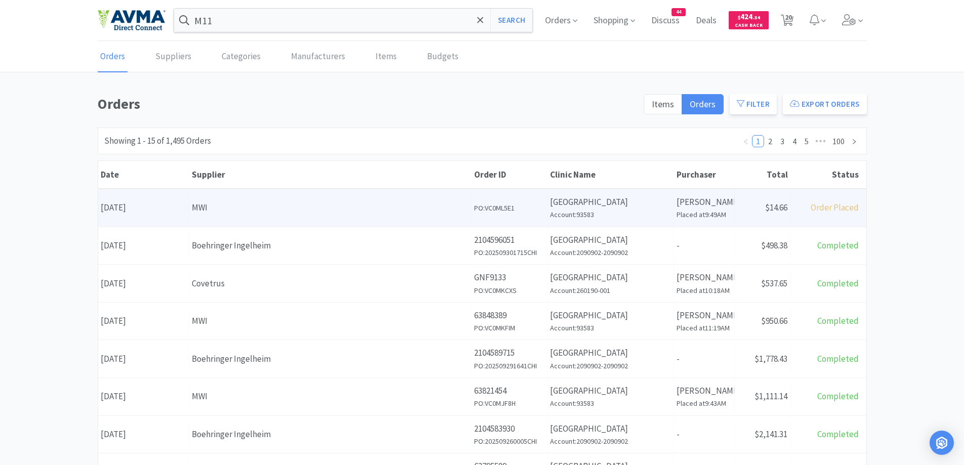
click at [207, 222] on div "Date [DATE] Supplier MWI Order ID PO: VC0ML5E1 Clinic Name [GEOGRAPHIC_DATA] Ac…" at bounding box center [482, 207] width 768 height 37
click at [227, 215] on div "Supplier MWI" at bounding box center [330, 208] width 282 height 26
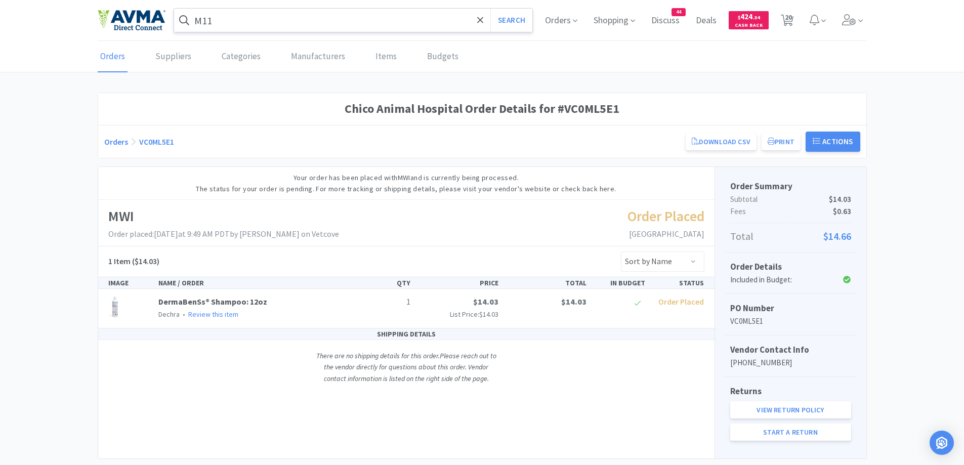
click at [457, 24] on input "M11" at bounding box center [353, 20] width 359 height 23
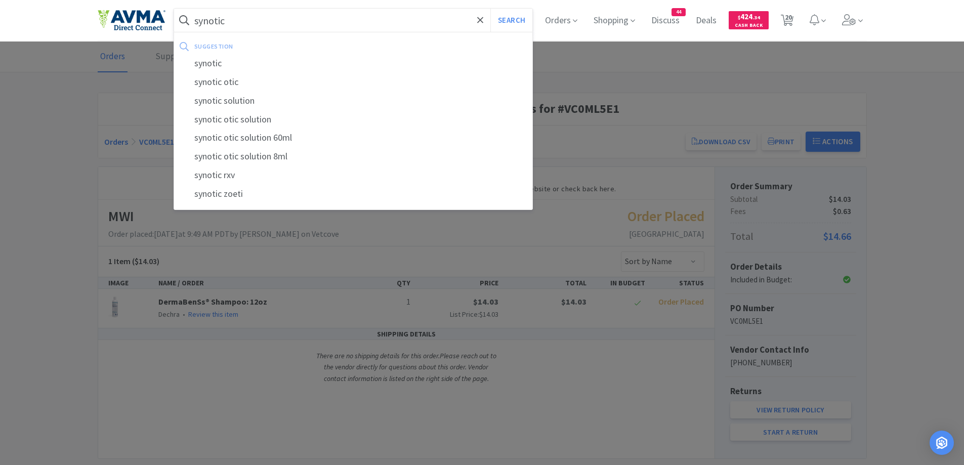
type input "synotic"
click at [490, 9] on button "Search" at bounding box center [511, 20] width 42 height 23
select select "1"
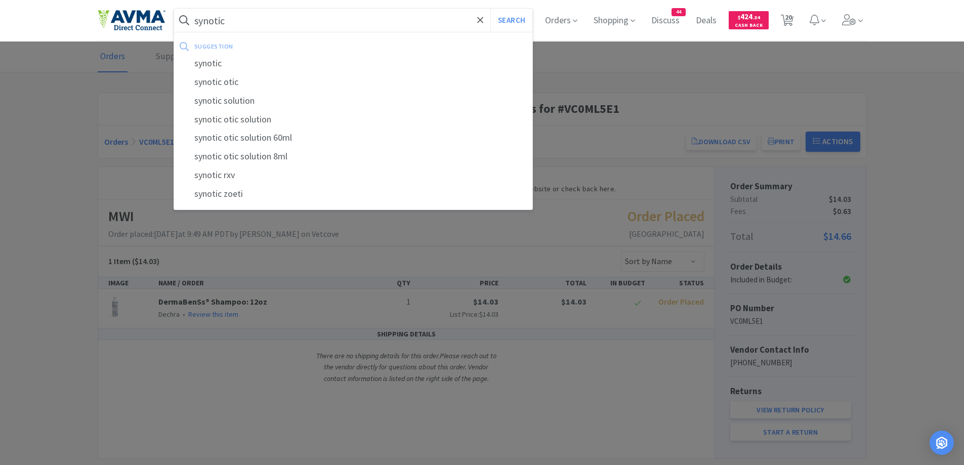
select select "3"
select select "1"
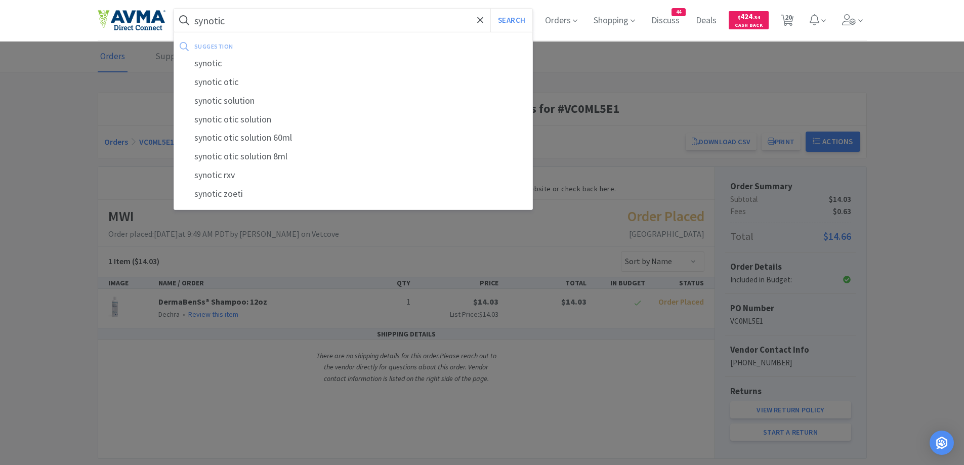
select select "1"
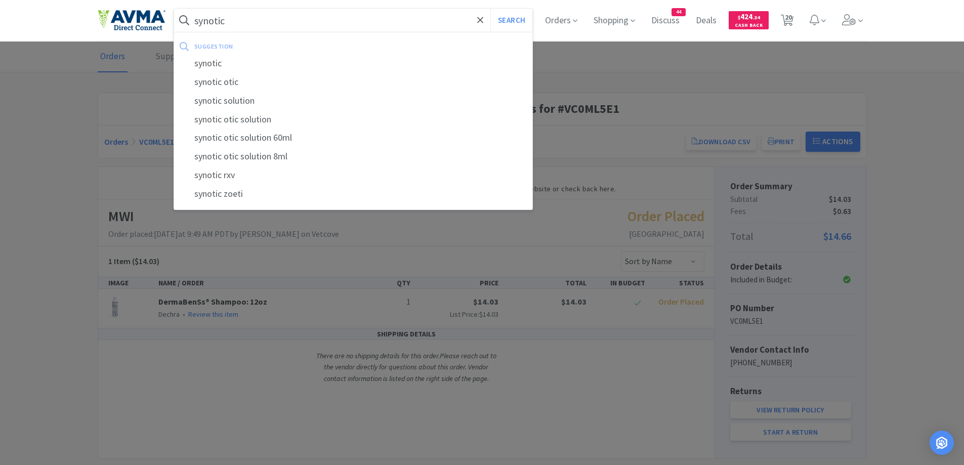
select select "1"
select select "2"
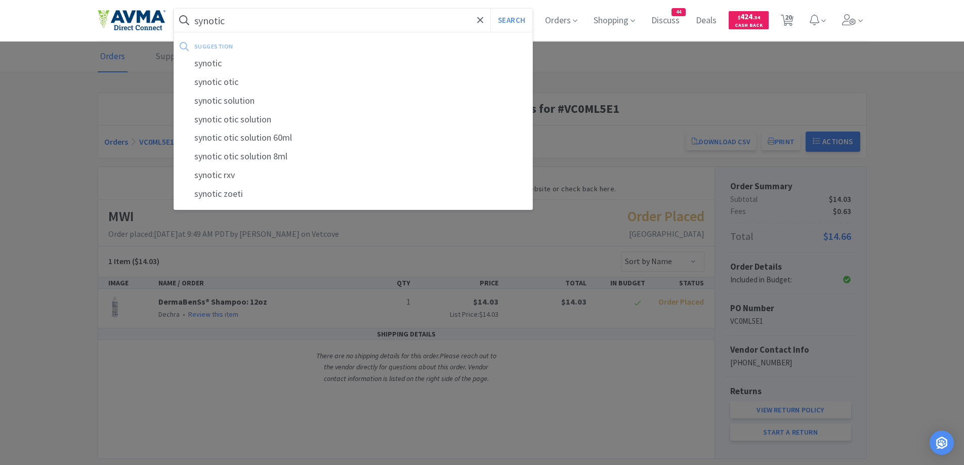
select select "10"
select select "1"
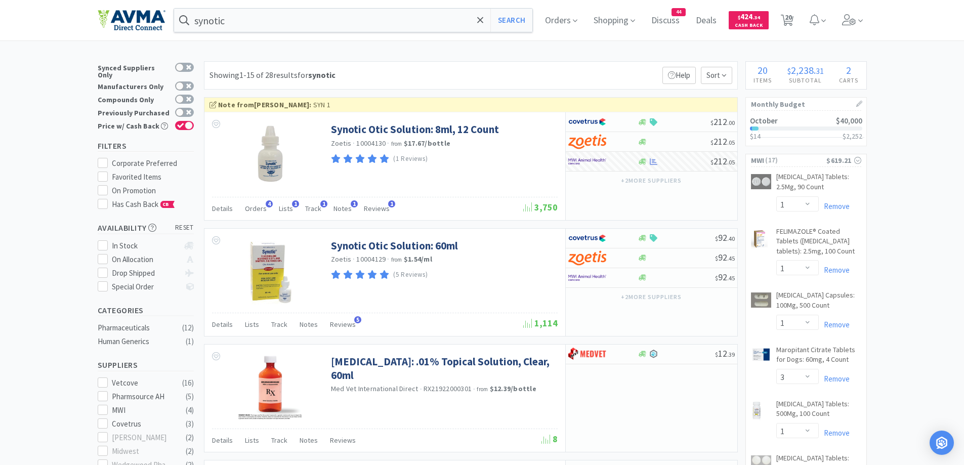
click at [261, 22] on input "synotic" at bounding box center [353, 20] width 359 height 23
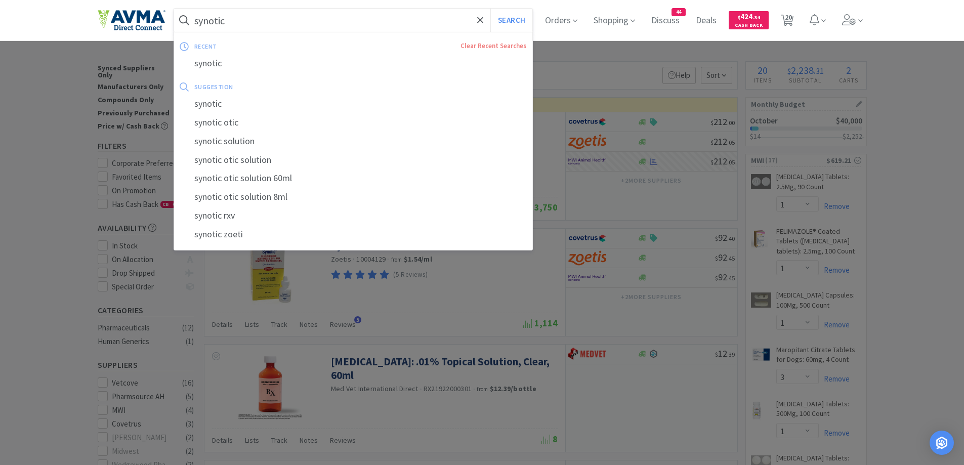
paste input "Thyrosyn 0.5mg"
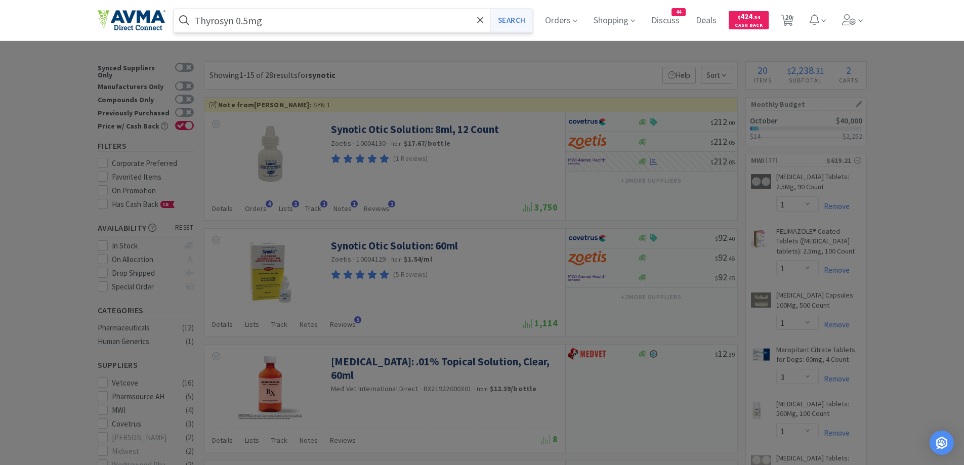
type input "Thyrosyn 0.5mg"
click at [512, 22] on button "Search" at bounding box center [511, 20] width 42 height 23
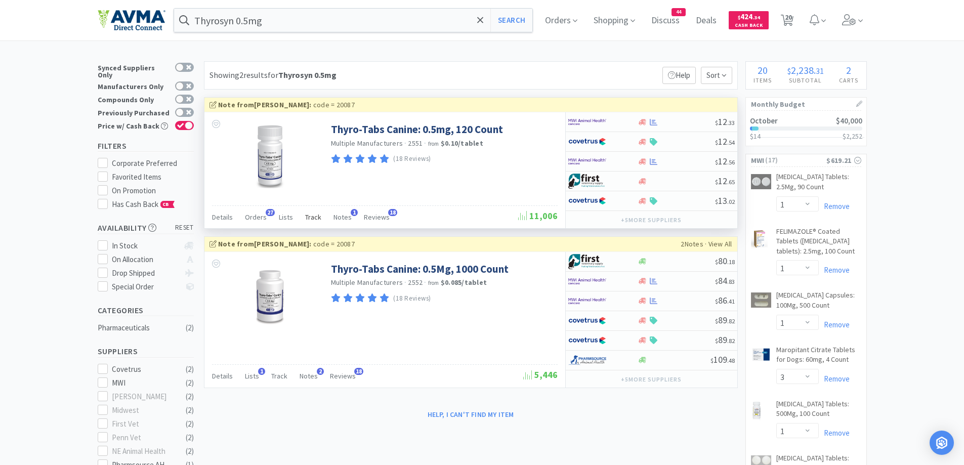
click at [311, 216] on span "Track" at bounding box center [313, 216] width 16 height 9
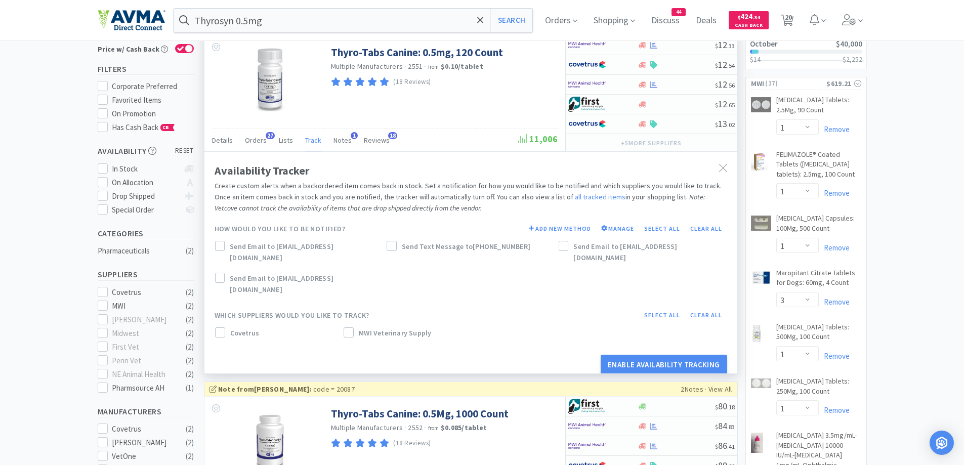
scroll to position [101, 0]
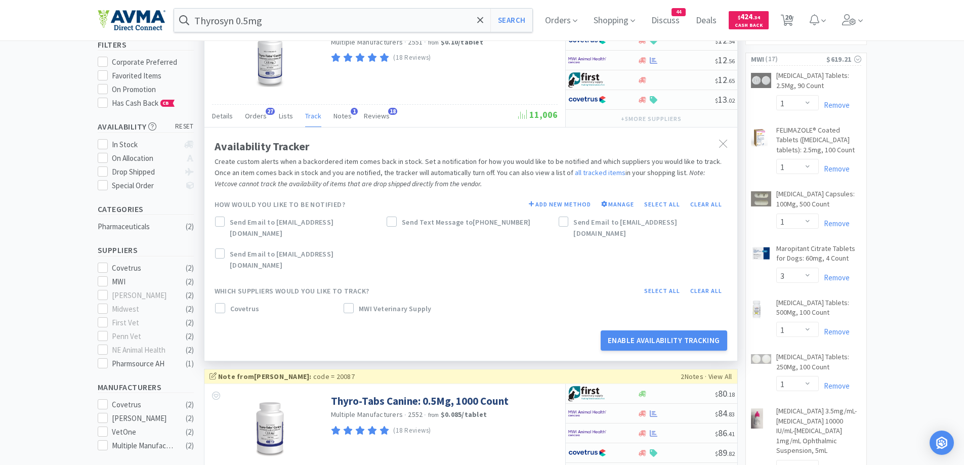
click at [359, 303] on span "MWI Veterinary Supply" at bounding box center [395, 308] width 72 height 11
click at [221, 222] on icon at bounding box center [219, 222] width 7 height 5
click at [560, 217] on div at bounding box center [563, 221] width 10 height 10
drag, startPoint x: 663, startPoint y: 330, endPoint x: 666, endPoint y: 296, distance: 34.0
click at [663, 330] on button "Enable Availability Tracking" at bounding box center [663, 340] width 126 height 20
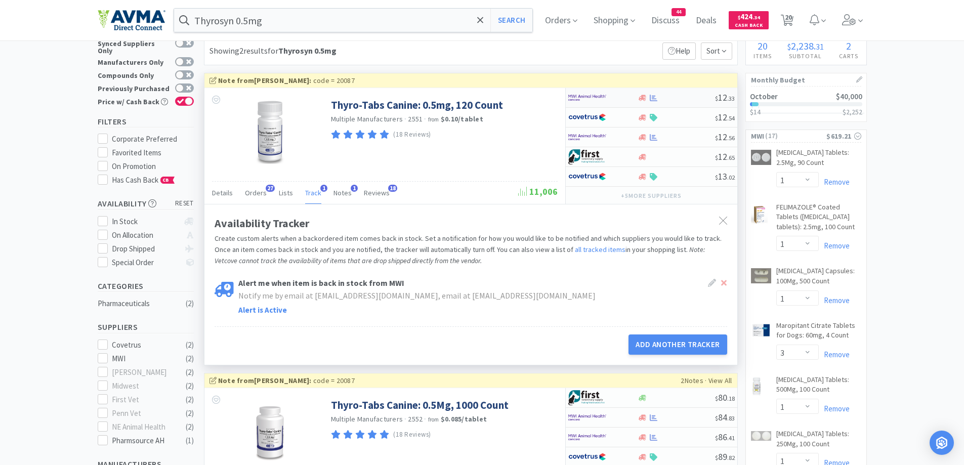
scroll to position [0, 0]
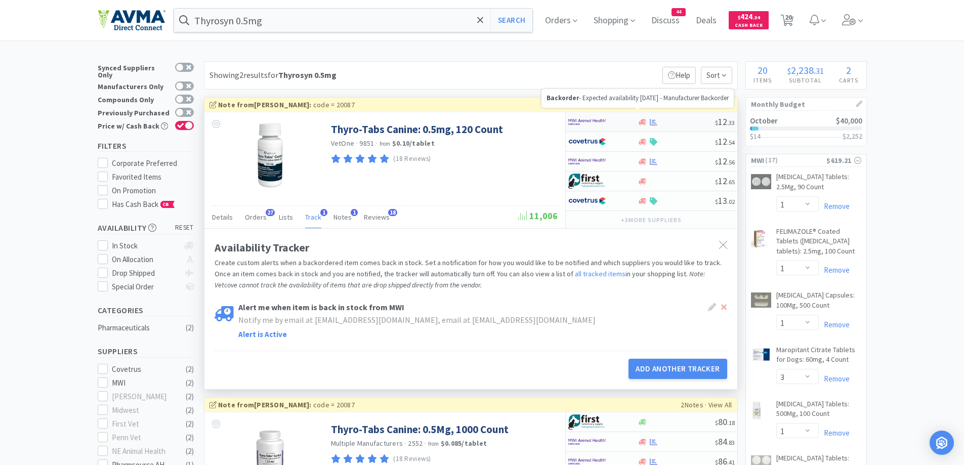
click at [640, 123] on icon at bounding box center [642, 122] width 8 height 6
select select "1"
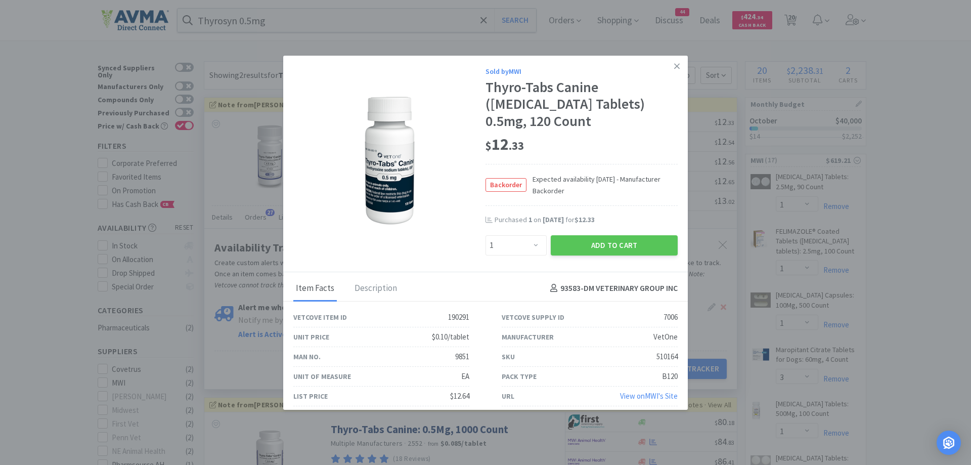
click at [596, 163] on div "$ 12 . 33" at bounding box center [582, 147] width 192 height 34
click at [391, 333] on div "Unit Price $0.10/tablet" at bounding box center [381, 337] width 176 height 20
click at [621, 248] on button "Add to Cart" at bounding box center [614, 245] width 127 height 20
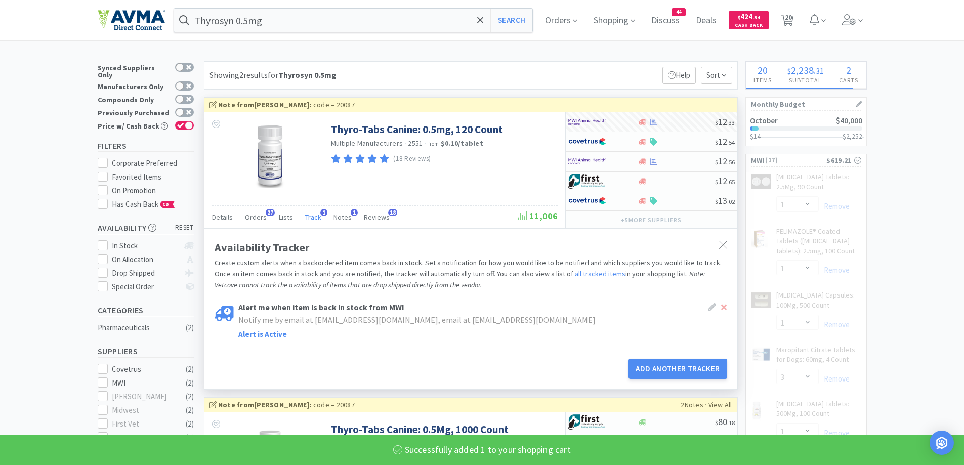
select select "1"
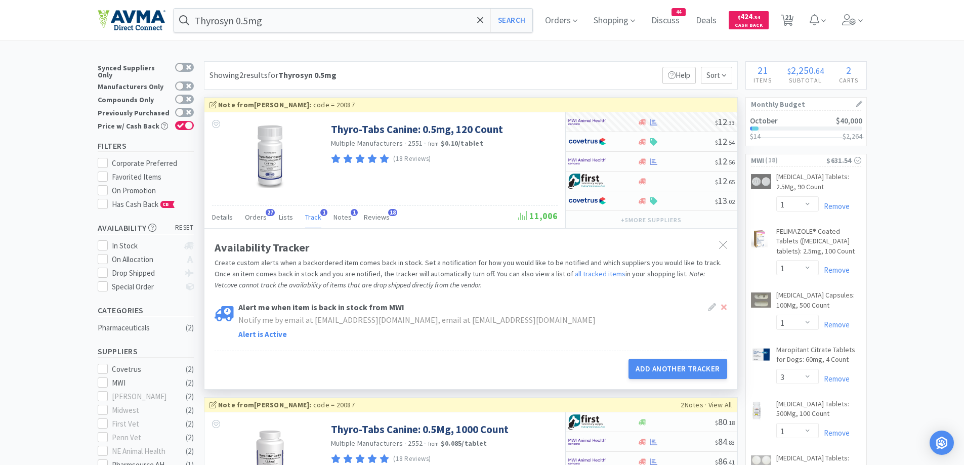
click at [628, 131] on div "$ 12 . 33" at bounding box center [650, 122] width 171 height 20
select select "1"
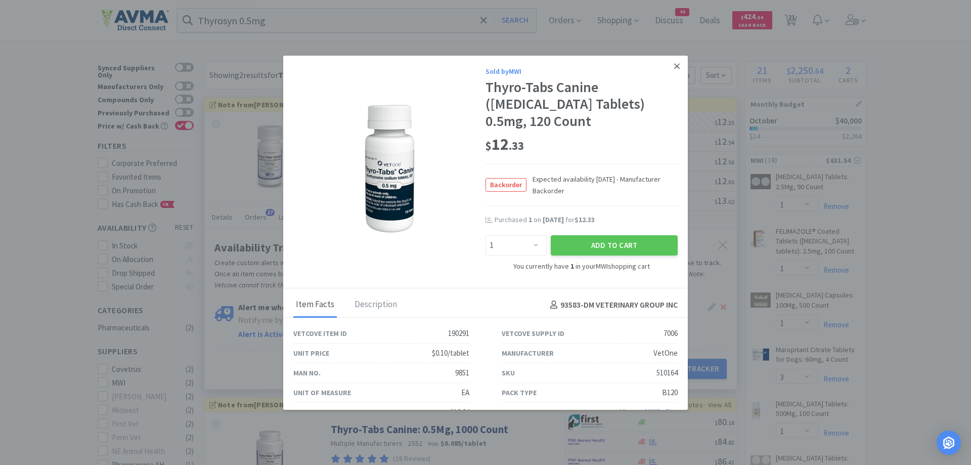
click at [668, 73] on link at bounding box center [677, 67] width 18 height 22
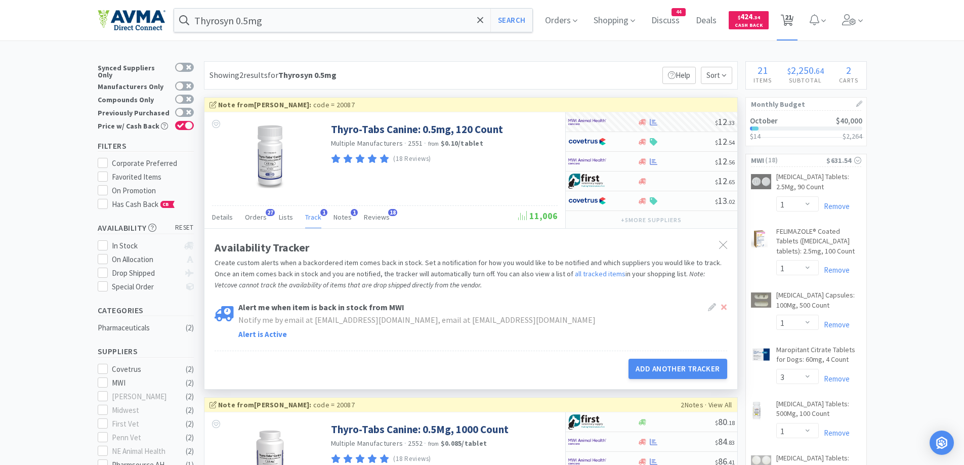
click at [790, 16] on span "21" at bounding box center [787, 17] width 7 height 40
select select "2"
select select "10"
select select "1"
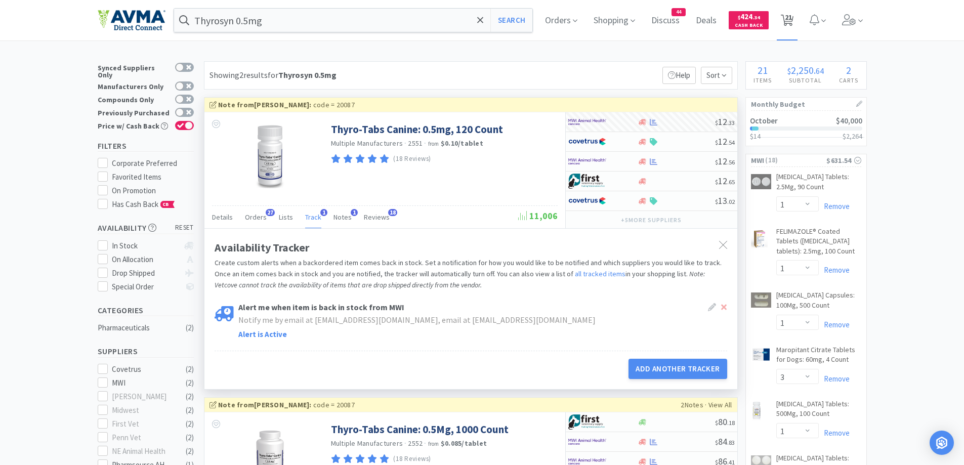
select select "1"
